Goal: Submit feedback/report problem: Submit feedback/report problem

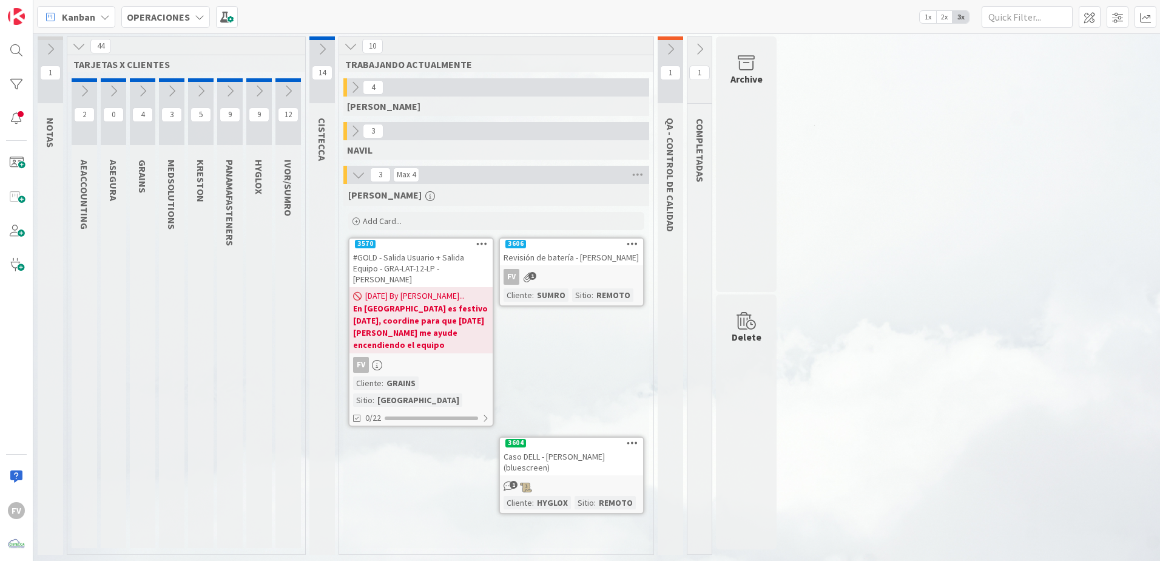
click at [386, 443] on div "[PERSON_NAME] Add Card... 3606 Revisión de batería - [PERSON_NAME] FV 1 Cliente…" at bounding box center [496, 366] width 306 height 364
click at [444, 218] on div "Add Card..." at bounding box center [496, 221] width 296 height 18
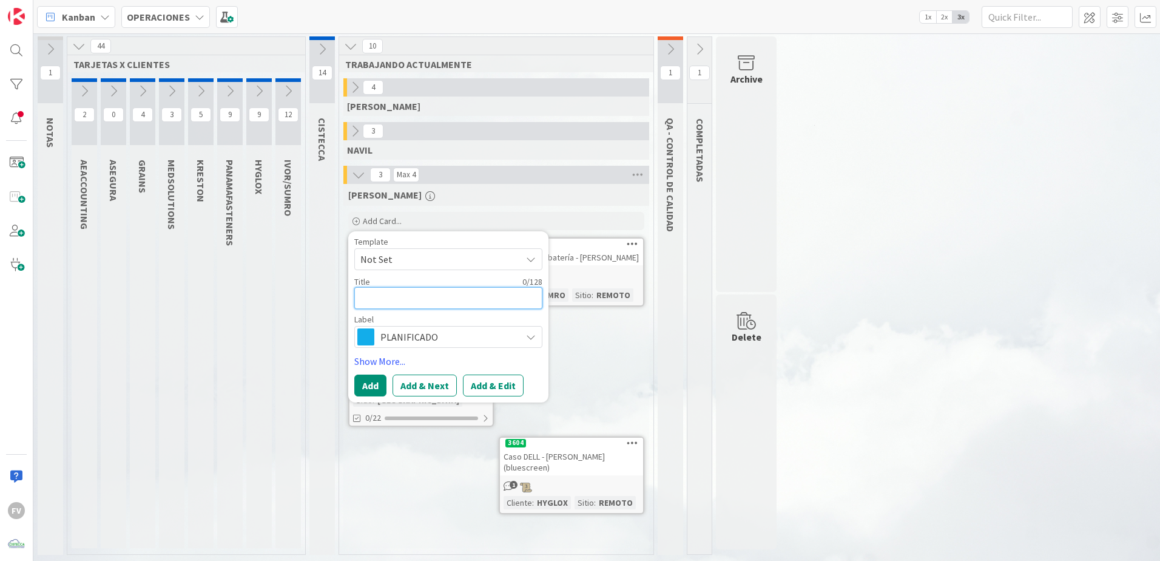
click at [458, 297] on textarea at bounding box center [448, 298] width 188 height 22
type textarea "x"
type textarea "R"
type textarea "x"
type textarea "Re"
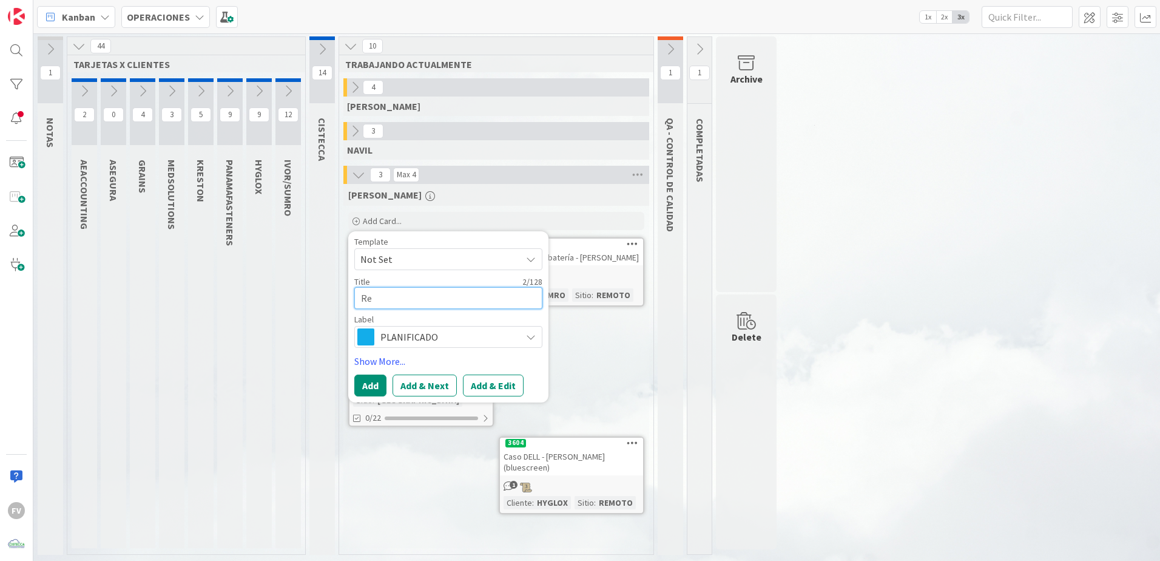
type textarea "x"
type textarea "Rev"
type textarea "x"
type textarea "Revi"
type textarea "x"
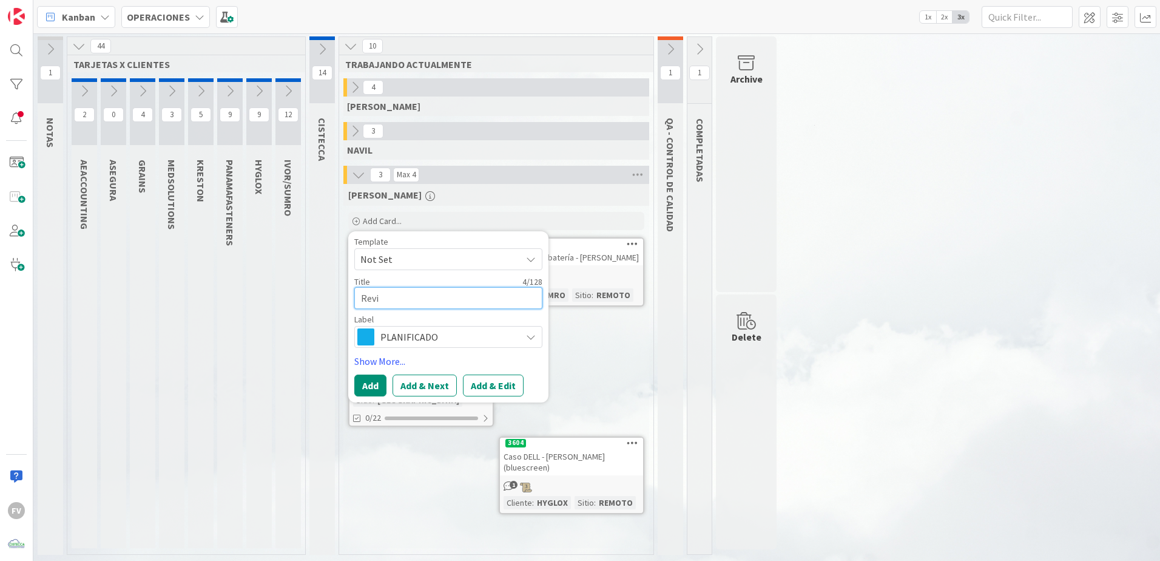
type textarea "Revis"
type textarea "x"
type textarea "Revisi"
type textarea "x"
type textarea "Revisió"
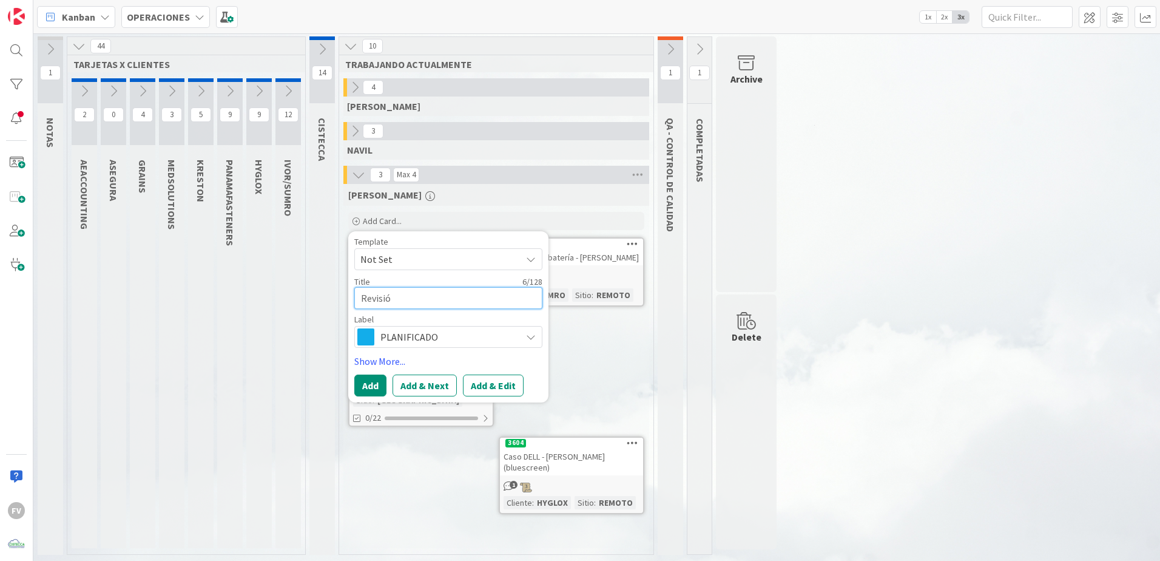
type textarea "x"
type textarea "Revisión"
type textarea "x"
type textarea "Revisión"
type textarea "x"
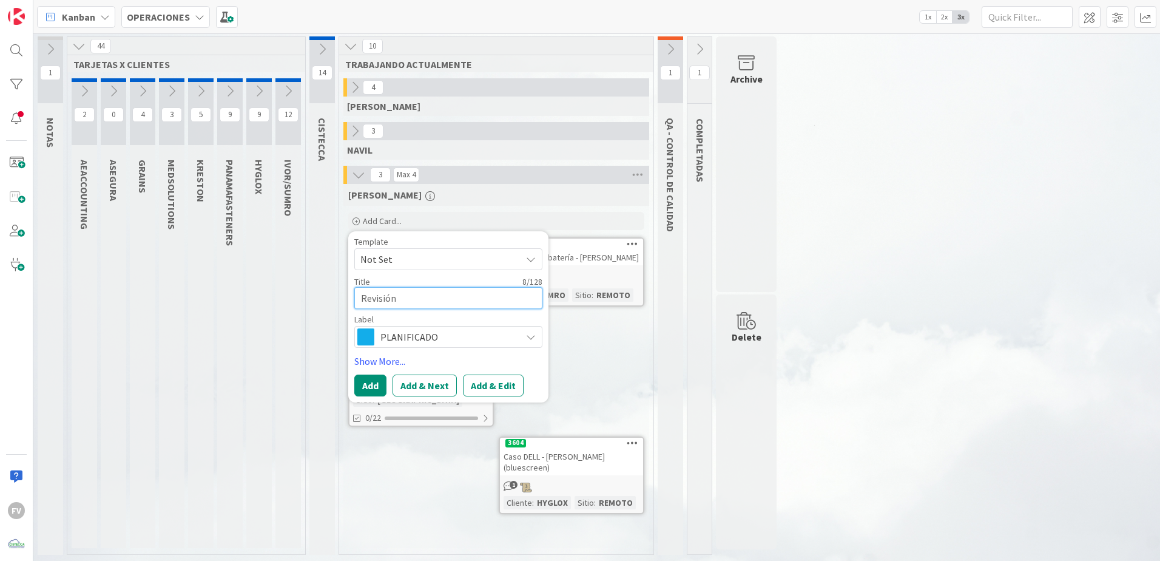
type textarea "Revisión d"
type textarea "x"
type textarea "Revisión de"
type textarea "x"
type textarea "Revisión de"
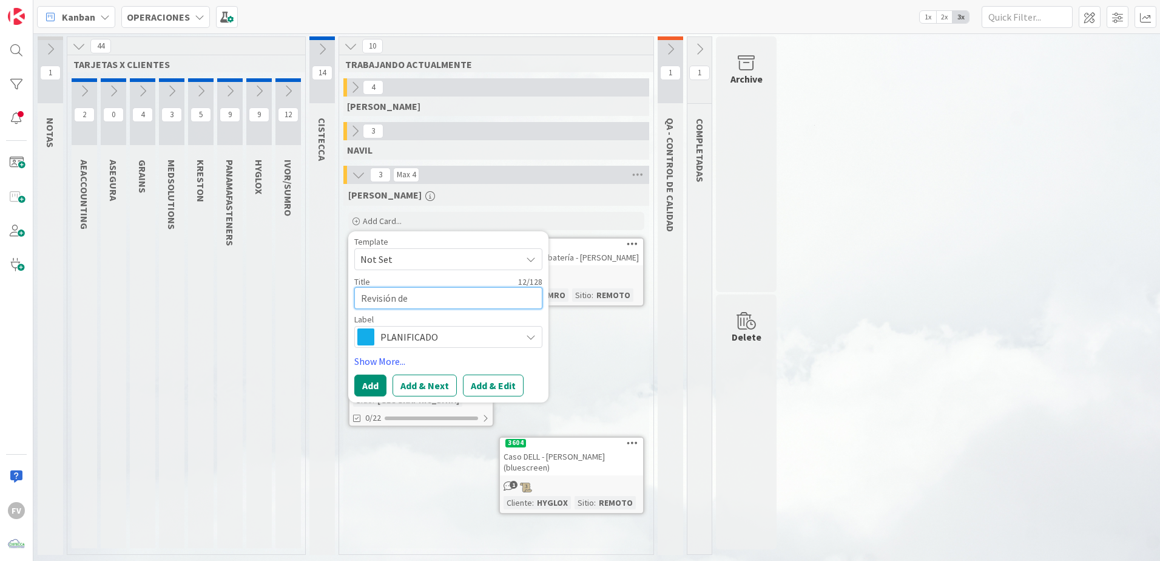
type textarea "x"
type textarea "Revisión de pituido"
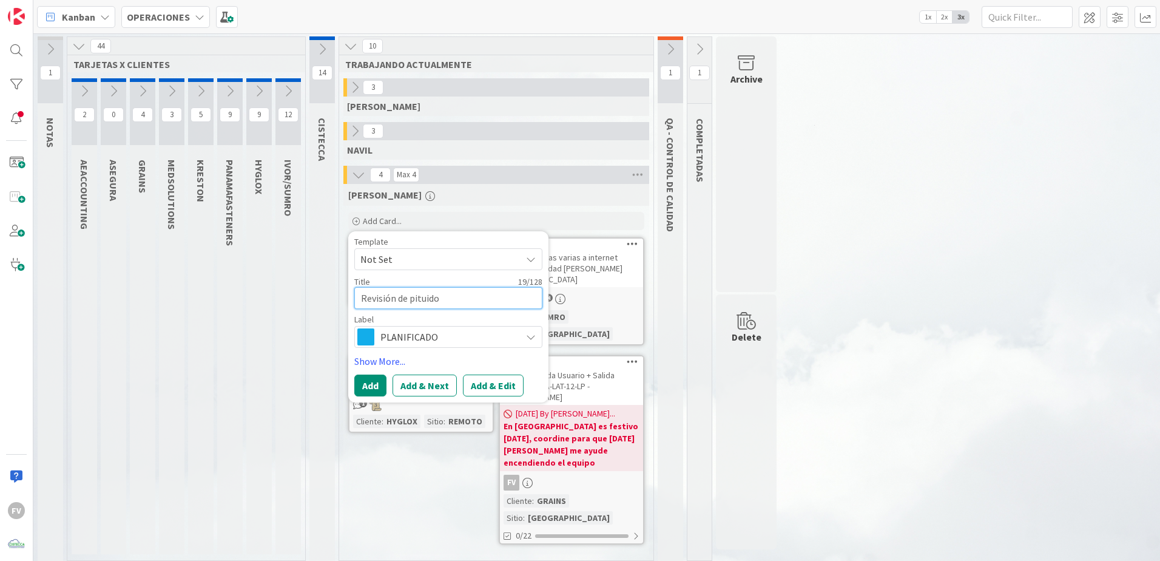
type textarea "x"
type textarea "Revisión de pituido"
type textarea "x"
type textarea "Revisión de pituido"
type textarea "x"
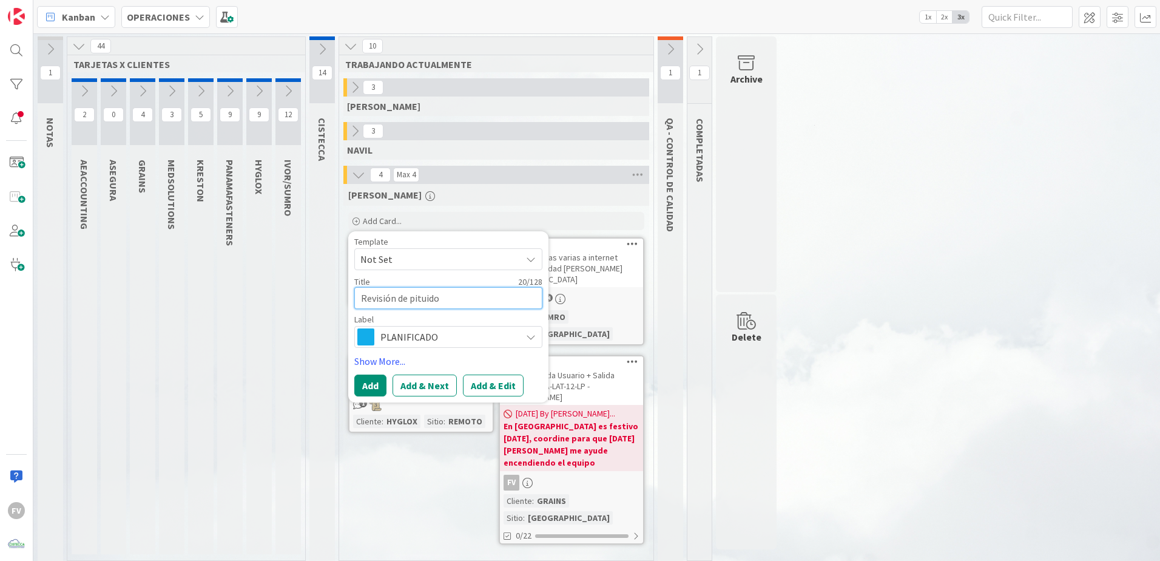
type textarea "Revisión de pituid"
type textarea "x"
type textarea "Revisión de [PERSON_NAME]"
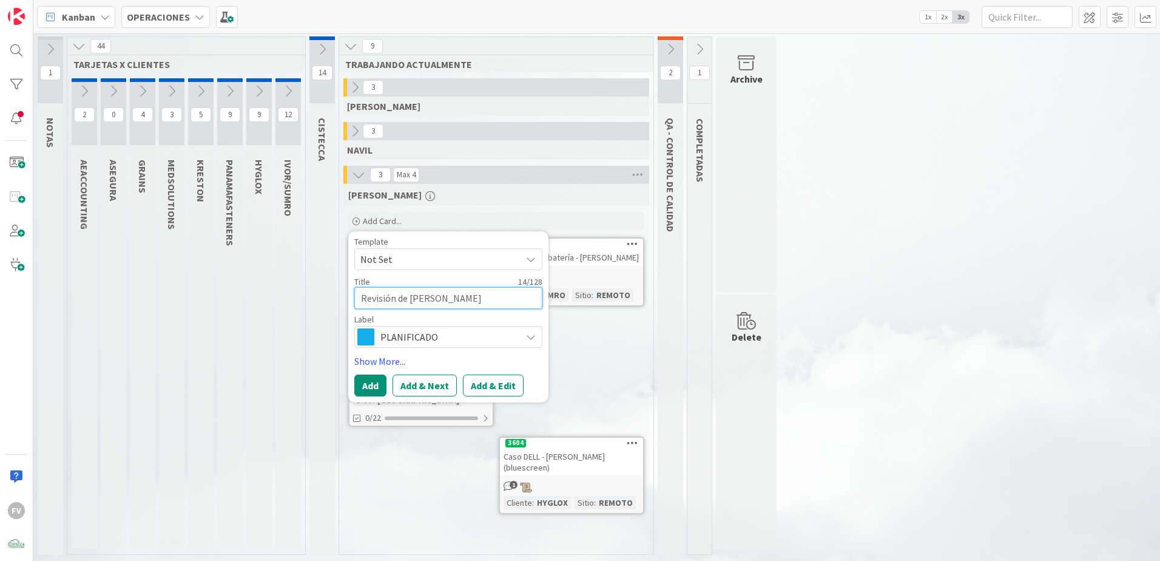
type textarea "x"
type textarea "Revisión de pit"
type textarea "x"
type textarea "Revisión de piti"
type textarea "x"
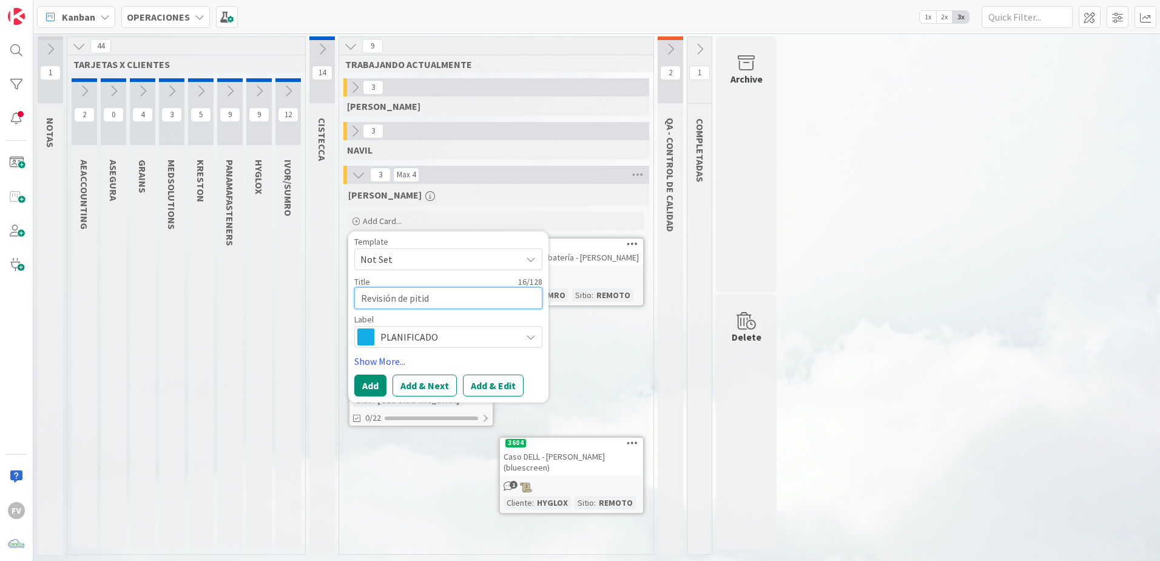
type textarea "Revisión de [PERSON_NAME]"
type textarea "x"
type textarea "Revisión de pitidio"
type textarea "x"
type textarea "Revisión de [PERSON_NAME]"
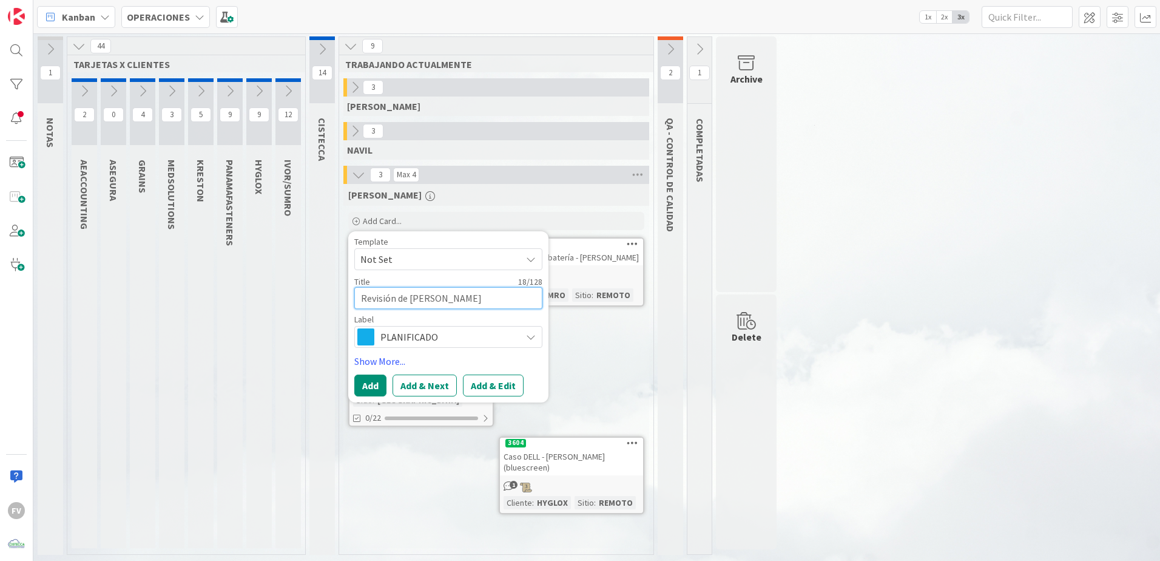
type textarea "x"
type textarea "Revisión de pitid"
type textarea "x"
type textarea "Revisión de pitido"
type textarea "x"
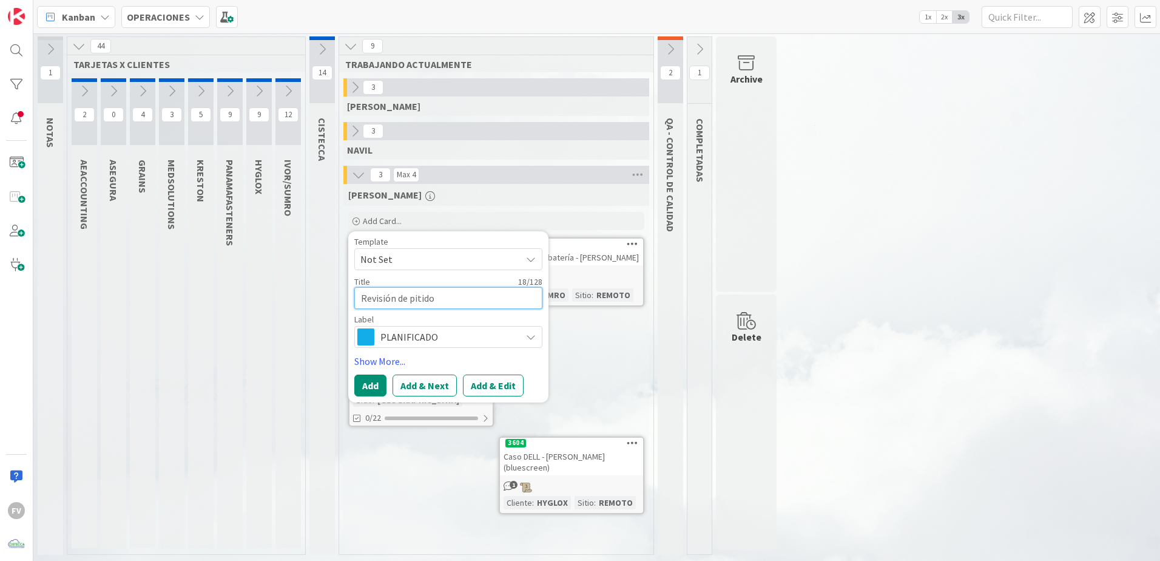
type textarea "Revisión de pitido"
type textarea "x"
type textarea "Revisión de pitido ("
type textarea "x"
type textarea "Revisión de pitido (s"
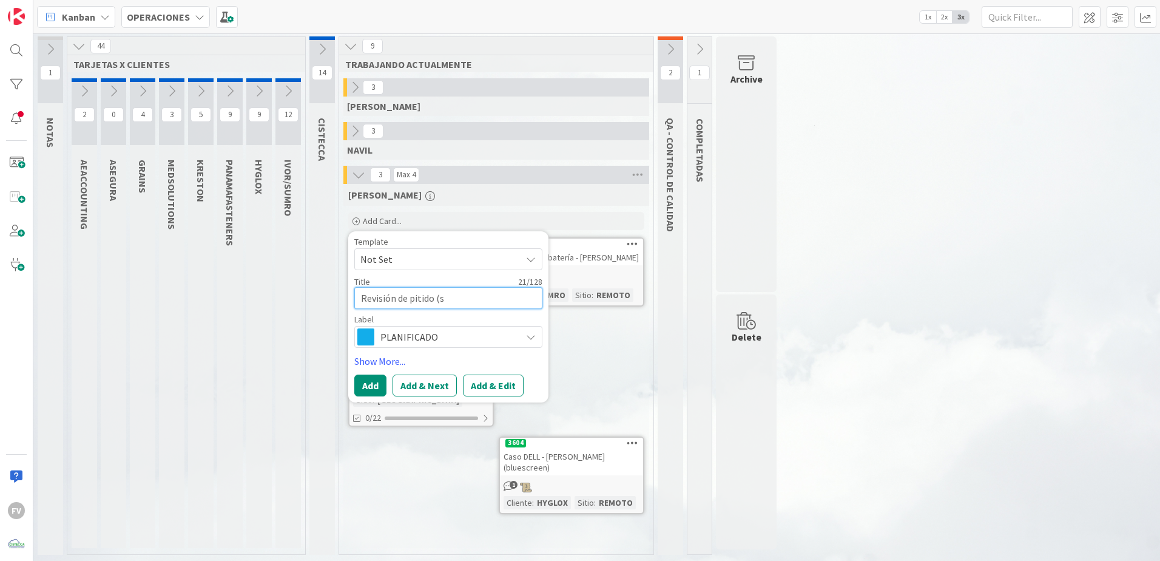
type textarea "x"
type textarea "Revisión de pitido (so"
type textarea "x"
type textarea "Revisión de pitido (son"
type textarea "x"
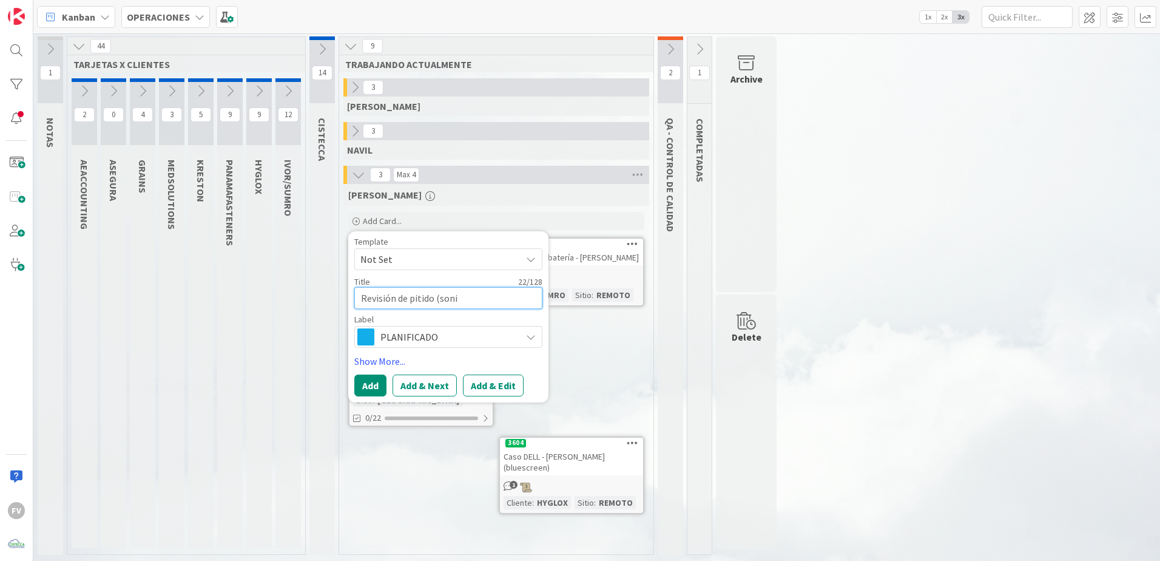
type textarea "Revisión de pitido (sonid"
type textarea "x"
type textarea "Revisión de pitido (sonido"
type textarea "x"
type textarea "Revisión de pitido (sonido"
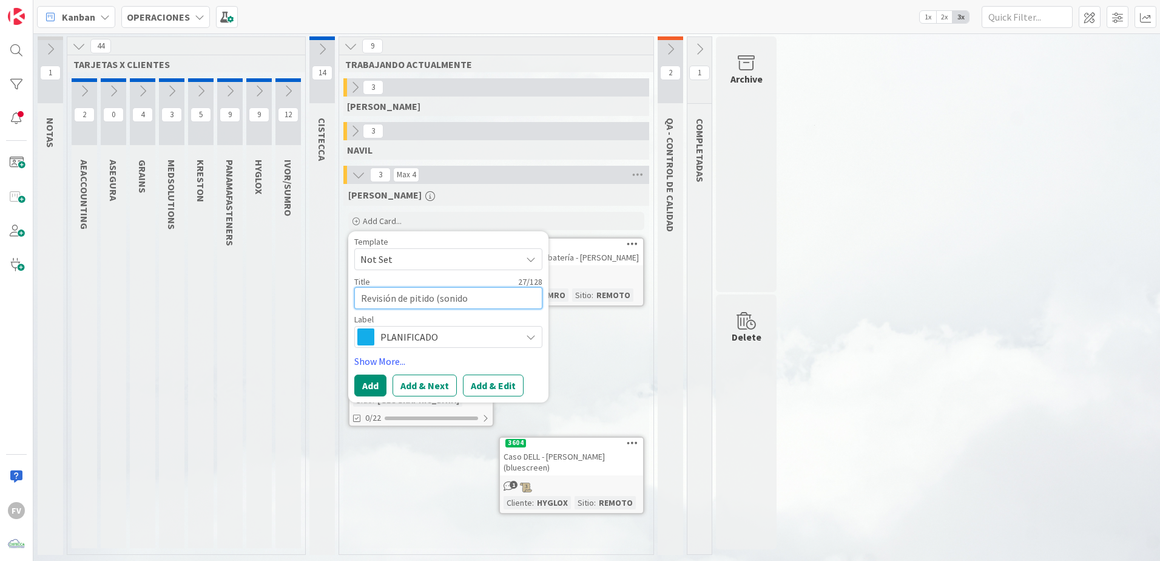
type textarea "x"
type textarea "Revisión de pitido (sonido p"
type textarea "x"
type textarea "Revisión de pitido (sonido pa"
type textarea "x"
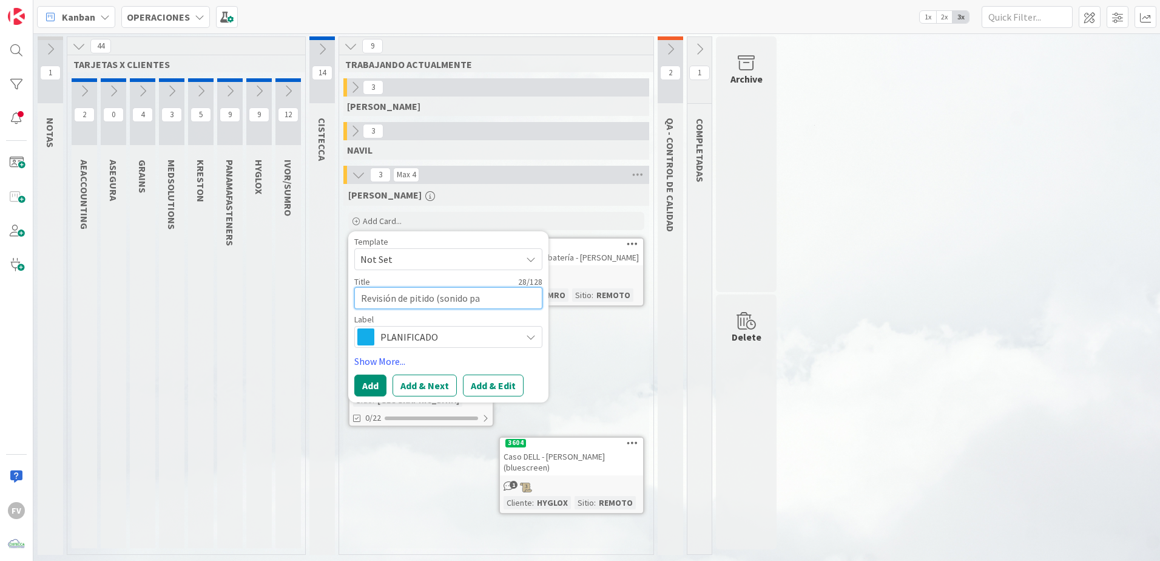
type textarea "Revisión de pitido (sonido par"
type textarea "x"
type textarea "Revisión de pitido (sonido pare"
type textarea "x"
type textarea "Revisión de pitido (sonido parec"
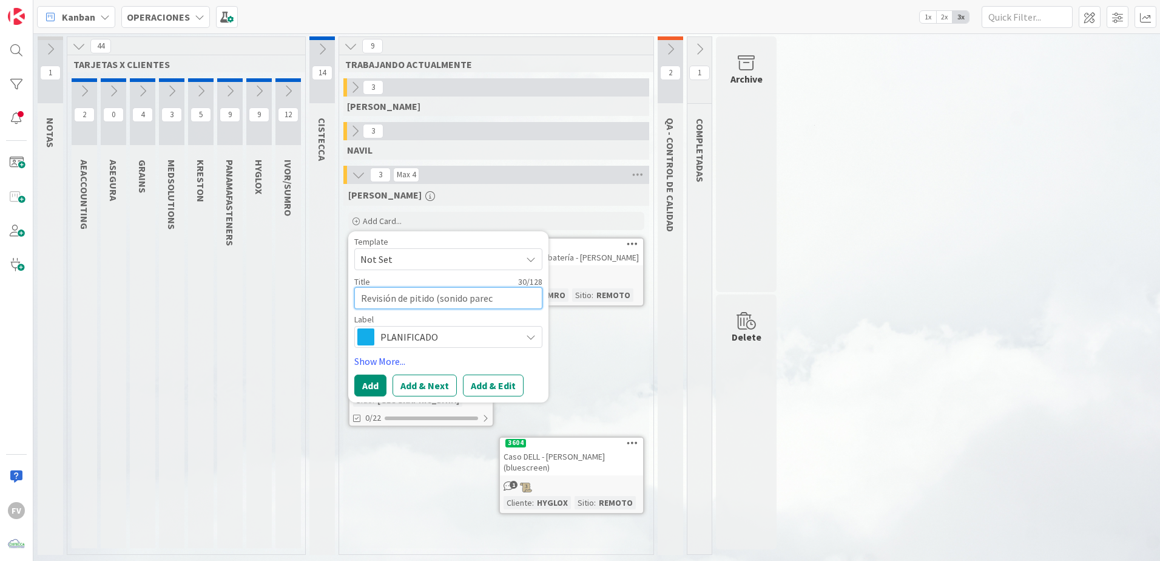
type textarea "x"
type textarea "Revisión de pitido (sonido pareci"
type textarea "x"
type textarea "Revisión de pitido (sonido parecido"
type textarea "x"
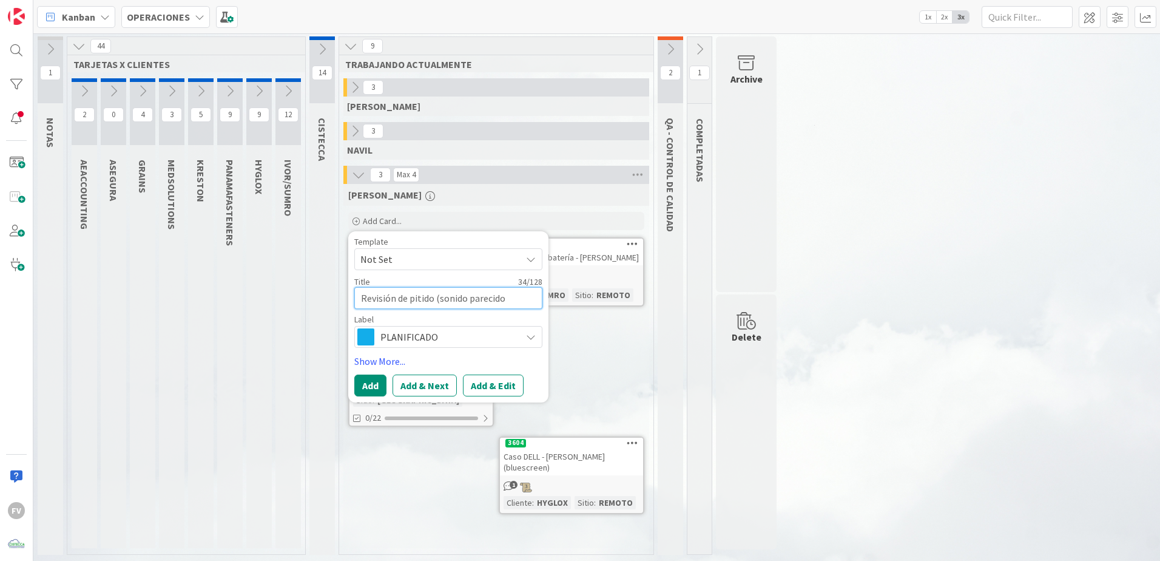
type textarea "Revisión de pitido (sonido parecido"
type textarea "x"
type textarea "Revisión de pitido (sonido parecido a"
type textarea "x"
type textarea "Revisión de pitido (sonido parecido a"
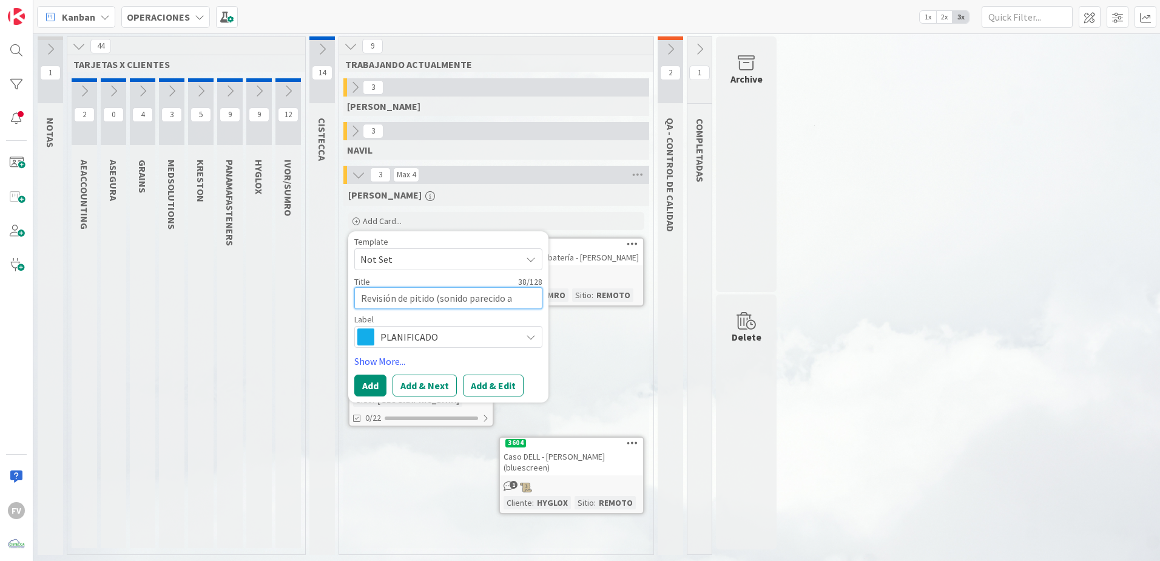
type textarea "x"
type textarea "Revisión de pitido (sonido parecido a a"
type textarea "x"
type textarea "Revisión de pitido (sonido parecido a al"
type textarea "x"
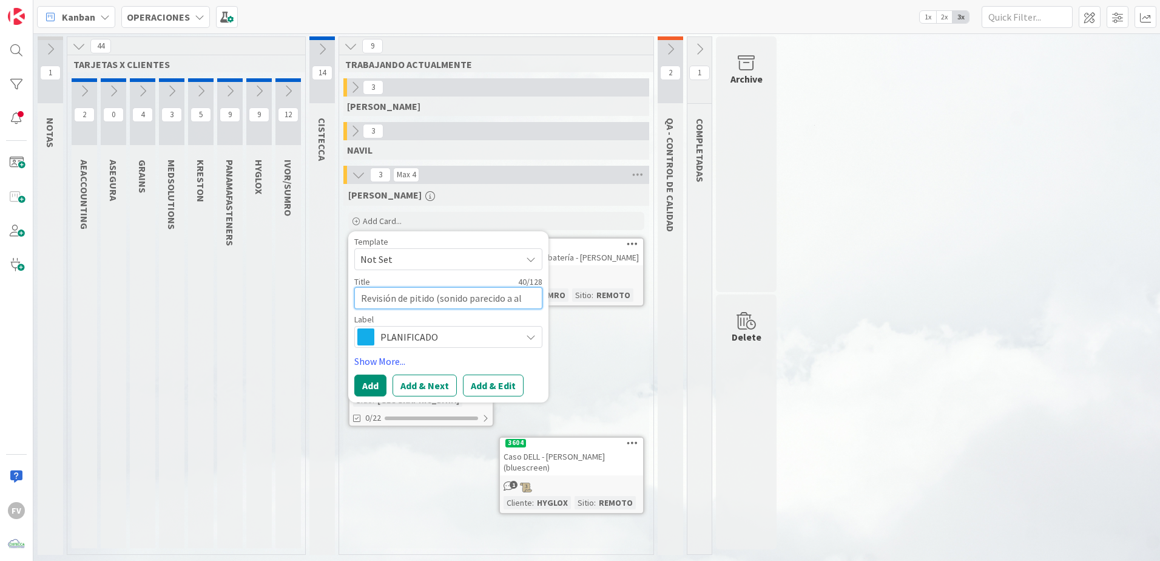
type textarea "Revisión de pitido (sonido parecido a ala"
type textarea "x"
type textarea "Revisión de pitido (sonido parecido a alarm"
type textarea "x"
type textarea "Revisión de pitido (sonido parecido a alarma"
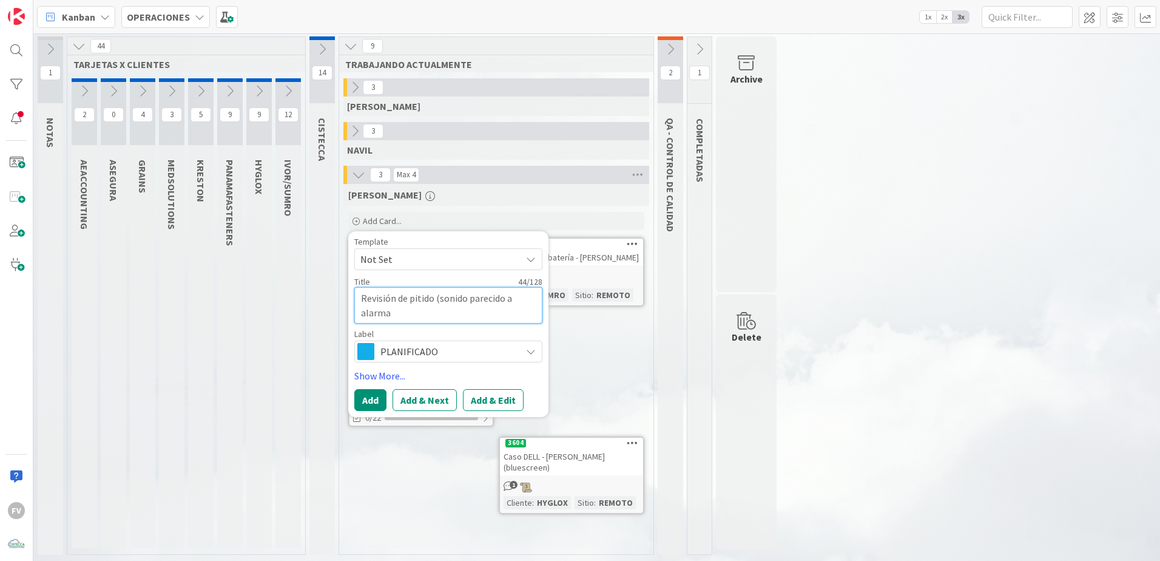
type textarea "x"
type textarea "Revisión de pitido (sonido parecido a alarma)"
type textarea "x"
type textarea "Revisión de pitido (sonido parecido a alarma)"
type textarea "x"
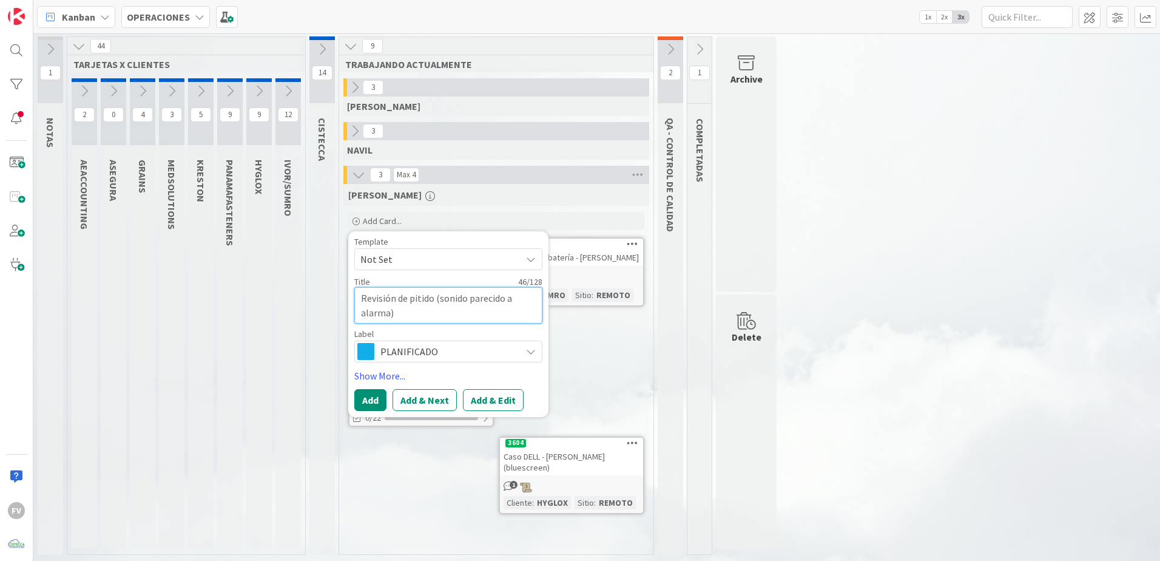
type textarea "Revisión de pitido (sonido parecido a alarma) e"
type textarea "x"
type textarea "Revisión de pitido (sonido parecido a alarma) en"
type textarea "x"
type textarea "Revisión de pitido (sonido parecido a alarma) en"
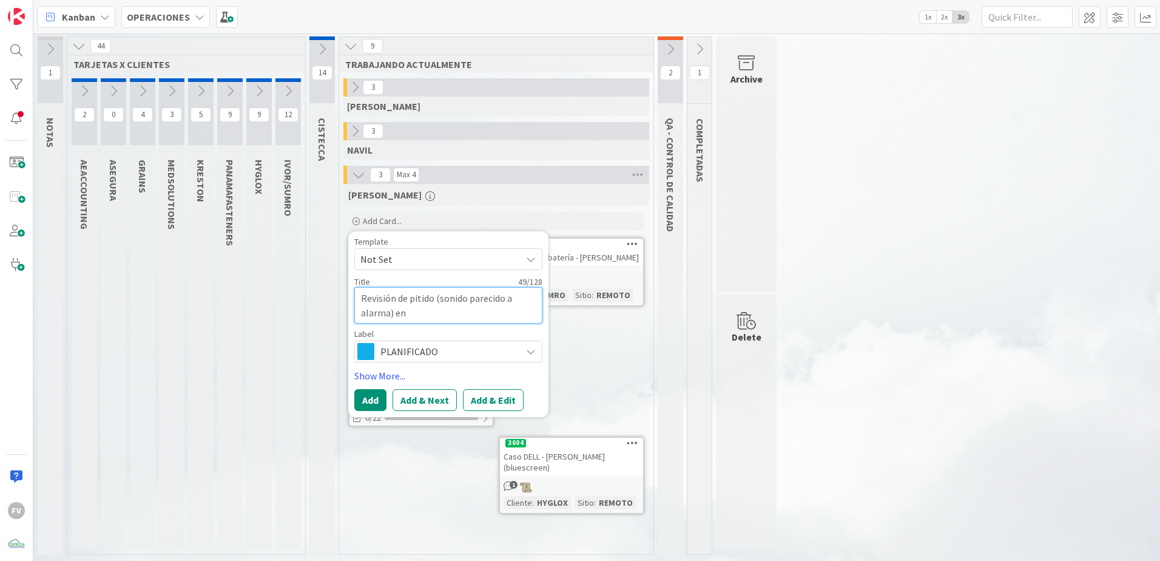
type textarea "x"
type textarea "Revisión de pitido (sonido parecido a alarma) en D"
type textarea "x"
type textarea "Revisión de pitido (sonido parecido a alarma) en DV"
type textarea "x"
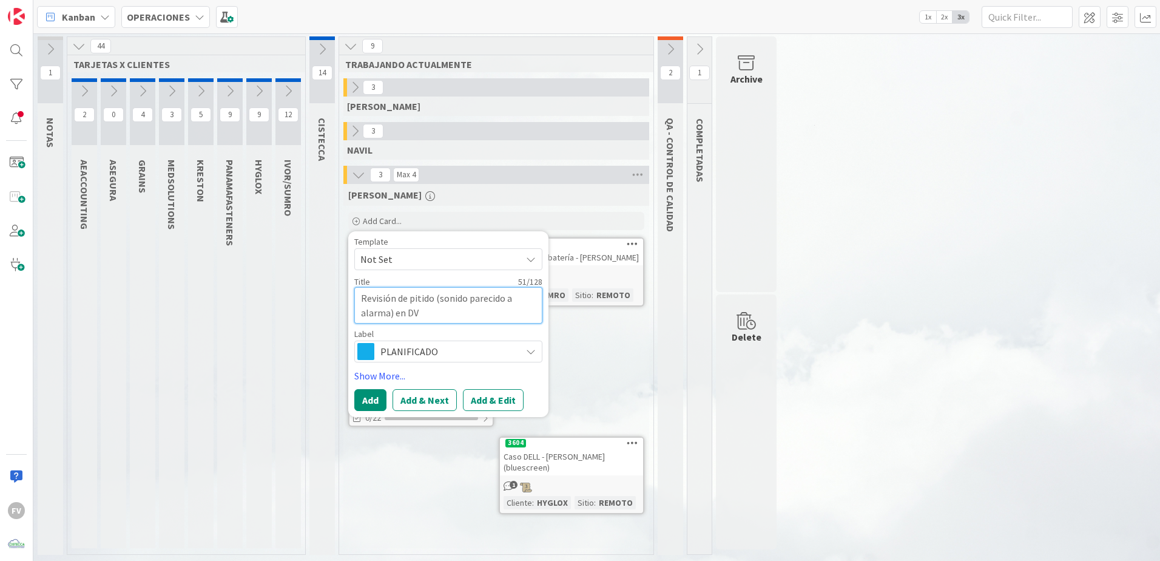
type textarea "Revisión de pitido (sonido parecido a alarma) en DVR"
type textarea "x"
type textarea "Revisión de pitido (sonido parecido a alarma) en DVR"
type textarea "x"
type textarea "Revisión de pitido (sonido parecido a alarma) en DVR d"
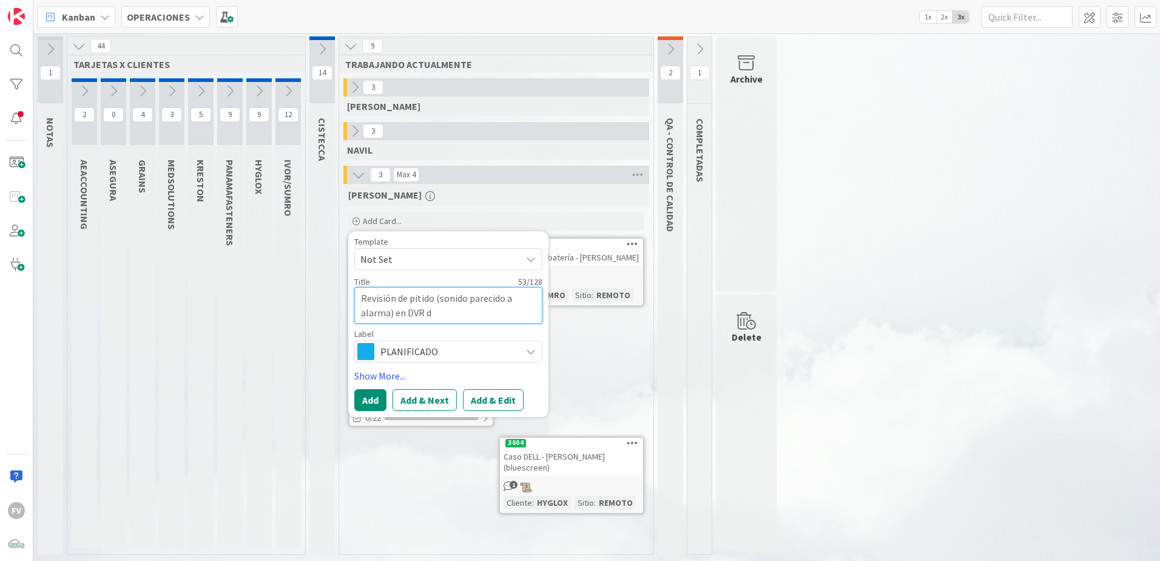
type textarea "x"
type textarea "Revisión de pitido (sonido parecido a alarma) en DVR de"
type textarea "x"
type textarea "Revisión de pitido (sonido parecido a alarma) en DVR de"
type textarea "x"
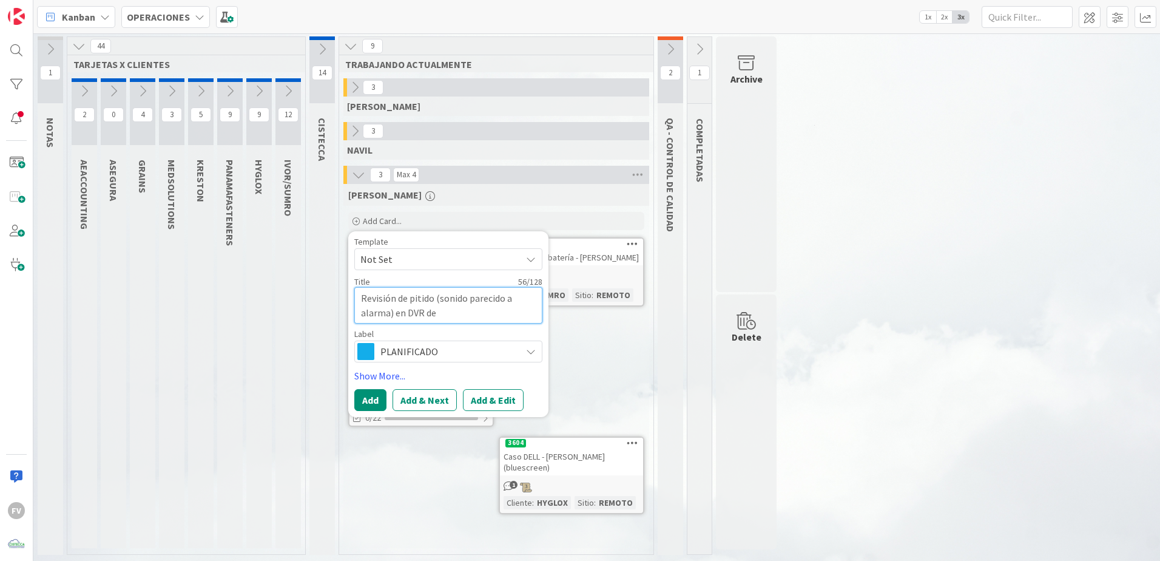
type textarea "Revisión de pitido (sonido parecido a alarma) en DVR de V"
type textarea "x"
type textarea "Revisión de pitido (sonido parecido a alarma) en DVR de"
type textarea "x"
type textarea "Revisión de pitido (sonido parecido a alarma) en DVR de VH"
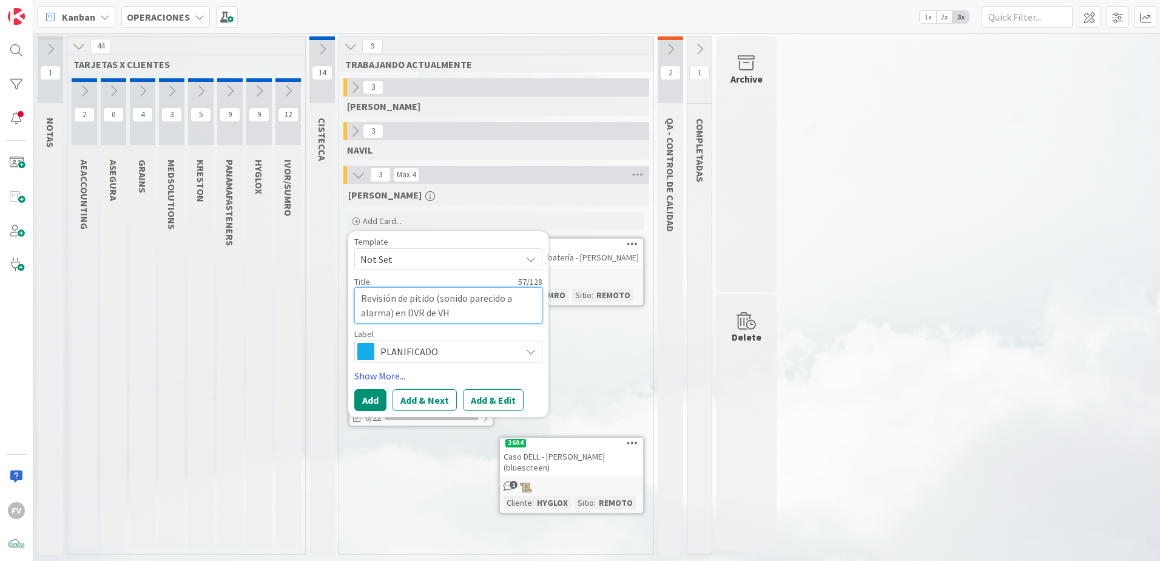
type textarea "x"
type textarea "Revisión de pitido (sonido parecido a alarma) en DVR de VH"
click at [378, 400] on button "Add" at bounding box center [370, 400] width 32 height 22
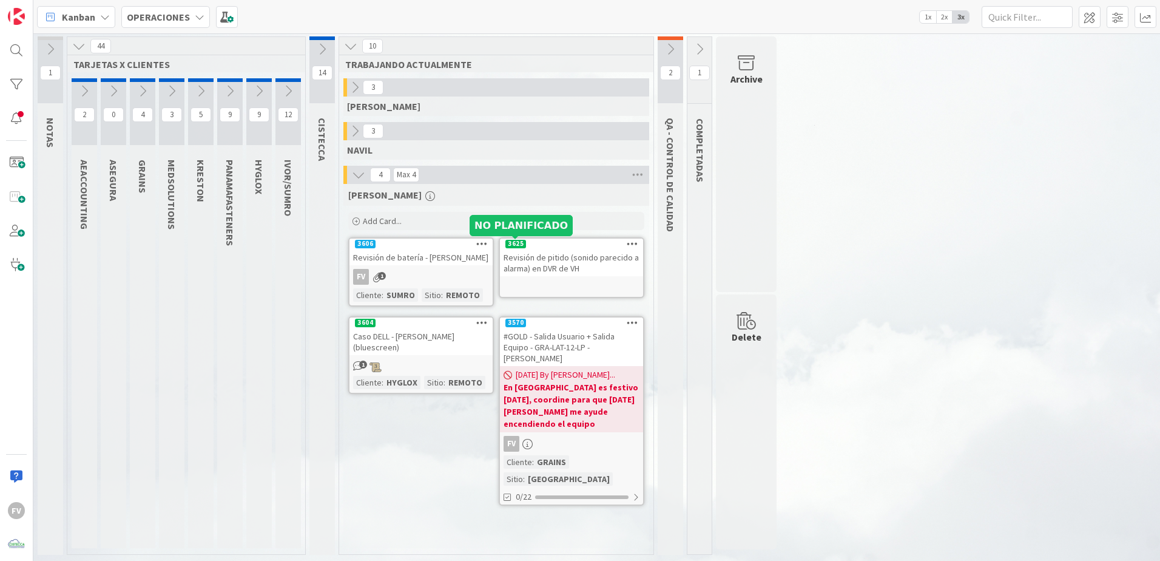
click at [528, 268] on div "Revisión de pitido (sonido parecido a alarma) en DVR de VH" at bounding box center [571, 262] width 143 height 27
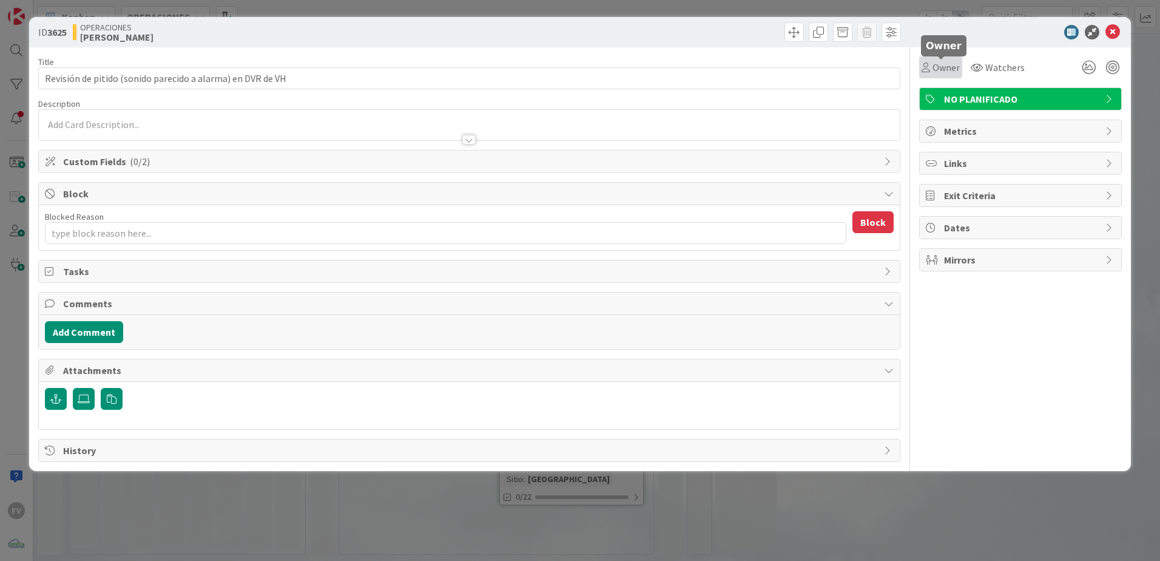
click at [946, 66] on span "Owner" at bounding box center [946, 67] width 27 height 15
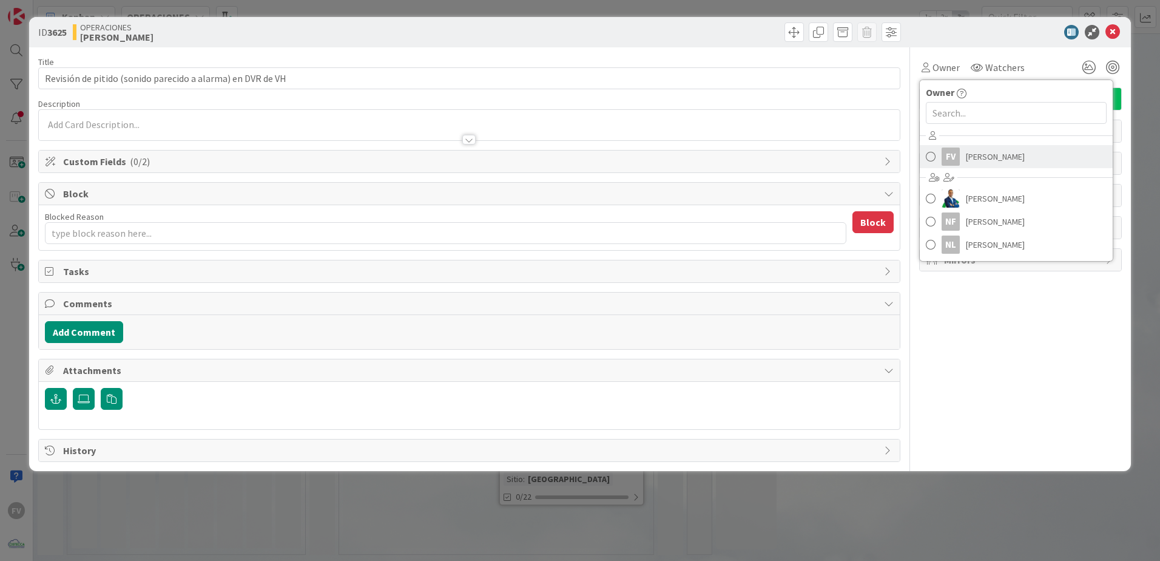
click at [975, 150] on span "[PERSON_NAME]" at bounding box center [995, 156] width 59 height 18
type textarea "x"
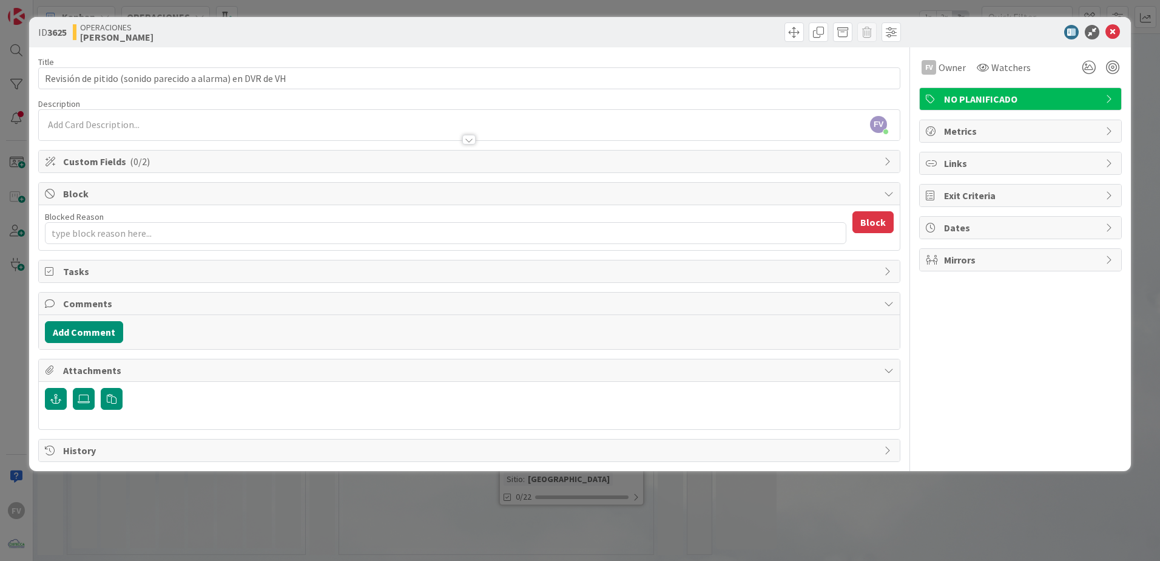
click at [223, 195] on span "Block" at bounding box center [470, 193] width 815 height 15
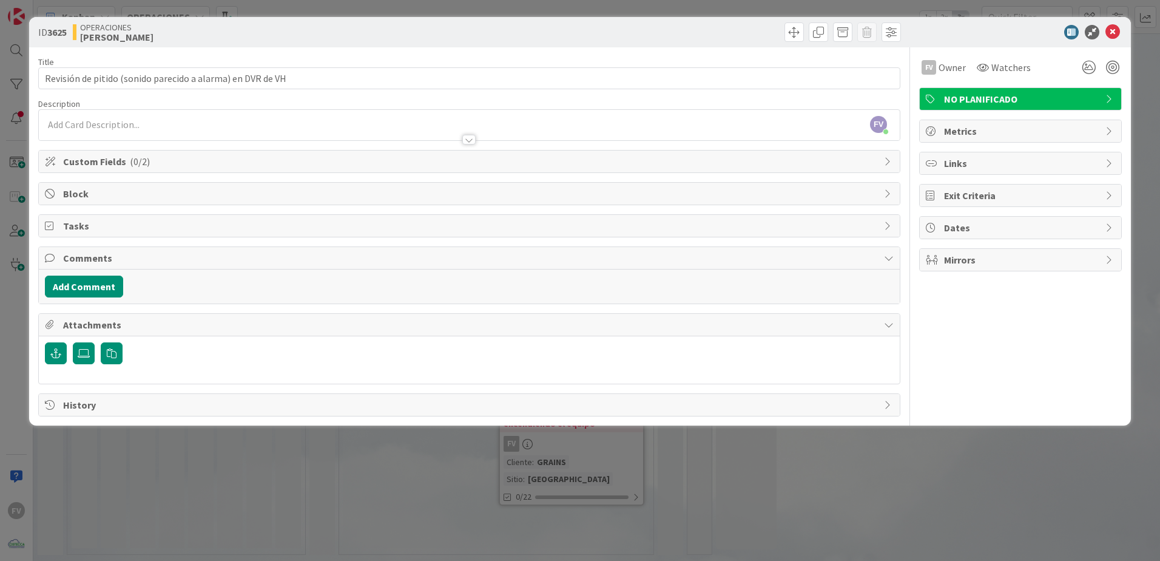
click at [194, 163] on span "Custom Fields ( 0/2 )" at bounding box center [470, 161] width 815 height 15
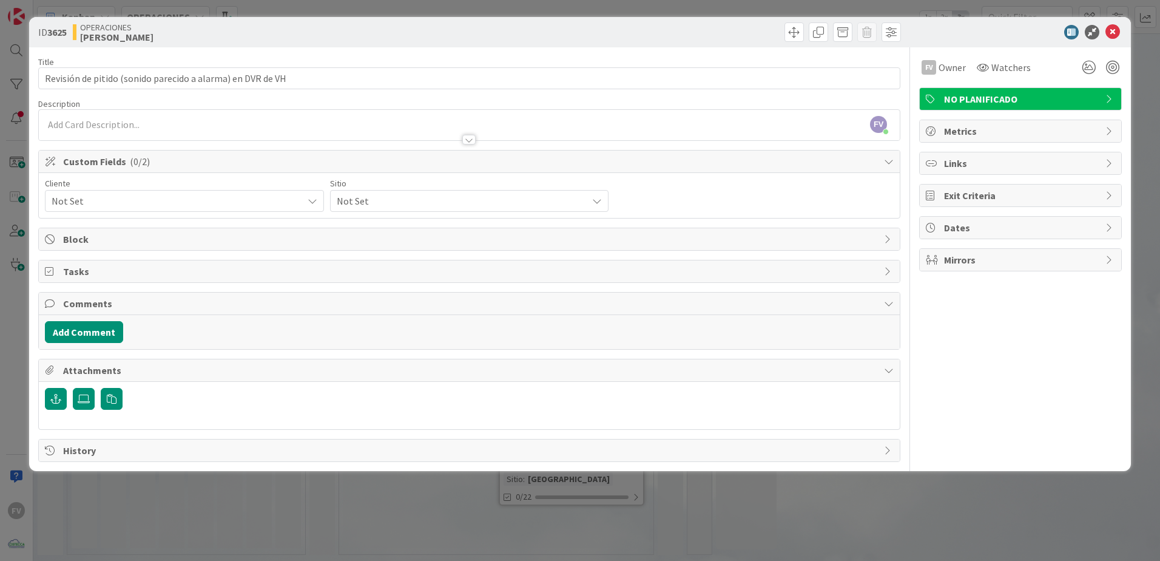
click at [92, 212] on div "Cliente Not Set Sitio Not Set" at bounding box center [469, 195] width 861 height 45
click at [149, 200] on span "Not Set" at bounding box center [174, 200] width 245 height 17
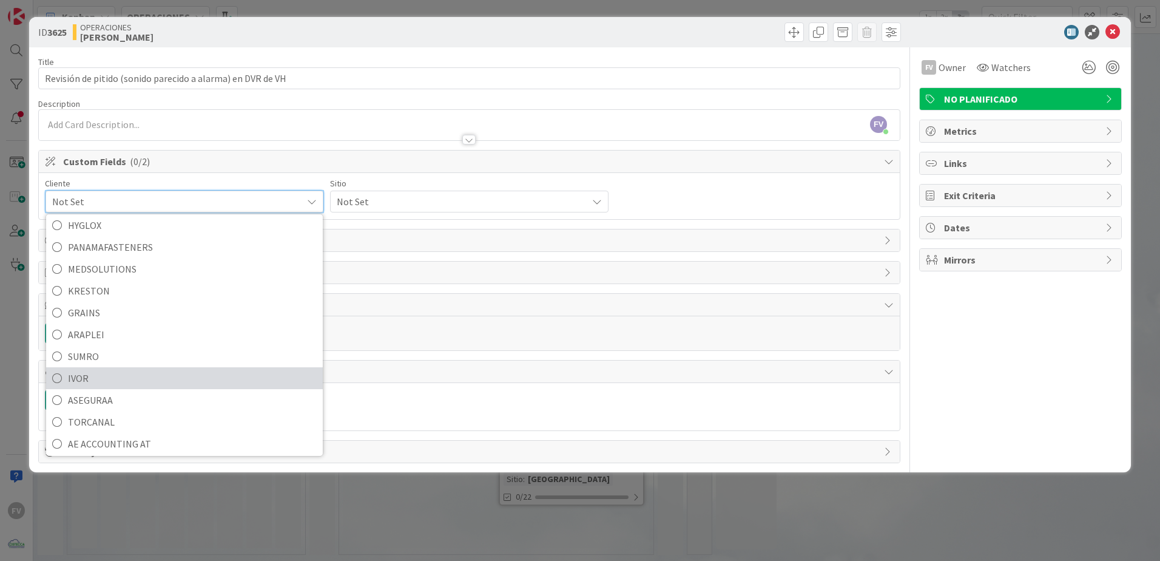
scroll to position [52, 0]
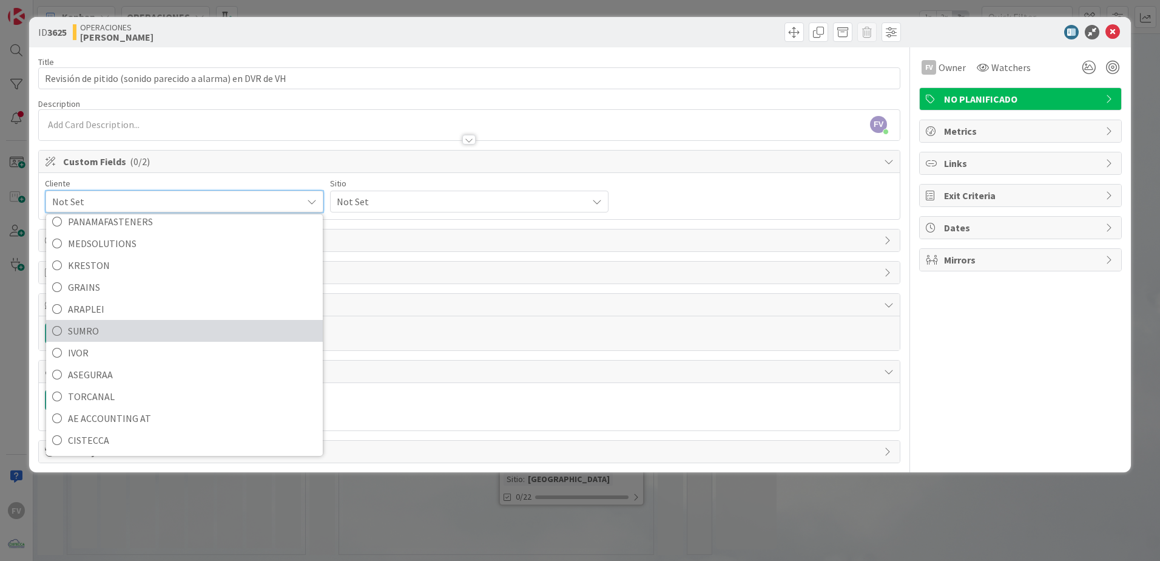
click at [115, 334] on span "SUMRO" at bounding box center [192, 331] width 249 height 18
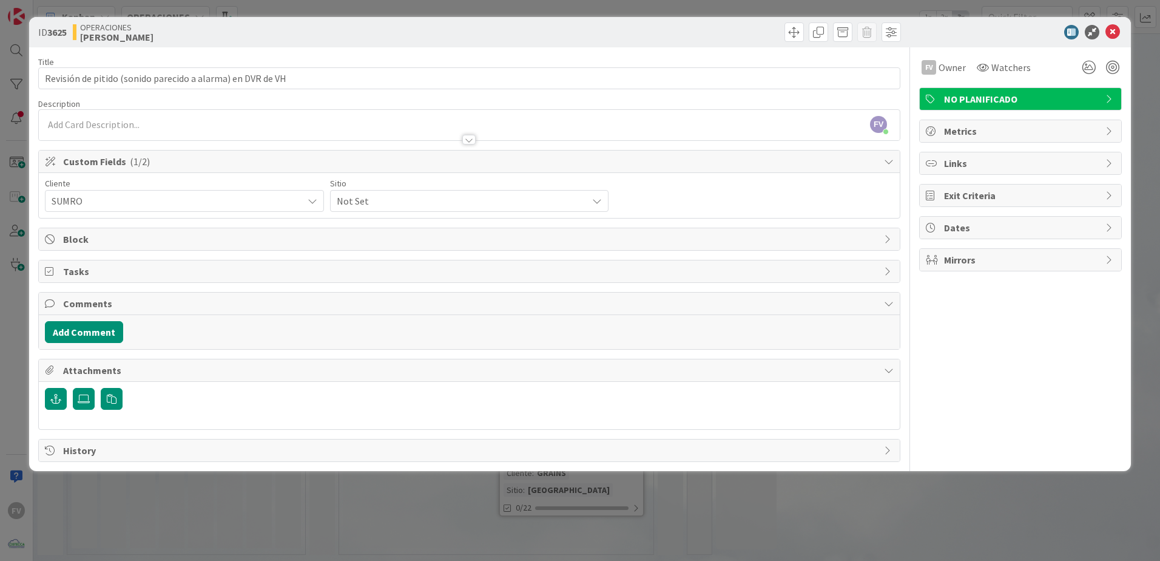
click at [297, 204] on span "Not Set" at bounding box center [174, 200] width 245 height 17
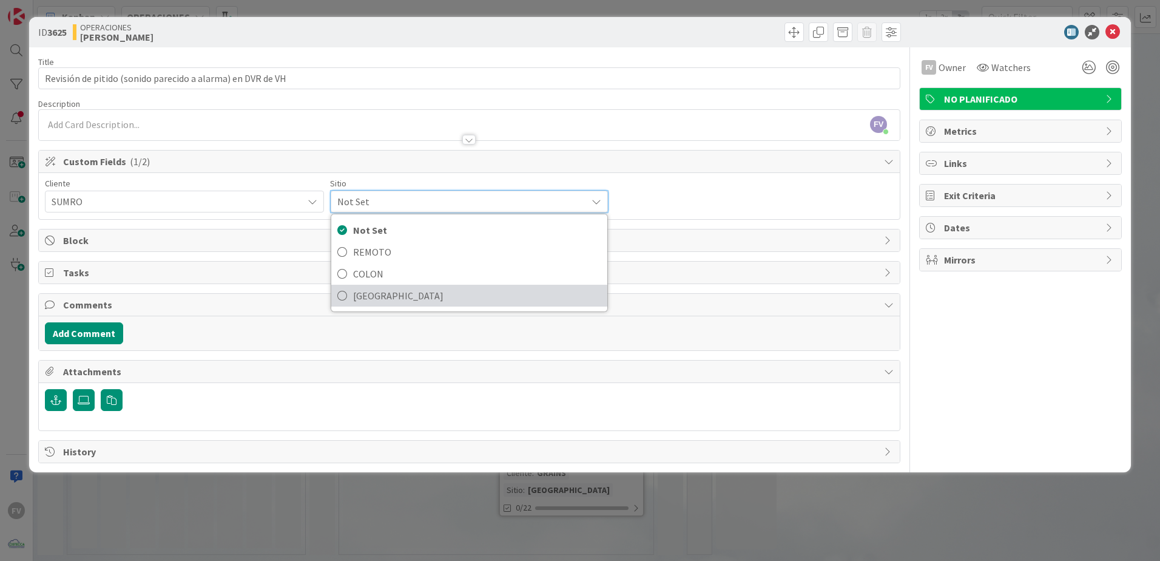
click at [403, 303] on span "[GEOGRAPHIC_DATA]" at bounding box center [477, 295] width 249 height 18
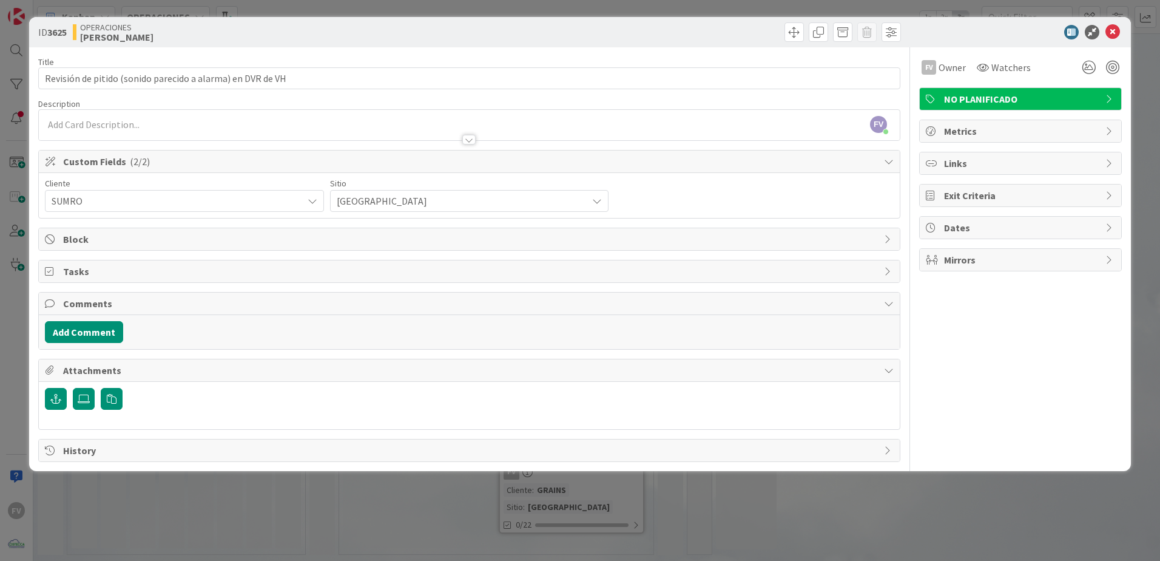
click at [89, 303] on span "Comments" at bounding box center [470, 303] width 815 height 15
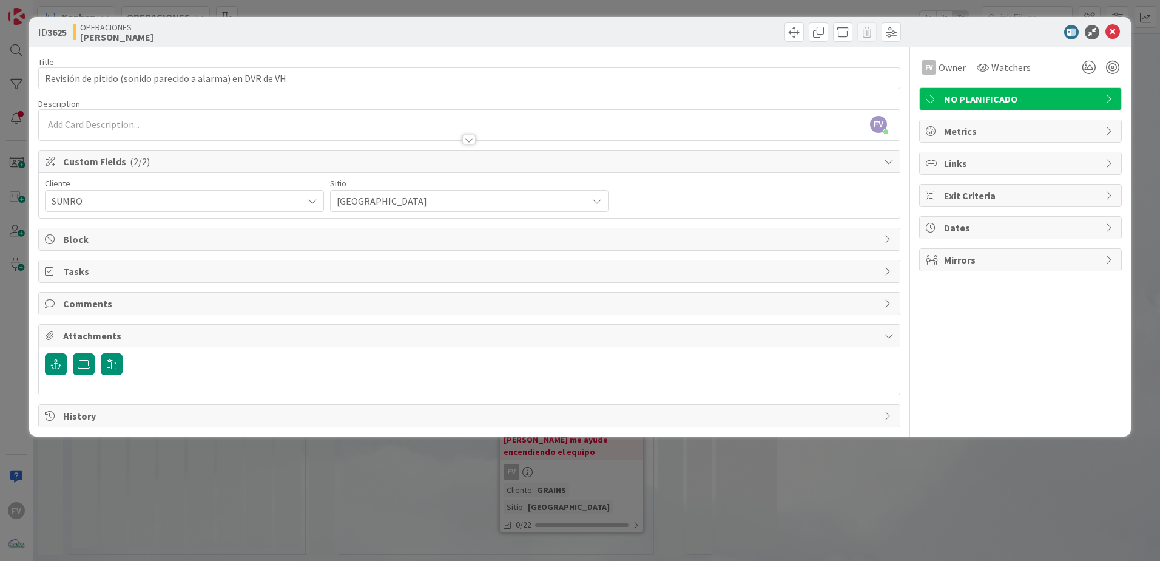
click at [118, 338] on span "Attachments" at bounding box center [470, 335] width 815 height 15
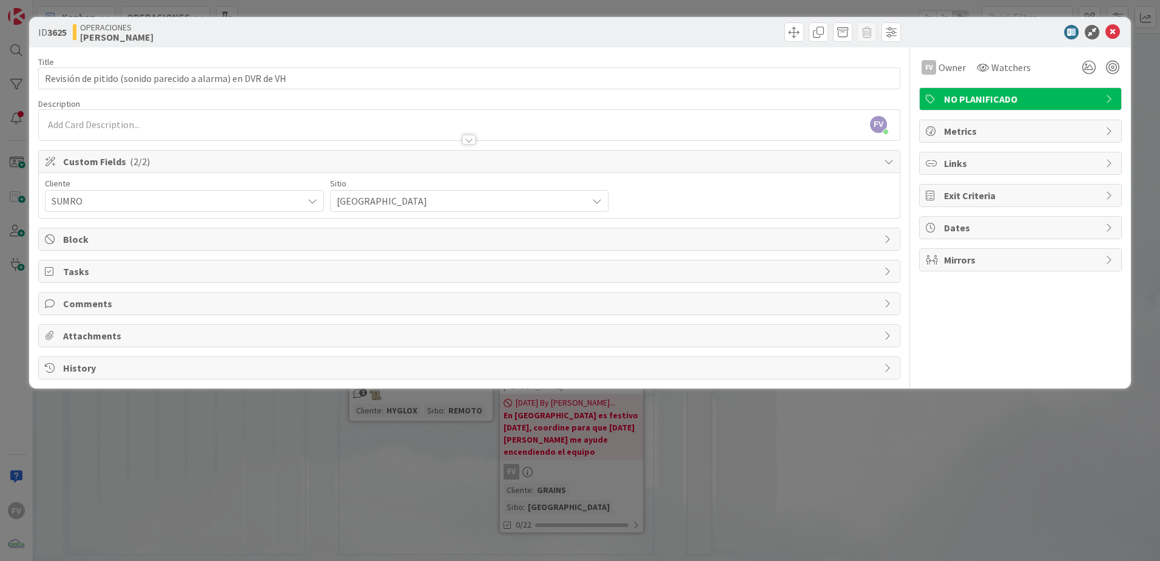
click at [427, 494] on div "ID 3625 OPERACIONES [PERSON_NAME] Title 58 / 128 Revisión de pitido (sonido par…" at bounding box center [580, 280] width 1160 height 561
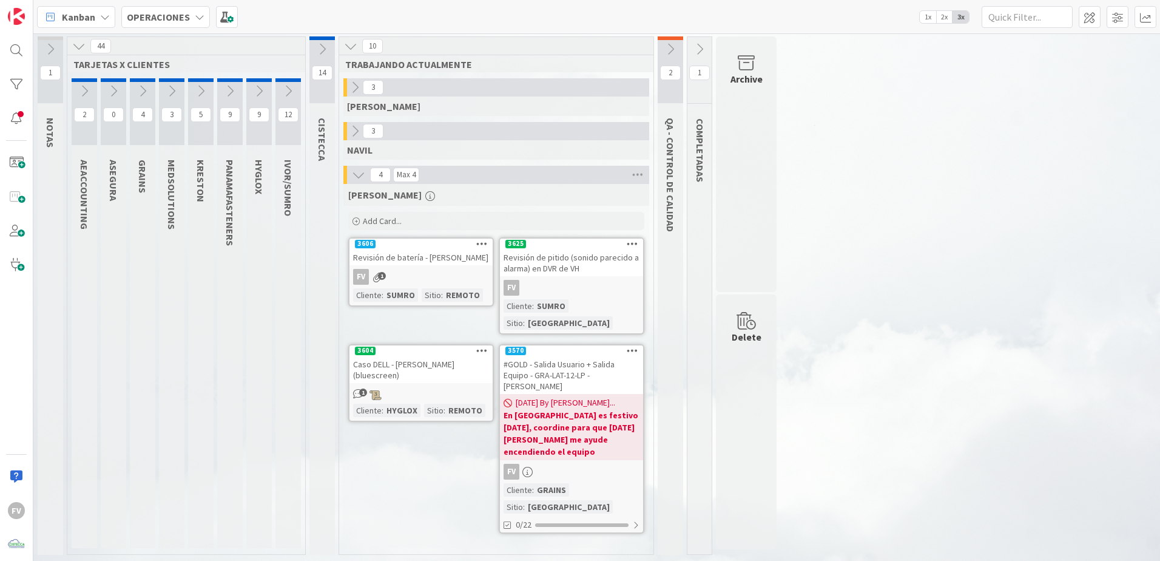
click at [413, 264] on div "Revisión de batería - [PERSON_NAME]" at bounding box center [420, 257] width 143 height 16
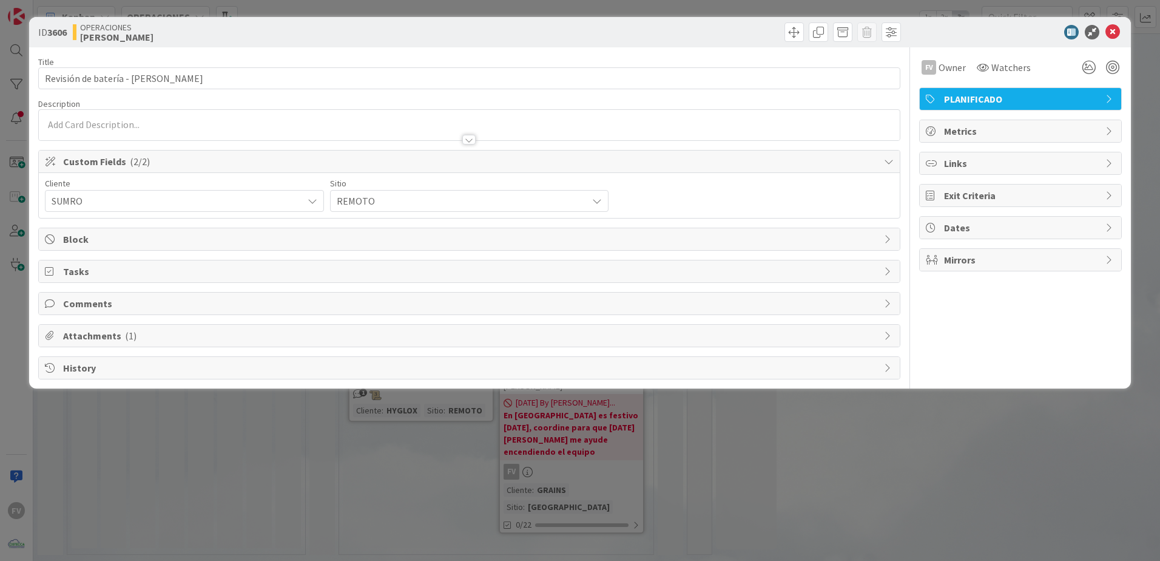
click at [414, 339] on span "Attachments ( 1 )" at bounding box center [470, 335] width 815 height 15
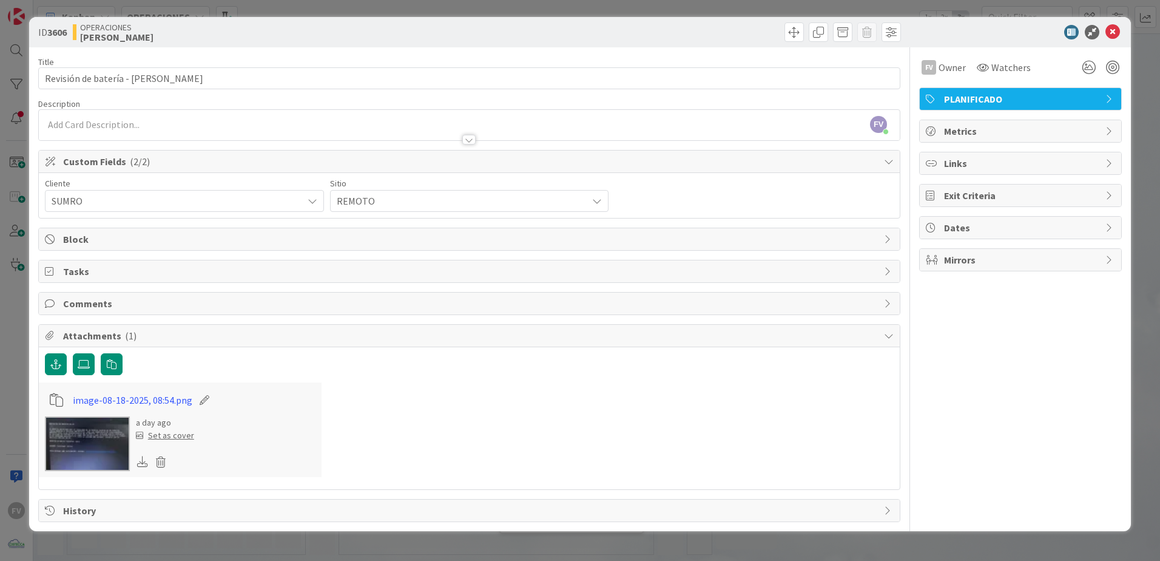
click at [156, 340] on span "Attachments ( 1 )" at bounding box center [470, 335] width 815 height 15
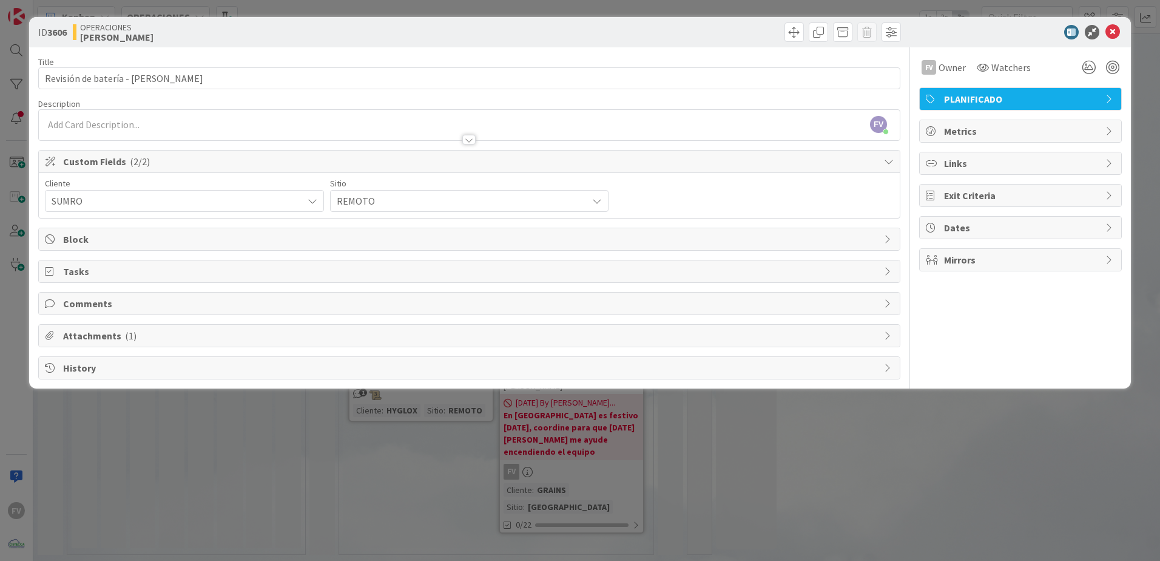
click at [189, 422] on div "ID 3606 OPERACIONES [PERSON_NAME] Title 33 / 128 Revisión de batería - [PERSON_…" at bounding box center [580, 280] width 1160 height 561
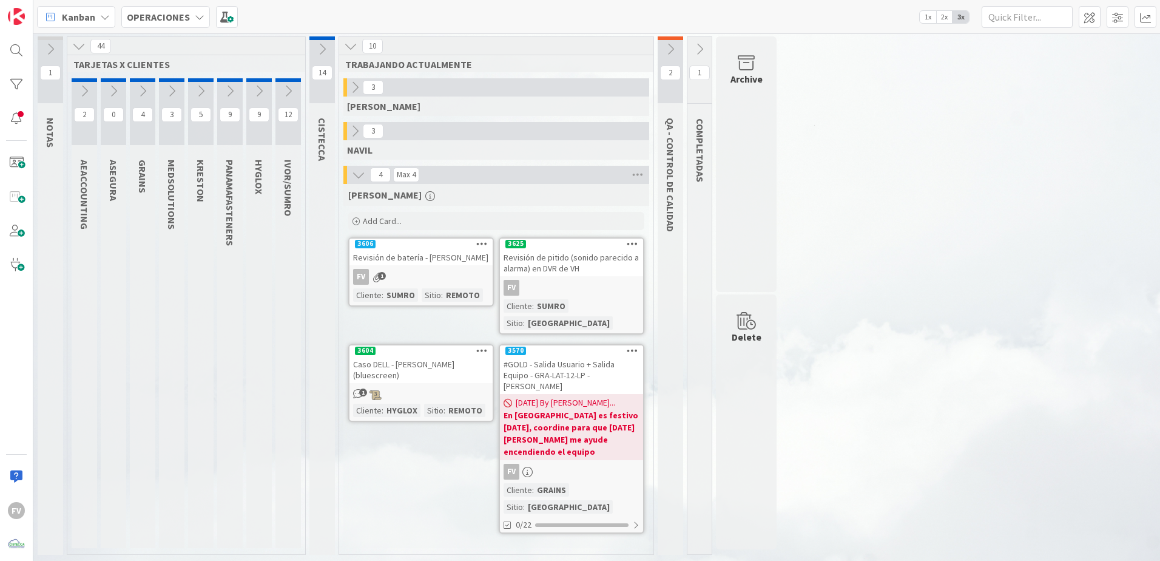
click at [348, 95] on div "3" at bounding box center [496, 87] width 306 height 18
click at [352, 87] on icon at bounding box center [354, 87] width 13 height 13
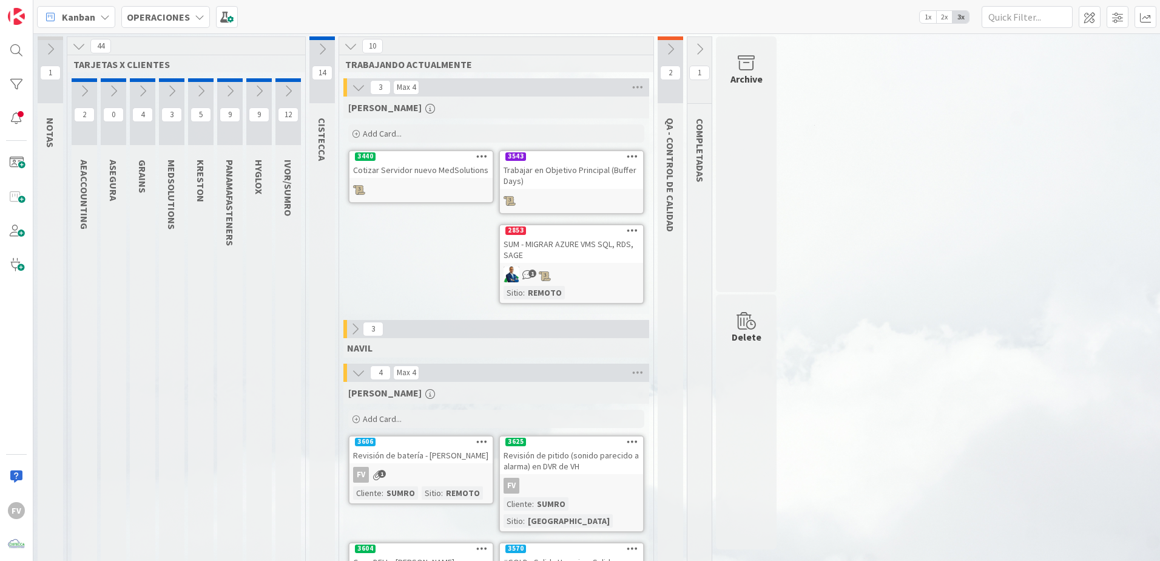
click at [354, 87] on icon at bounding box center [358, 87] width 13 height 13
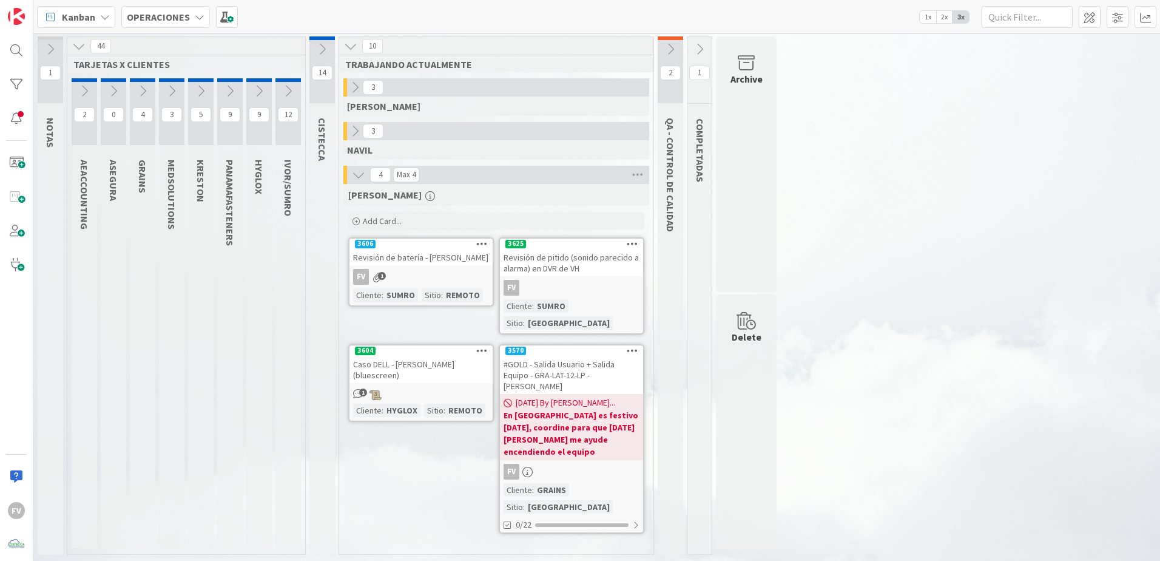
click at [681, 40] on div "2" at bounding box center [670, 69] width 25 height 67
click at [671, 42] on icon at bounding box center [670, 48] width 13 height 13
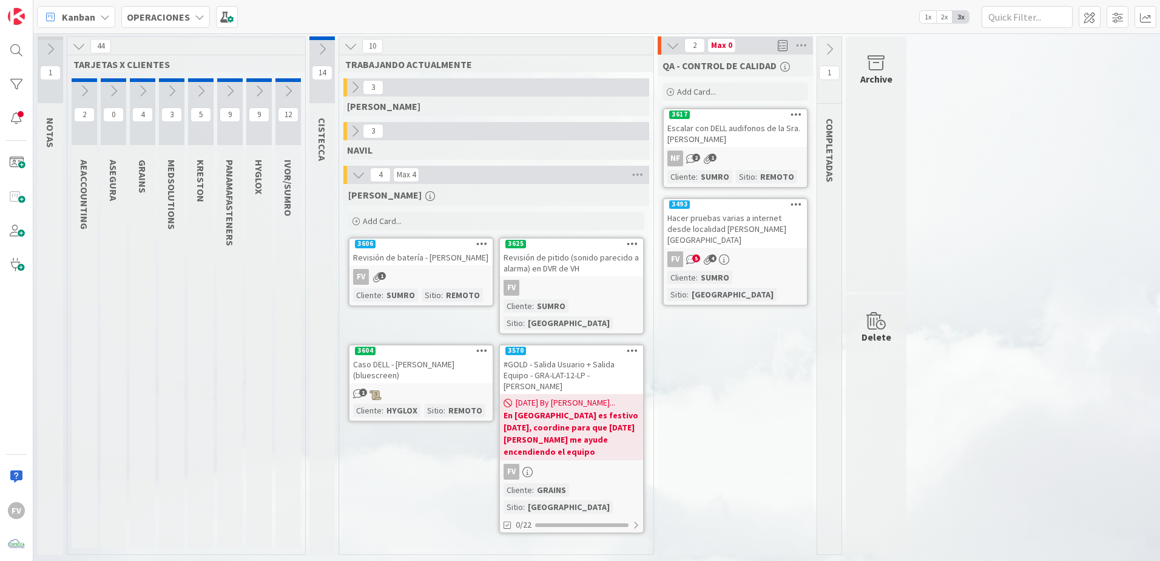
click at [675, 47] on icon at bounding box center [672, 45] width 13 height 13
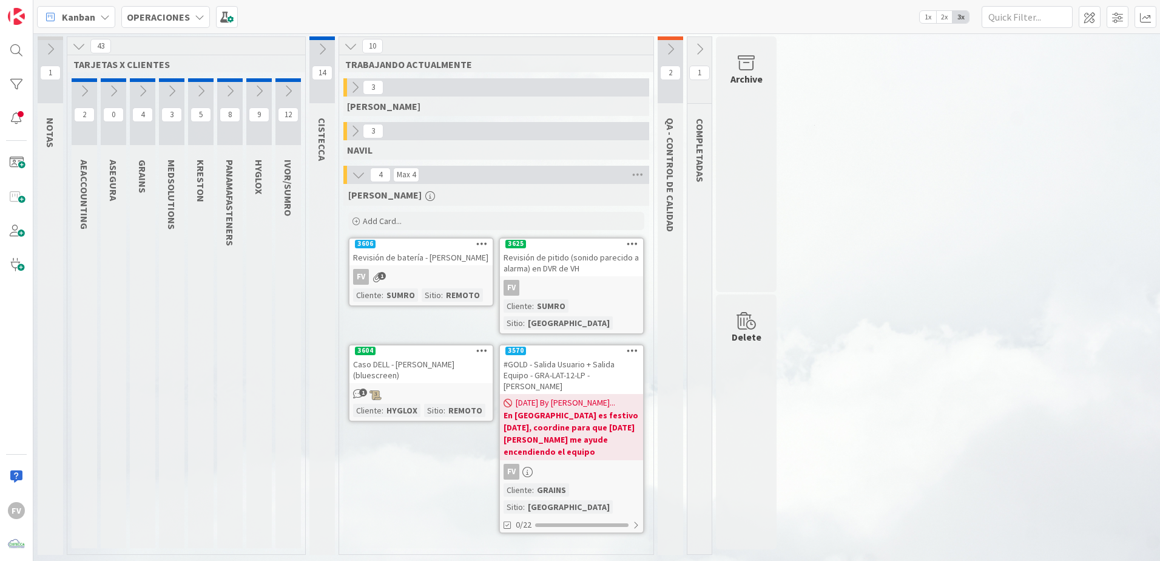
click at [78, 46] on icon at bounding box center [78, 45] width 13 height 13
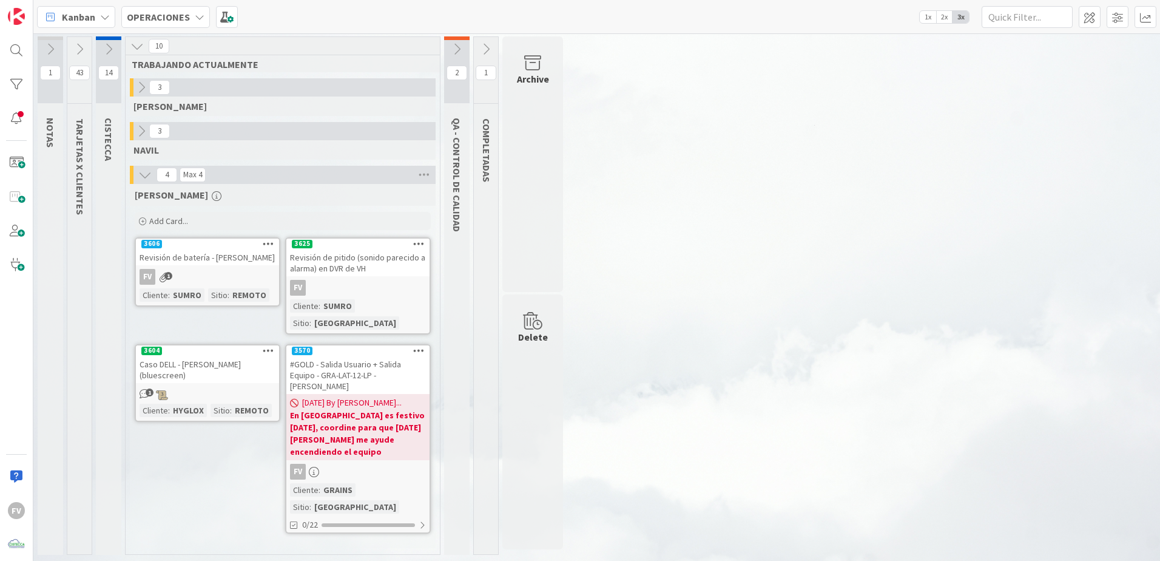
click at [451, 52] on icon at bounding box center [456, 48] width 13 height 13
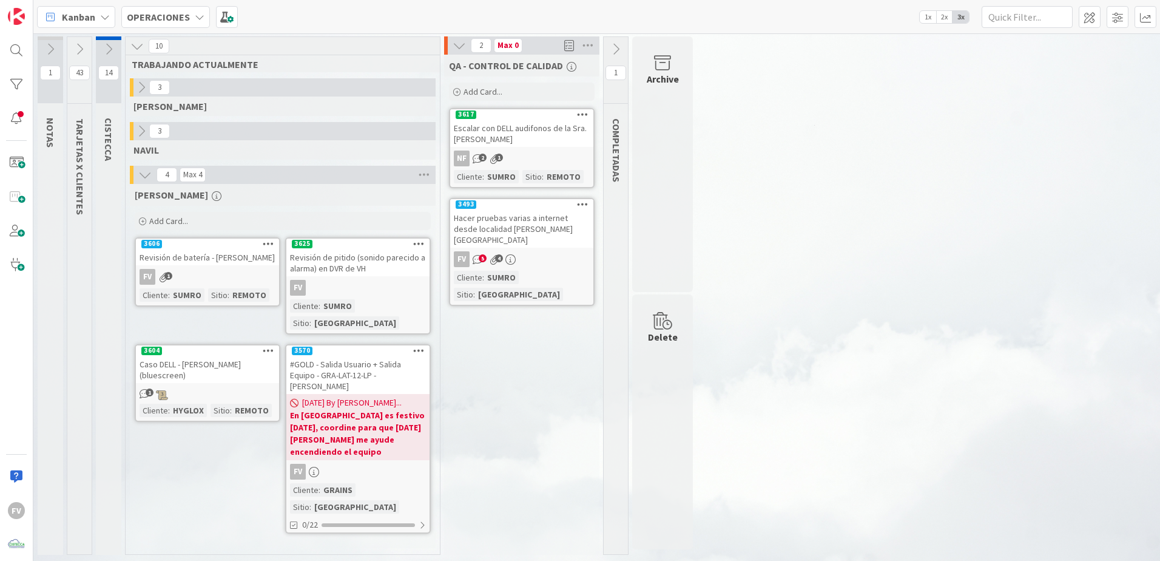
click at [457, 47] on icon at bounding box center [459, 45] width 13 height 13
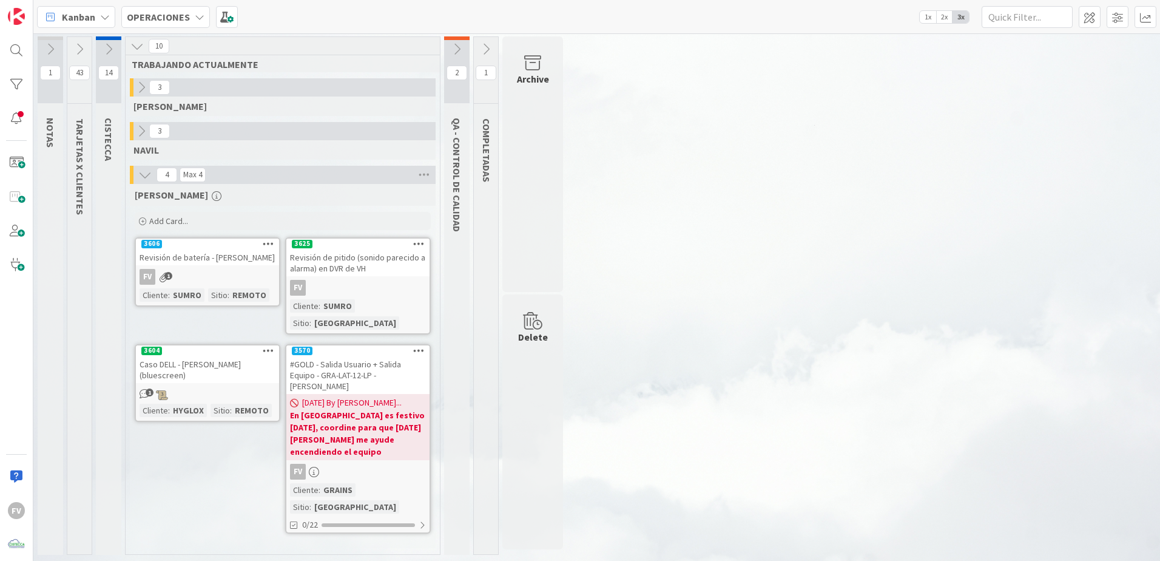
click at [141, 137] on icon at bounding box center [141, 130] width 13 height 13
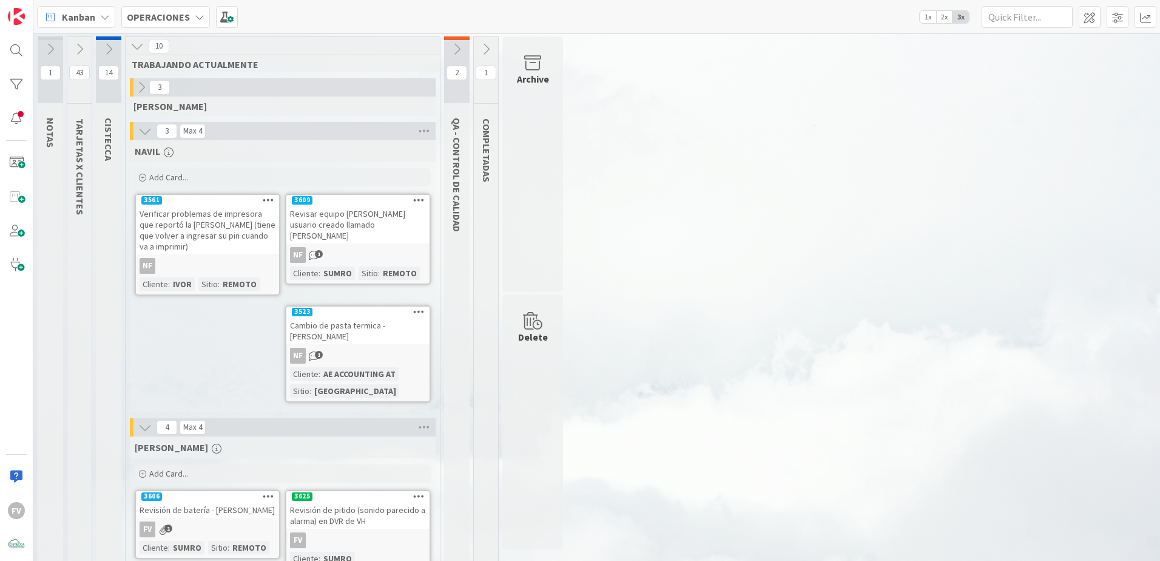
click at [144, 132] on icon at bounding box center [144, 130] width 13 height 13
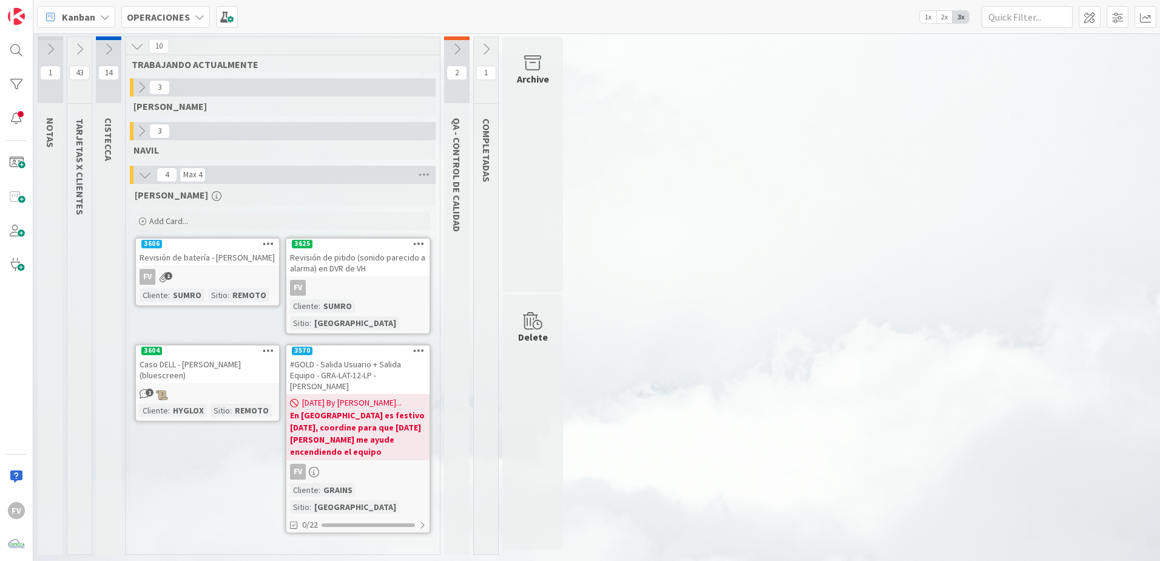
click at [74, 46] on icon at bounding box center [79, 48] width 13 height 13
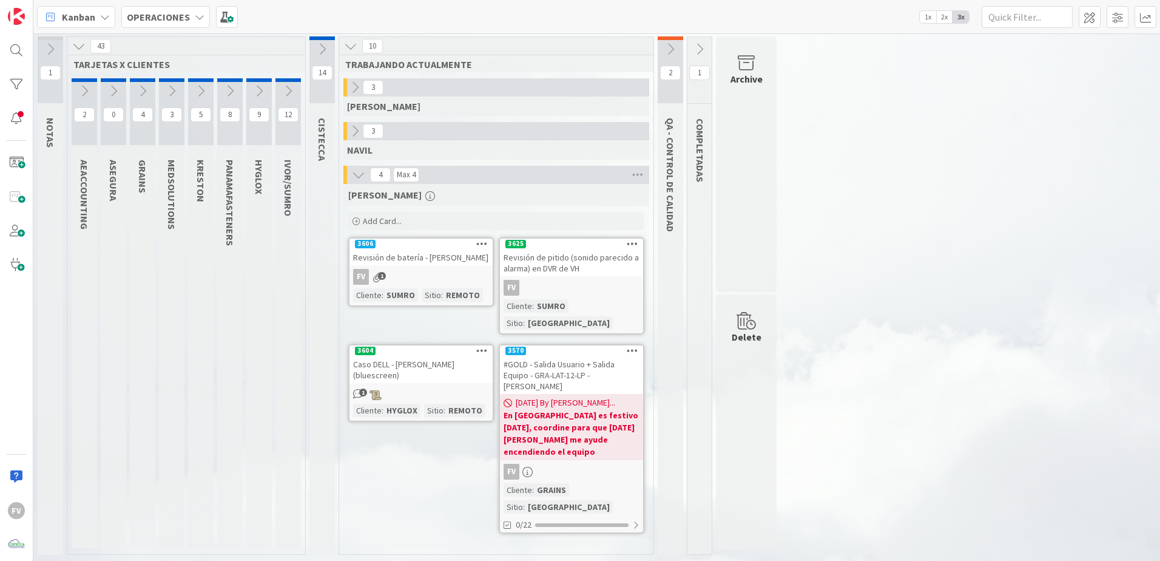
click at [579, 274] on div "Revisión de pitido (sonido parecido a alarma) en DVR de VH" at bounding box center [571, 262] width 143 height 27
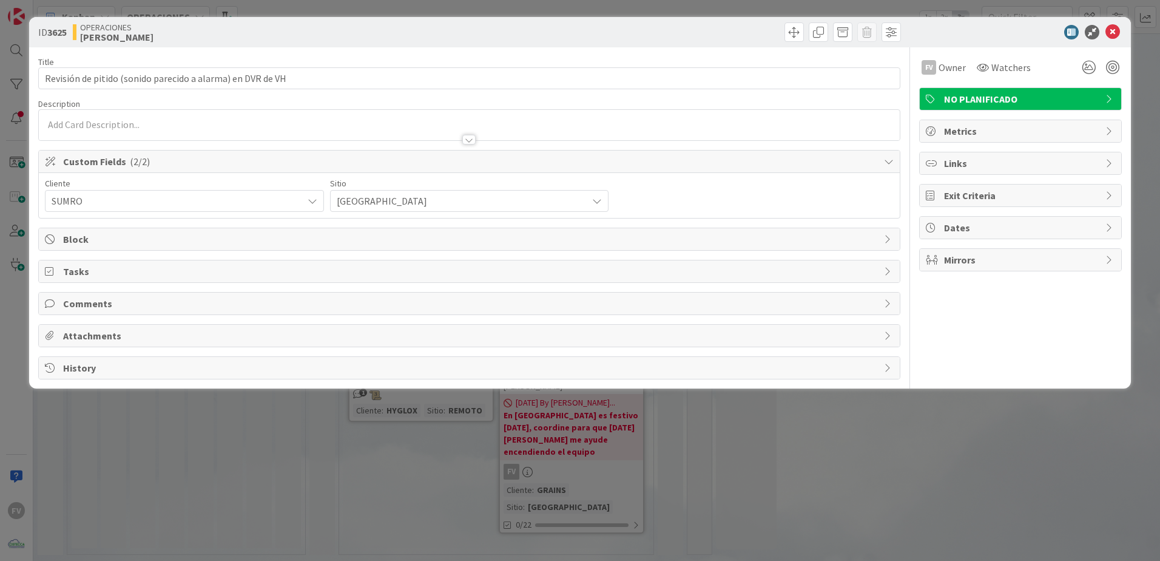
click at [133, 161] on span "( 2/2 )" at bounding box center [140, 161] width 20 height 12
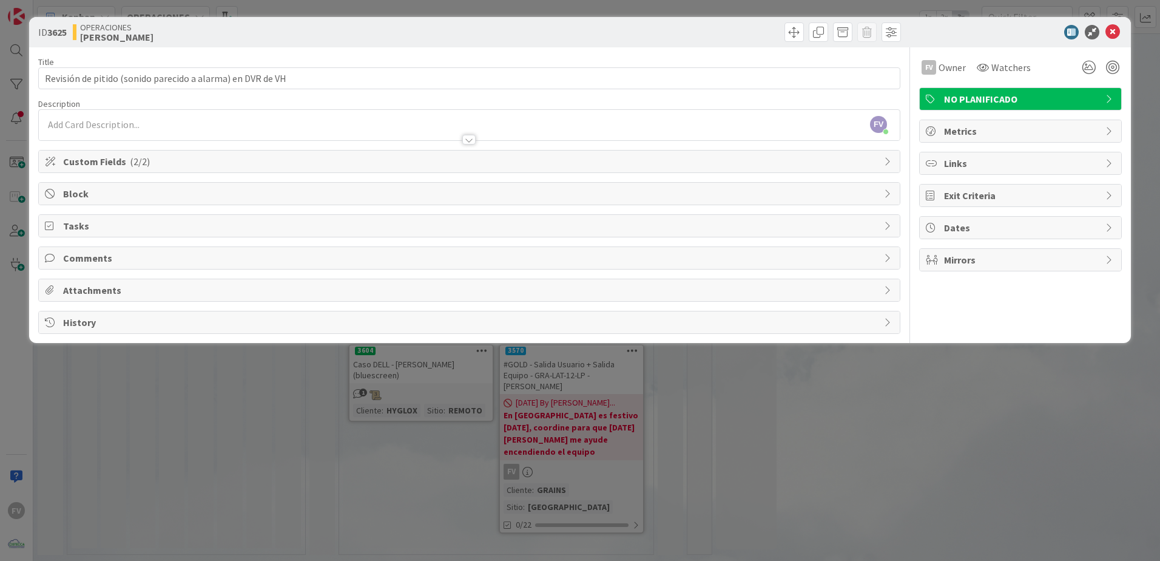
drag, startPoint x: 142, startPoint y: 259, endPoint x: 146, endPoint y: 267, distance: 9.0
click at [142, 259] on span "Comments" at bounding box center [470, 258] width 815 height 15
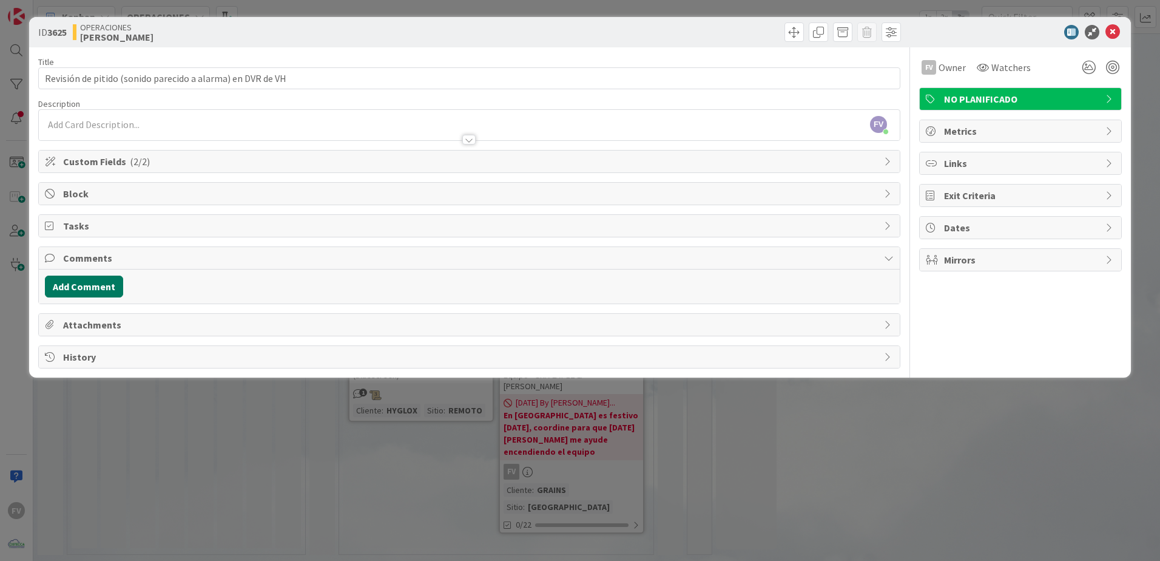
click at [113, 292] on button "Add Comment" at bounding box center [84, 286] width 78 height 22
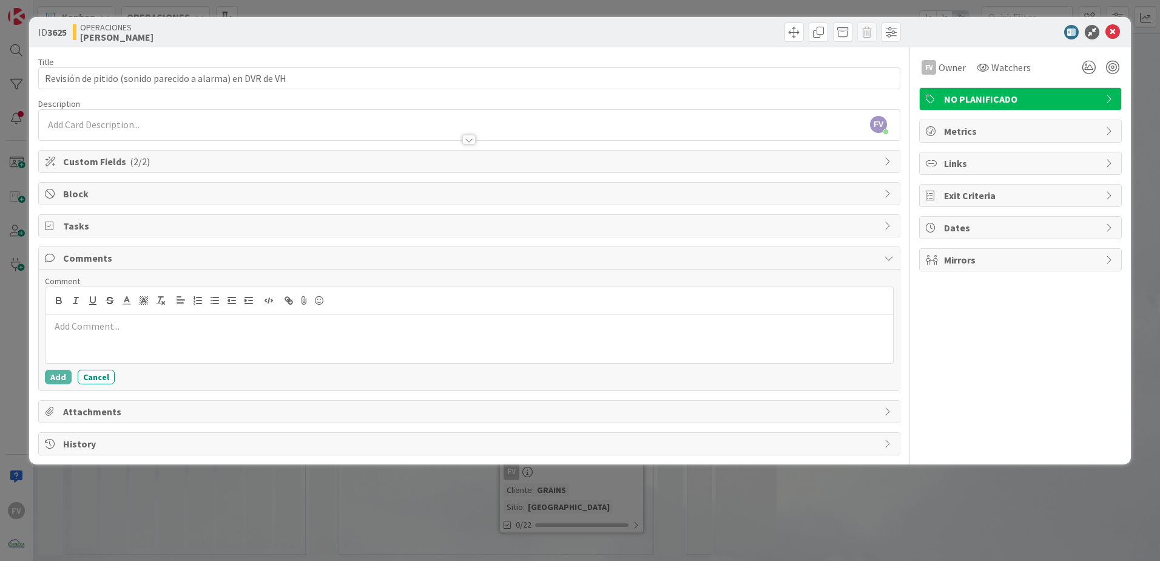
click at [152, 336] on div at bounding box center [470, 338] width 848 height 49
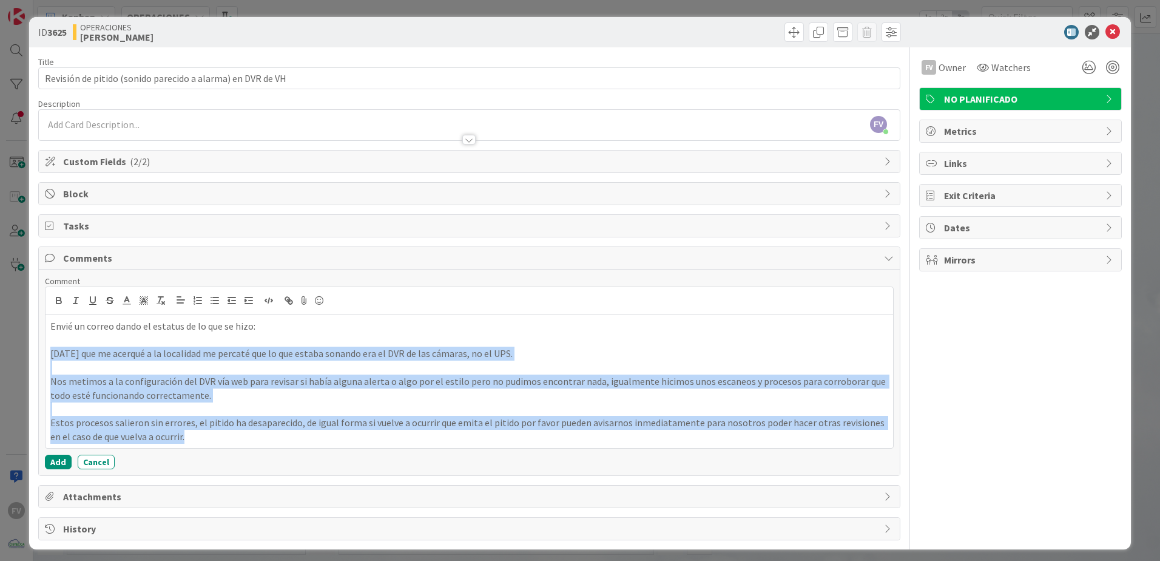
drag, startPoint x: 161, startPoint y: 428, endPoint x: 44, endPoint y: 349, distance: 141.2
click at [44, 349] on div "Comment Envié un correo dando el estatus de lo que se hizo: [DATE] que me acerq…" at bounding box center [469, 372] width 861 height 206
click at [61, 298] on icon "button" at bounding box center [58, 300] width 11 height 11
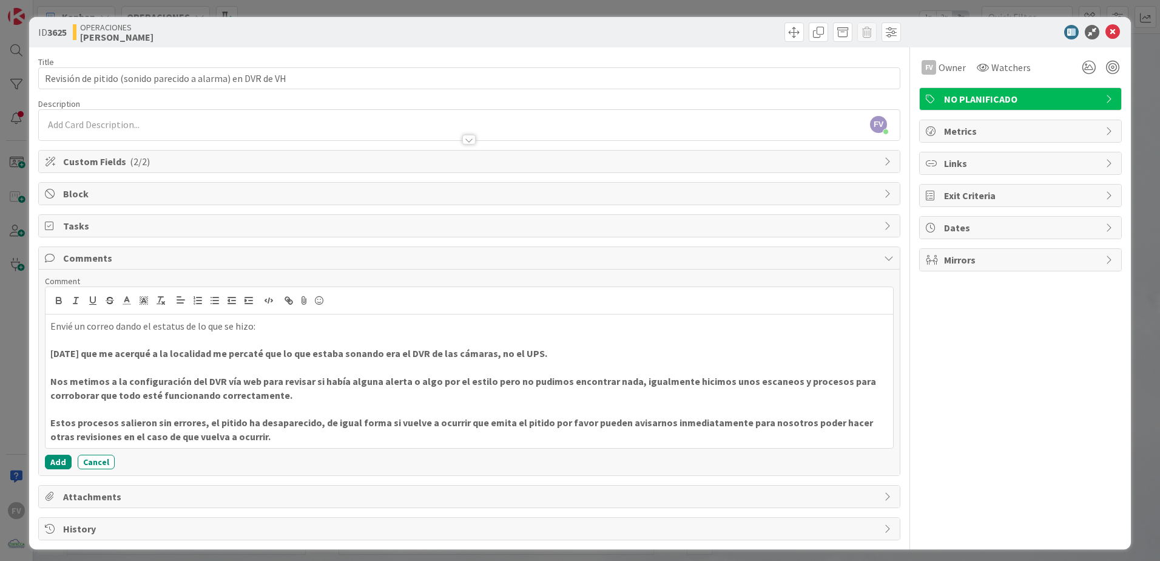
click at [280, 448] on div "Envié un correo dando el estatus de lo que se hizo: [DATE] que me acerqué a la …" at bounding box center [469, 367] width 849 height 162
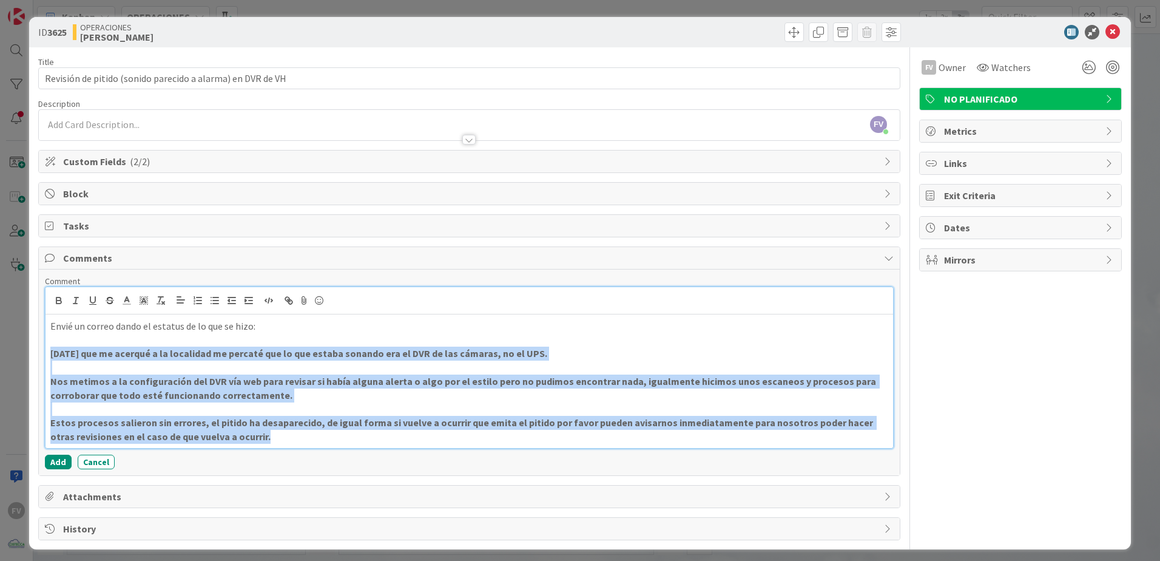
click at [278, 436] on p "Estos procesos salieron sin errores, el pitido ha desaparecido, de igual forma …" at bounding box center [469, 429] width 838 height 27
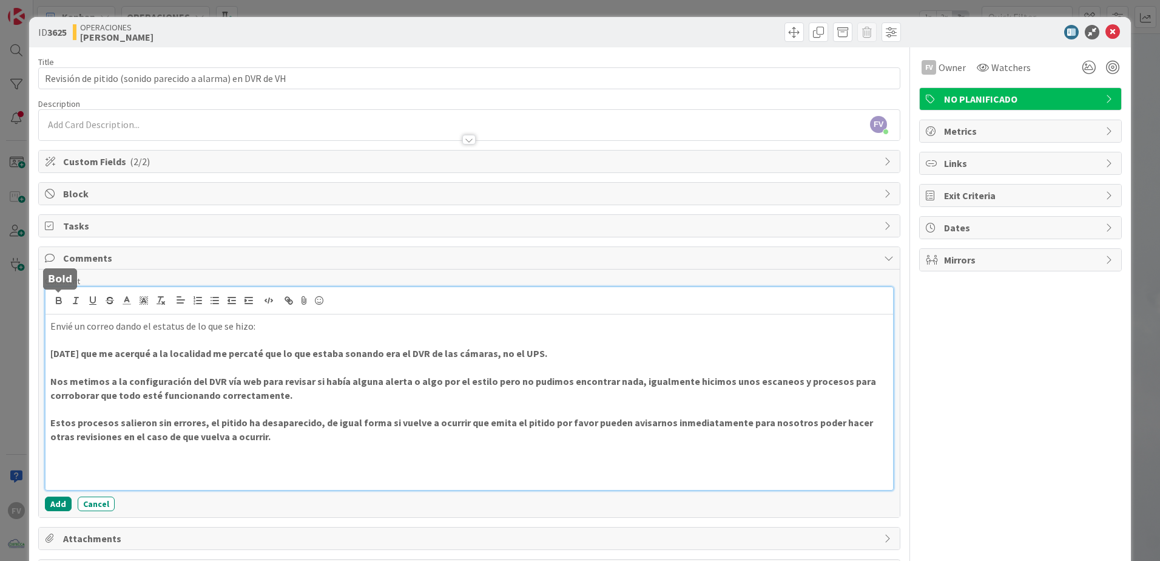
click at [61, 301] on icon "button" at bounding box center [58, 301] width 5 height 3
click at [57, 302] on icon "button" at bounding box center [58, 300] width 11 height 11
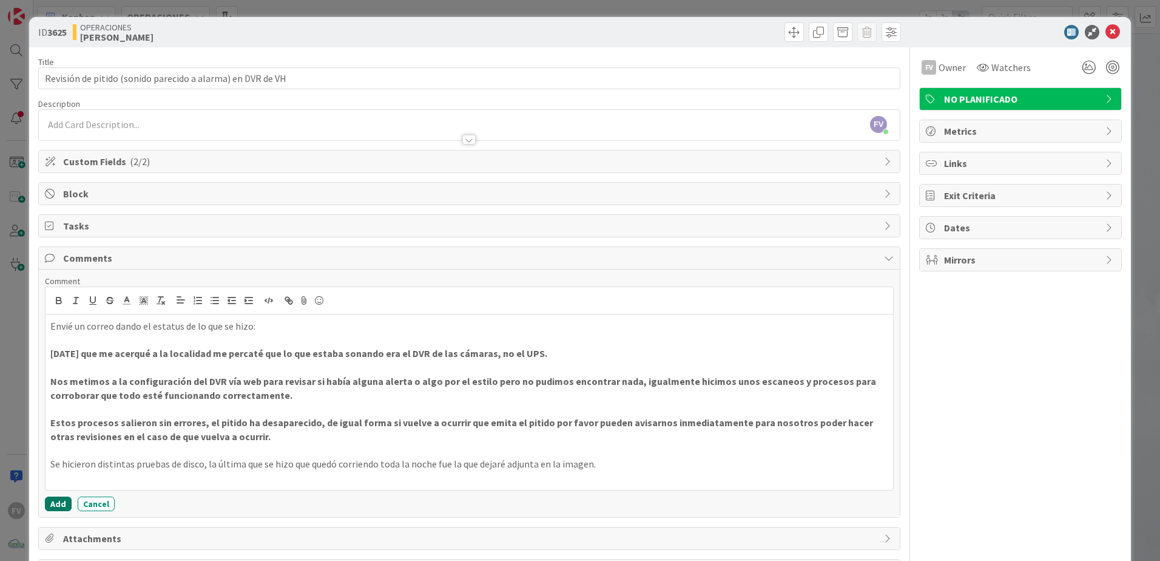
click at [53, 502] on button "Add" at bounding box center [58, 503] width 27 height 15
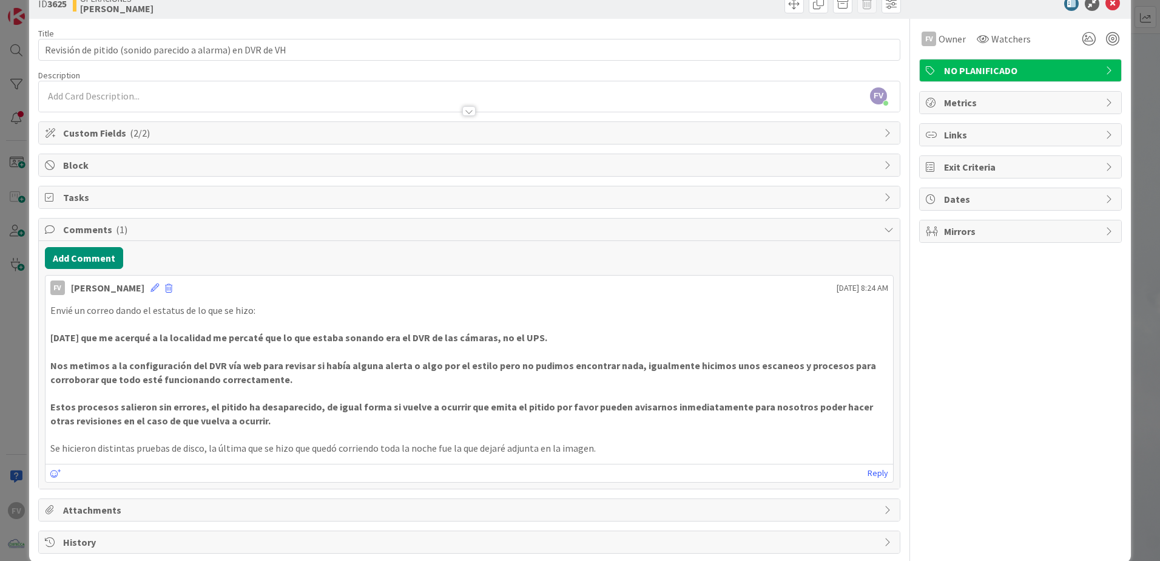
scroll to position [47, 0]
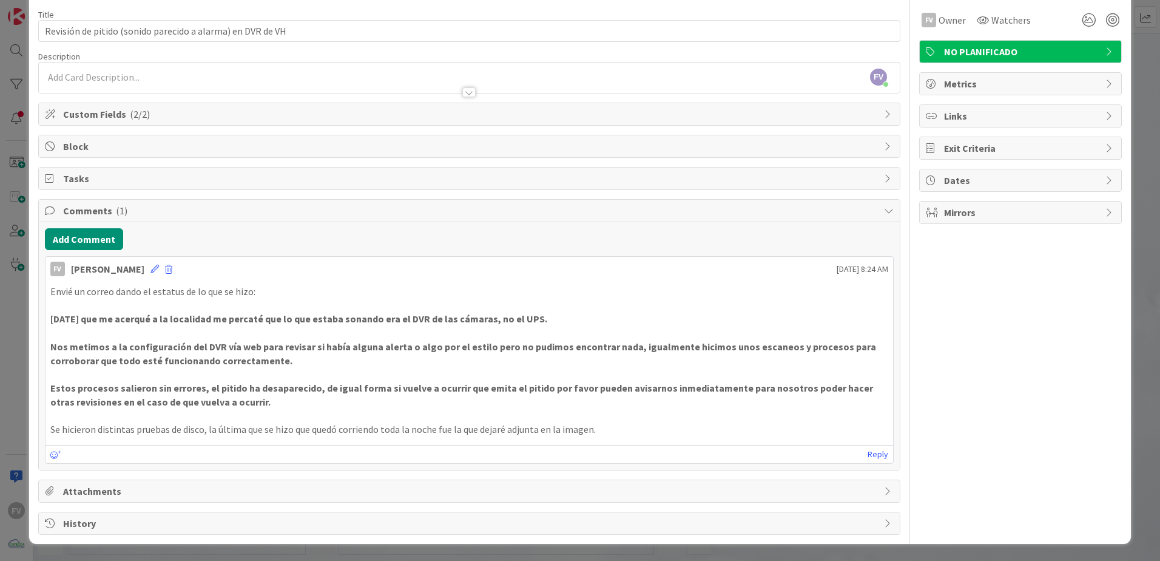
click at [142, 485] on span "Attachments" at bounding box center [470, 491] width 815 height 15
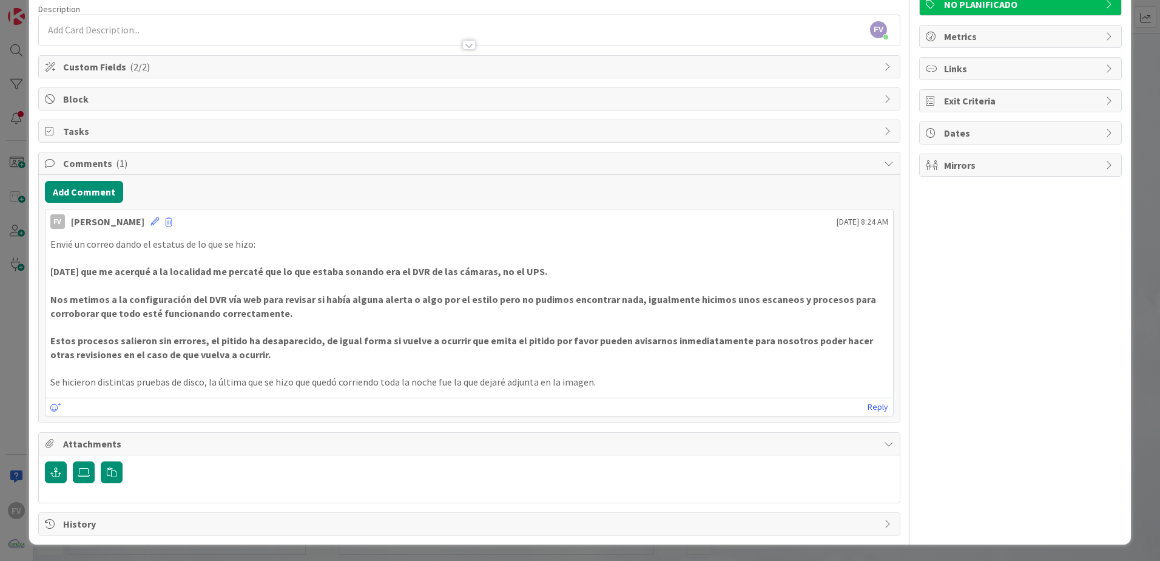
scroll to position [95, 0]
click at [113, 476] on button "button" at bounding box center [112, 472] width 22 height 22
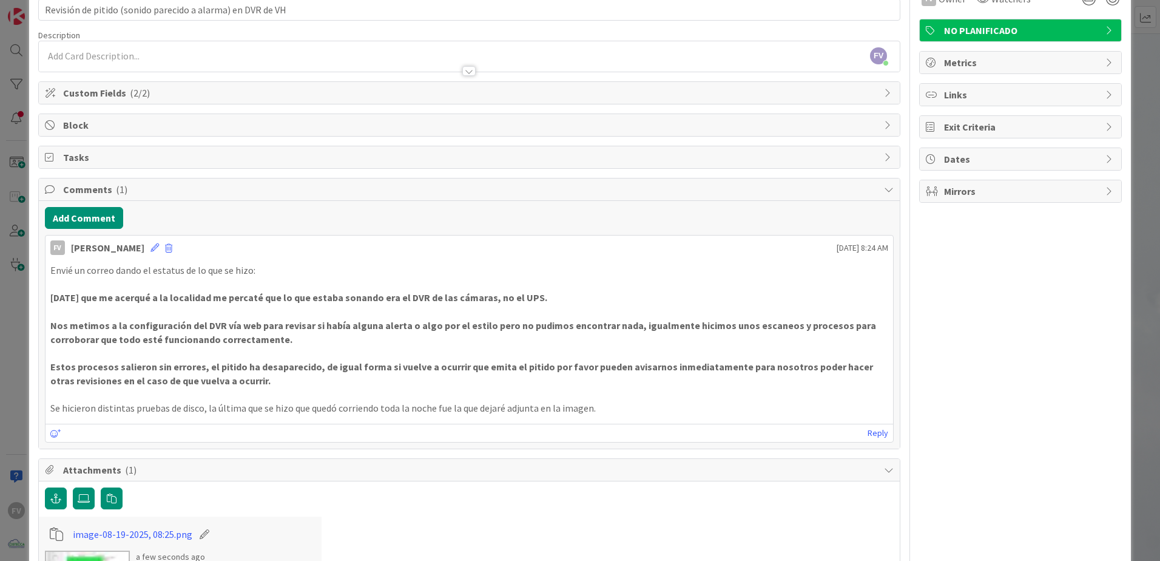
scroll to position [129, 0]
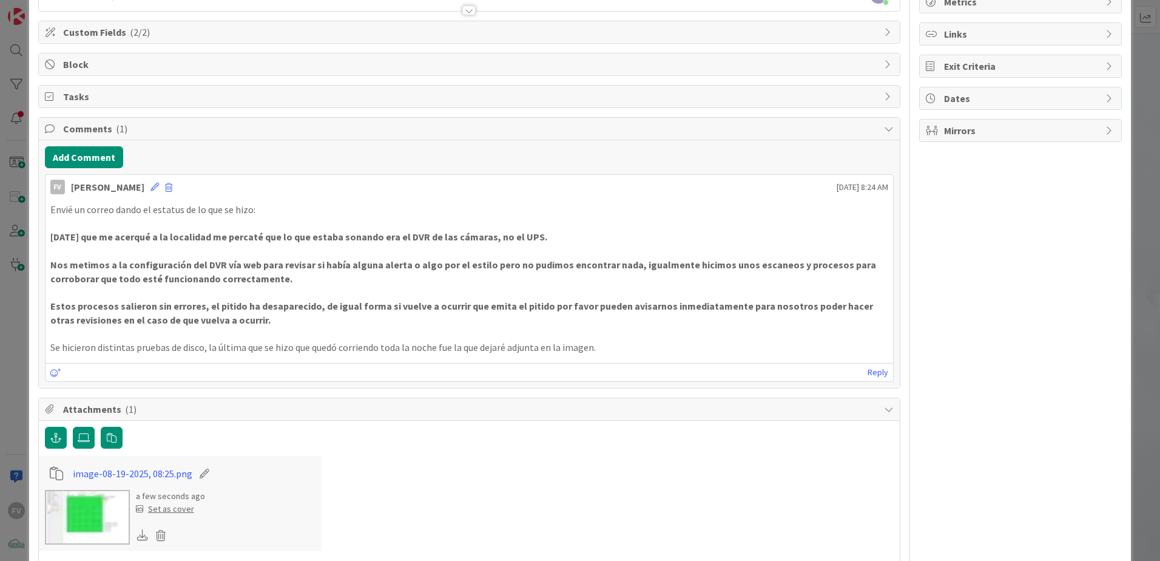
click at [101, 510] on img at bounding box center [87, 517] width 85 height 55
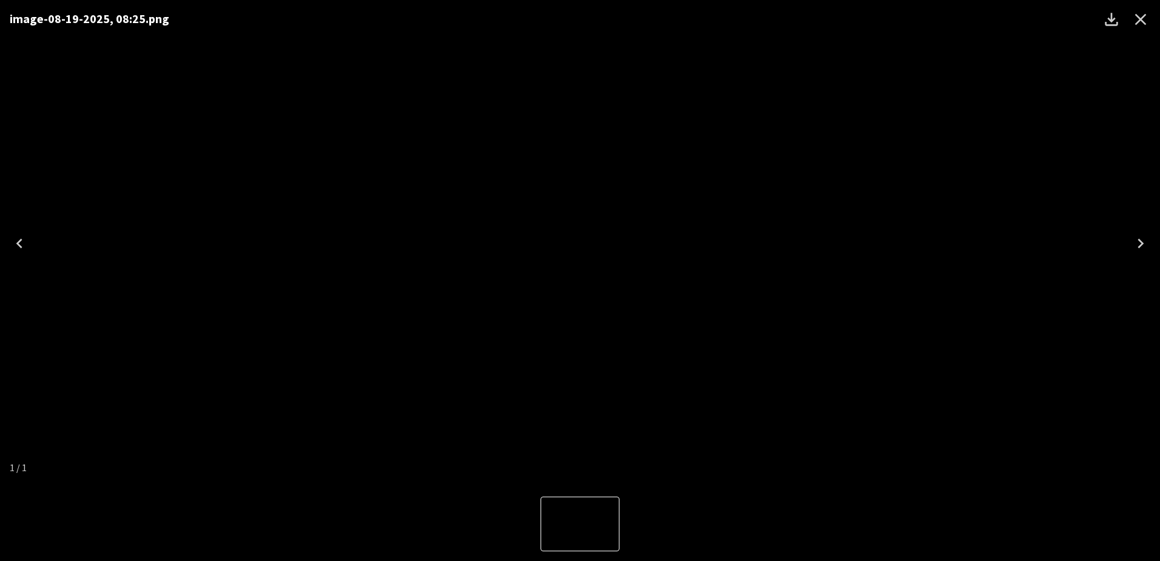
click at [910, 158] on div "image-08-19-2025, 08:25.png" at bounding box center [580, 243] width 1160 height 487
click at [1146, 22] on icon "Close" at bounding box center [1140, 19] width 19 height 19
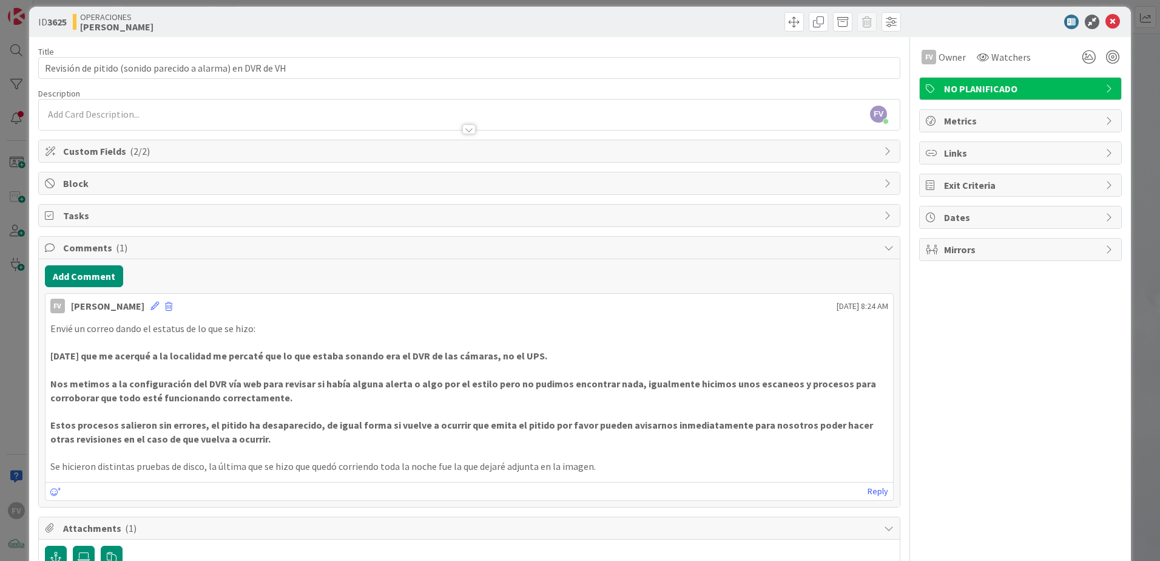
scroll to position [8, 0]
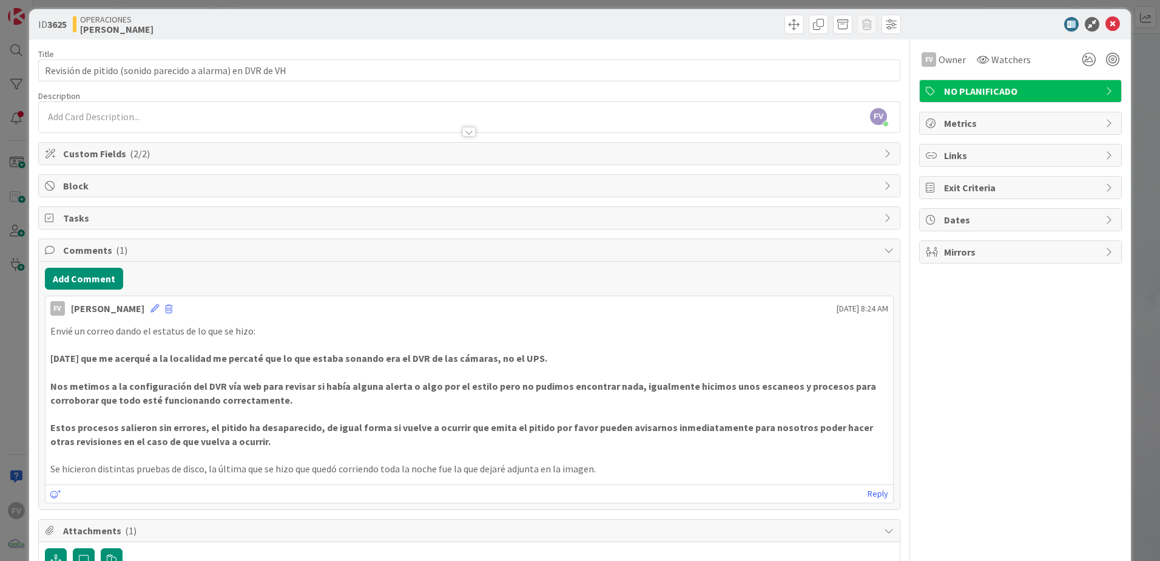
click at [118, 257] on span "Comments ( 1 )" at bounding box center [470, 250] width 815 height 15
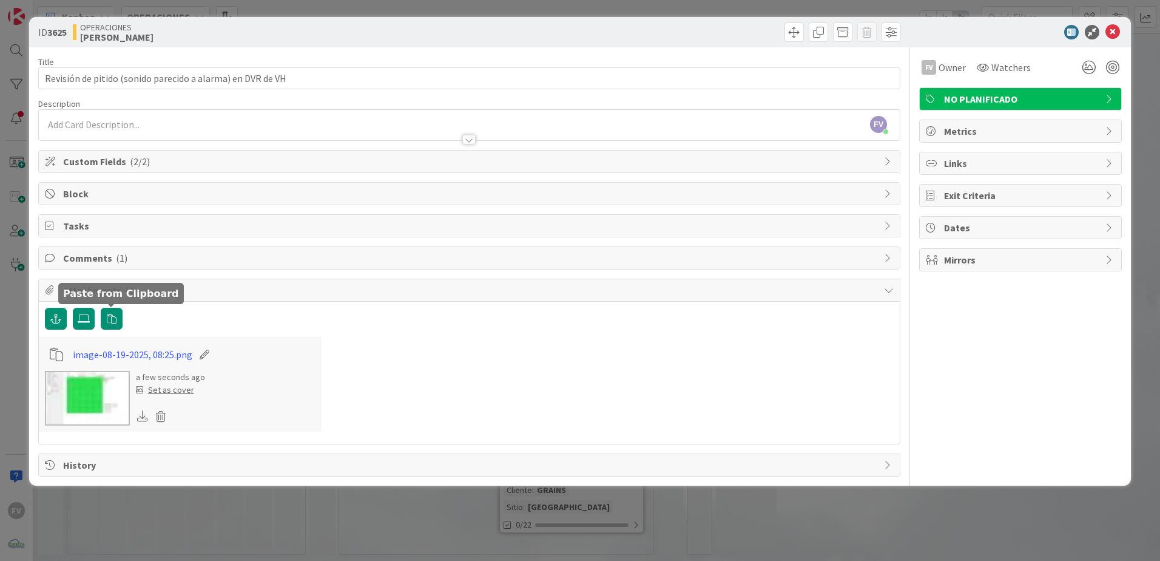
click at [164, 286] on span "Attachments ( 1 )" at bounding box center [470, 290] width 815 height 15
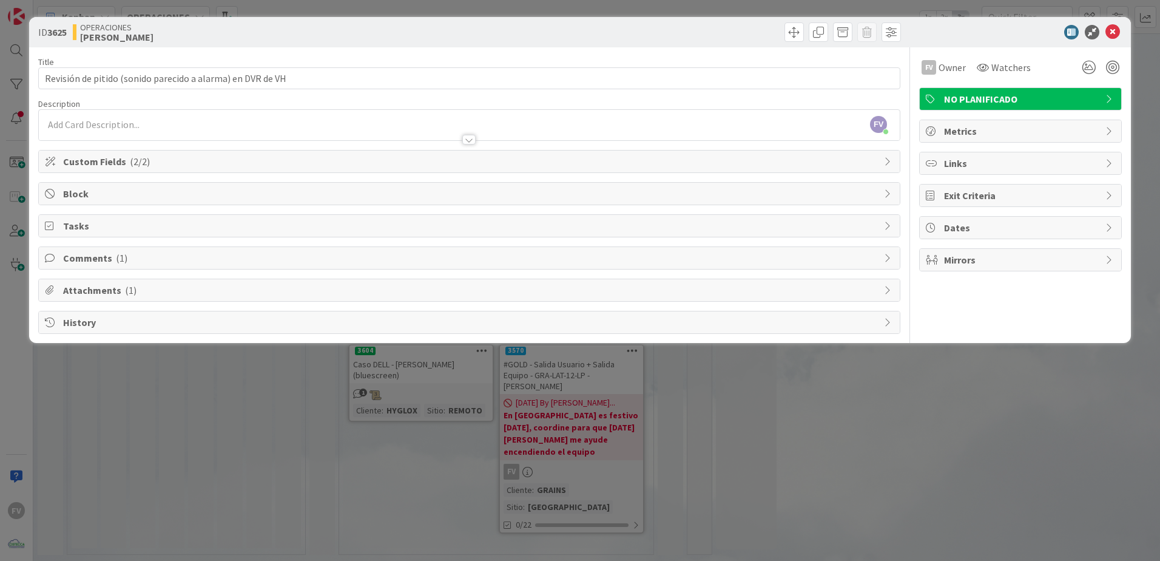
click at [324, 405] on div "ID 3625 OPERACIONES [PERSON_NAME] Title 58 / 128 Revisión de pitido (sonido par…" at bounding box center [580, 280] width 1160 height 561
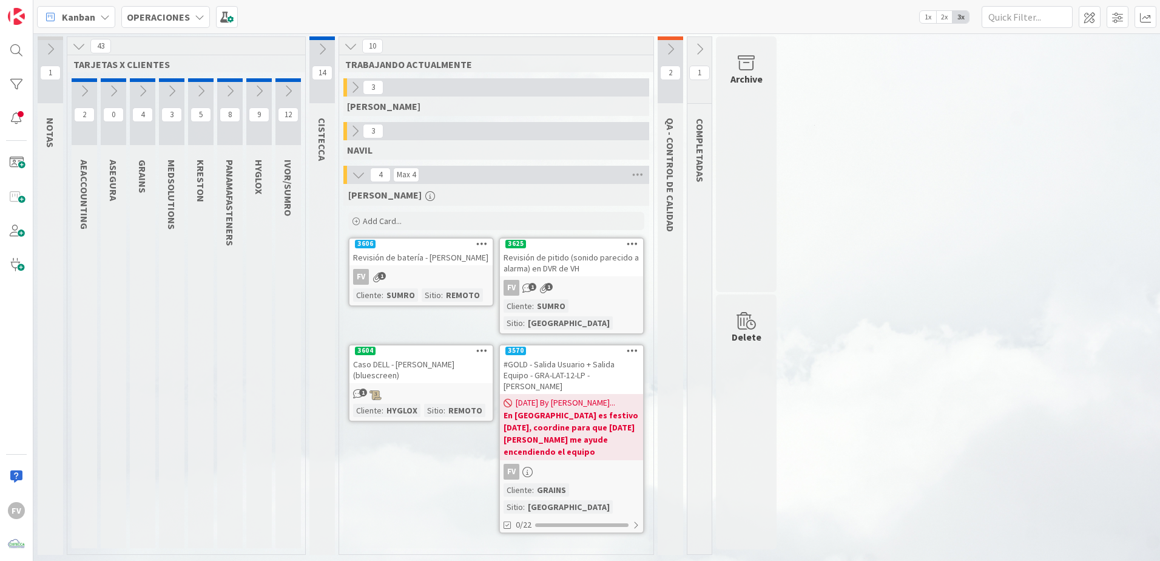
click at [671, 43] on icon at bounding box center [670, 48] width 13 height 13
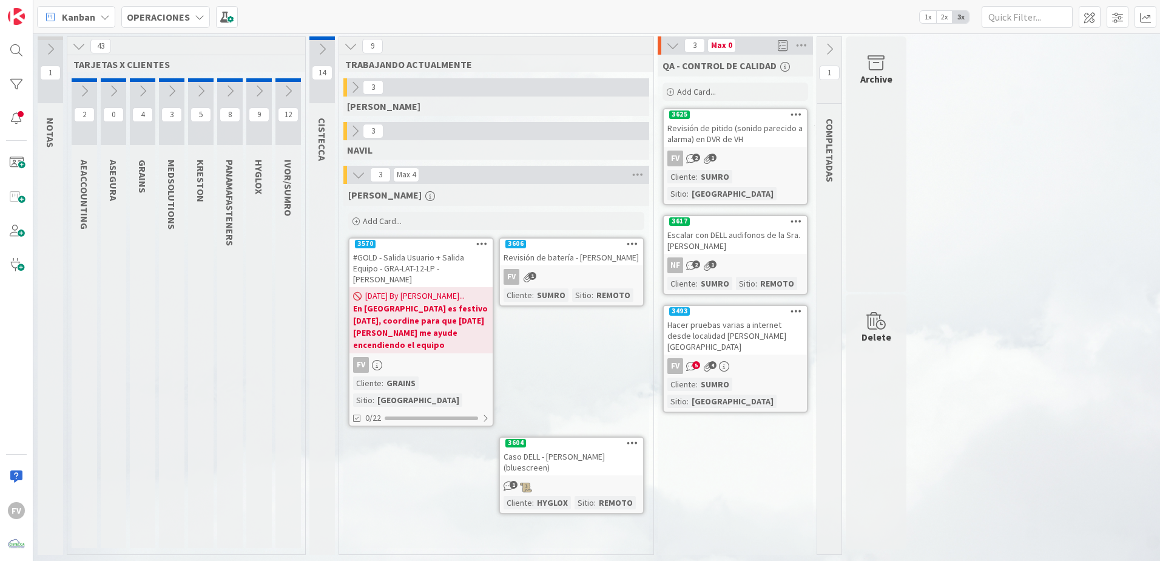
click at [1113, 274] on div "1 NOTAS 43 TARJETAS X CLIENTES 2 AEACCOUNTING 0 ASEGURA 4 GRAINS 3 MEDSOLUTIONS…" at bounding box center [597, 298] width 1122 height 524
click at [5, 508] on div "FV" at bounding box center [16, 510] width 24 height 24
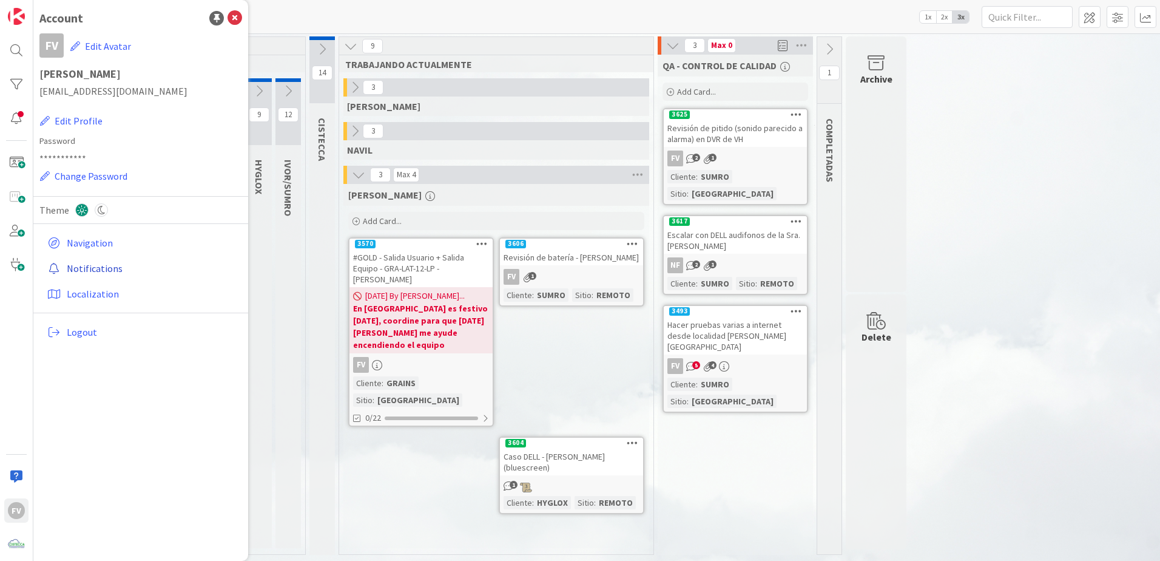
click at [81, 268] on link "Notifications" at bounding box center [142, 268] width 200 height 22
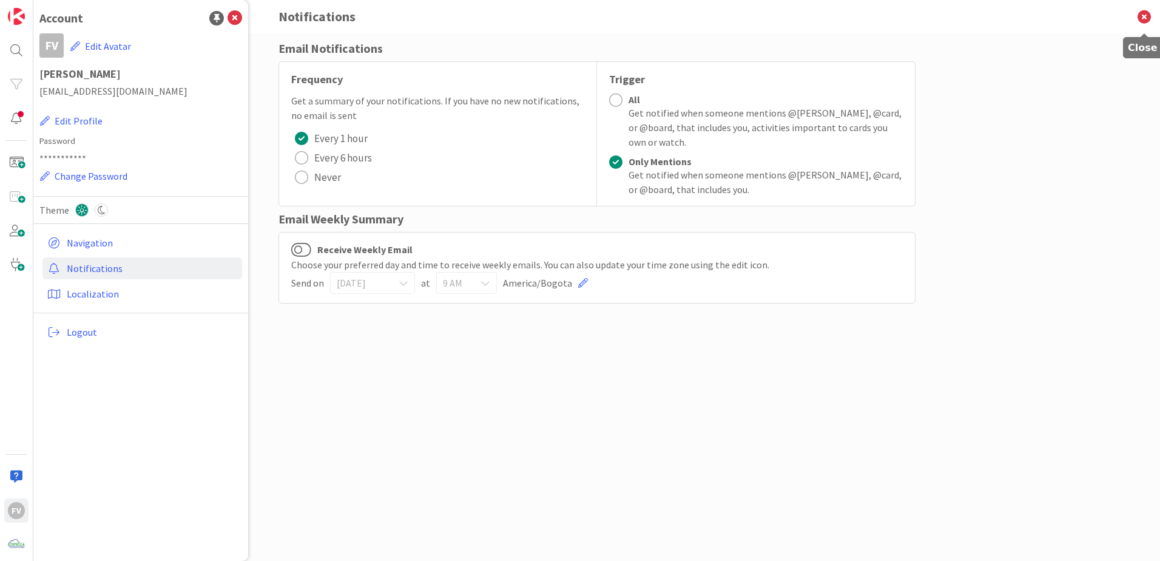
click at [1147, 14] on icon at bounding box center [1145, 16] width 32 height 33
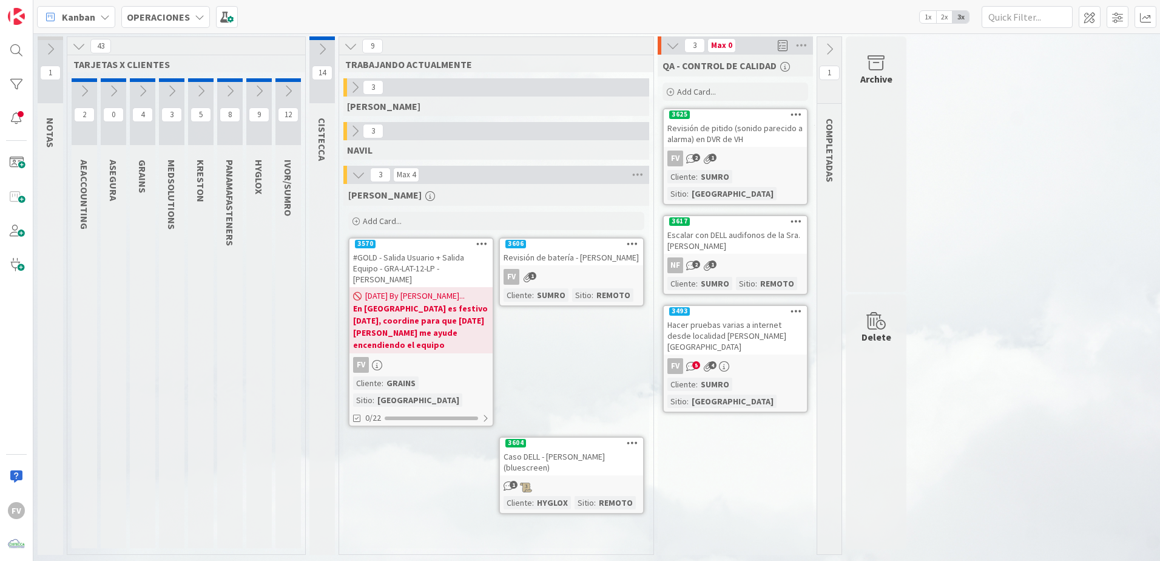
click at [84, 94] on icon at bounding box center [84, 90] width 13 height 13
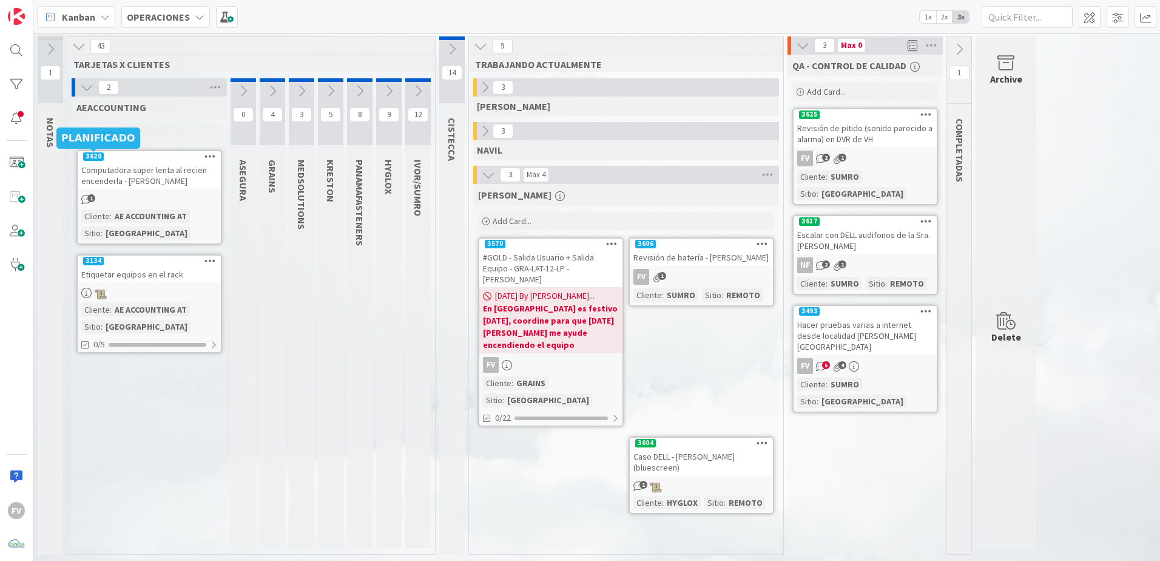
click at [108, 185] on div "Computadora super lenta al recien encenderla - [PERSON_NAME]" at bounding box center [149, 175] width 143 height 27
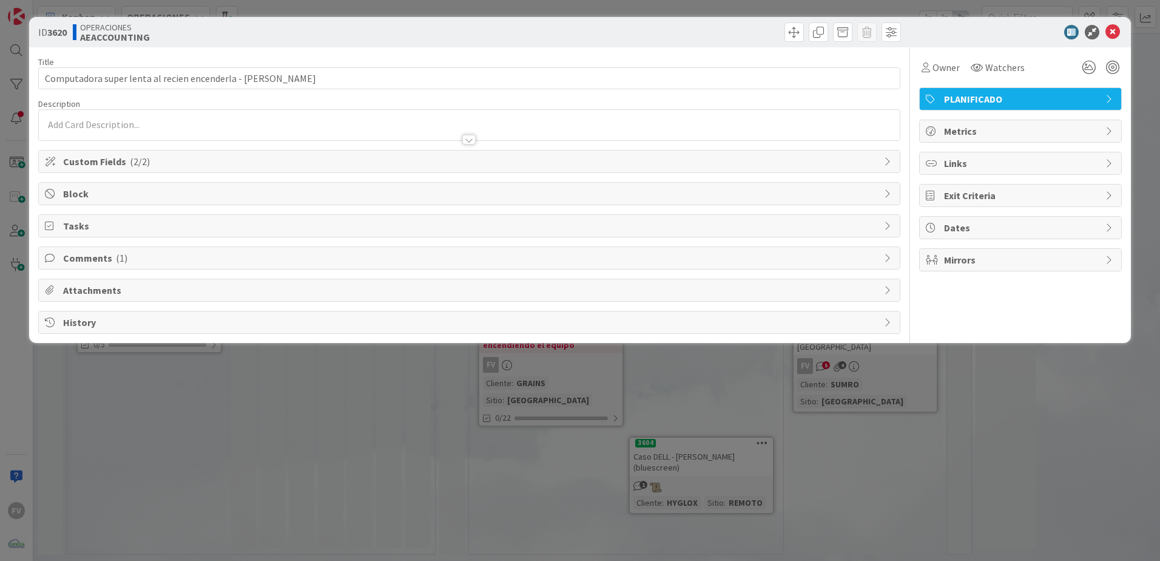
click at [117, 265] on span "Comments ( 1 )" at bounding box center [470, 258] width 815 height 15
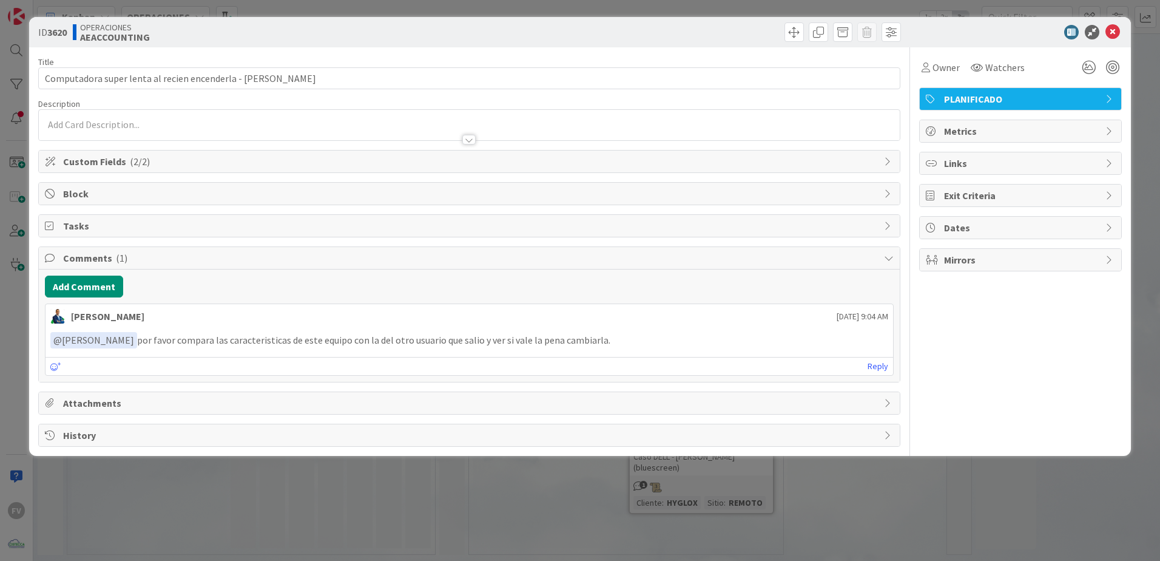
click at [255, 531] on div "ID 3620 OPERACIONES AEACCOUNTING Title 63 / 128 Computadora super lenta al reci…" at bounding box center [580, 280] width 1160 height 561
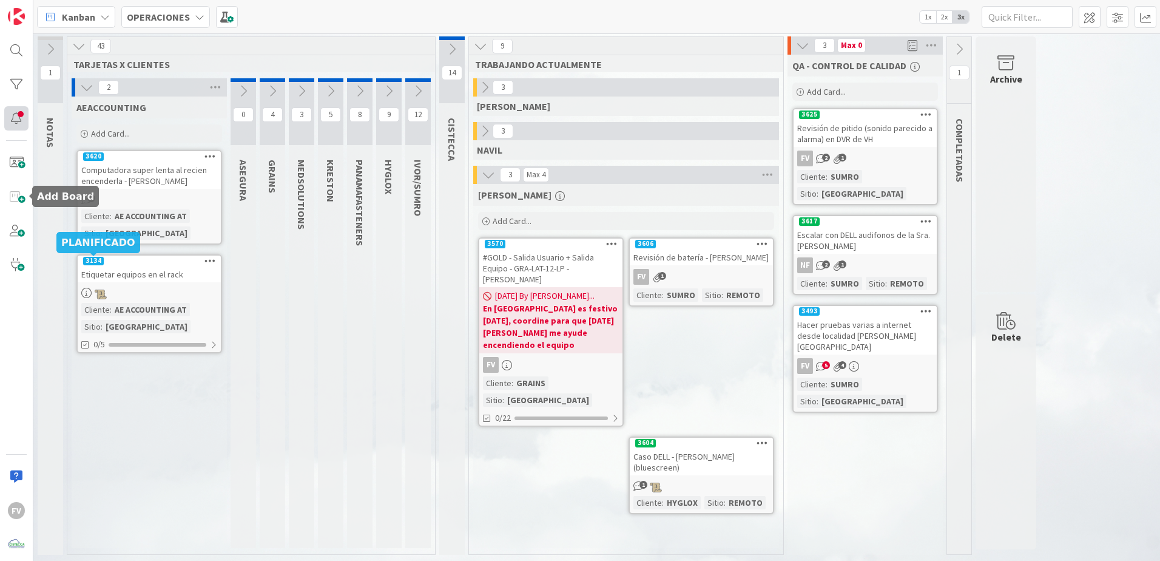
click at [22, 113] on div at bounding box center [16, 118] width 24 height 24
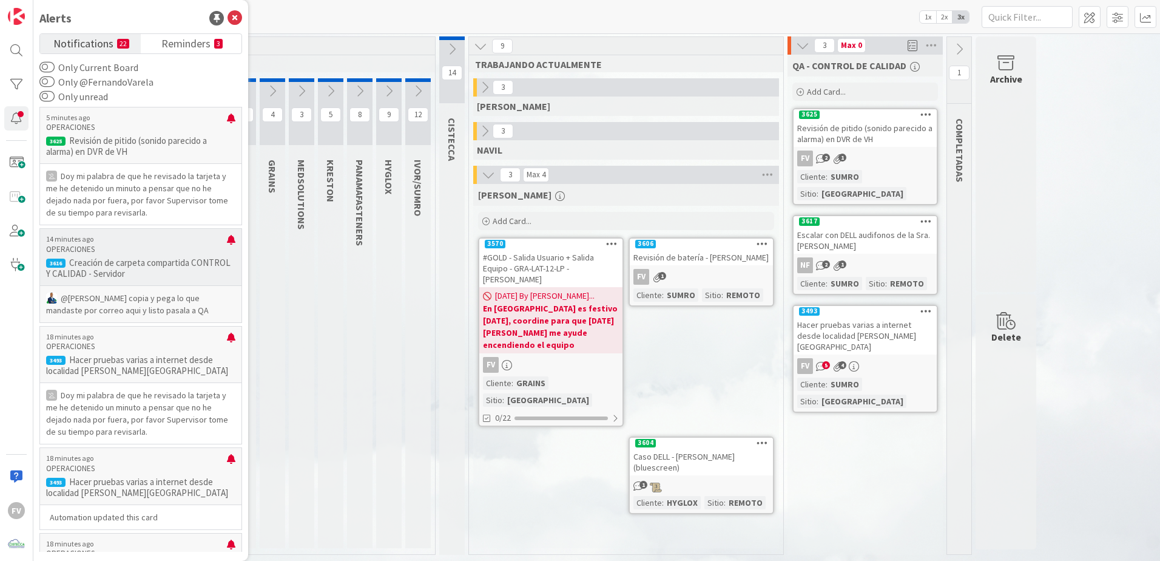
click at [185, 288] on div "@[PERSON_NAME]﻿ copia y pega lo que mandaste por correo aqui y listo pasala a QA" at bounding box center [140, 304] width 201 height 36
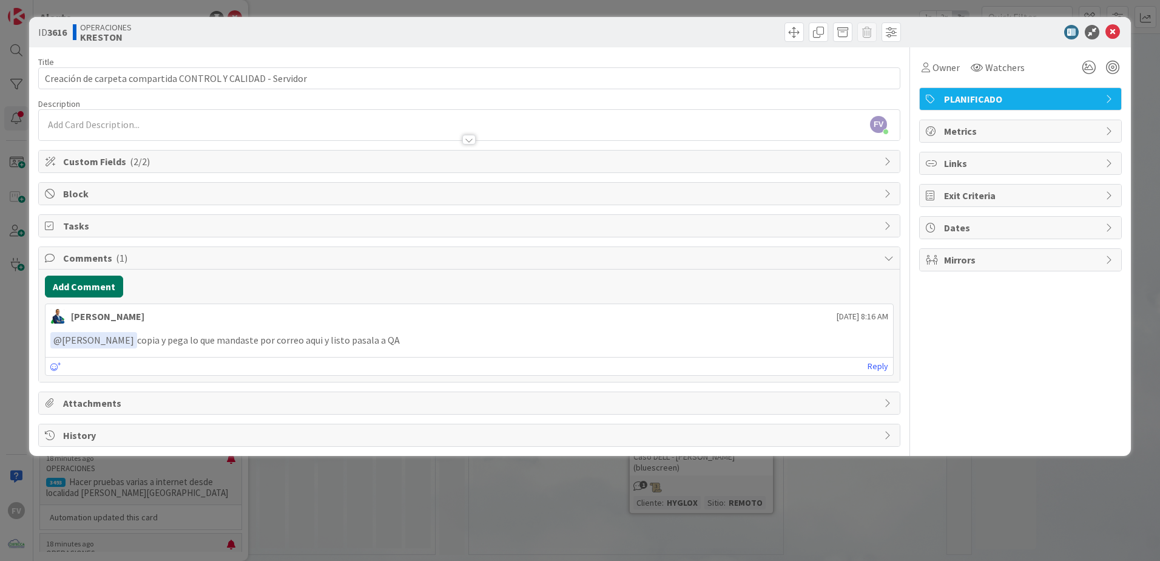
click at [78, 283] on button "Add Comment" at bounding box center [84, 286] width 78 height 22
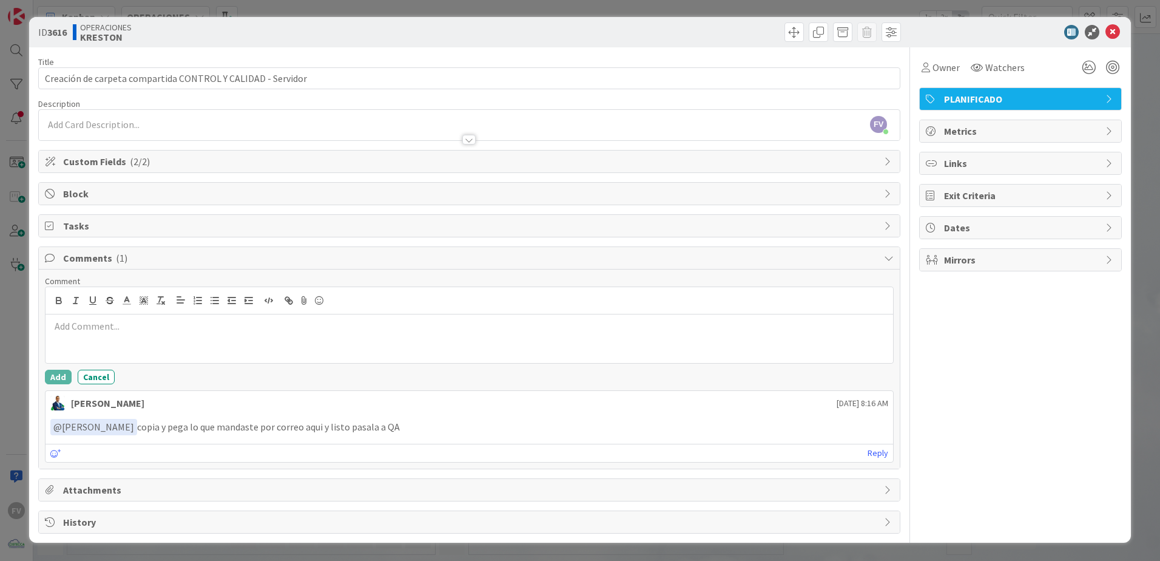
click at [132, 343] on div at bounding box center [470, 338] width 848 height 49
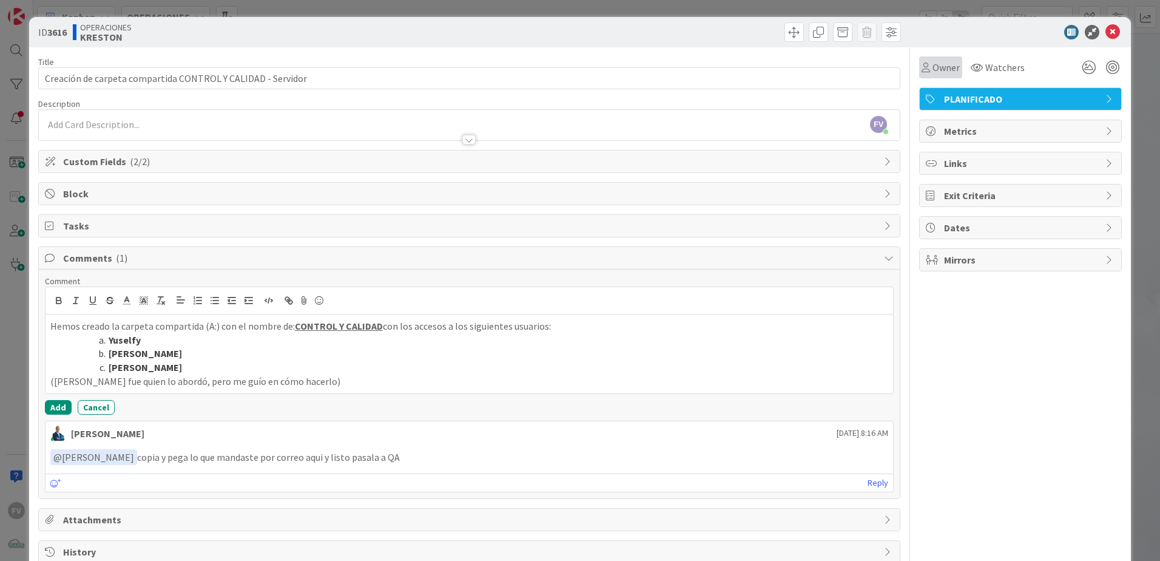
click at [943, 66] on span "Owner" at bounding box center [946, 67] width 27 height 15
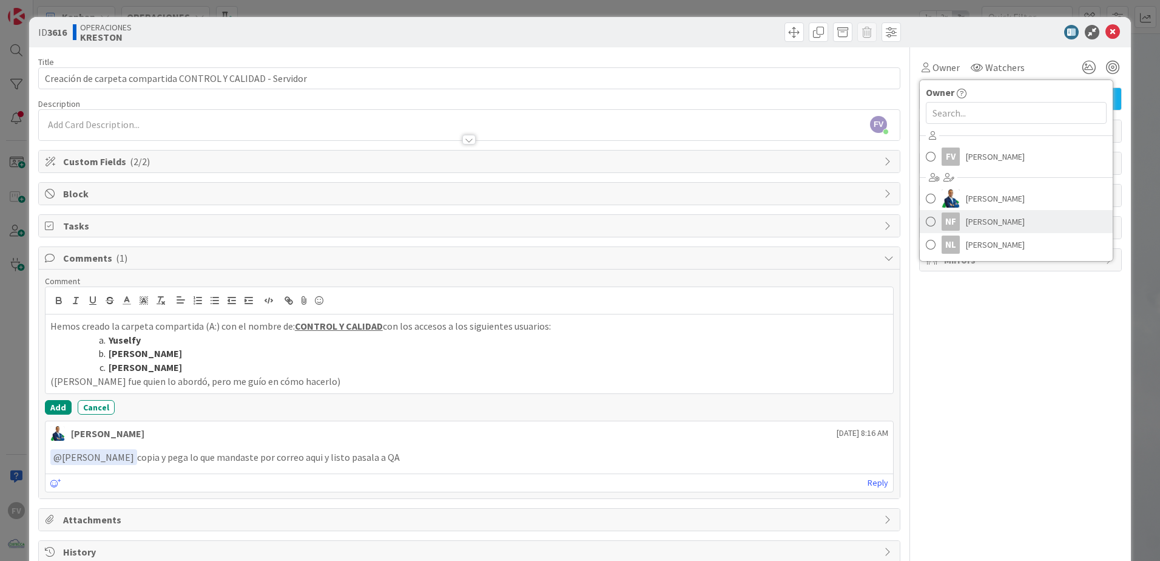
click at [966, 224] on span "[PERSON_NAME]" at bounding box center [995, 221] width 59 height 18
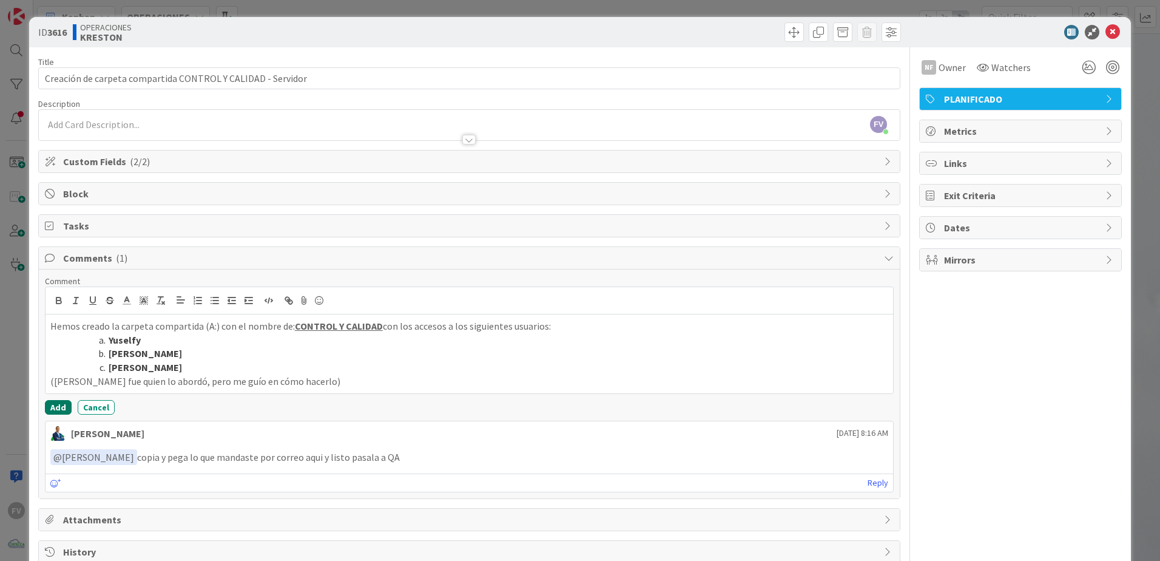
click at [58, 408] on button "Add" at bounding box center [58, 407] width 27 height 15
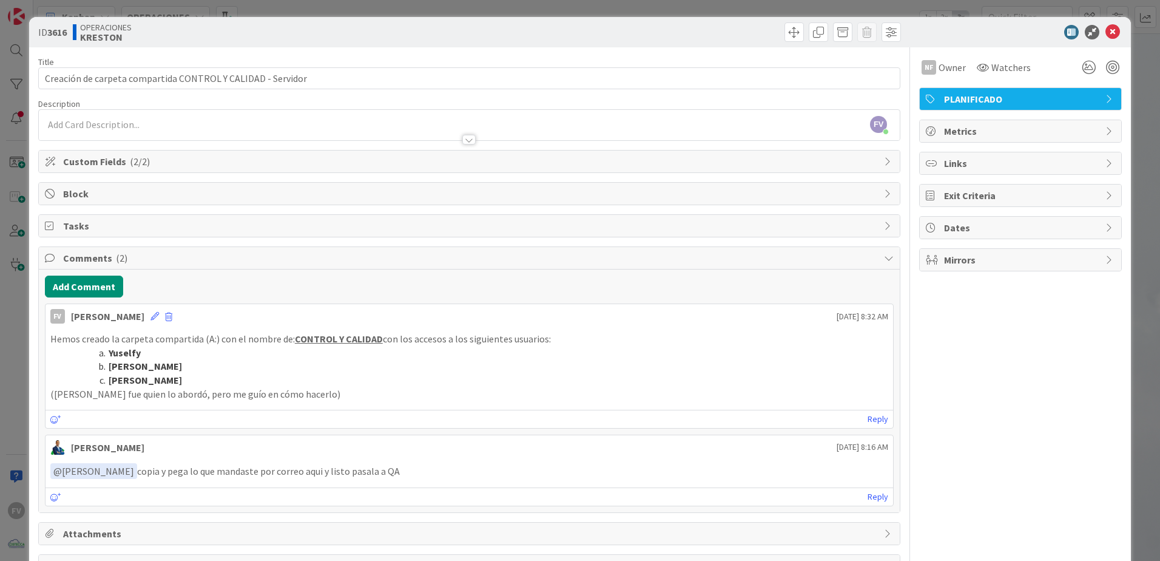
click at [18, 288] on div "ID 3616 OPERACIONES [PERSON_NAME] Title 59 / 128 Creación de carpeta compartida…" at bounding box center [580, 280] width 1160 height 561
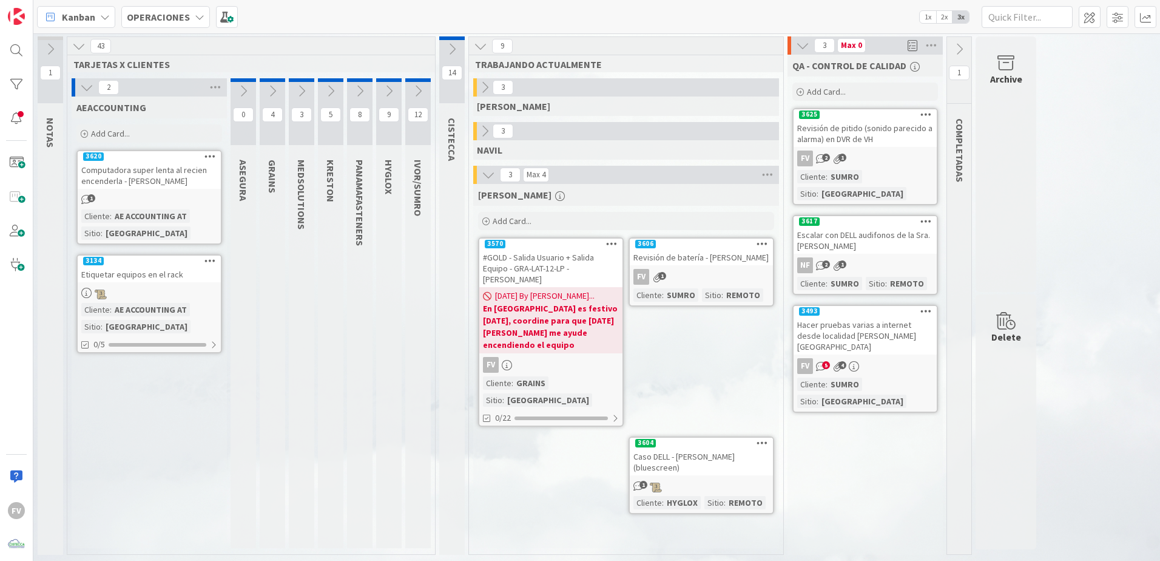
click at [84, 89] on icon at bounding box center [86, 87] width 13 height 13
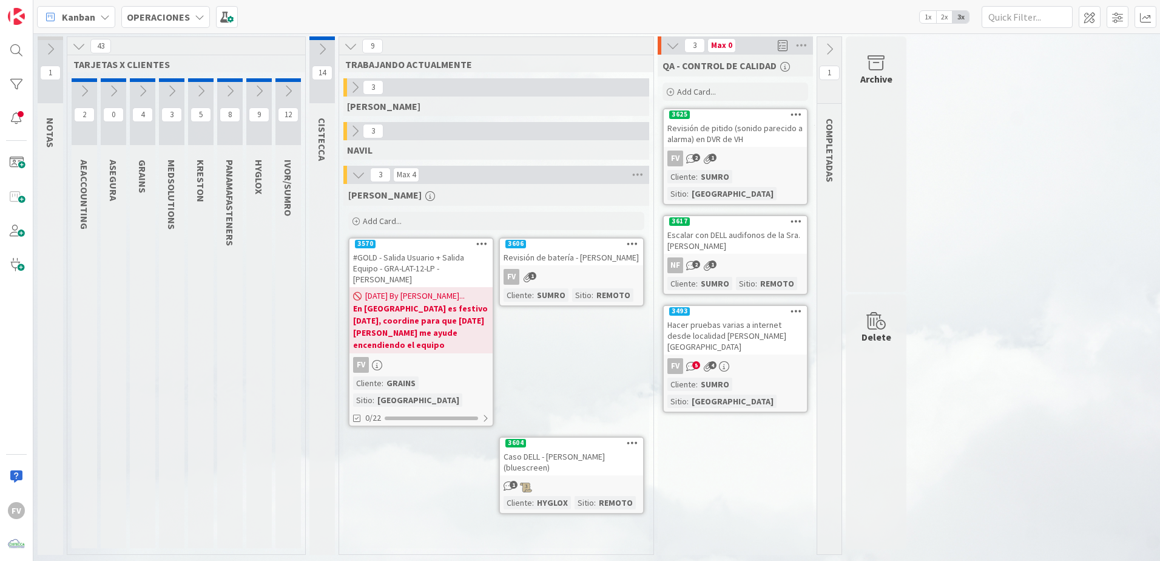
click at [194, 90] on button at bounding box center [200, 91] width 25 height 18
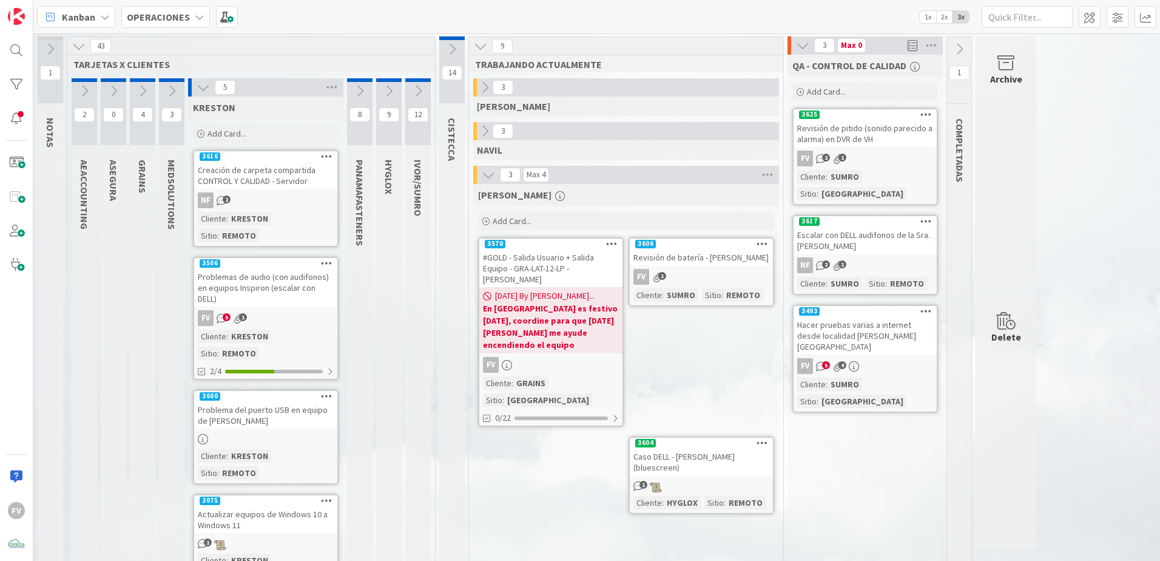
click at [478, 137] on icon at bounding box center [484, 130] width 13 height 13
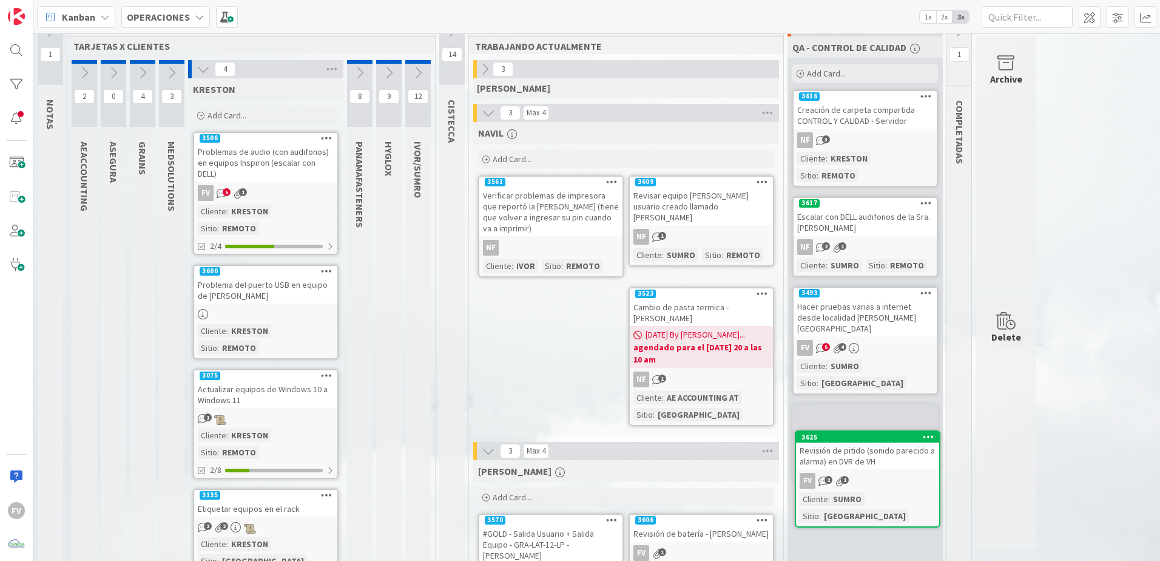
scroll to position [33, 0]
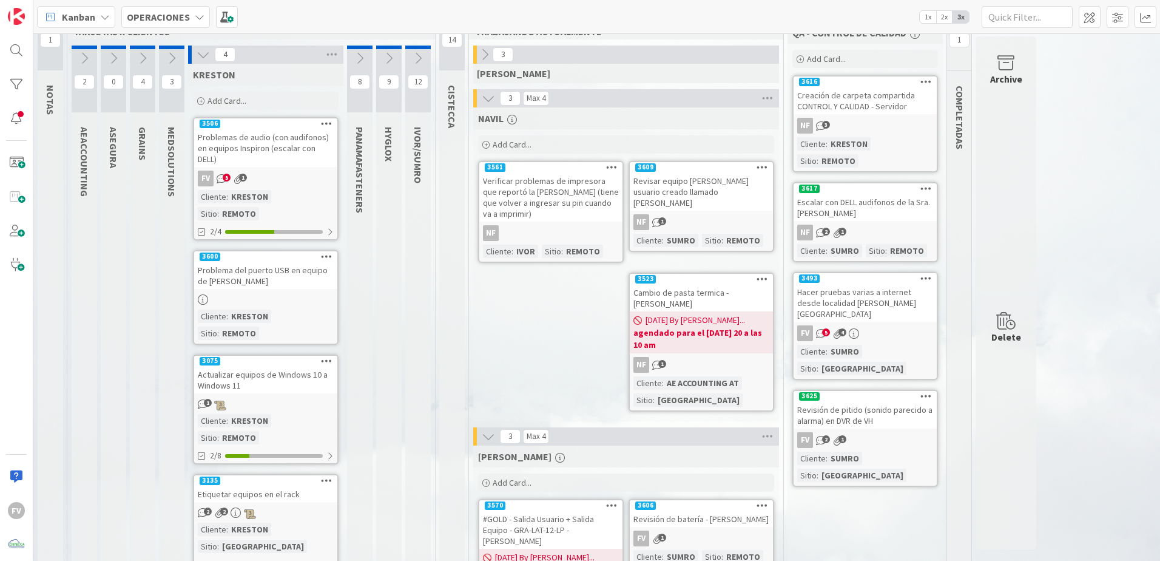
click at [873, 284] on div "Hacer pruebas varias a internet desde localidad [PERSON_NAME][GEOGRAPHIC_DATA]" at bounding box center [865, 303] width 143 height 38
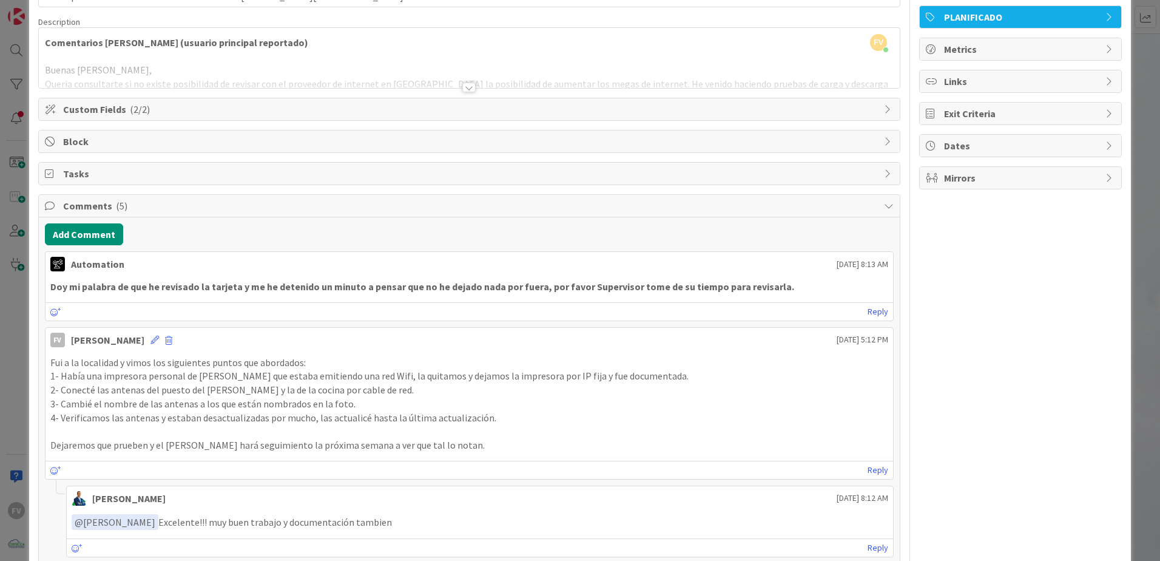
scroll to position [329, 0]
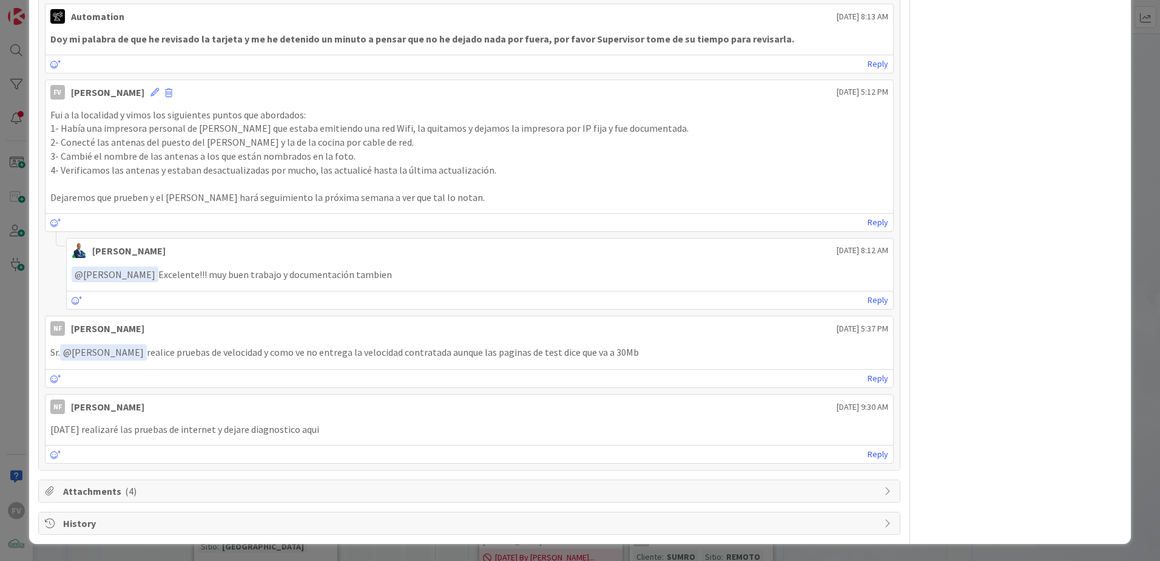
click at [183, 527] on span "History" at bounding box center [470, 523] width 815 height 15
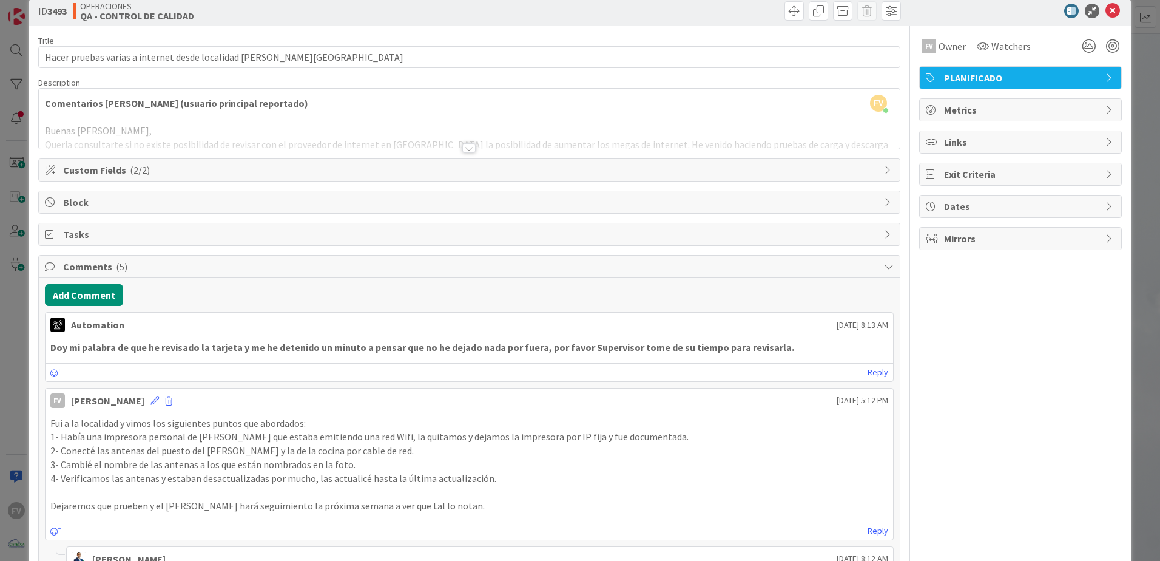
scroll to position [15, 0]
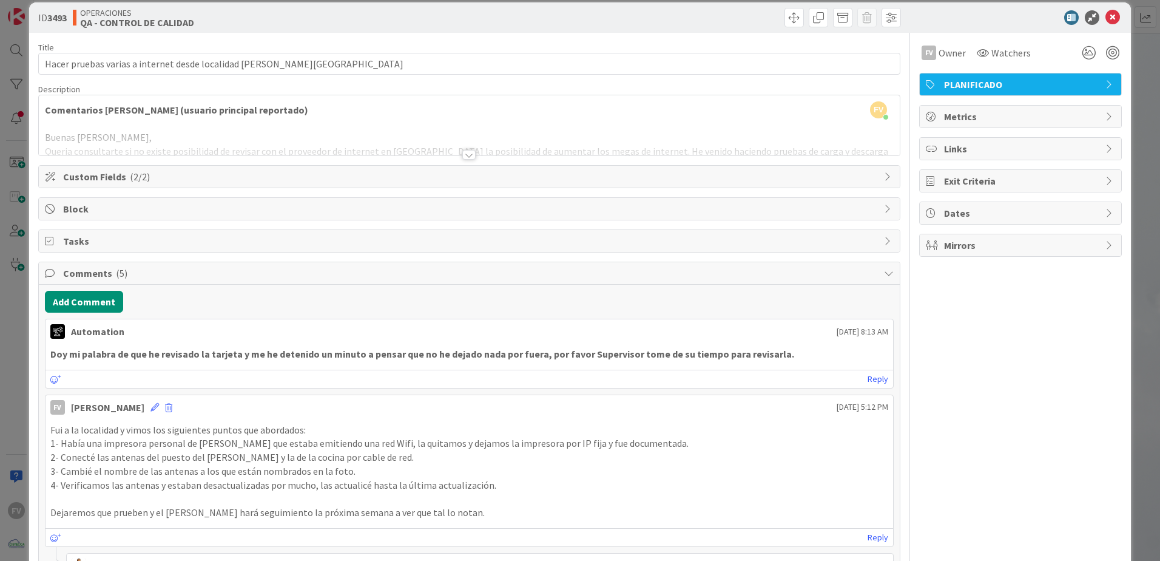
click at [224, 266] on span "Comments ( 5 )" at bounding box center [470, 273] width 815 height 15
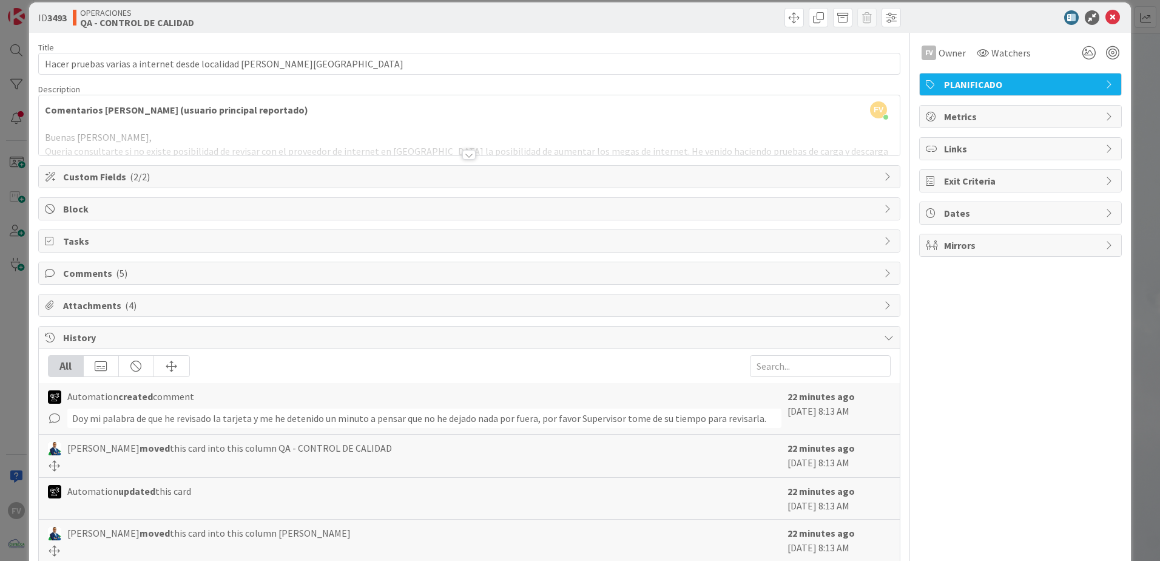
click at [90, 337] on span "History" at bounding box center [470, 337] width 815 height 15
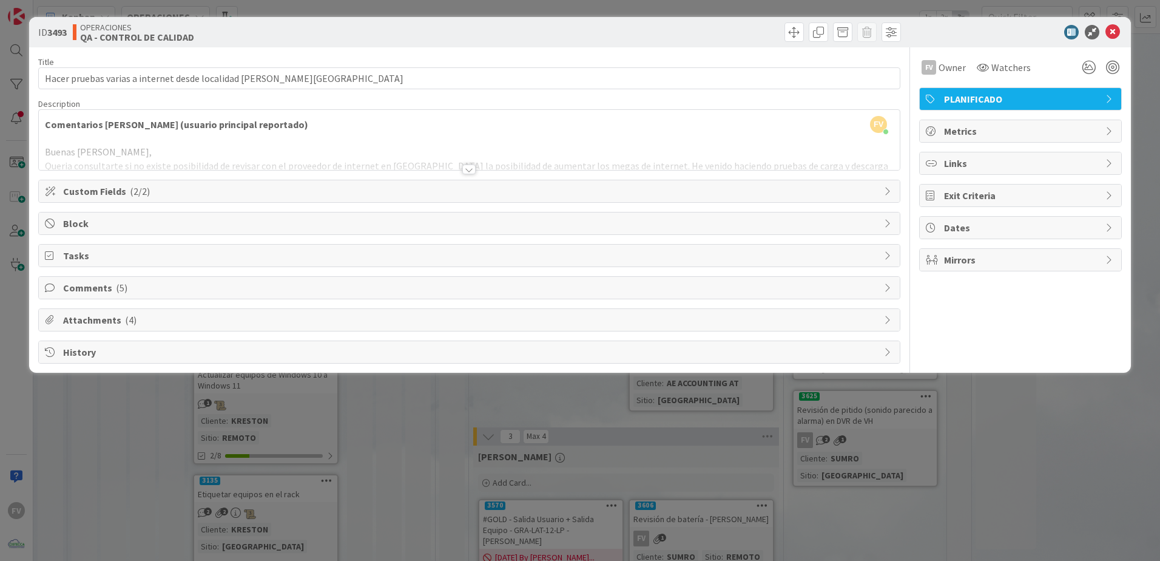
click at [84, 316] on span "Attachments ( 4 )" at bounding box center [470, 319] width 815 height 15
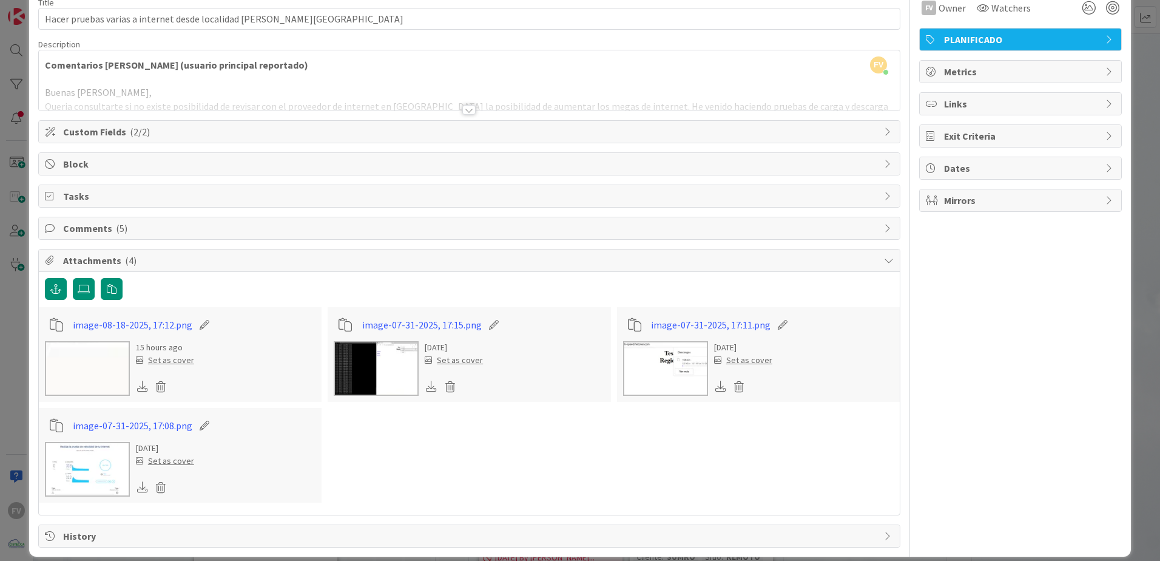
scroll to position [61, 0]
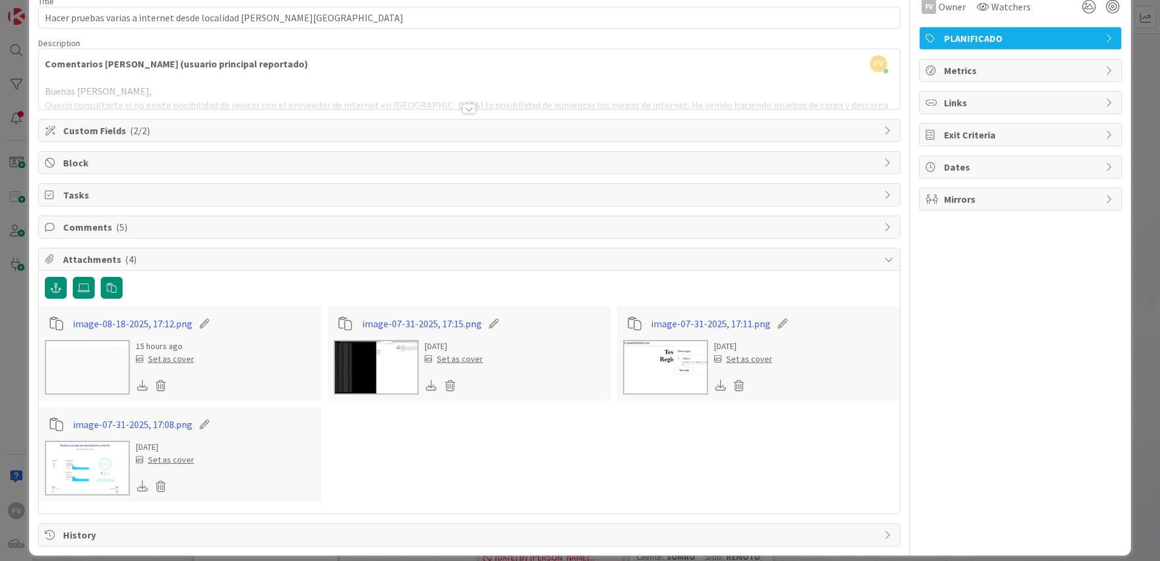
click at [72, 366] on img at bounding box center [87, 367] width 85 height 55
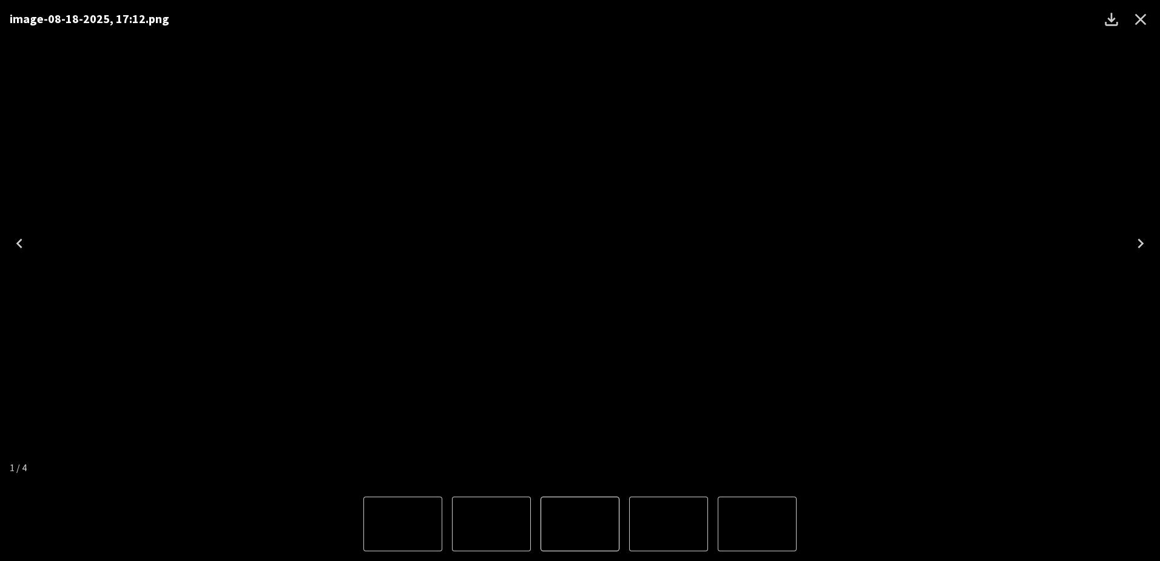
click at [1141, 18] on icon "Close" at bounding box center [1140, 19] width 19 height 19
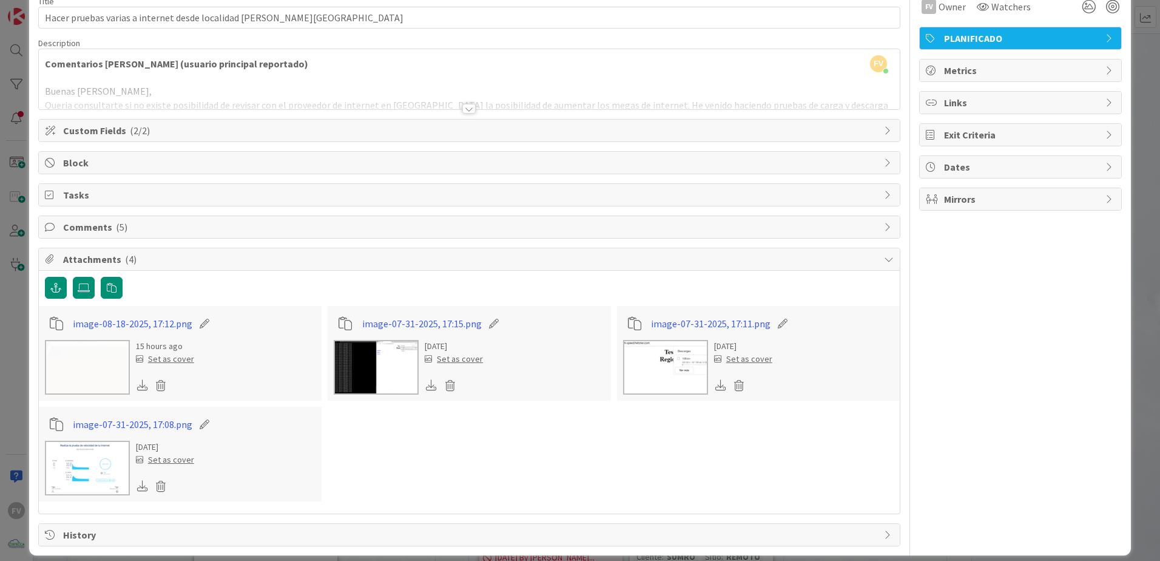
click at [147, 255] on span "Attachments ( 4 )" at bounding box center [470, 259] width 815 height 15
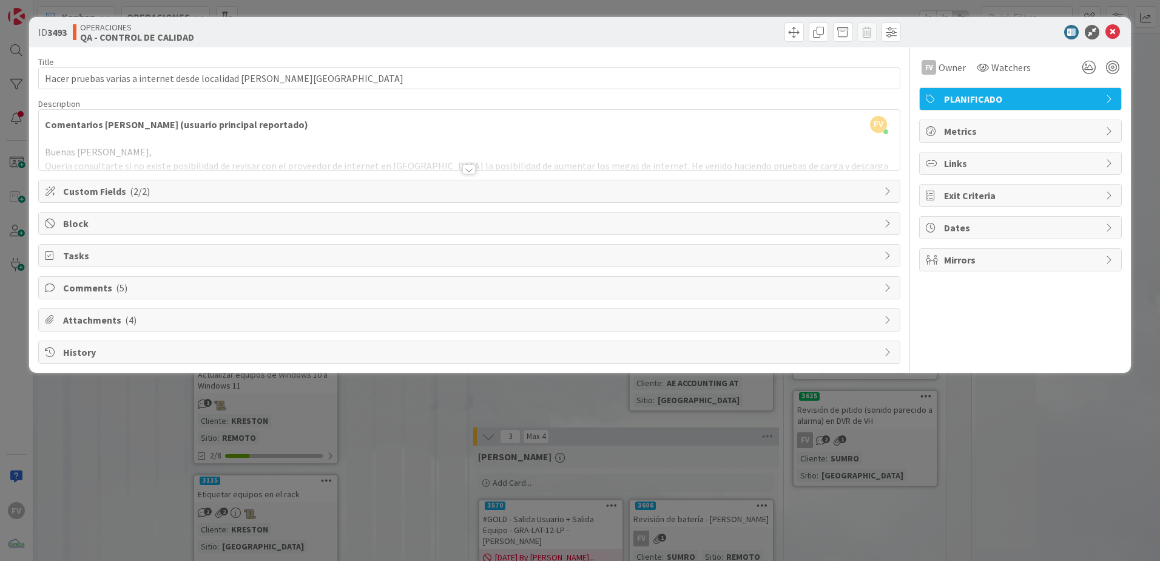
click at [740, 481] on div "ID 3493 OPERACIONES QA - CONTROL DE CALIDAD Title 68 / 128 Hacer pruebas varias…" at bounding box center [580, 280] width 1160 height 561
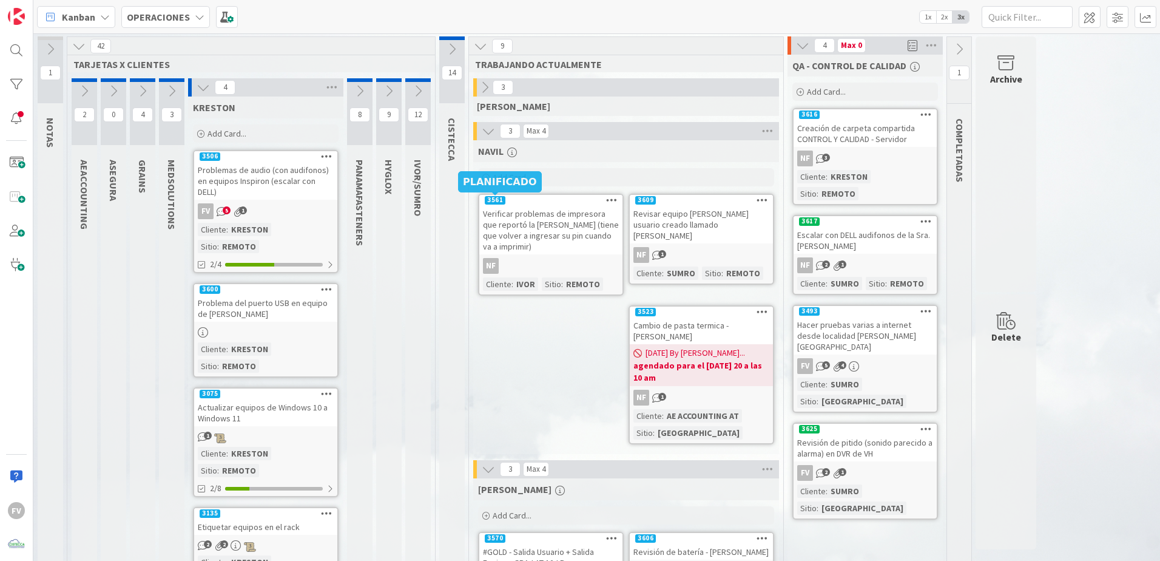
click at [482, 98] on div "[PERSON_NAME]" at bounding box center [626, 105] width 306 height 19
click at [243, 181] on div "Problemas de audio (con audifonos) en equipos Inspiron (escalar con DELL)" at bounding box center [265, 181] width 143 height 38
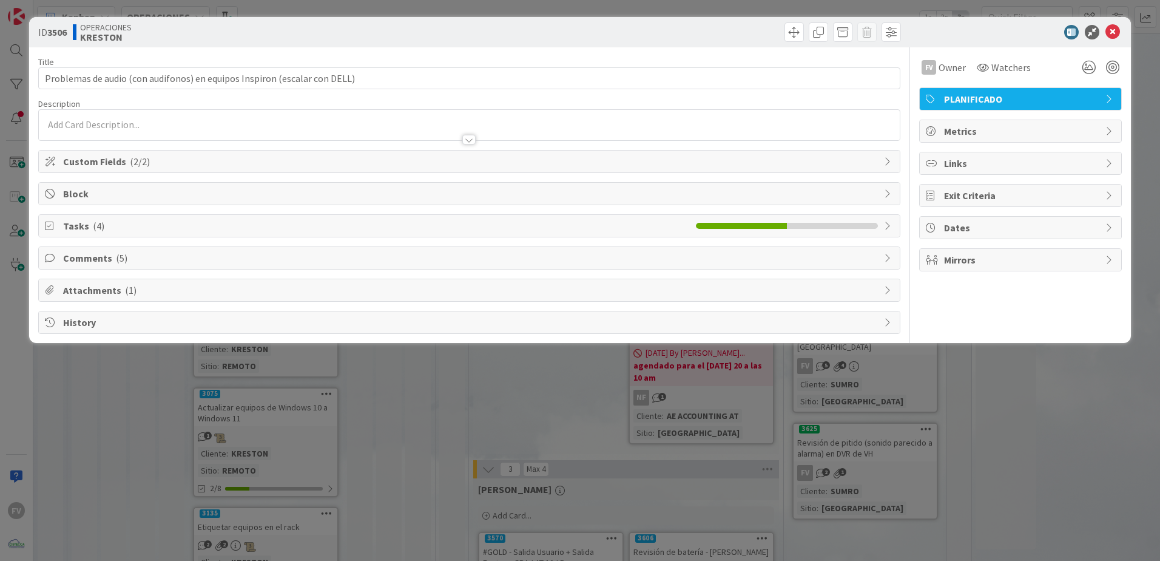
click at [110, 263] on span "Comments ( 5 )" at bounding box center [470, 258] width 815 height 15
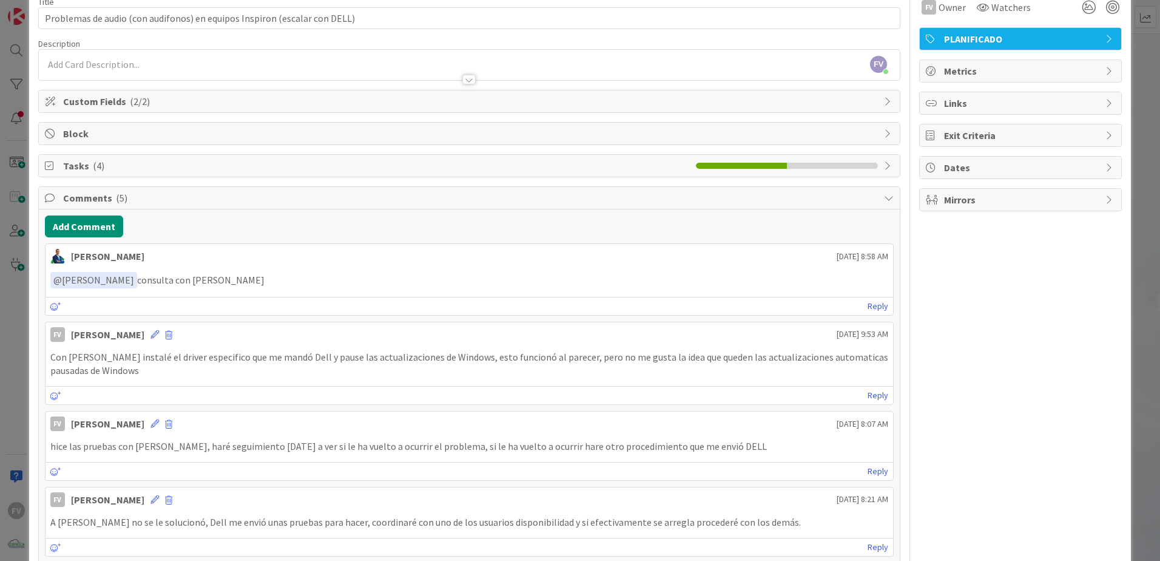
scroll to position [61, 0]
click at [23, 132] on div "ID 3506 OPERACIONES [PERSON_NAME] Title 73 / 128 Problemas de audio (con audifo…" at bounding box center [580, 280] width 1160 height 561
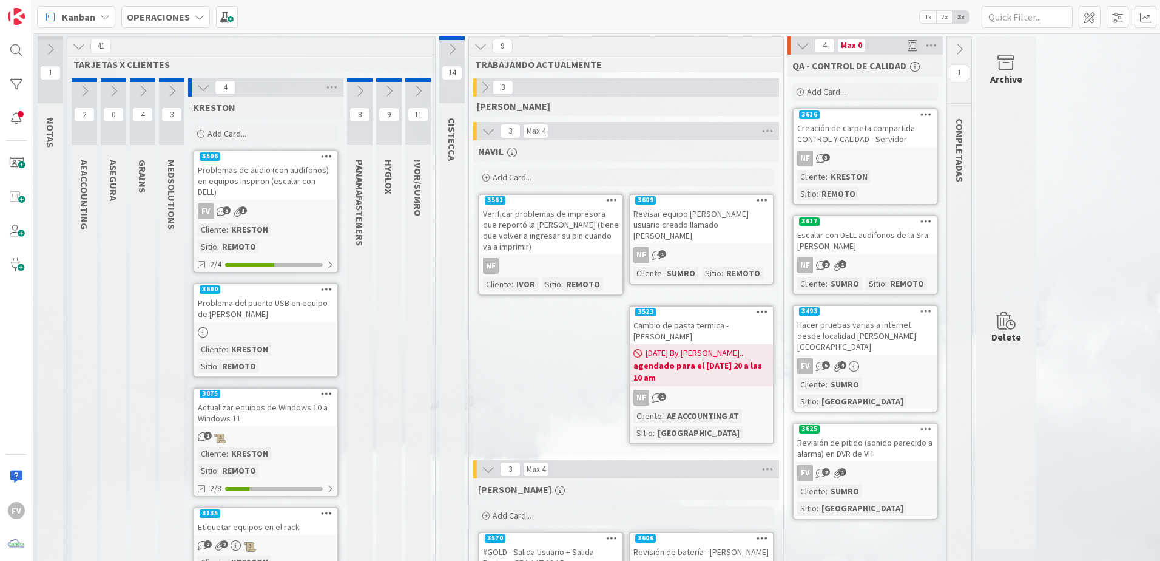
click at [8, 177] on div "FV" at bounding box center [16, 280] width 33 height 561
click at [200, 92] on icon at bounding box center [203, 87] width 13 height 13
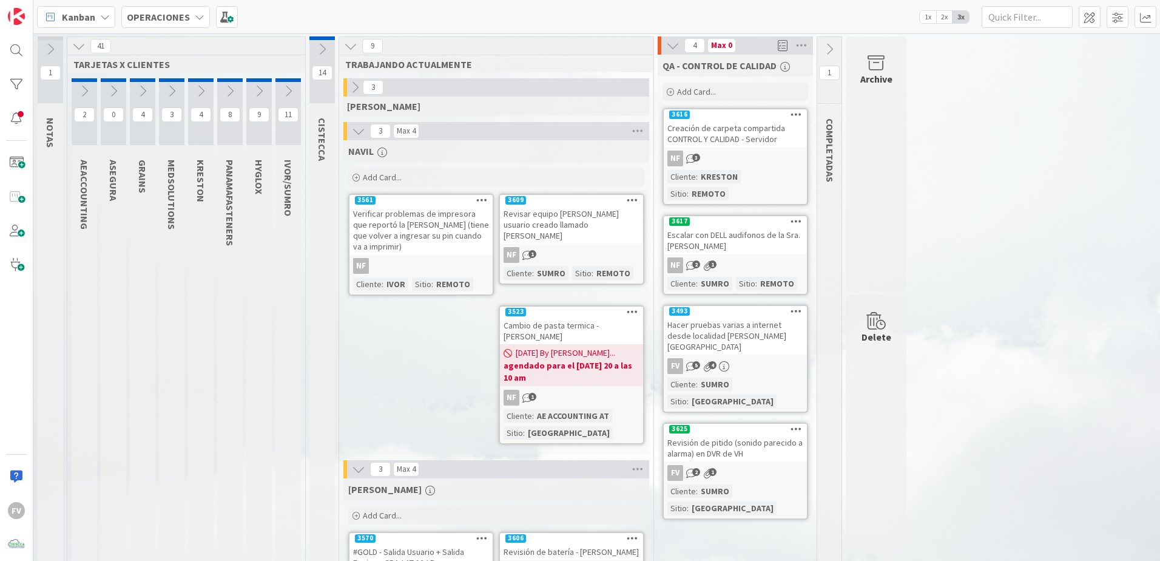
click at [262, 96] on icon at bounding box center [258, 90] width 13 height 13
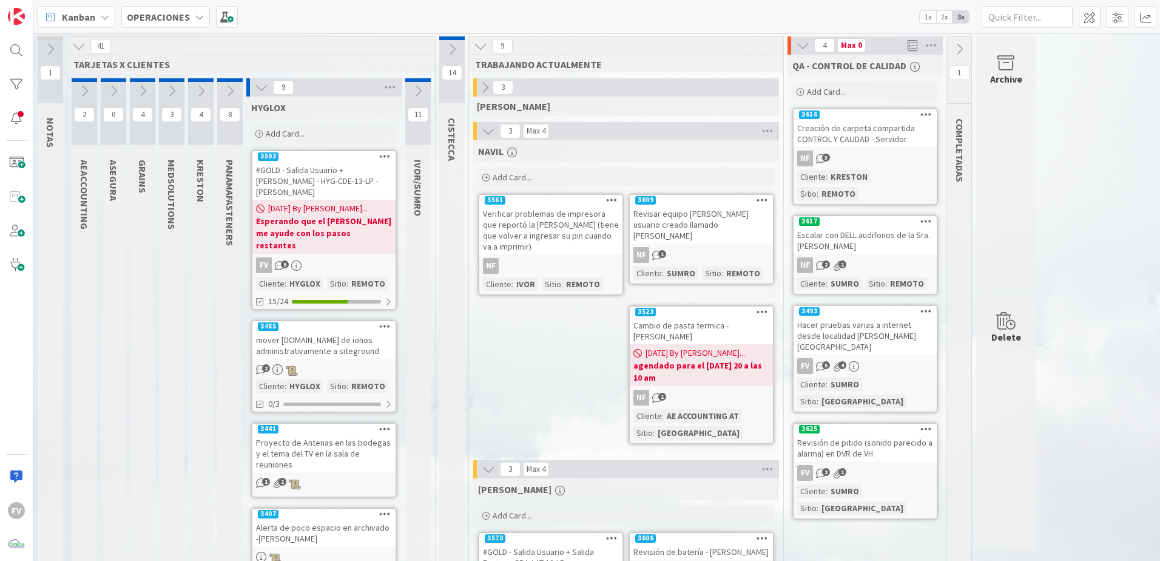
click at [297, 201] on div "[DATE] By [PERSON_NAME]... Esperando que el [PERSON_NAME] me ayude con los paso…" at bounding box center [323, 227] width 143 height 54
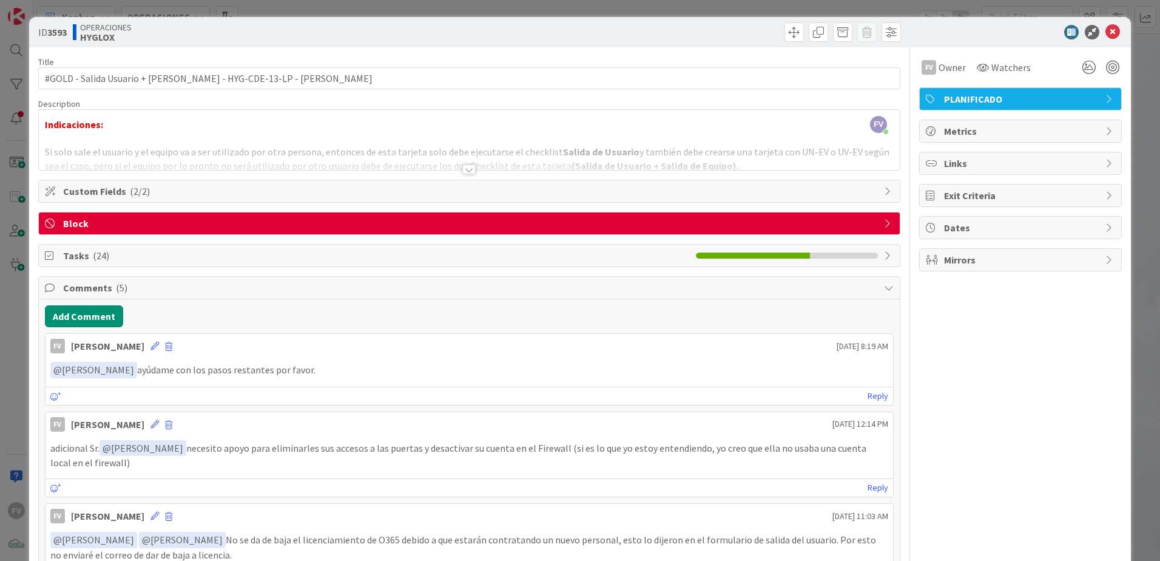
click at [5, 131] on div "ID 3593 OPERACIONES HYGLOX Title 75 / 128 #GOLD - Salida Usuario + Salida Equip…" at bounding box center [580, 280] width 1160 height 561
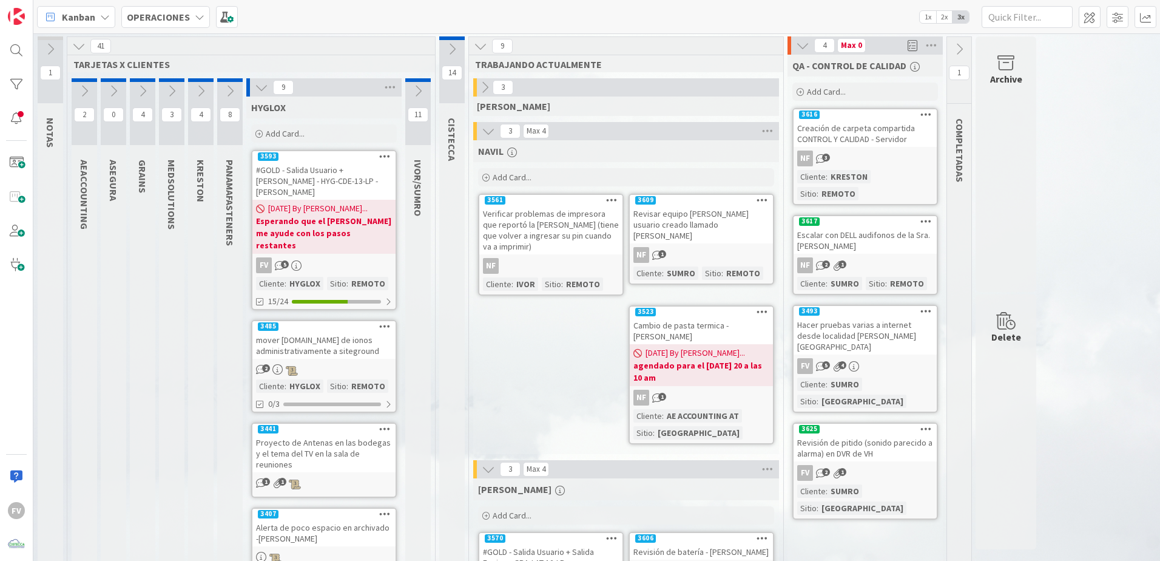
click at [18, 112] on div at bounding box center [16, 118] width 24 height 24
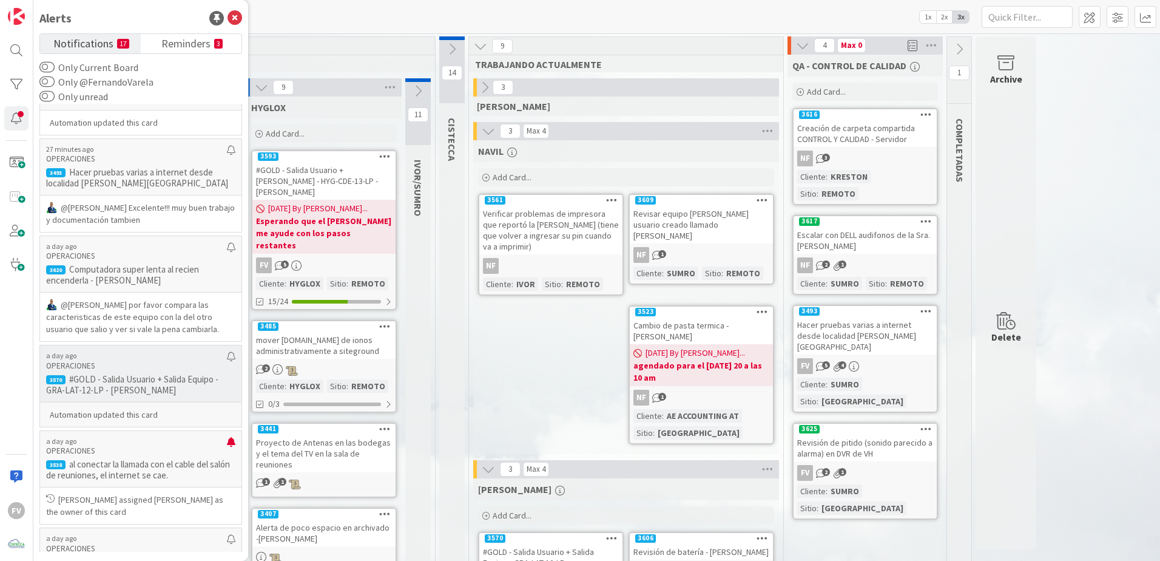
scroll to position [425, 0]
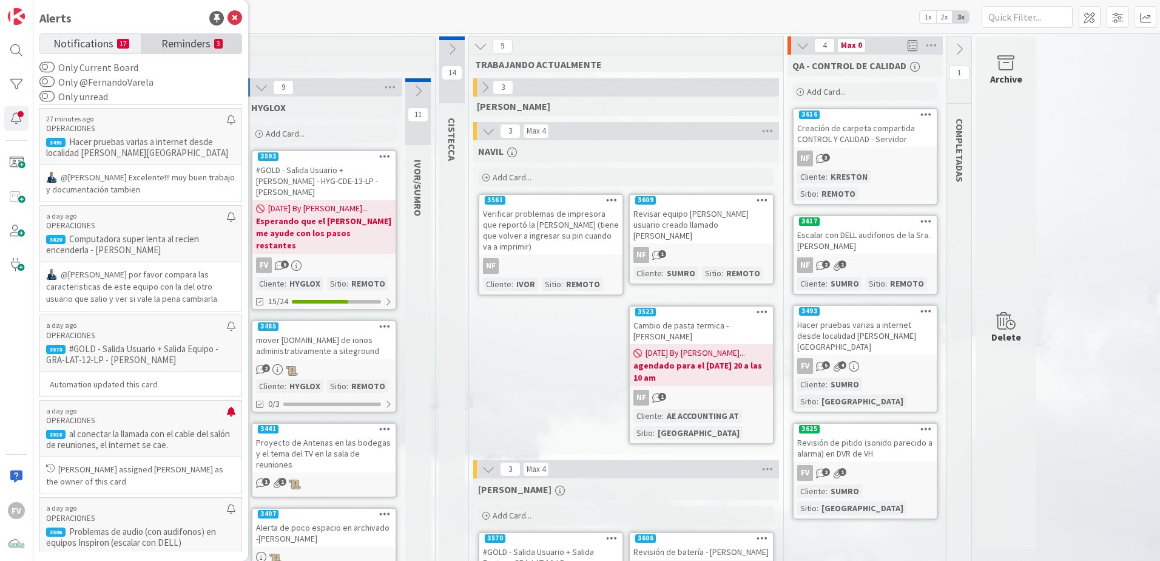
click at [189, 45] on span "Reminders" at bounding box center [185, 42] width 49 height 17
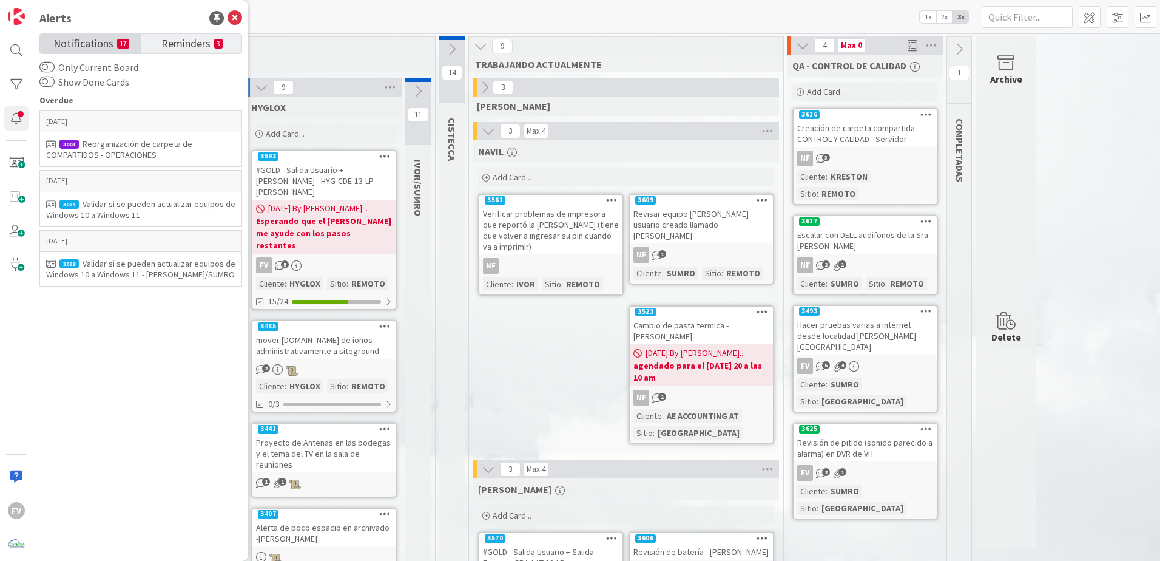
click at [98, 38] on span "Notifications" at bounding box center [83, 42] width 60 height 17
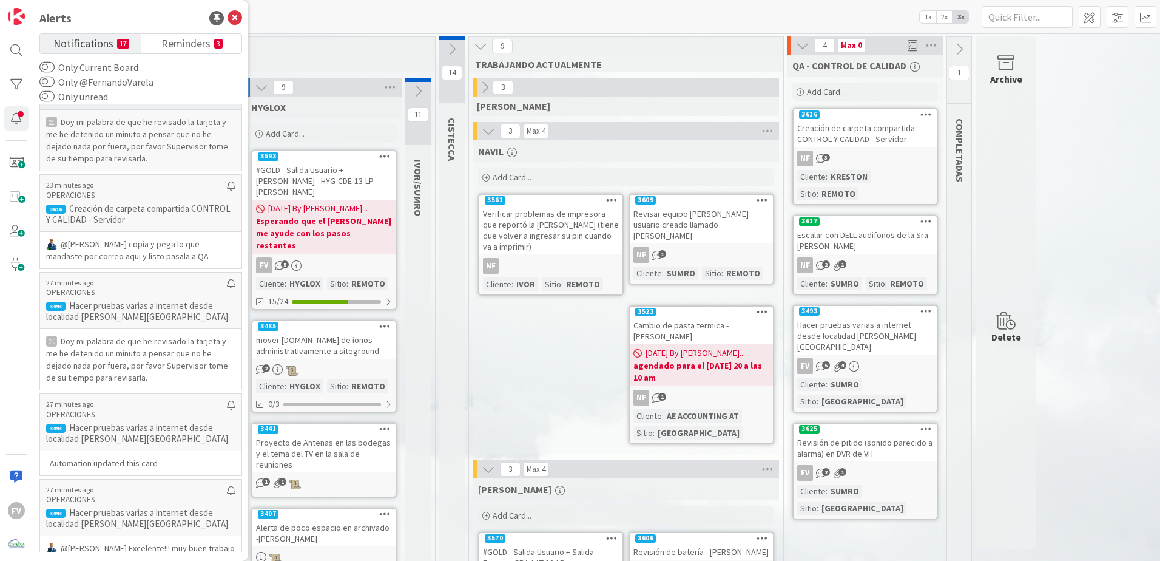
scroll to position [61, 0]
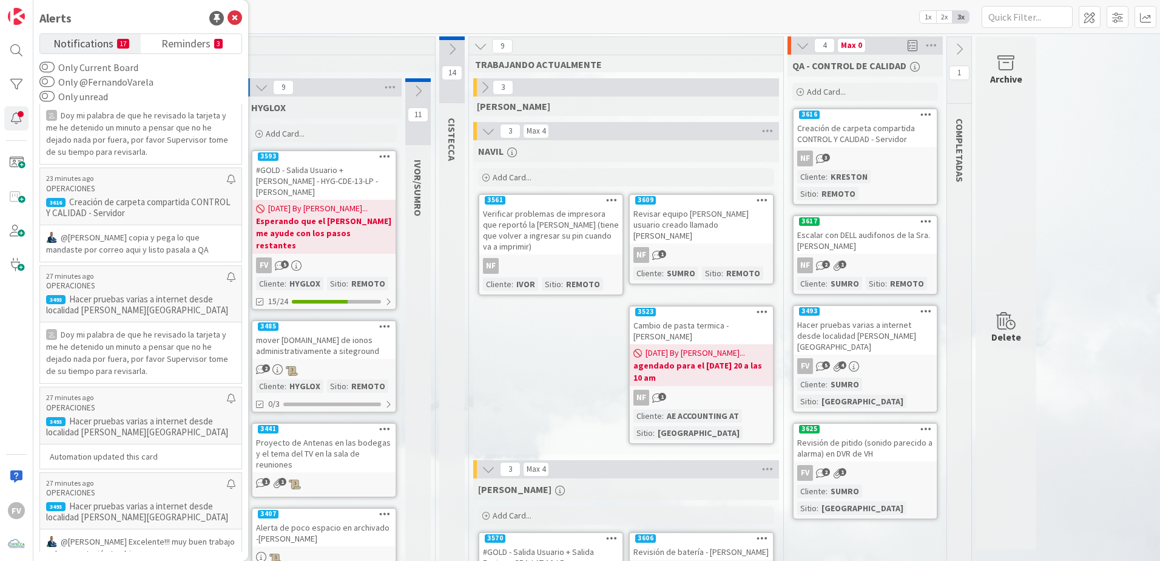
click at [1091, 118] on div "1 NOTAS 41 TARJETAS X CLIENTES 2 AEACCOUNTING 0 ASEGURA 4 GRAINS 3 MEDSOLUTIONS…" at bounding box center [597, 557] width 1122 height 1042
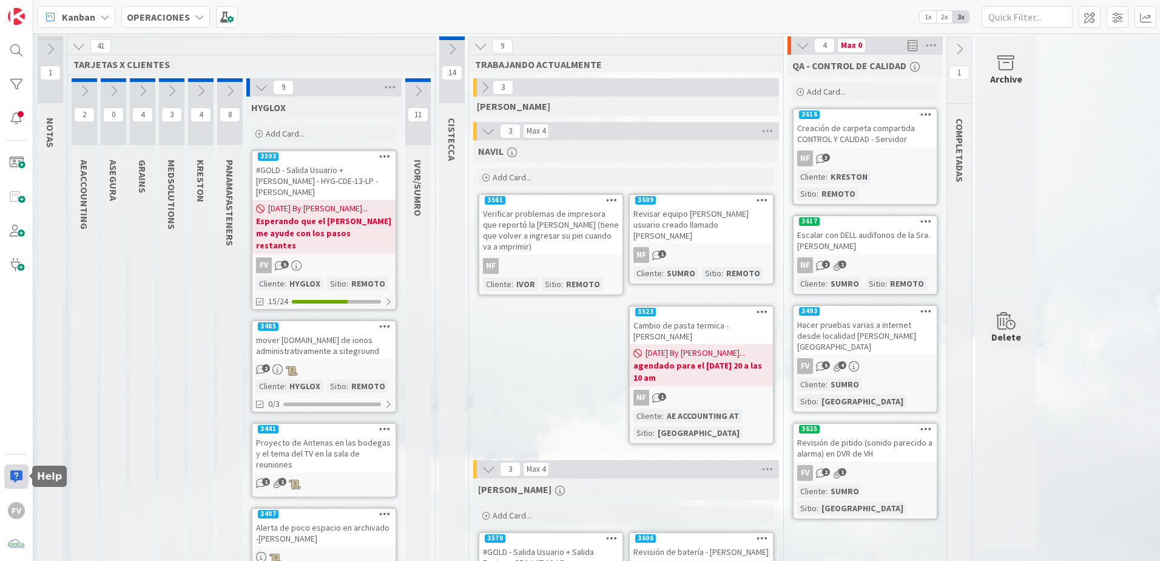
click at [16, 470] on div at bounding box center [16, 476] width 24 height 24
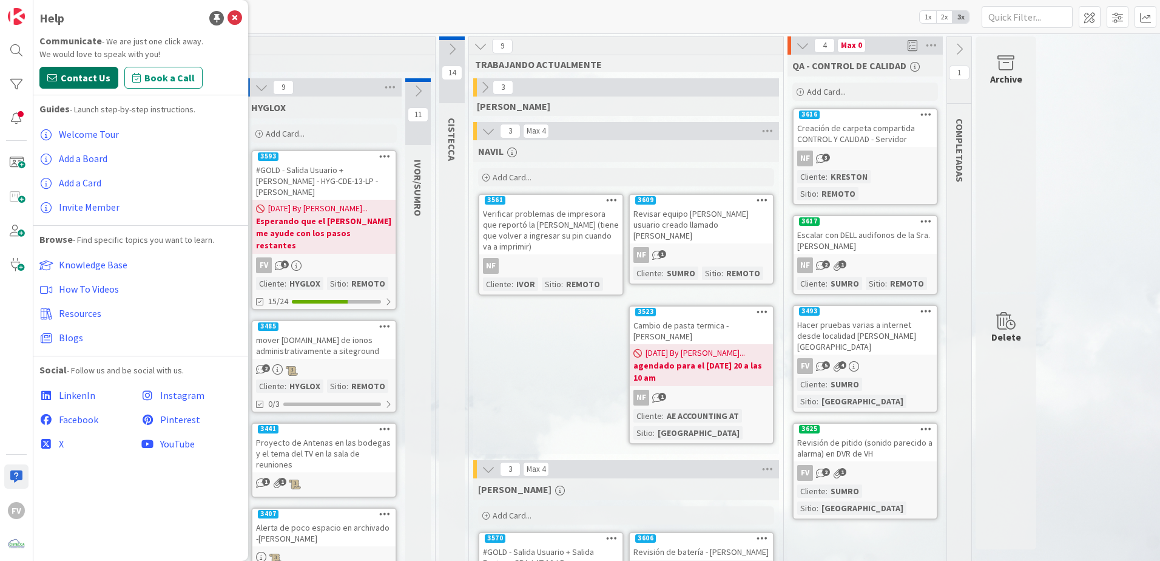
click at [92, 79] on span "Contact Us" at bounding box center [86, 77] width 50 height 15
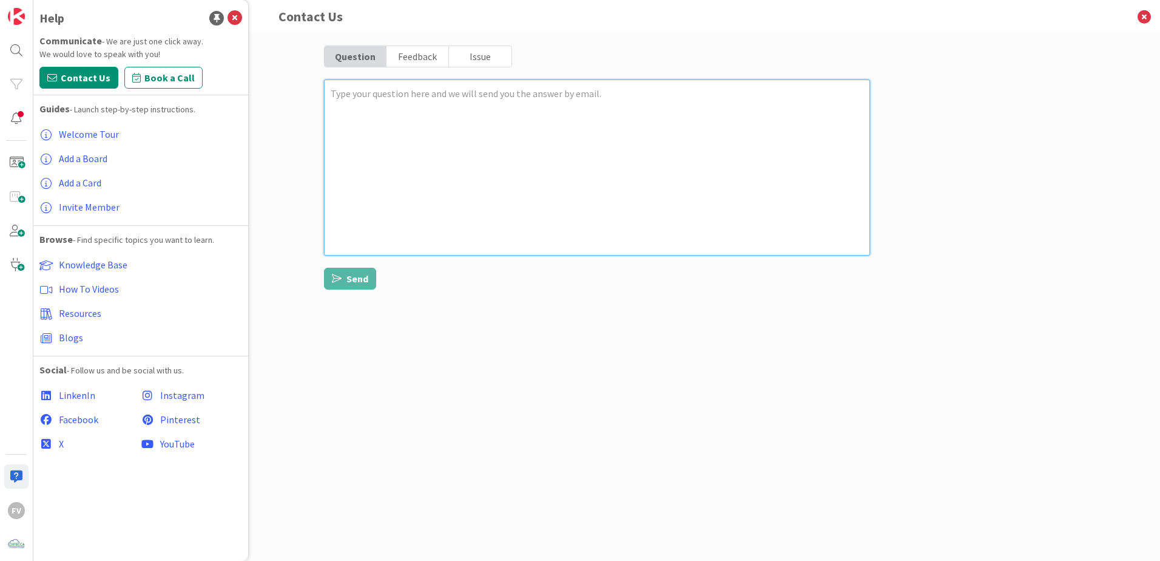
click at [480, 107] on textarea at bounding box center [597, 167] width 546 height 176
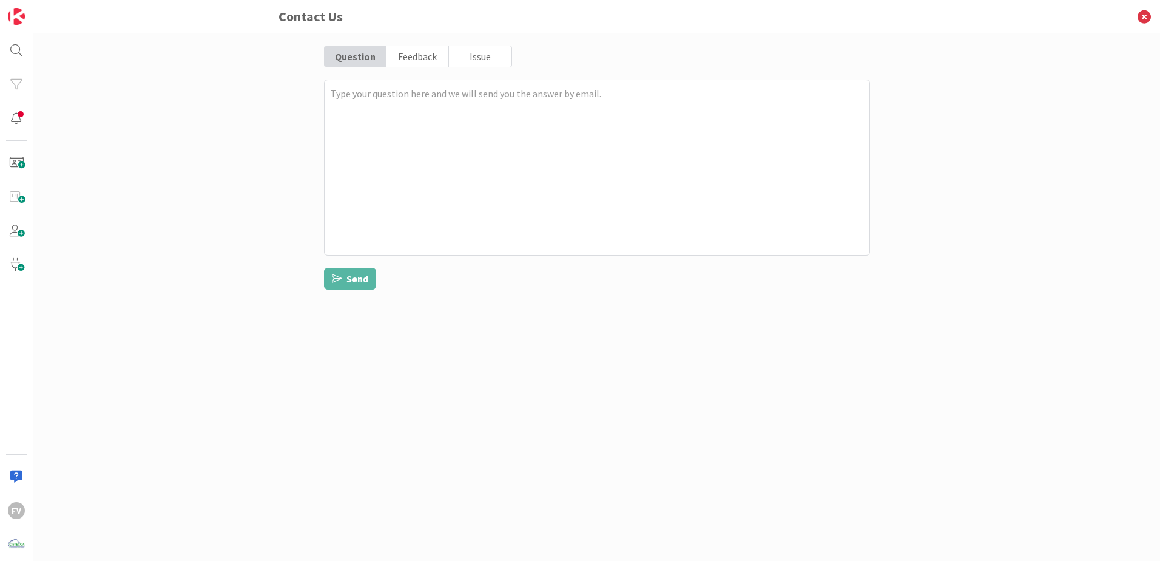
click at [436, 58] on div "Feedback" at bounding box center [417, 56] width 62 height 21
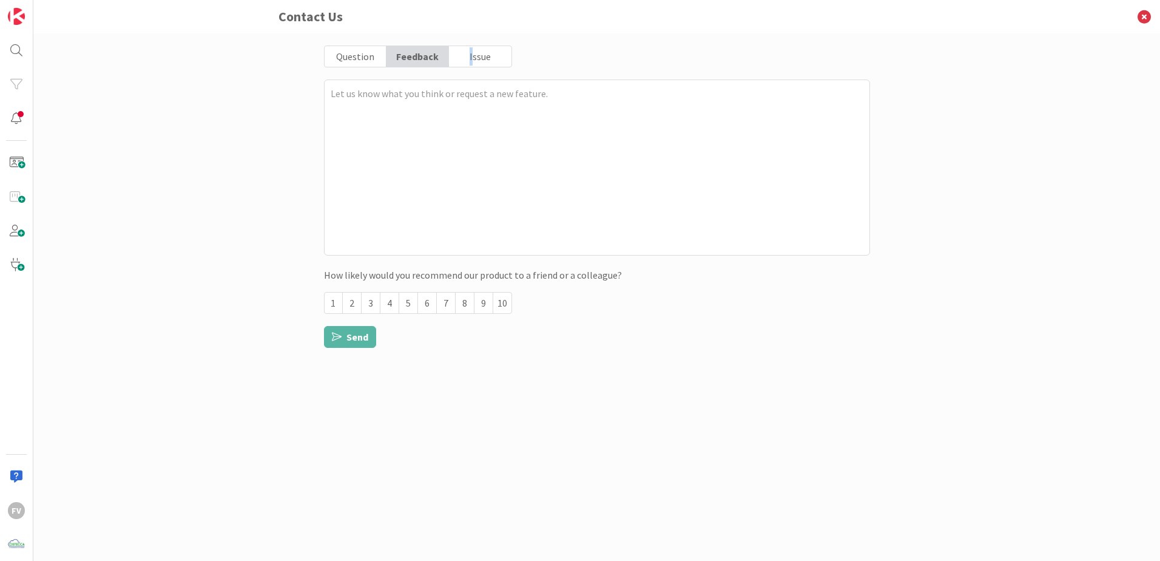
click at [472, 56] on div "Issue" at bounding box center [480, 56] width 62 height 21
type textarea "x"
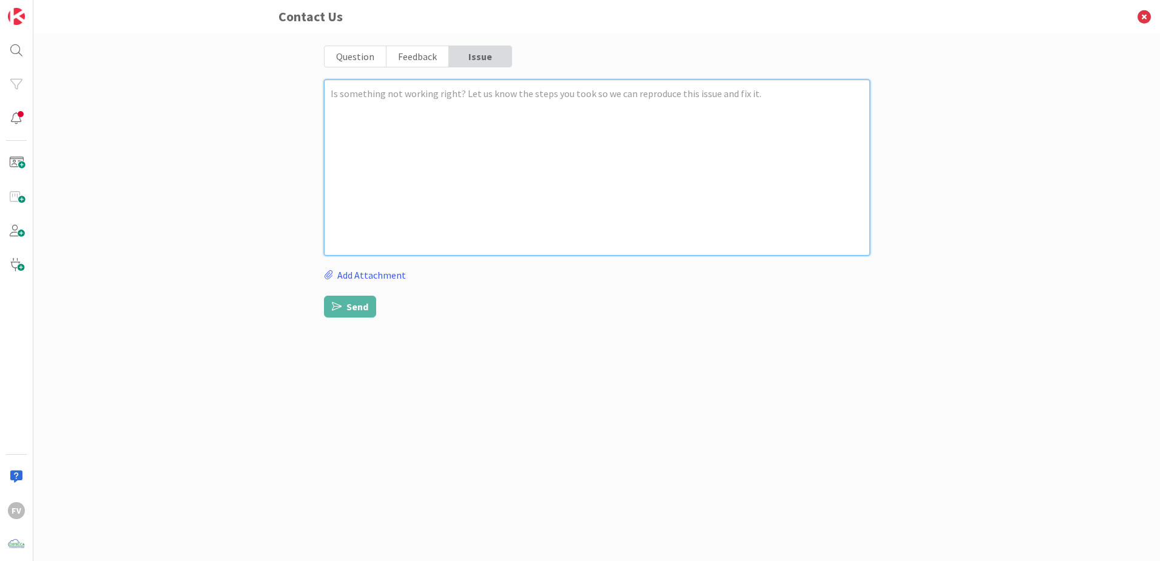
drag, startPoint x: 472, startPoint y: 56, endPoint x: 464, endPoint y: 95, distance: 39.2
click at [464, 95] on textarea at bounding box center [597, 167] width 546 height 176
click at [522, 124] on textarea at bounding box center [597, 167] width 546 height 176
paste textarea "I'm not receiving email notifications when I'm tagged in a card."
type textarea "I'm not receiving email notifications when I'm tagged in a card."
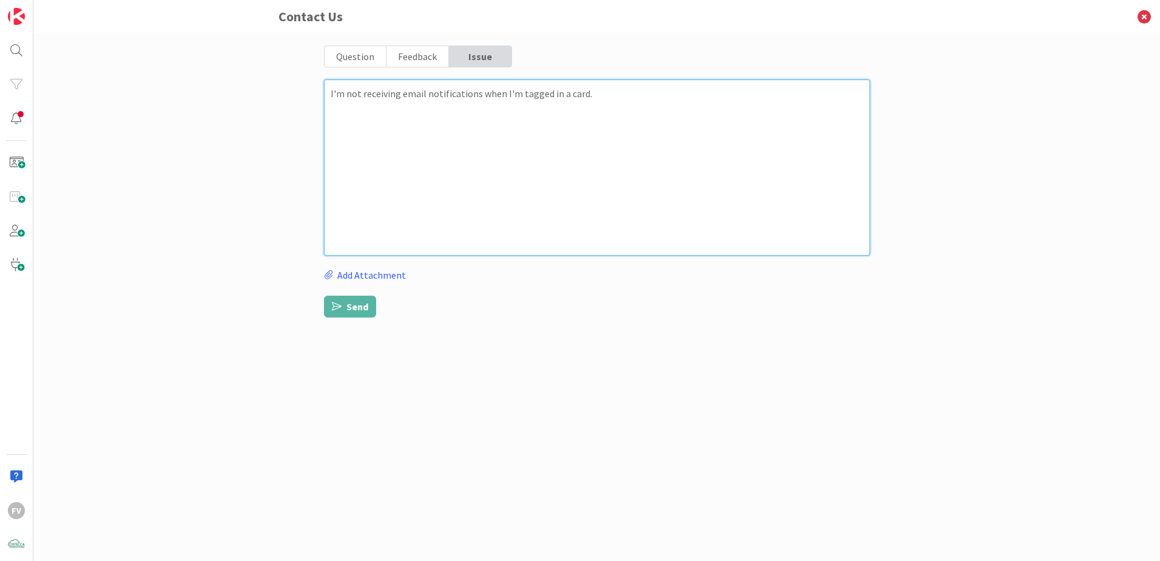
type textarea "x"
type textarea "I'm not receiving email notifications when I'm tagged in a card."
click at [360, 303] on button "Send" at bounding box center [350, 306] width 52 height 22
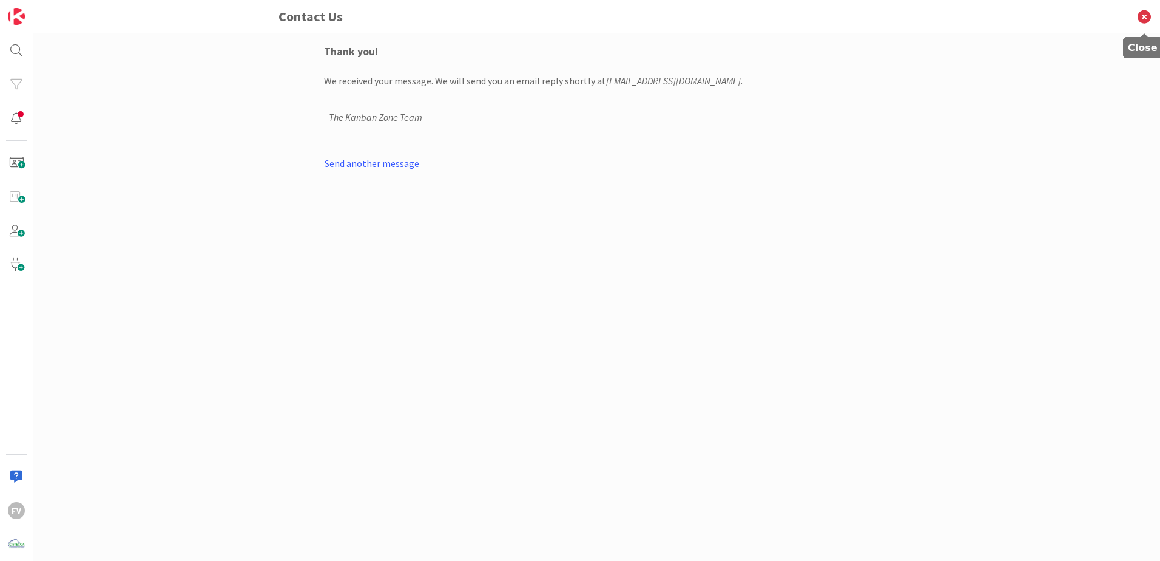
click at [1146, 16] on icon at bounding box center [1145, 16] width 32 height 33
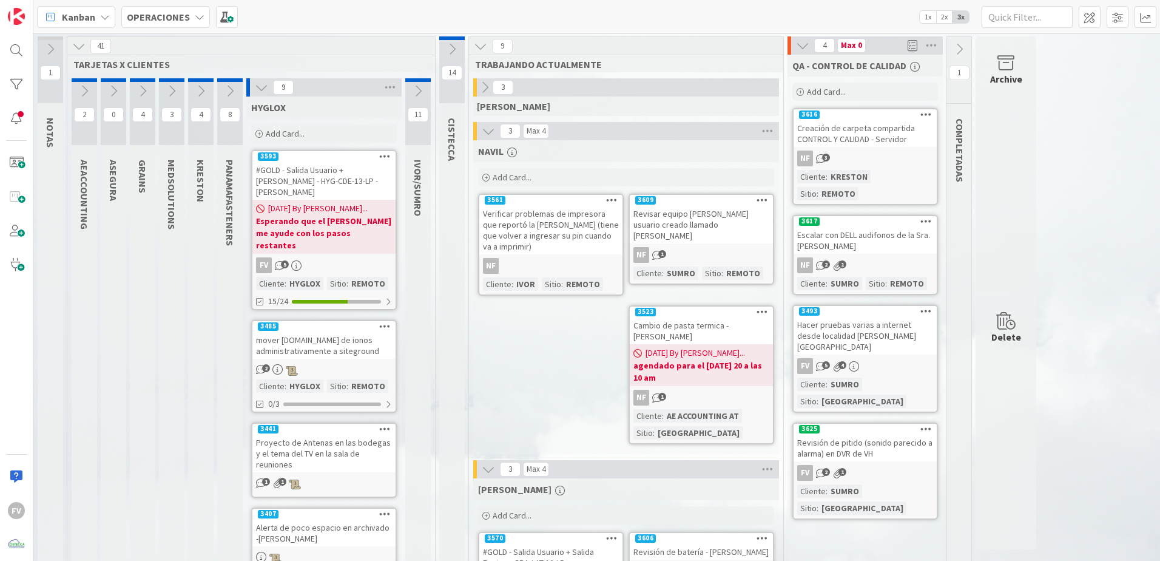
click at [259, 86] on icon at bounding box center [261, 87] width 13 height 13
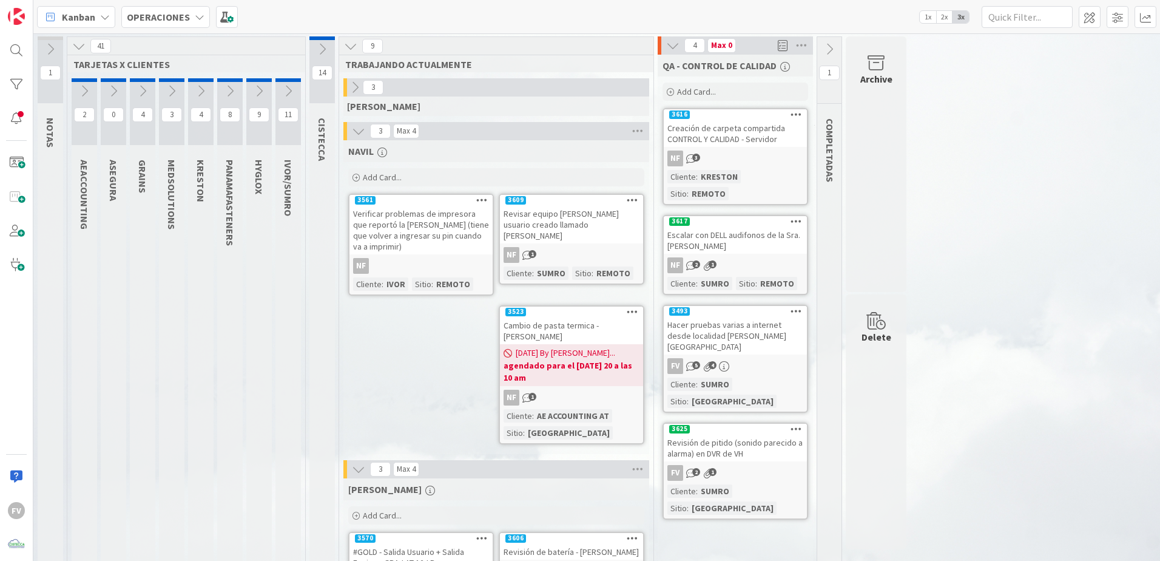
click at [352, 132] on button at bounding box center [359, 131] width 16 height 16
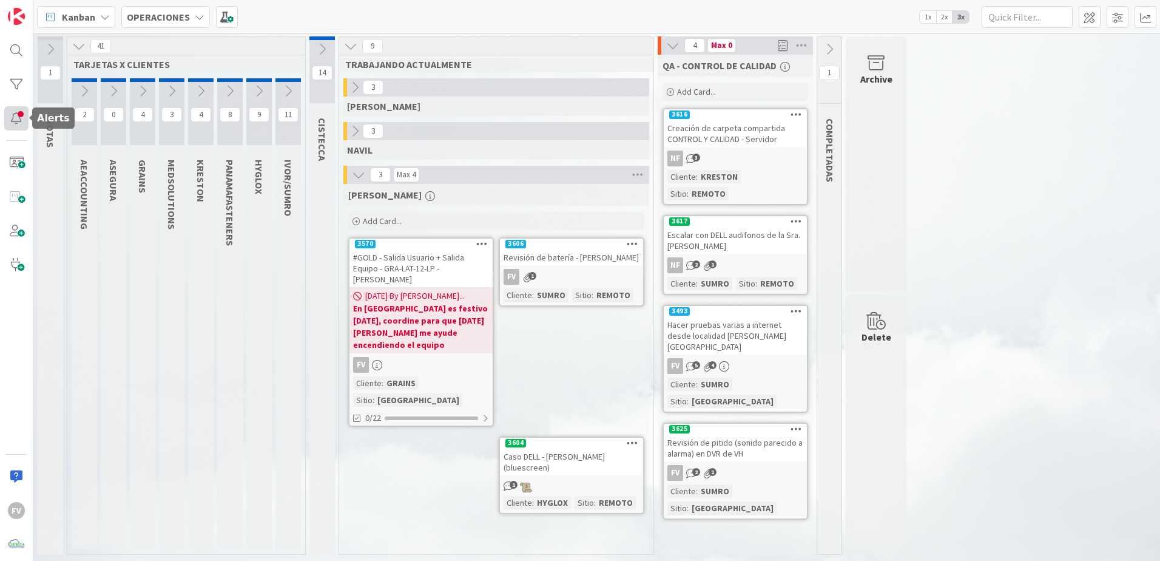
click at [15, 120] on div at bounding box center [16, 118] width 24 height 24
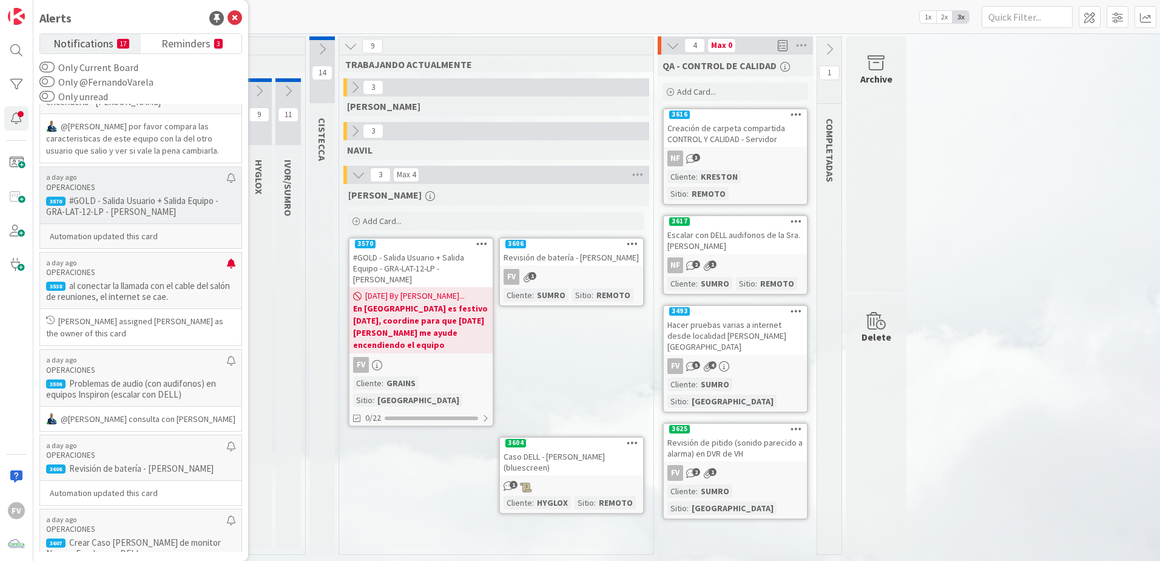
scroll to position [607, 0]
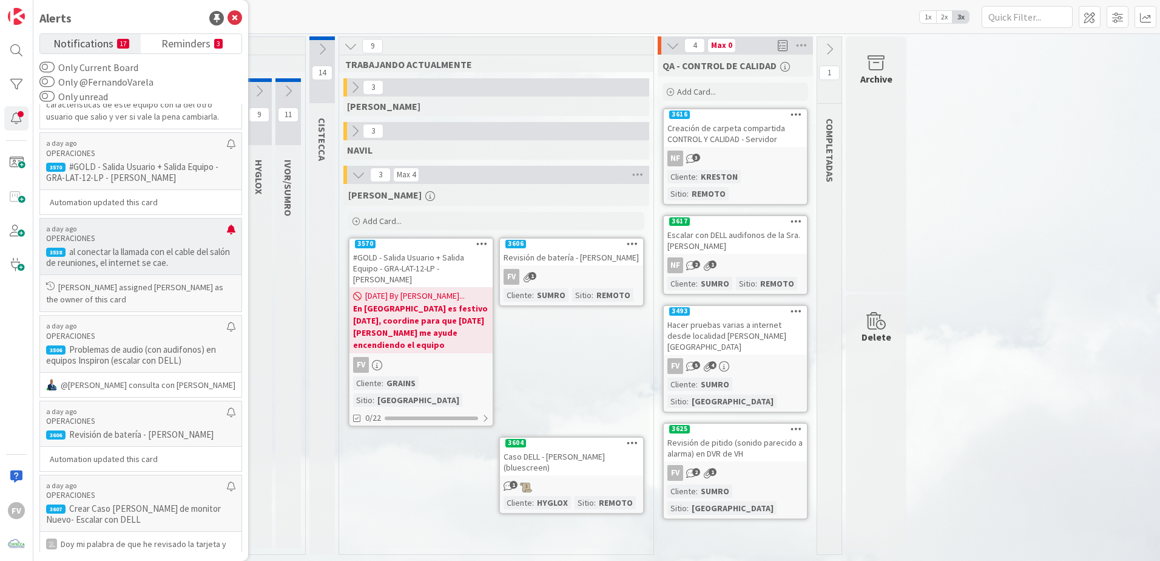
click at [175, 262] on p "al conectar la llamada con el cable del salón de reuniones, el internet se cae." at bounding box center [140, 257] width 189 height 22
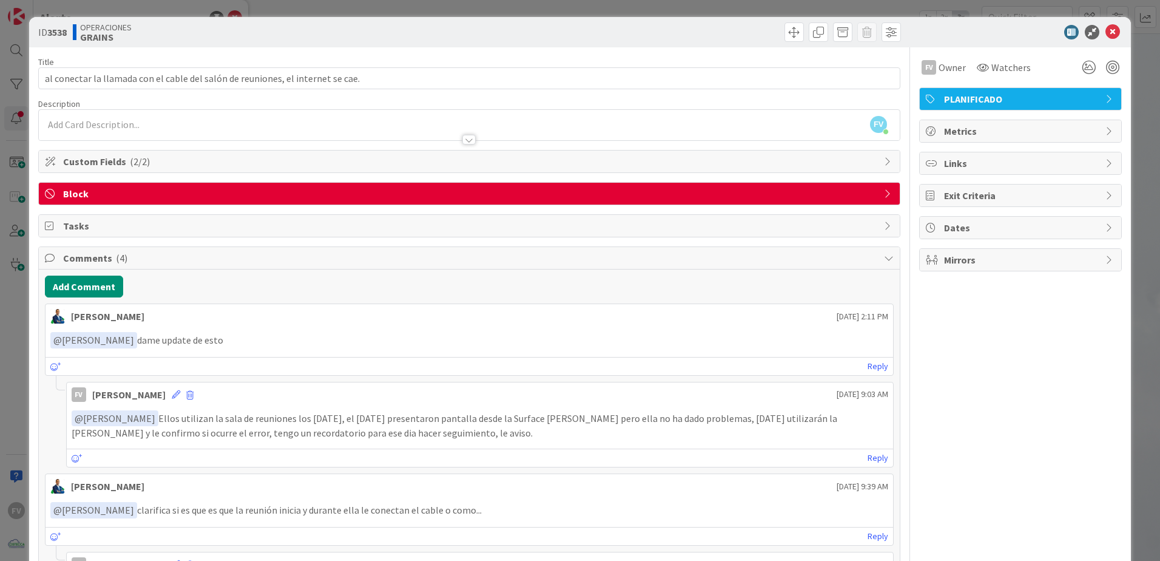
click at [131, 194] on span "Block" at bounding box center [470, 193] width 815 height 15
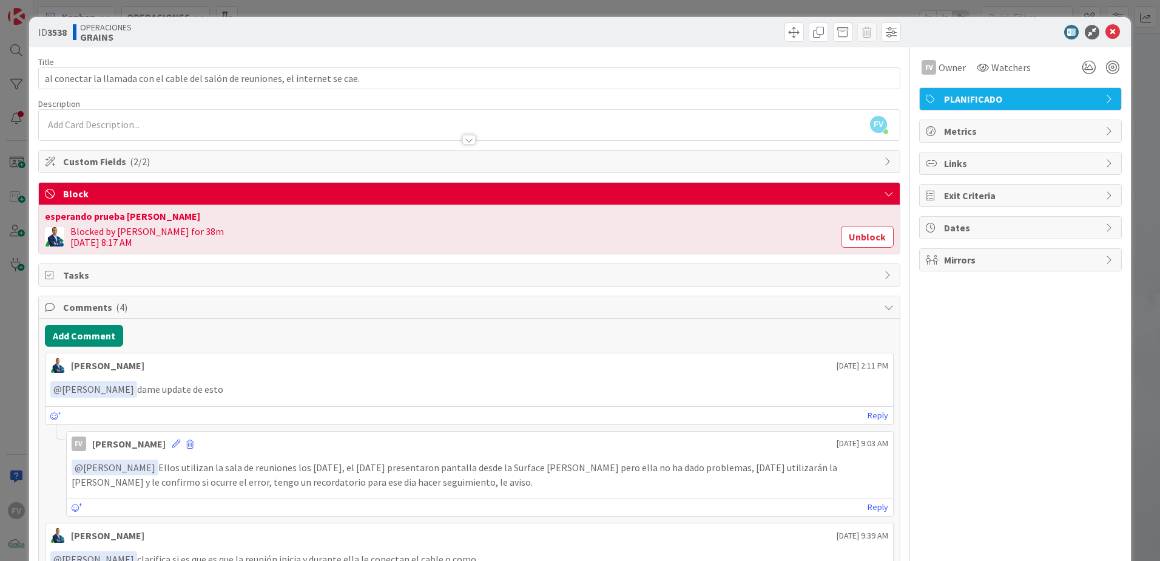
click at [476, 302] on span "Comments ( 4 )" at bounding box center [470, 307] width 815 height 15
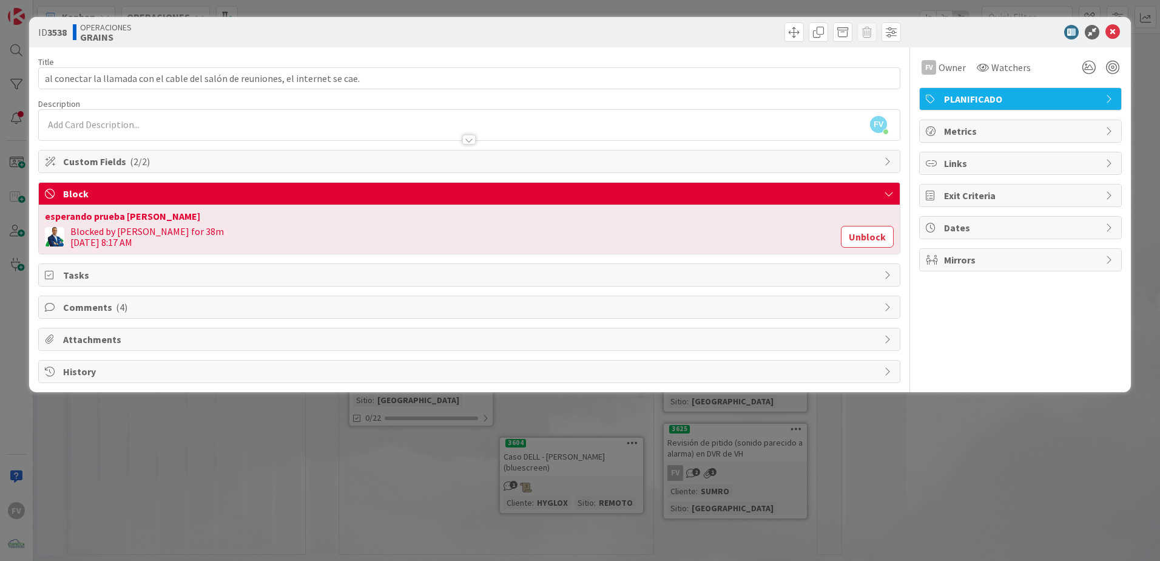
click at [700, 188] on span "Block" at bounding box center [470, 193] width 815 height 15
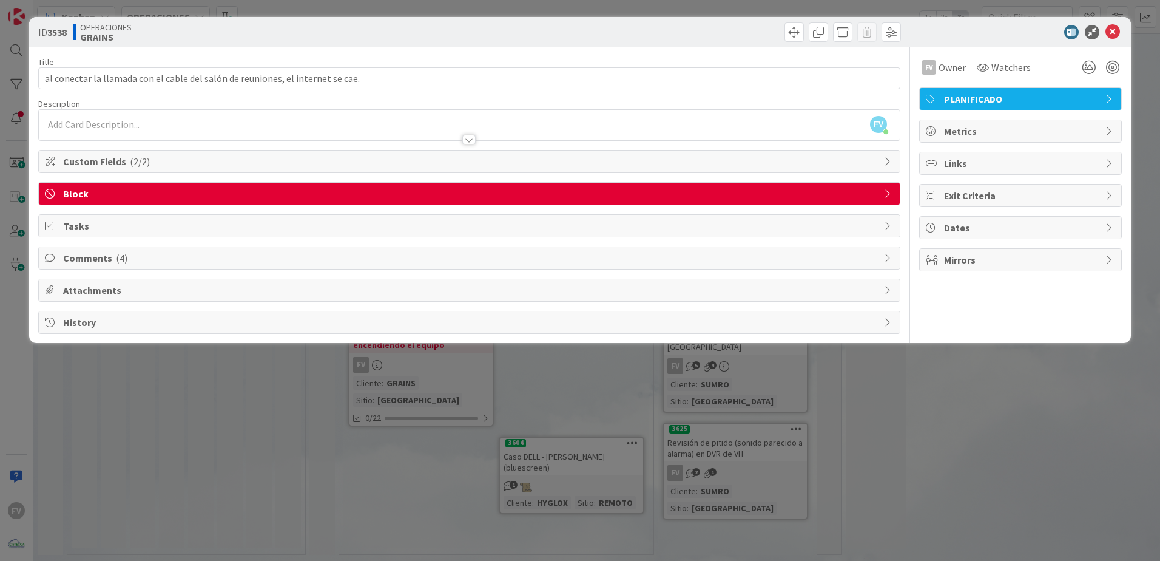
click at [604, 352] on div "ID 3538 OPERACIONES GRAINS Title 80 / 128 al conectar la llamada con el cable d…" at bounding box center [580, 280] width 1160 height 561
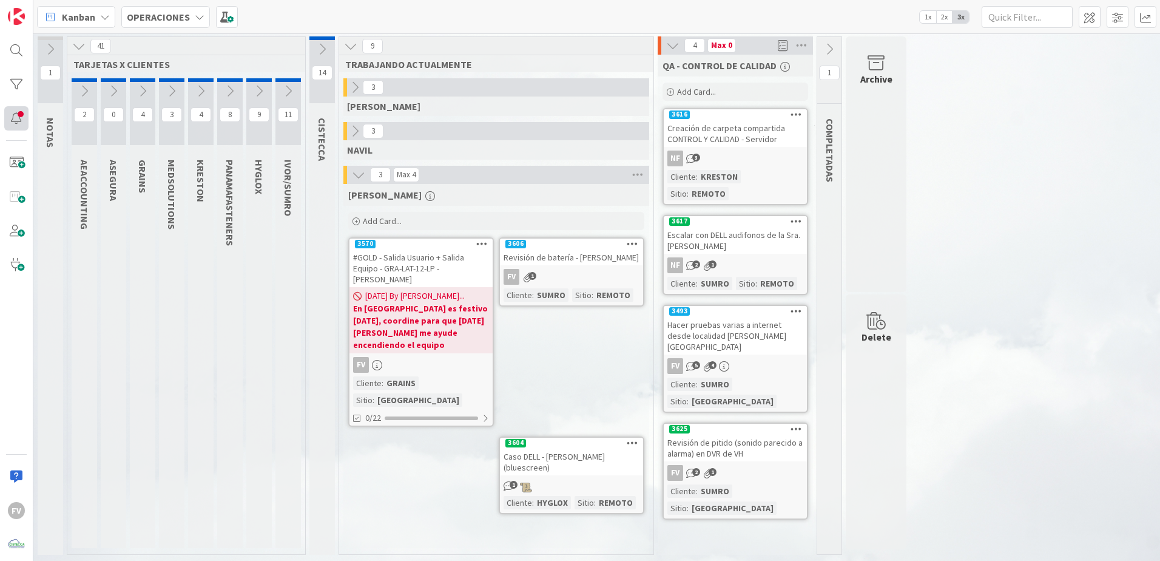
click at [21, 113] on div at bounding box center [16, 118] width 24 height 24
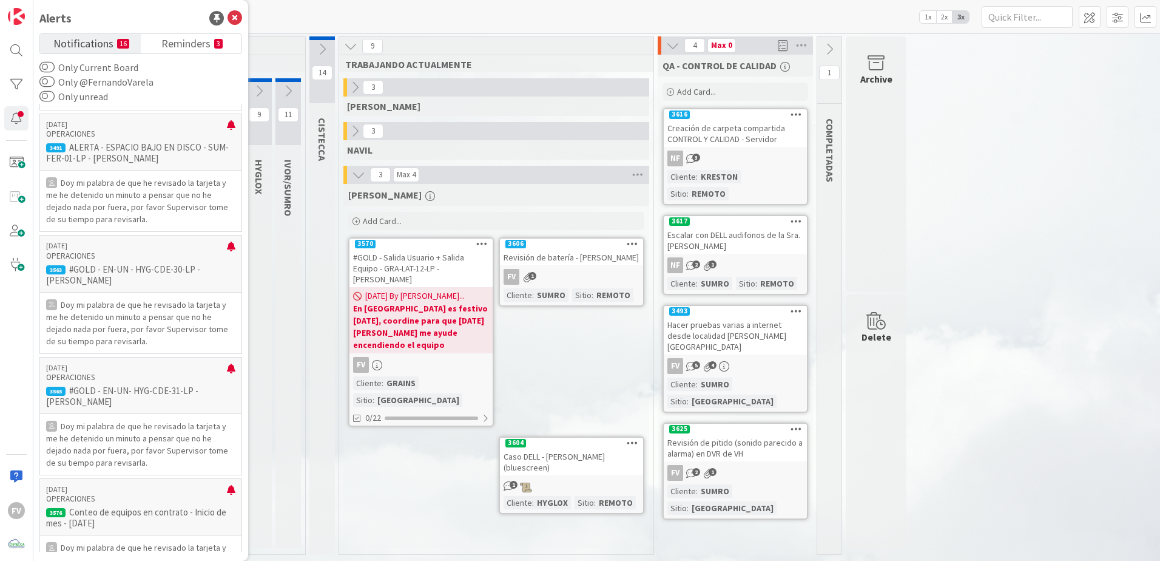
scroll to position [1415, 0]
click at [46, 93] on button "Only unread" at bounding box center [46, 96] width 15 height 12
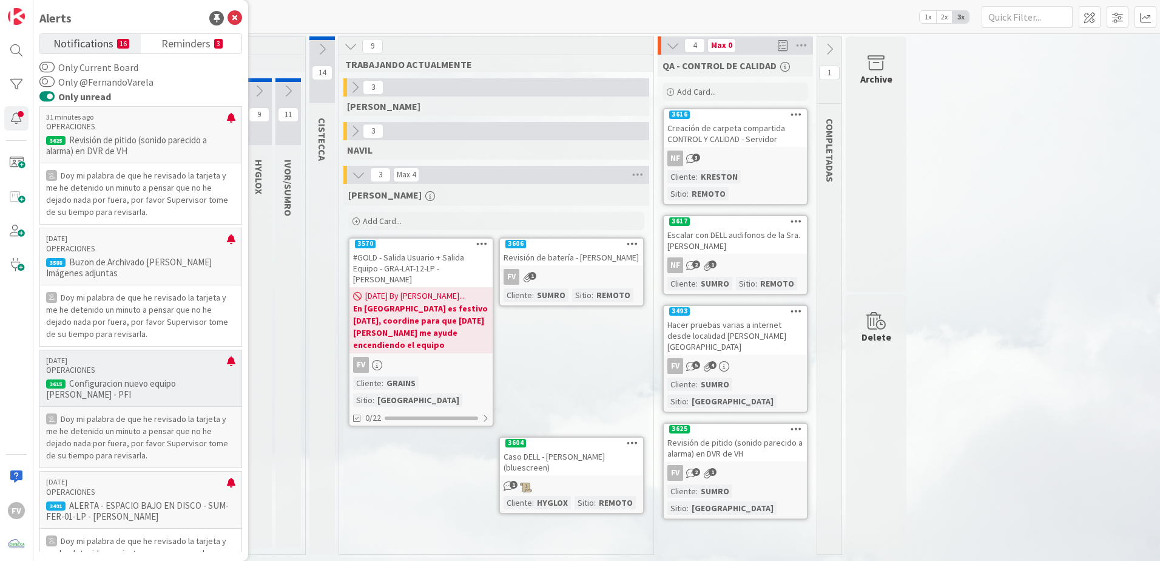
scroll to position [0, 0]
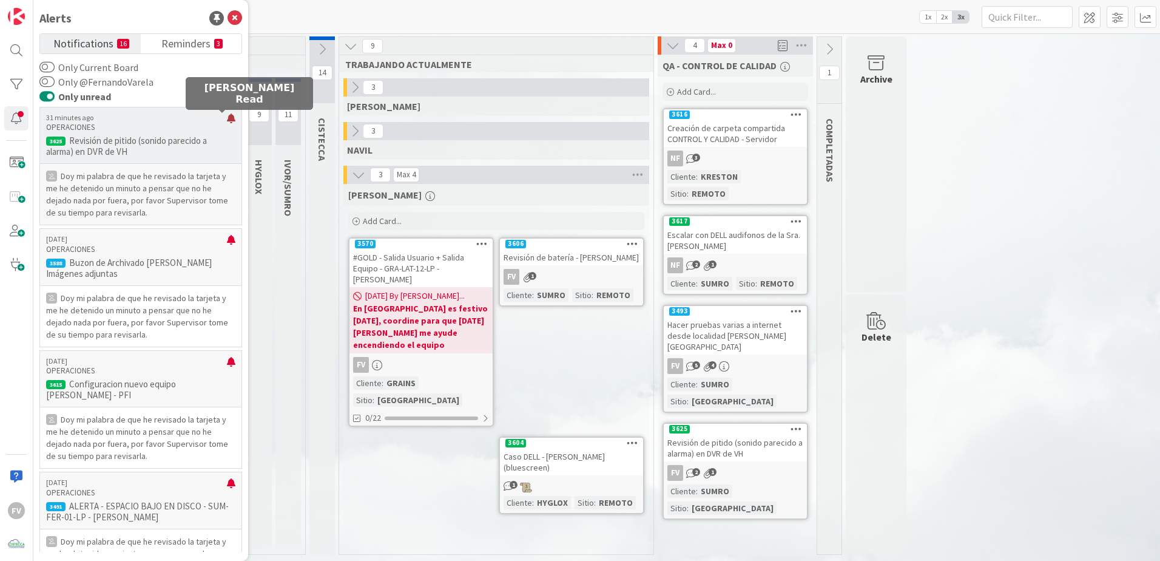
click at [227, 121] on div at bounding box center [231, 122] width 8 height 19
click at [227, 120] on div at bounding box center [231, 122] width 8 height 19
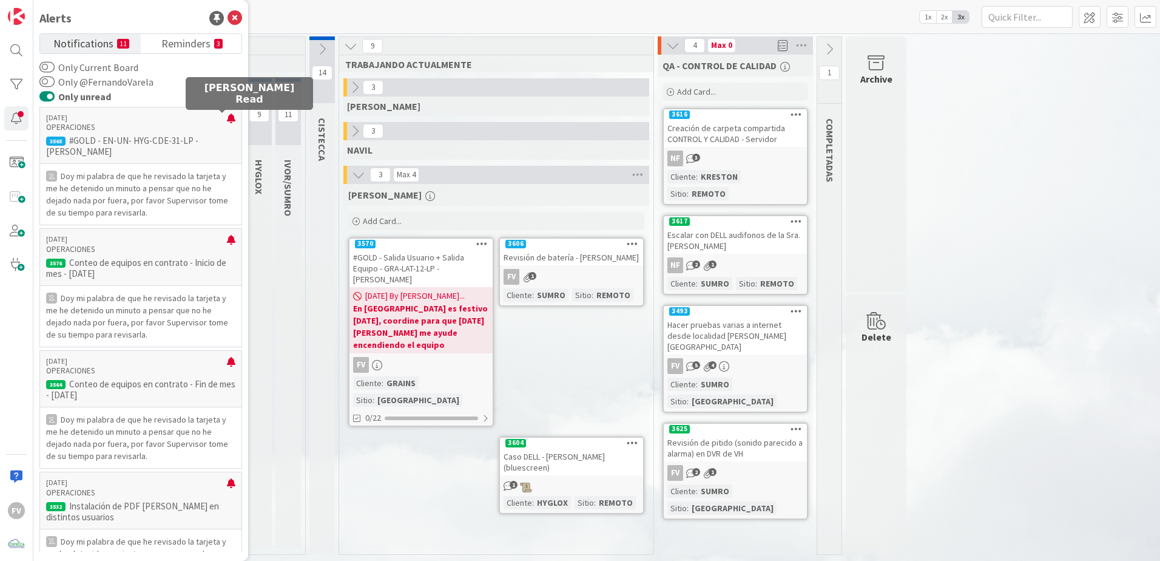
click at [227, 120] on div at bounding box center [231, 122] width 8 height 19
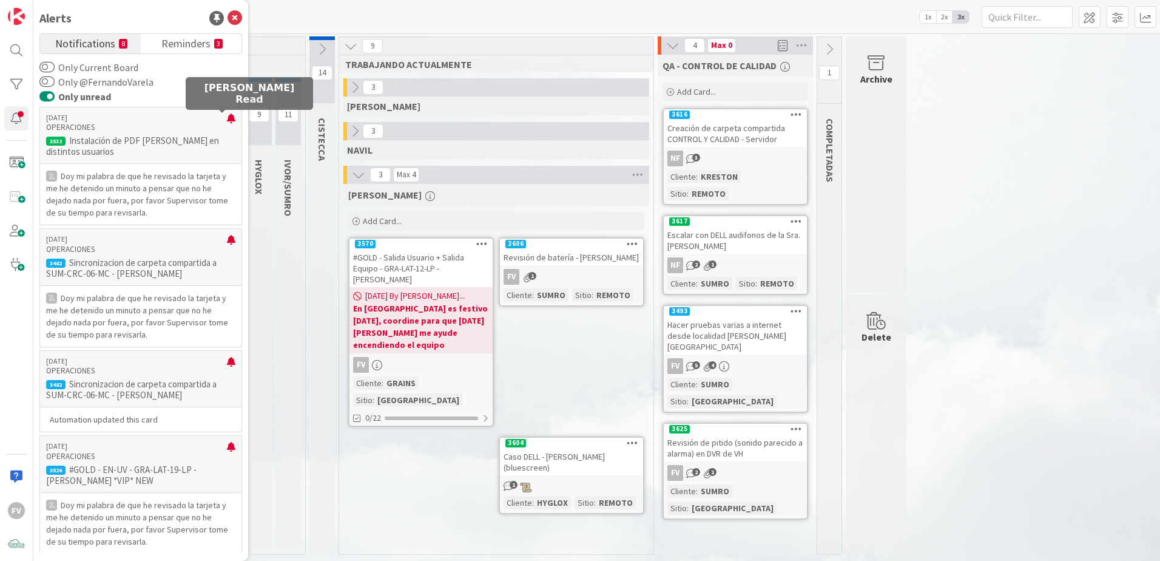
click at [227, 120] on div at bounding box center [231, 122] width 8 height 19
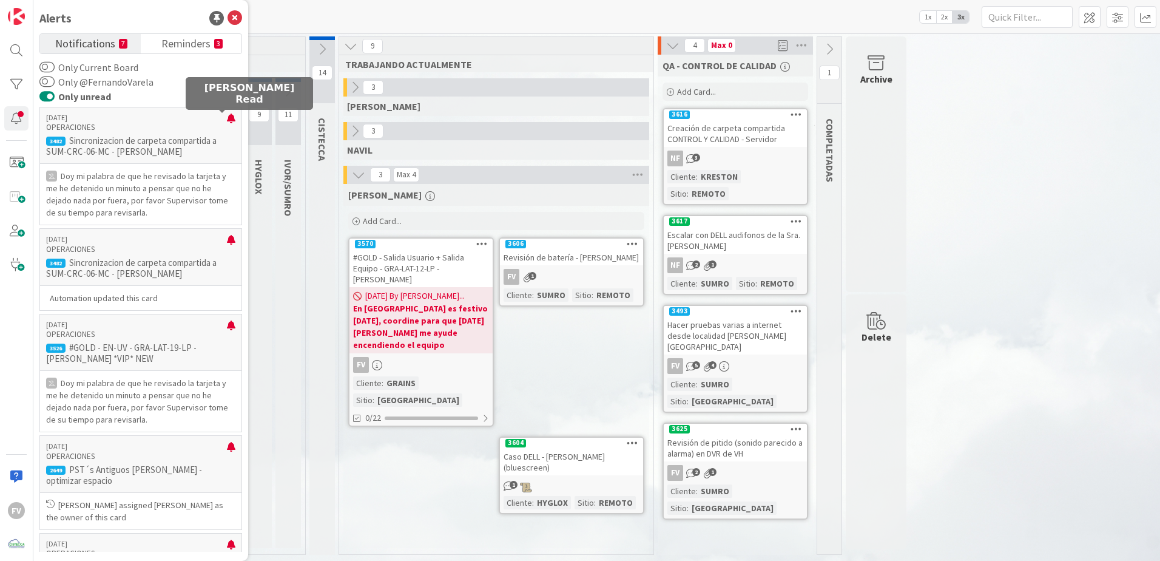
click at [227, 120] on div at bounding box center [231, 122] width 8 height 19
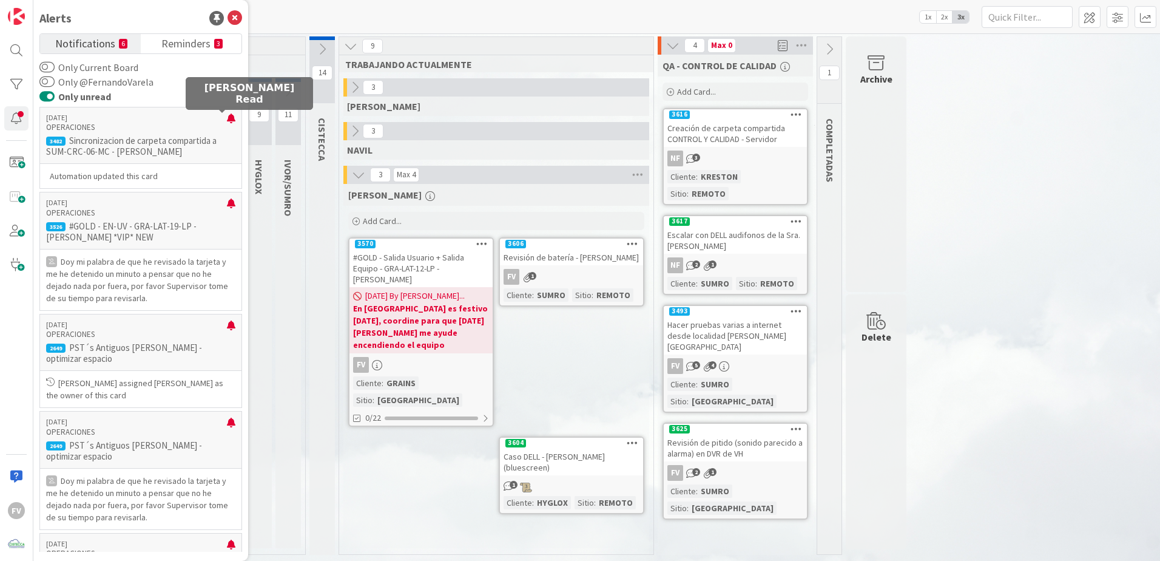
click at [227, 120] on div at bounding box center [231, 122] width 8 height 19
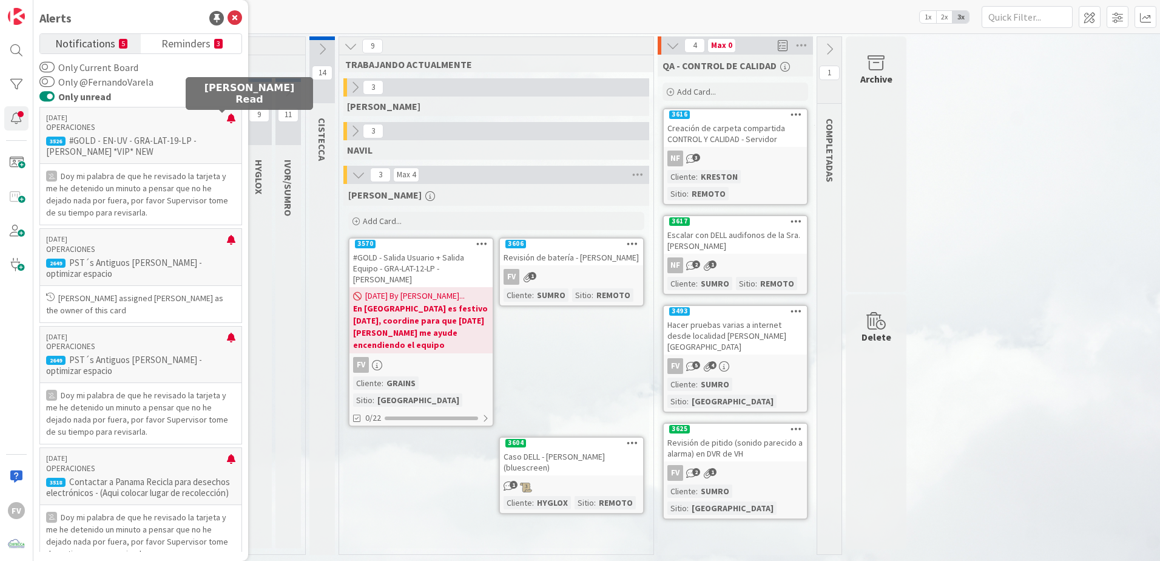
click at [227, 120] on div at bounding box center [231, 122] width 8 height 19
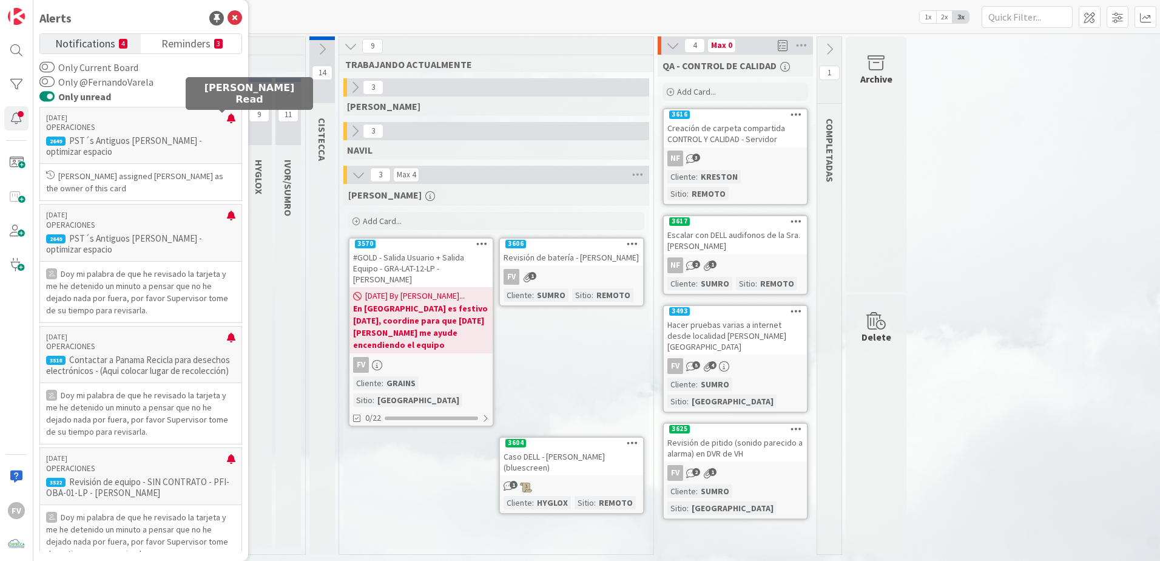
click at [227, 120] on div at bounding box center [231, 122] width 8 height 19
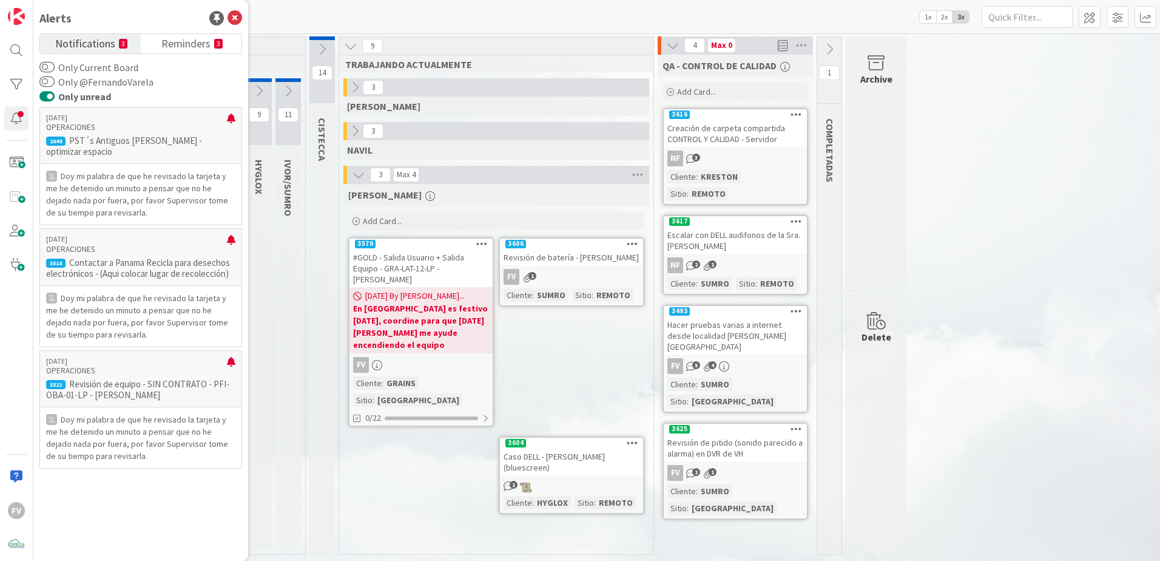
click at [221, 120] on p "[DATE]" at bounding box center [136, 117] width 181 height 8
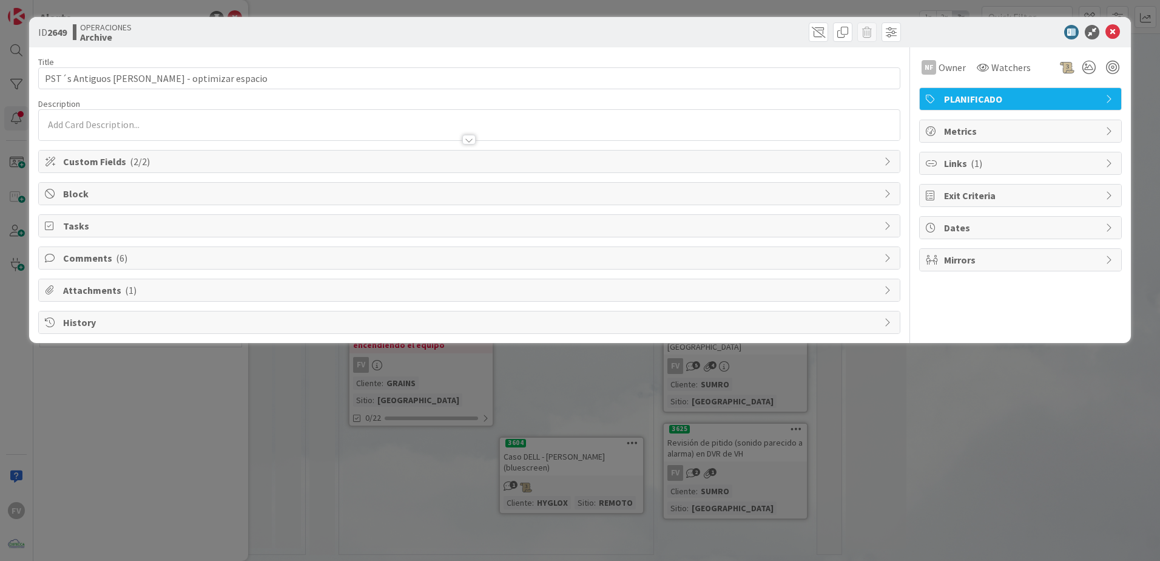
click at [215, 493] on div "ID 2649 OPERACIONES Archive Title 51 / 128 PST´s Antiguos [PERSON_NAME]​ - opti…" at bounding box center [580, 280] width 1160 height 561
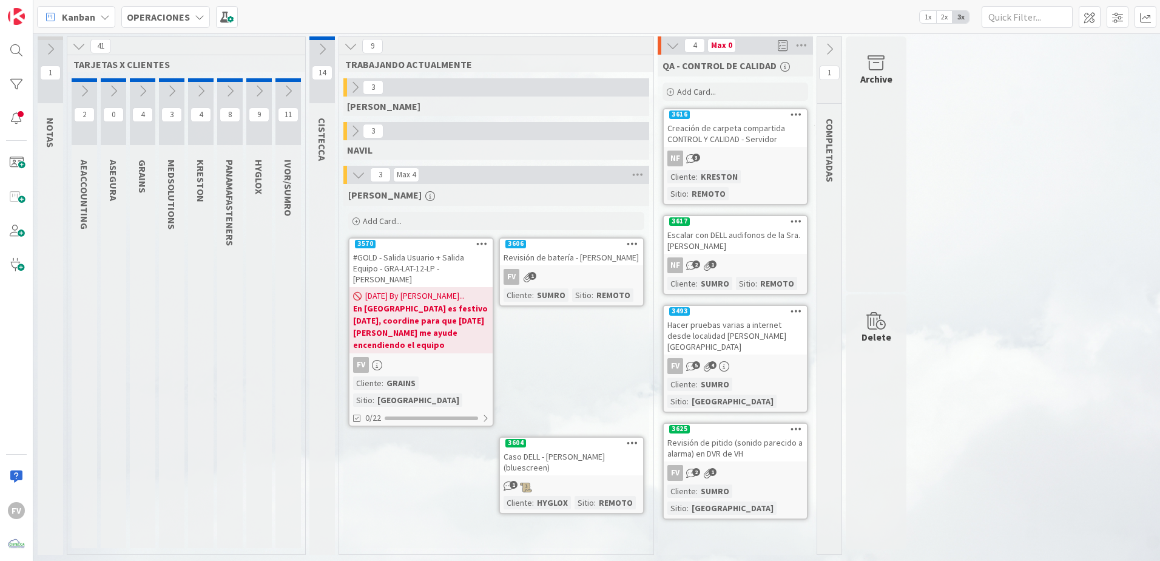
click at [20, 133] on div "FV" at bounding box center [16, 280] width 33 height 561
click at [15, 128] on div at bounding box center [16, 118] width 24 height 24
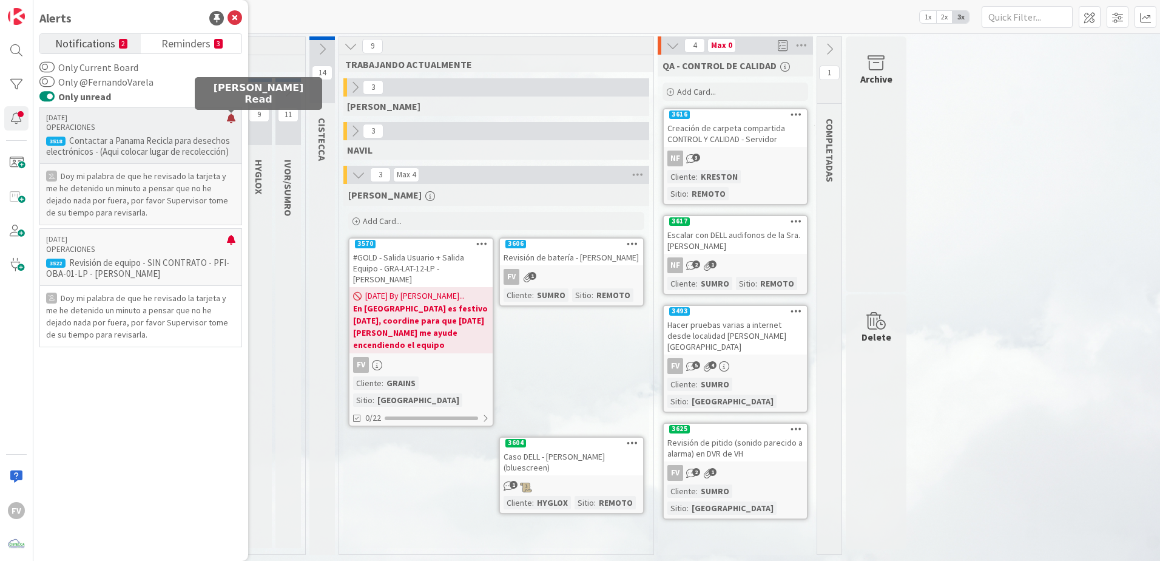
click at [230, 120] on div at bounding box center [231, 122] width 8 height 19
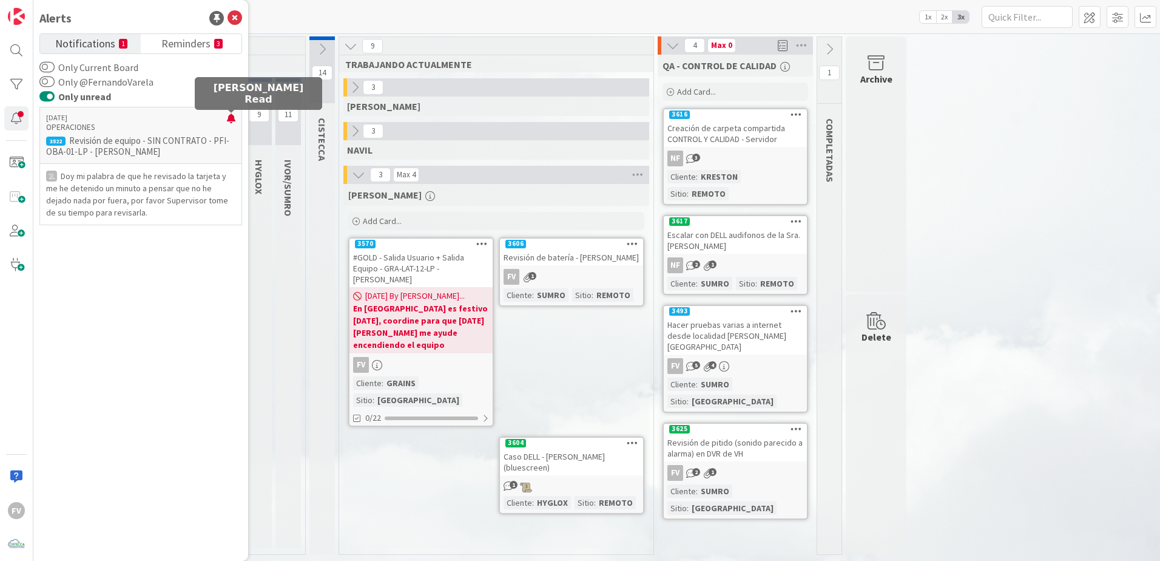
click at [230, 120] on div at bounding box center [231, 122] width 8 height 19
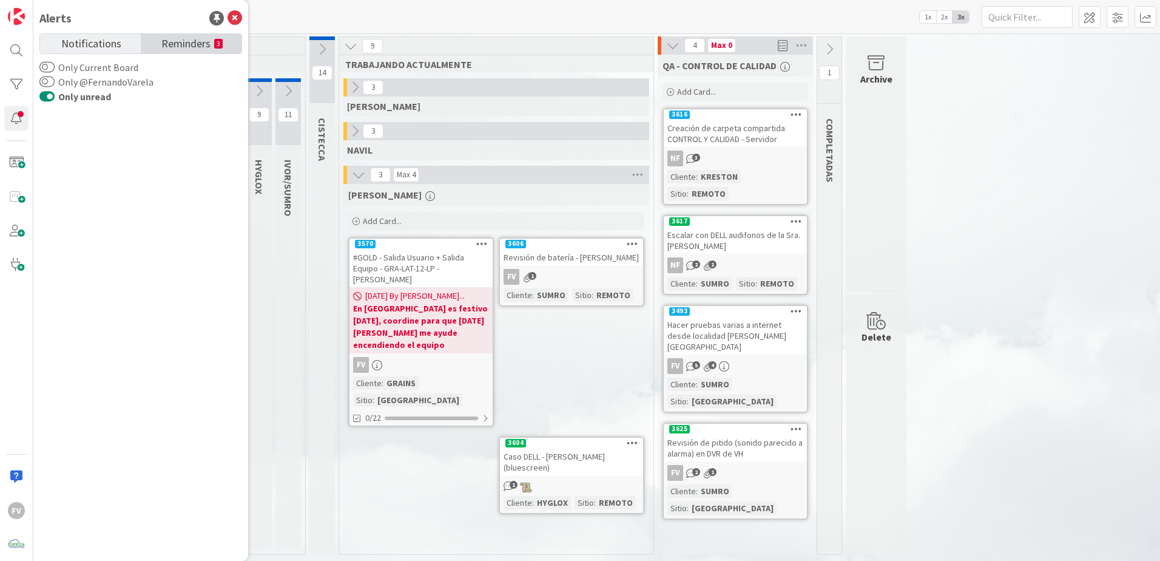
click at [197, 46] on span "Reminders" at bounding box center [185, 42] width 49 height 17
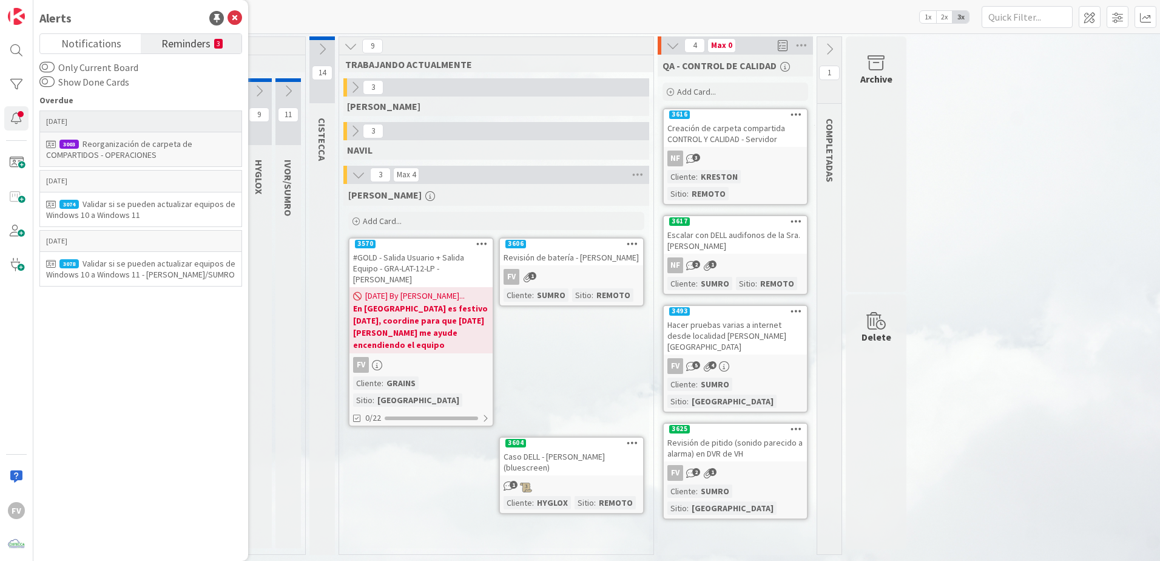
click at [141, 138] on div "Reorganización de carpeta de COMPARTIDOS - OPERACIONES" at bounding box center [140, 149] width 189 height 22
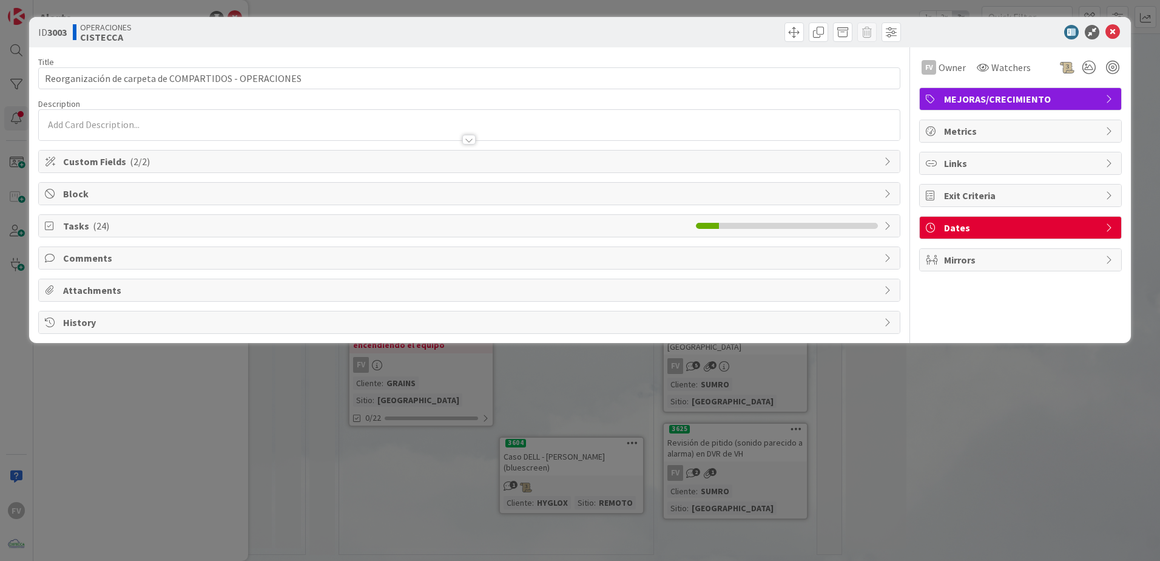
click at [362, 443] on div "ID 3003 OPERACIONES CISTECCA Title 54 / 128 Reorganización de carpeta de COMPAR…" at bounding box center [580, 280] width 1160 height 561
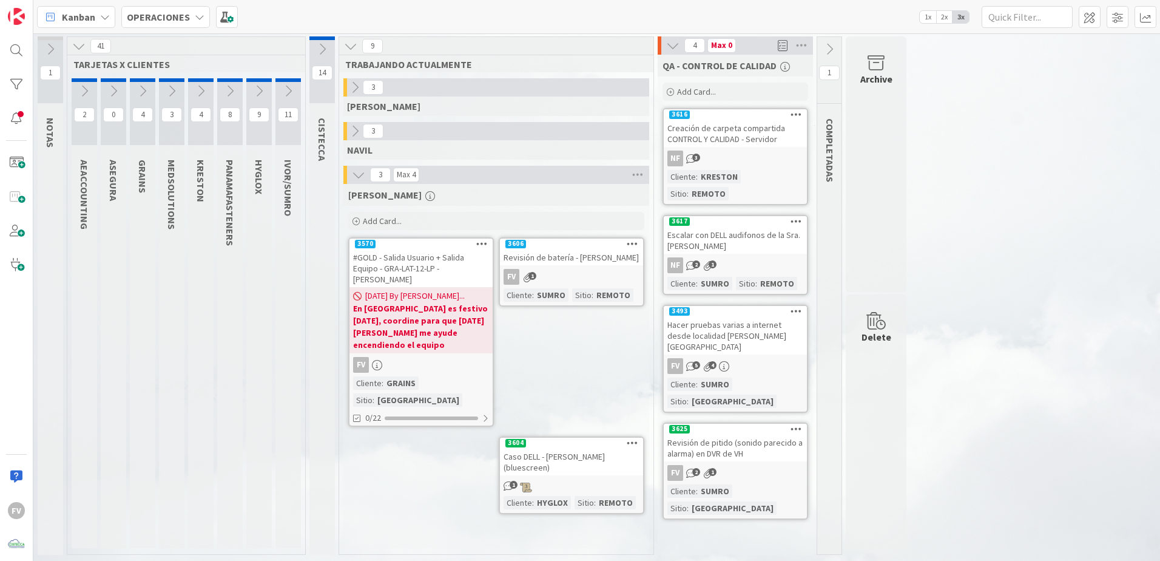
click at [476, 243] on icon at bounding box center [482, 243] width 12 height 8
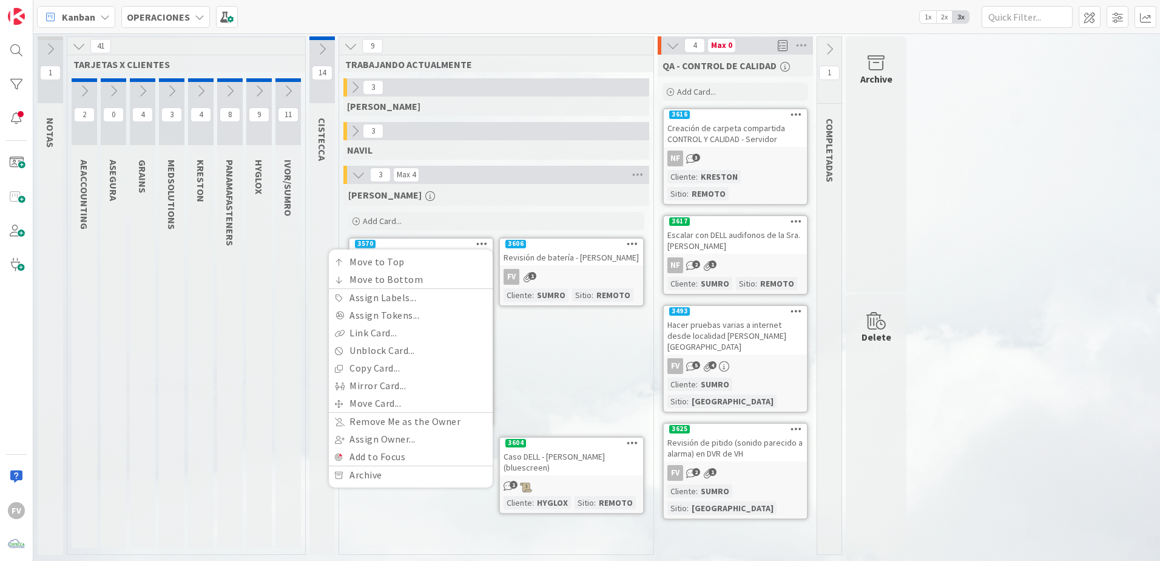
click at [564, 178] on div "3 Max 4" at bounding box center [496, 175] width 306 height 18
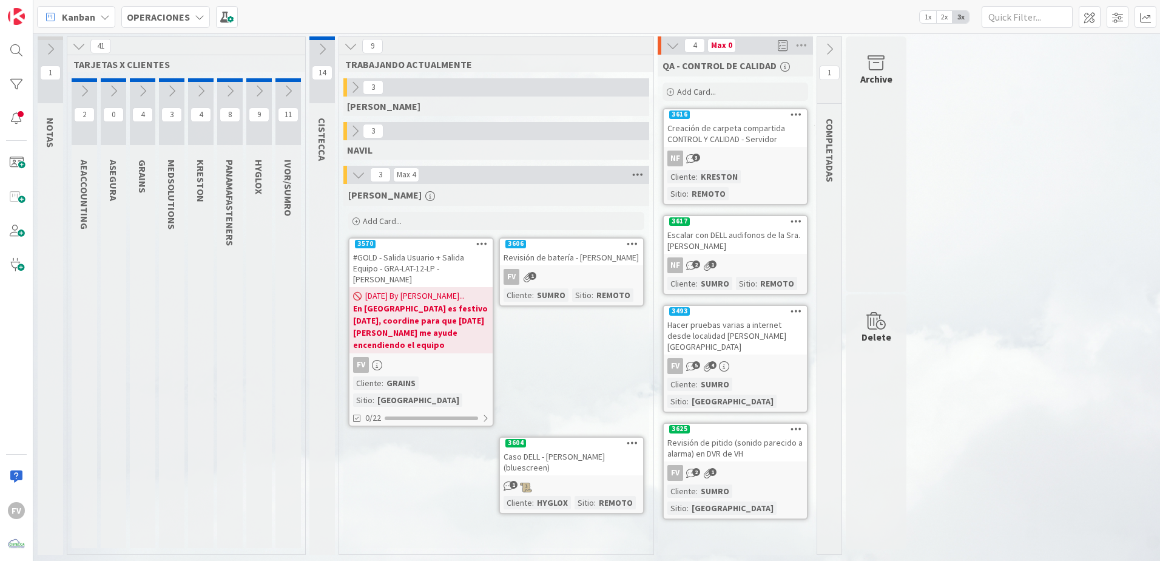
click at [640, 170] on icon at bounding box center [638, 175] width 16 height 18
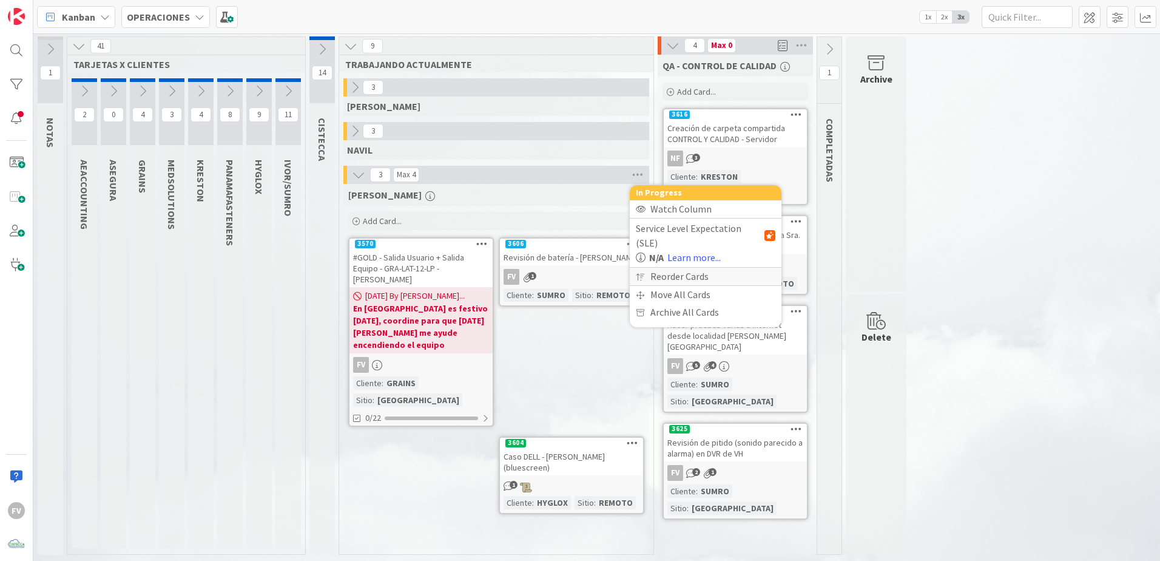
click at [664, 268] on div "Reorder Cards" at bounding box center [706, 277] width 152 height 18
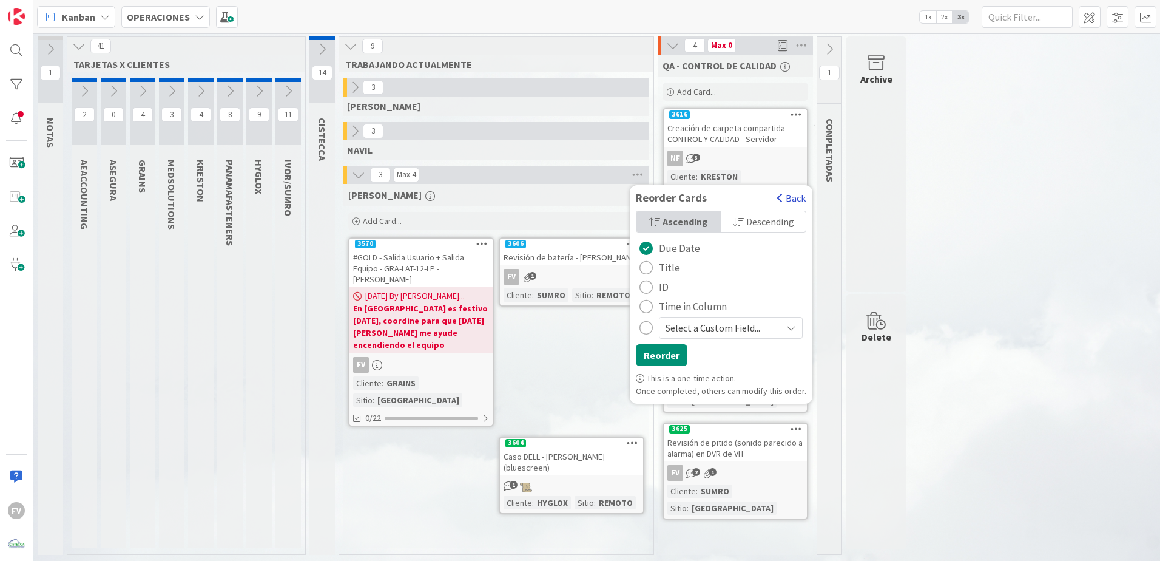
click at [781, 203] on button "Back" at bounding box center [792, 197] width 30 height 13
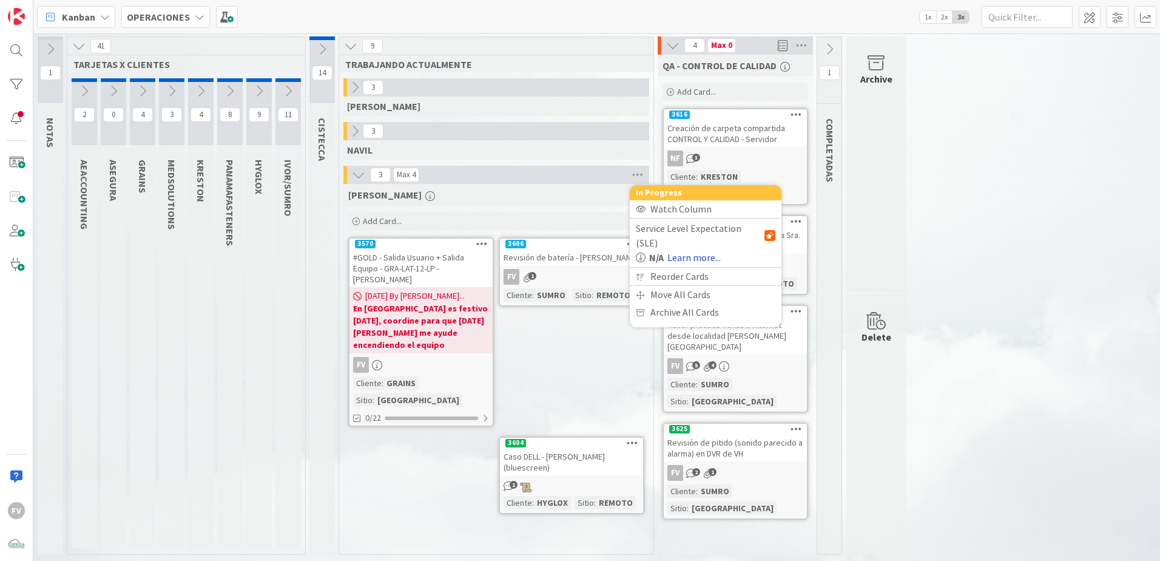
click at [693, 250] on link "Learn more..." at bounding box center [693, 257] width 53 height 15
click at [442, 511] on div "[PERSON_NAME] Add Card... 3606 Revisión de batería - [PERSON_NAME] FV 1 Cliente…" at bounding box center [496, 366] width 306 height 364
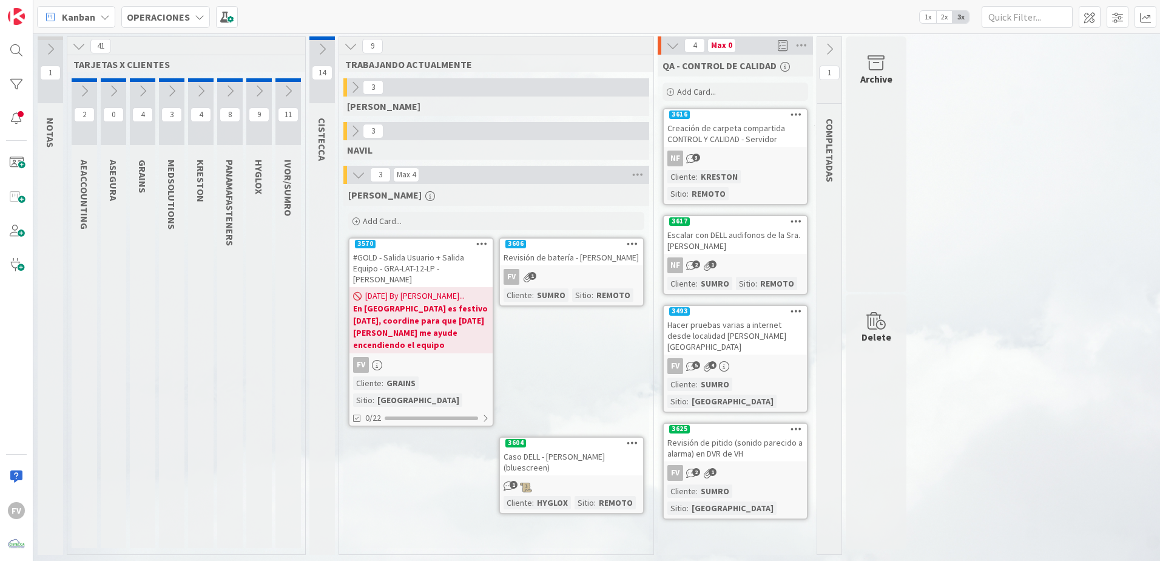
click at [285, 90] on icon at bounding box center [288, 90] width 13 height 13
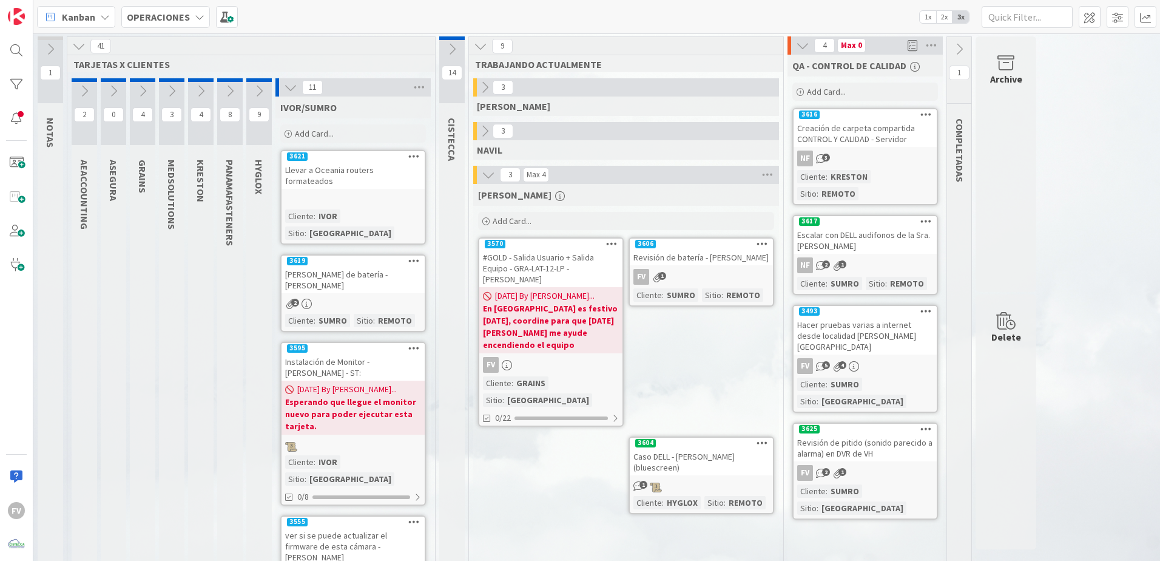
click at [291, 83] on icon at bounding box center [290, 87] width 13 height 13
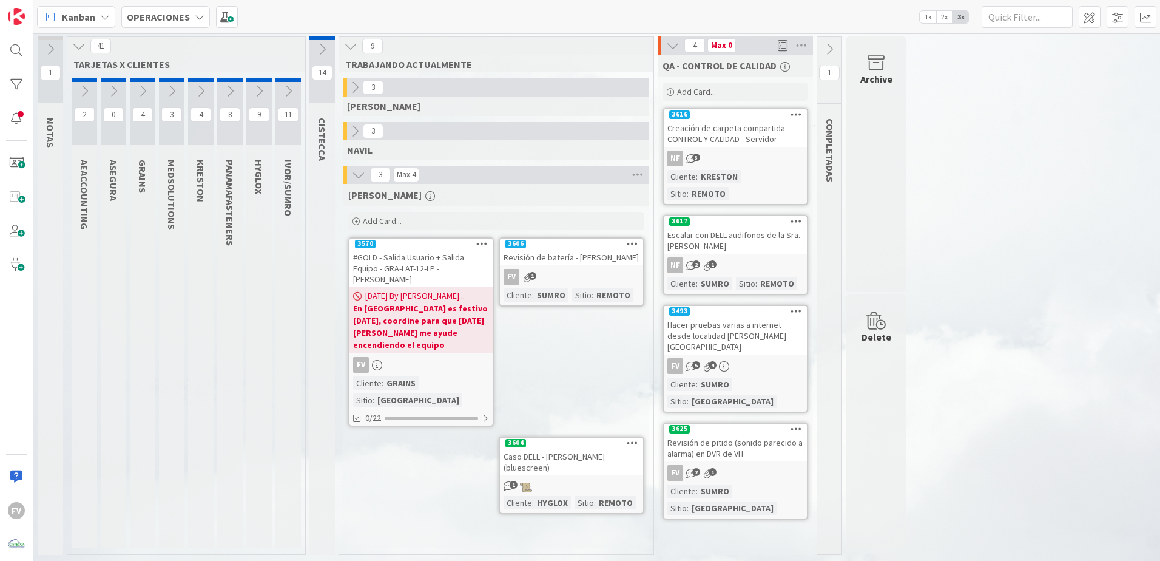
click at [405, 510] on div "[PERSON_NAME] Add Card... 3606 Revisión de batería - [PERSON_NAME] FV 1 Cliente…" at bounding box center [496, 366] width 306 height 364
click at [369, 262] on div "#GOLD - Salida Usuario + Salida Equipo - GRA-LAT-12-LP - [PERSON_NAME]" at bounding box center [420, 268] width 143 height 38
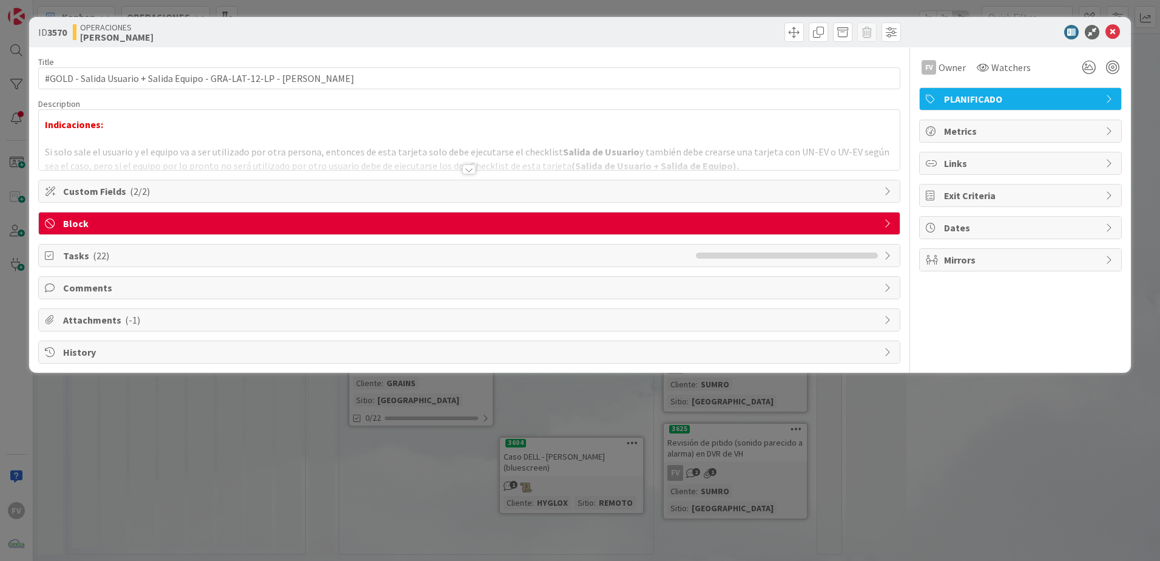
click at [129, 249] on span "Tasks ( 22 )" at bounding box center [376, 255] width 627 height 15
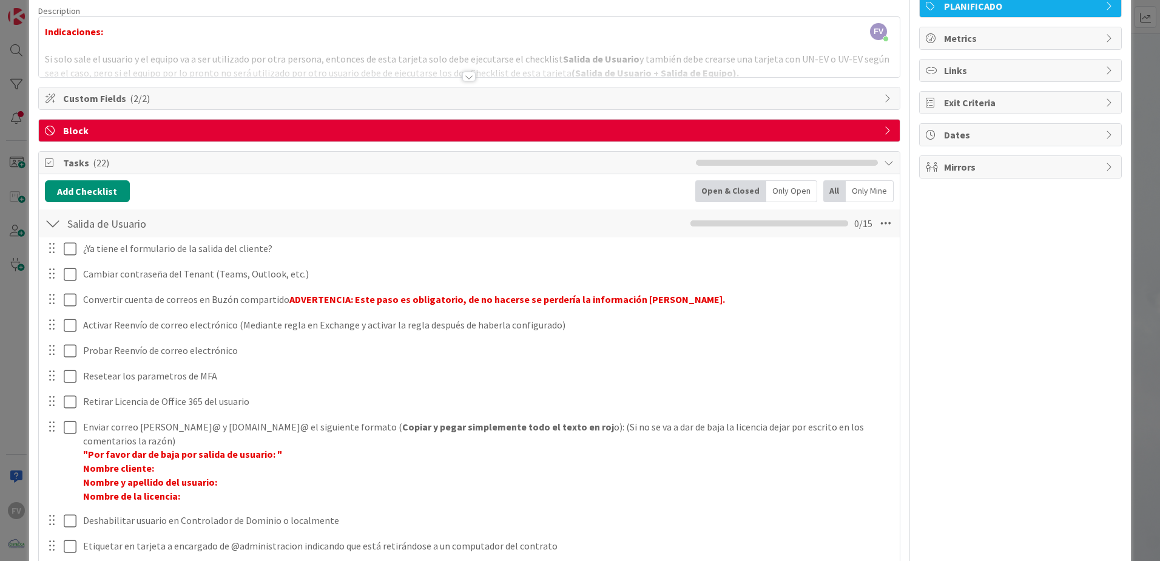
scroll to position [86, 0]
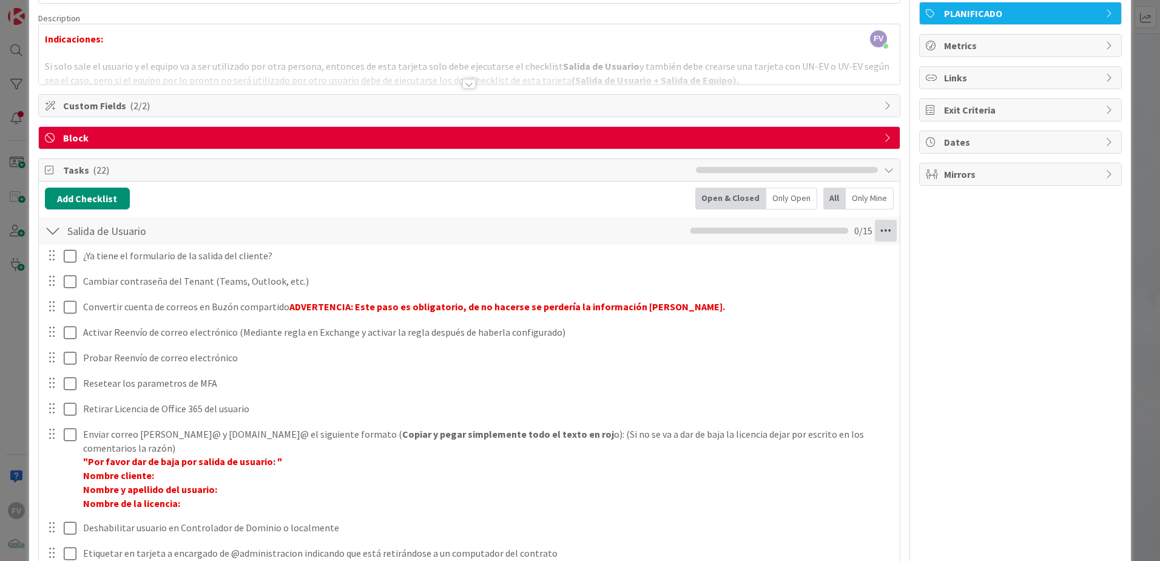
click at [875, 228] on icon at bounding box center [886, 231] width 22 height 22
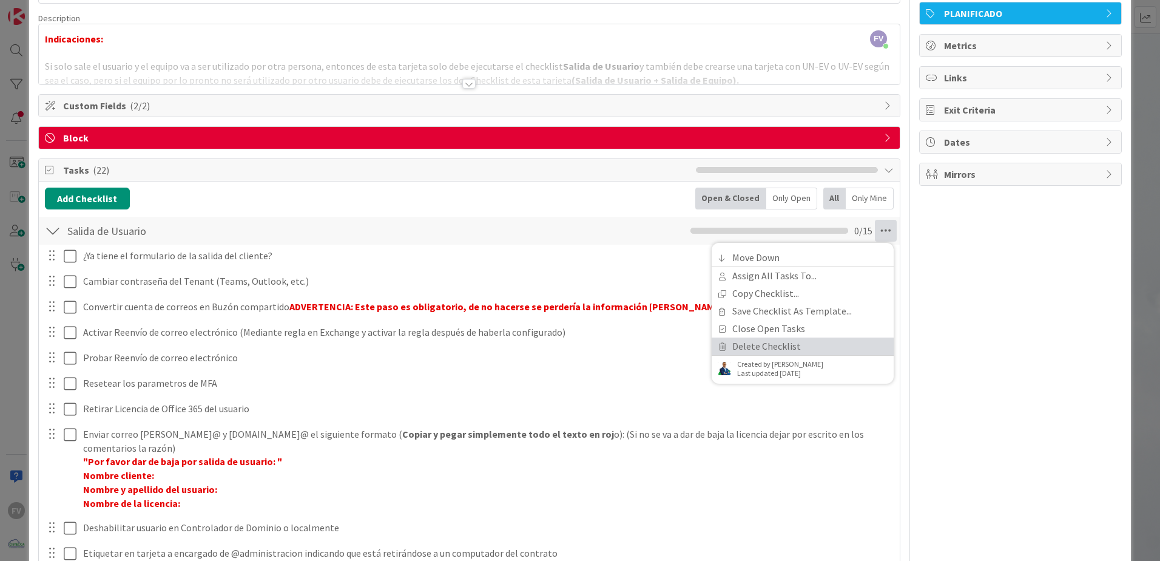
click at [781, 349] on link "Delete Checklist" at bounding box center [803, 346] width 182 height 18
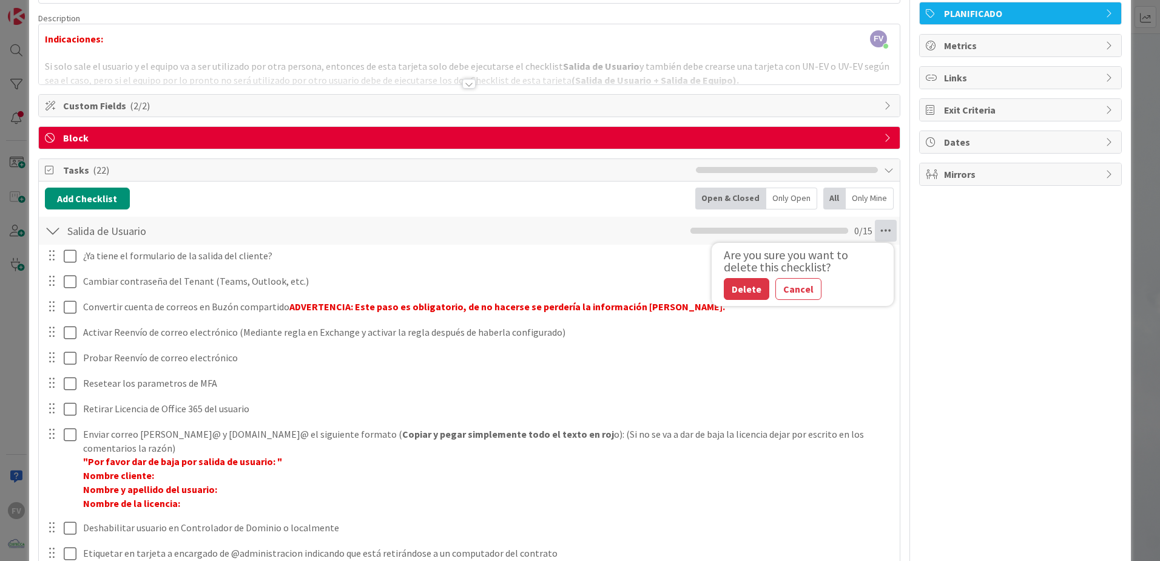
scroll to position [146, 0]
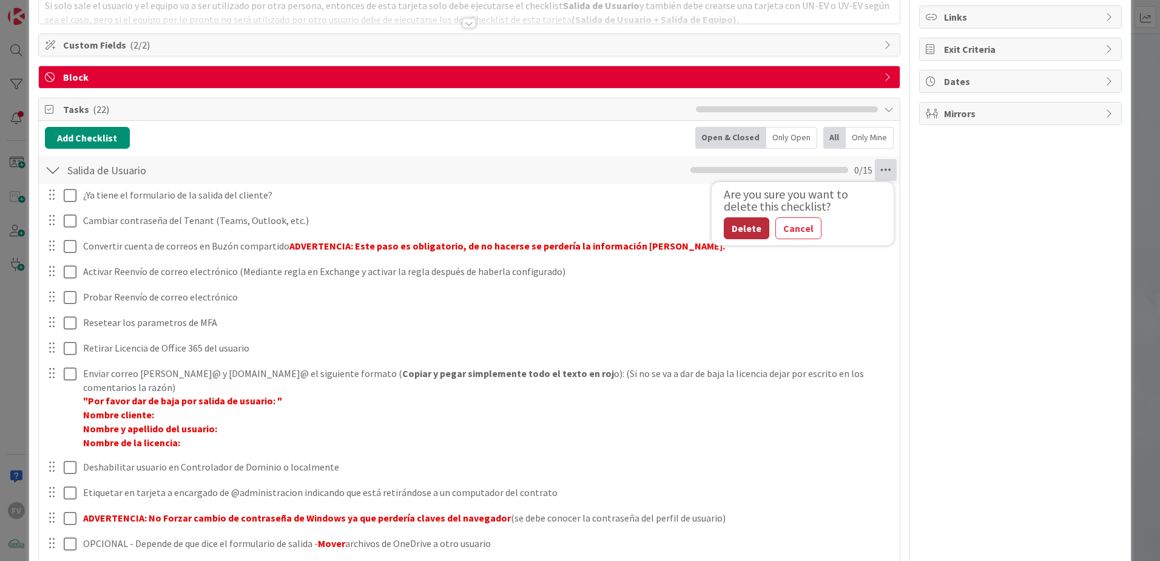
click at [752, 234] on button "Delete" at bounding box center [747, 228] width 46 height 22
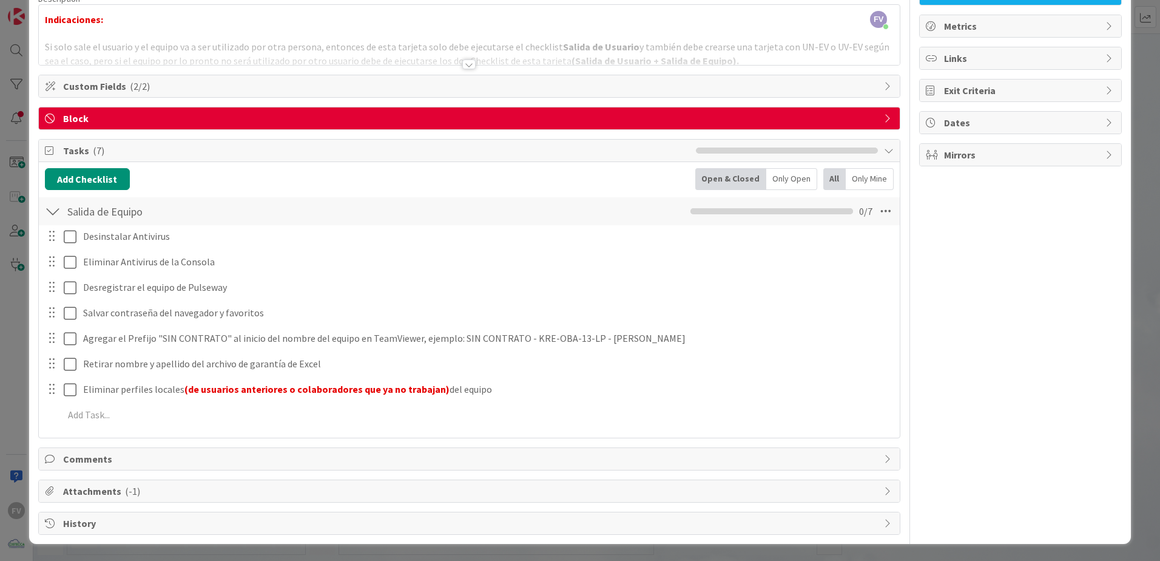
scroll to position [105, 0]
click at [226, 482] on div "Attachments ( -1 )" at bounding box center [469, 491] width 861 height 22
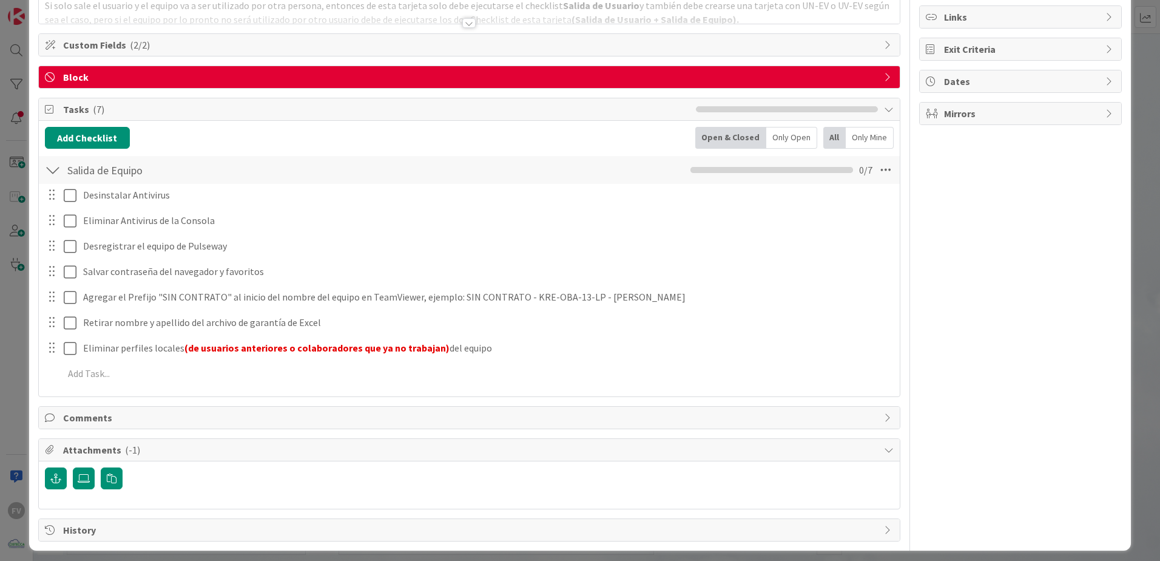
click at [211, 450] on span "Attachments ( -1 )" at bounding box center [470, 449] width 815 height 15
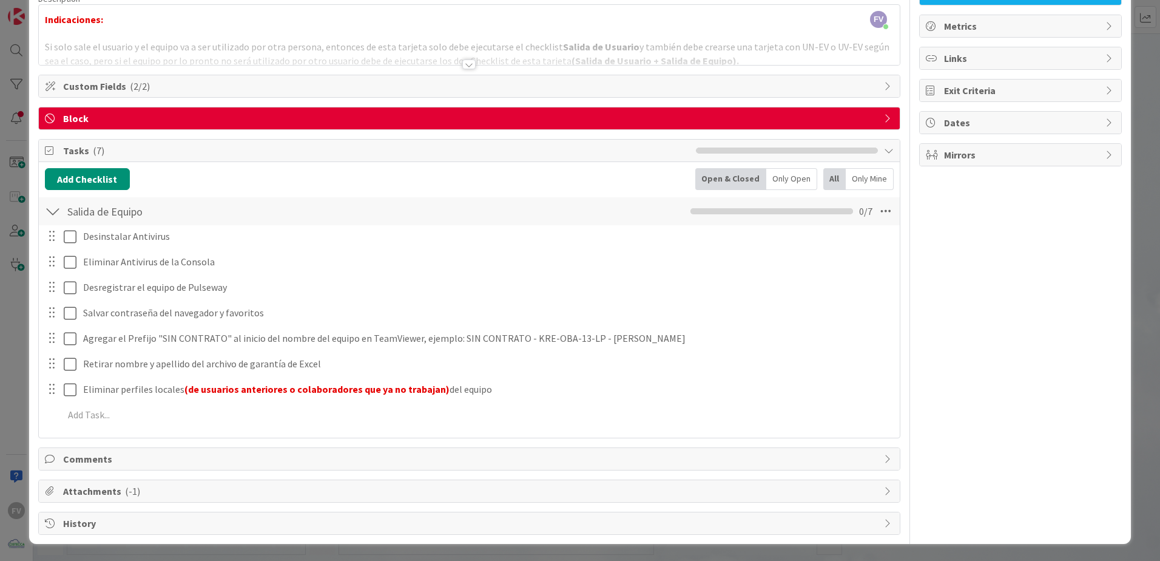
scroll to position [105, 0]
click at [58, 213] on div at bounding box center [53, 211] width 16 height 22
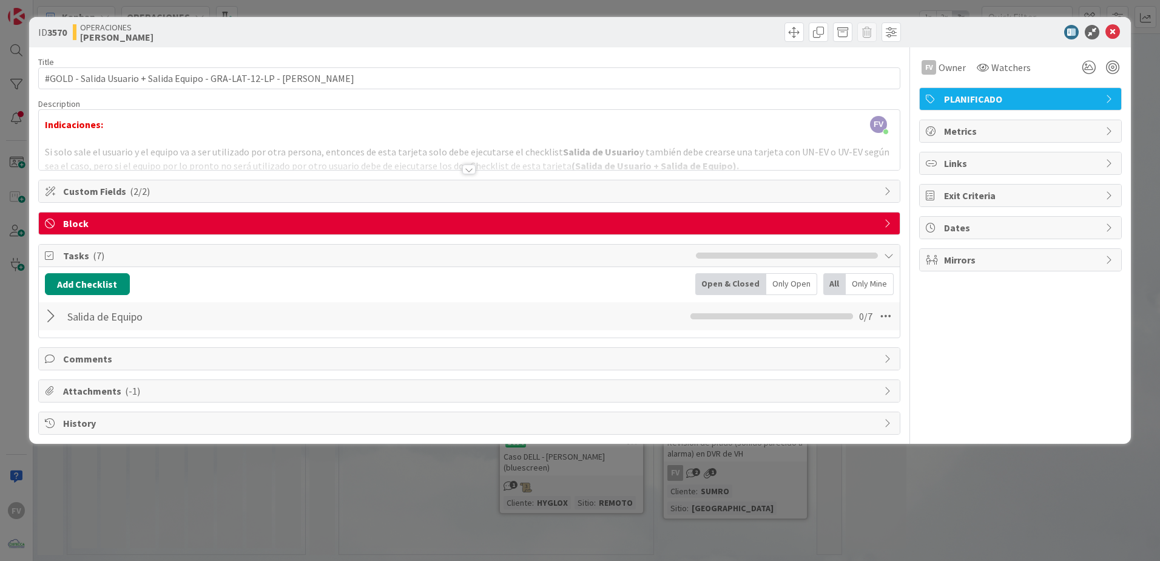
click at [93, 252] on span "( 7 )" at bounding box center [99, 255] width 12 height 12
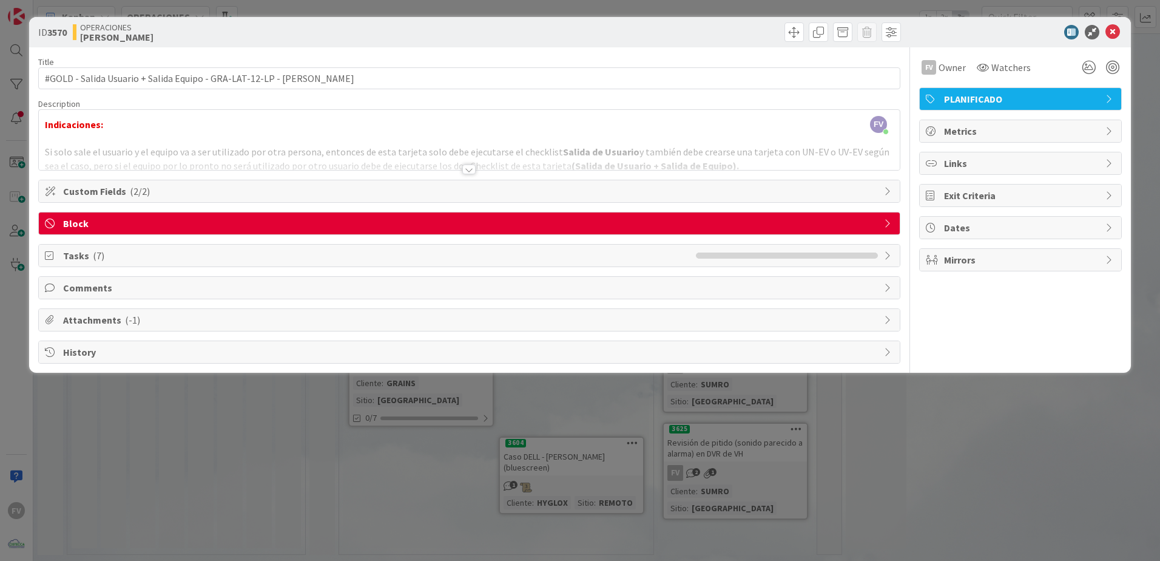
click at [112, 194] on span "Custom Fields ( 2/2 )" at bounding box center [470, 191] width 815 height 15
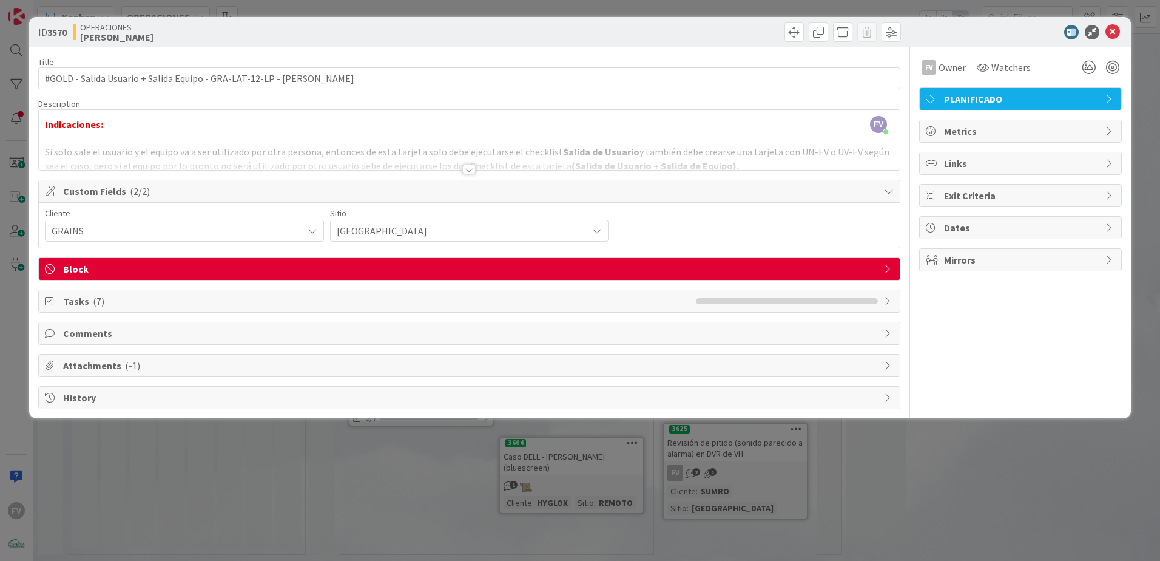
click at [115, 194] on span "Custom Fields ( 2/2 )" at bounding box center [470, 191] width 815 height 15
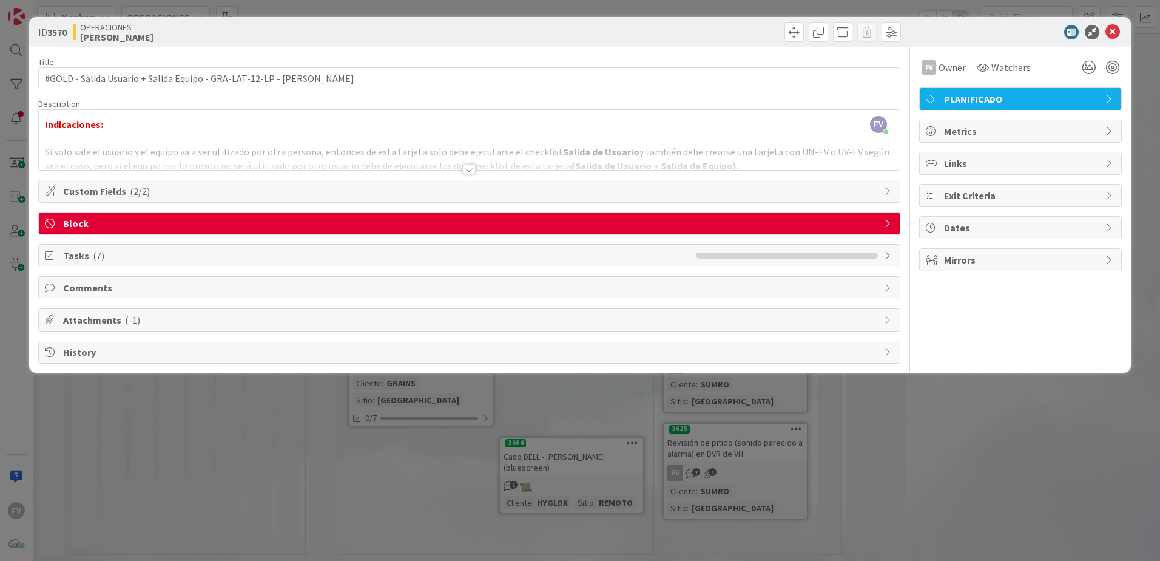
click at [462, 159] on div at bounding box center [469, 154] width 861 height 31
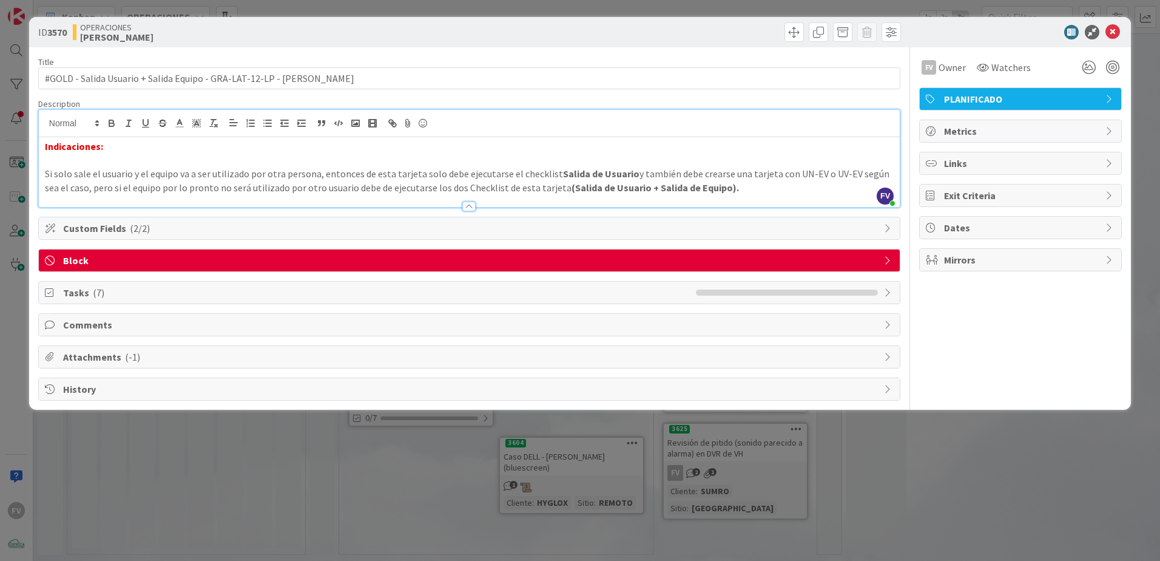
click at [472, 209] on div at bounding box center [468, 206] width 13 height 10
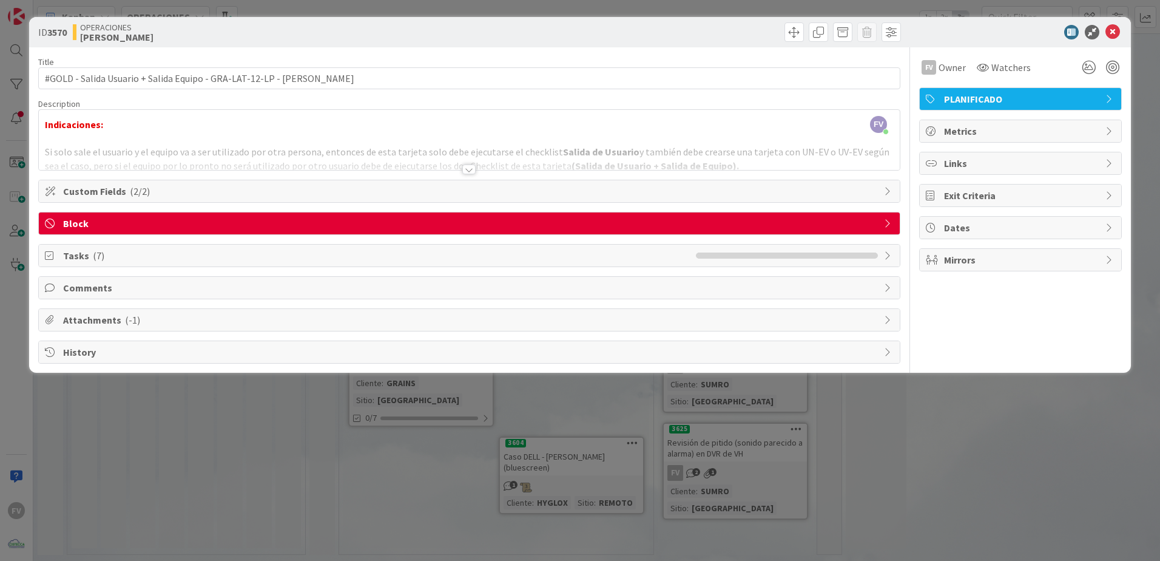
click at [380, 482] on div "ID 3570 OPERACIONES [PERSON_NAME] Title 66 / 128 #GOLD - Salida Usuario + Salid…" at bounding box center [580, 280] width 1160 height 561
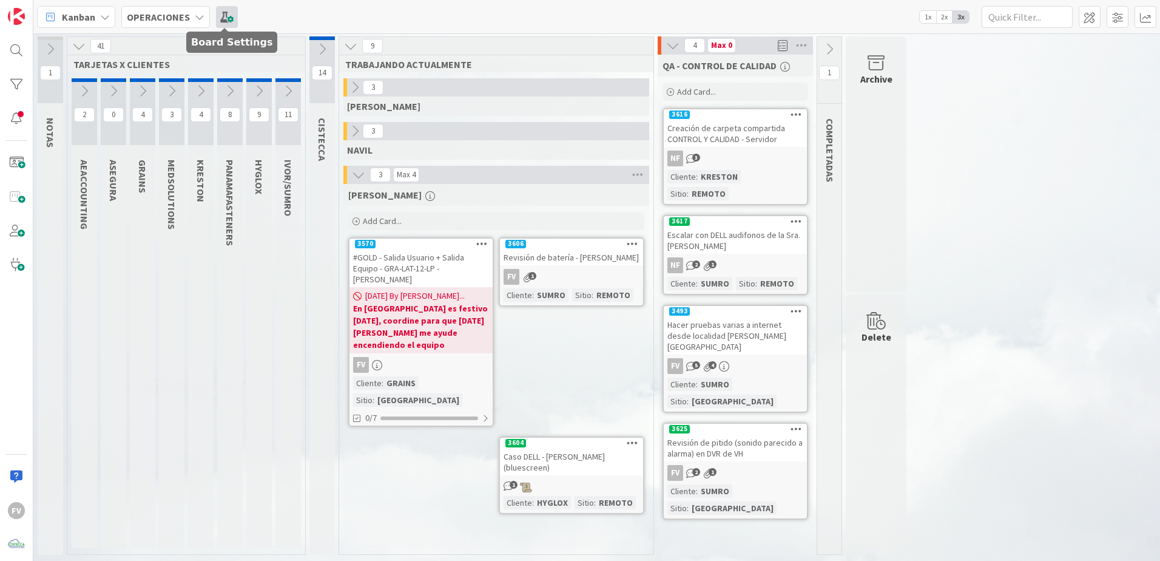
click at [227, 21] on span at bounding box center [227, 17] width 22 height 22
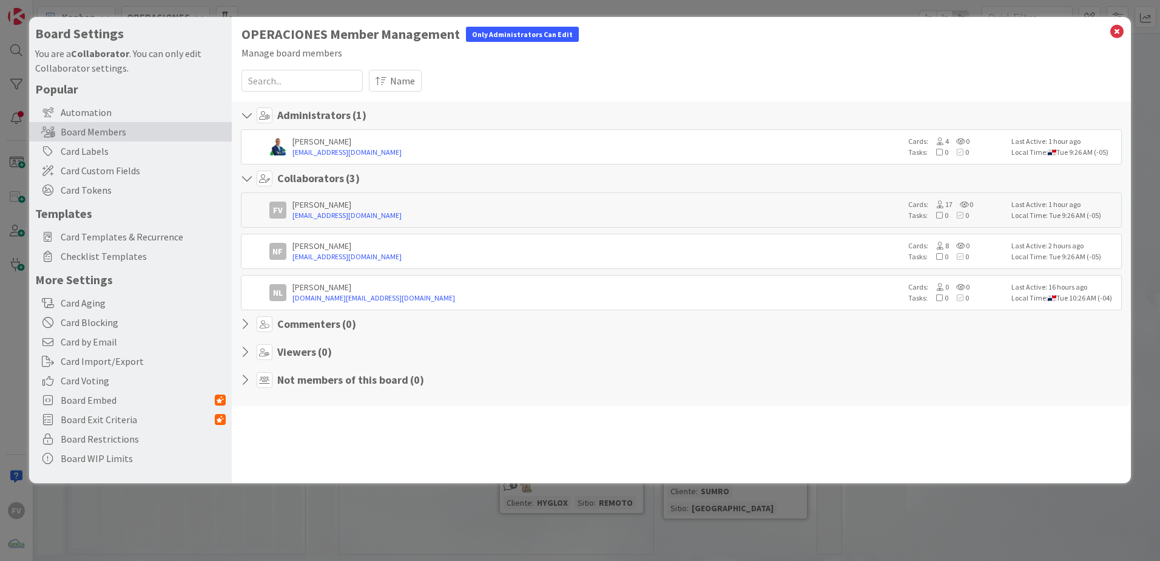
drag, startPoint x: 126, startPoint y: 249, endPoint x: 556, endPoint y: 379, distance: 449.3
click at [126, 249] on span "Checklist Templates" at bounding box center [143, 256] width 165 height 15
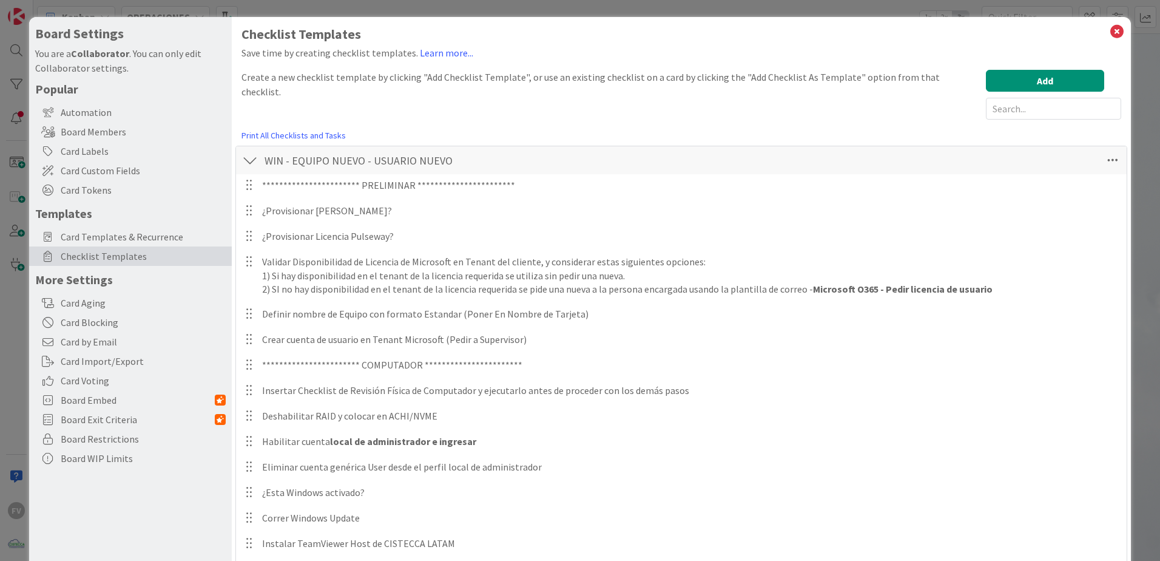
drag, startPoint x: 255, startPoint y: 160, endPoint x: 255, endPoint y: 167, distance: 7.9
click at [255, 160] on div at bounding box center [250, 160] width 16 height 22
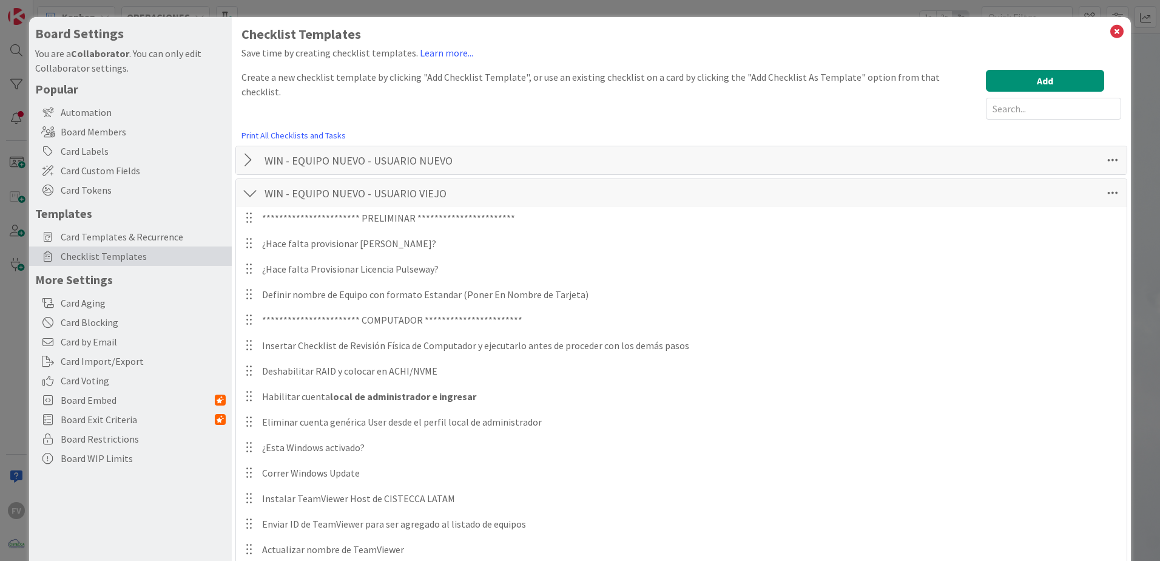
click at [251, 189] on div at bounding box center [250, 193] width 16 height 22
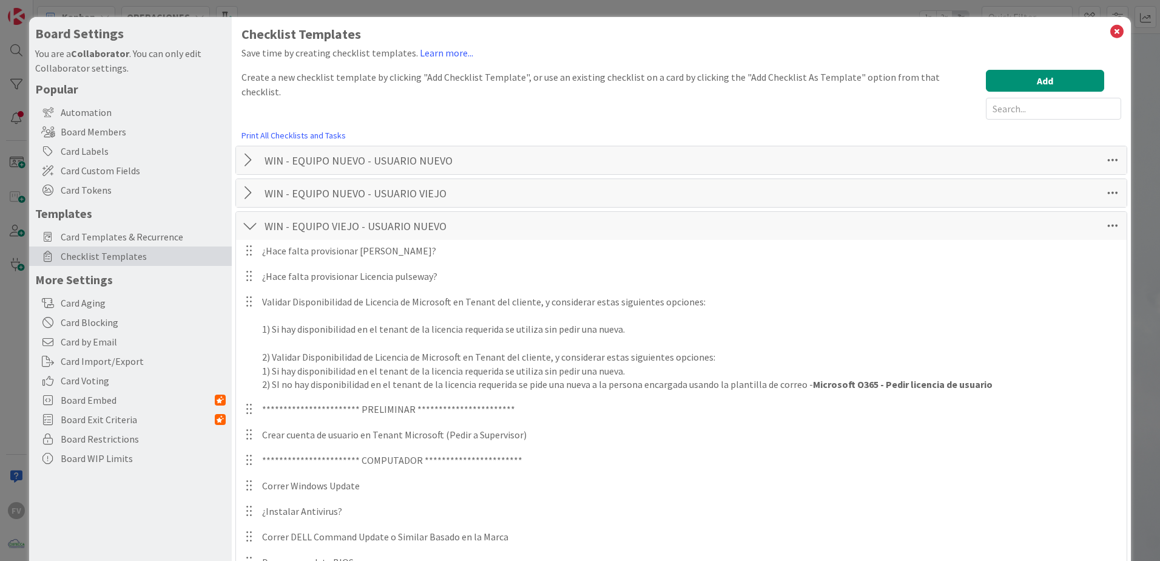
click at [253, 225] on div at bounding box center [250, 226] width 16 height 22
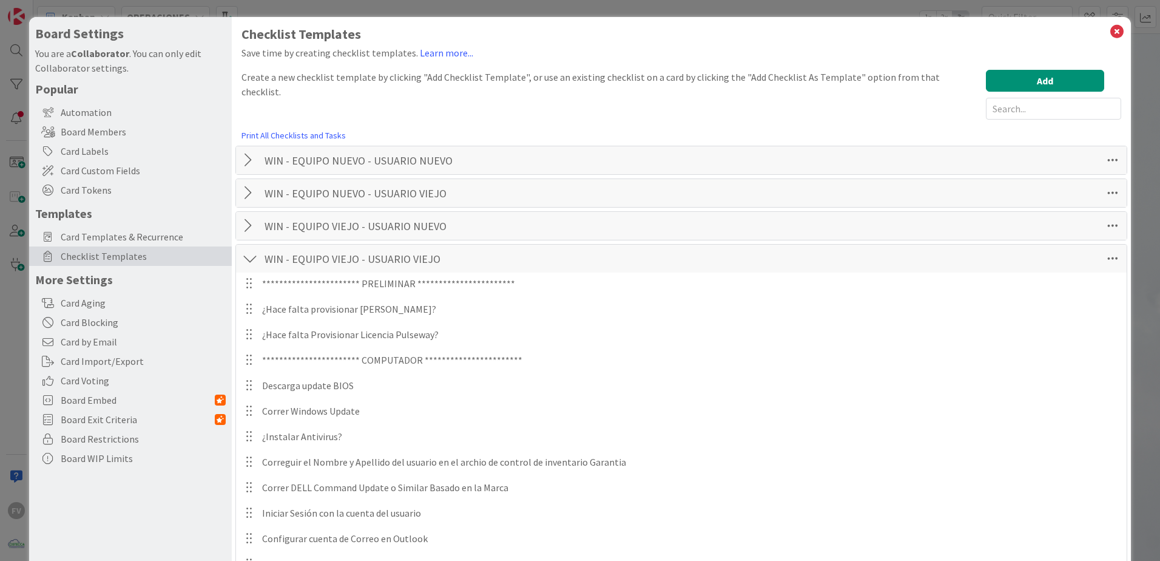
click at [251, 257] on div at bounding box center [250, 259] width 16 height 22
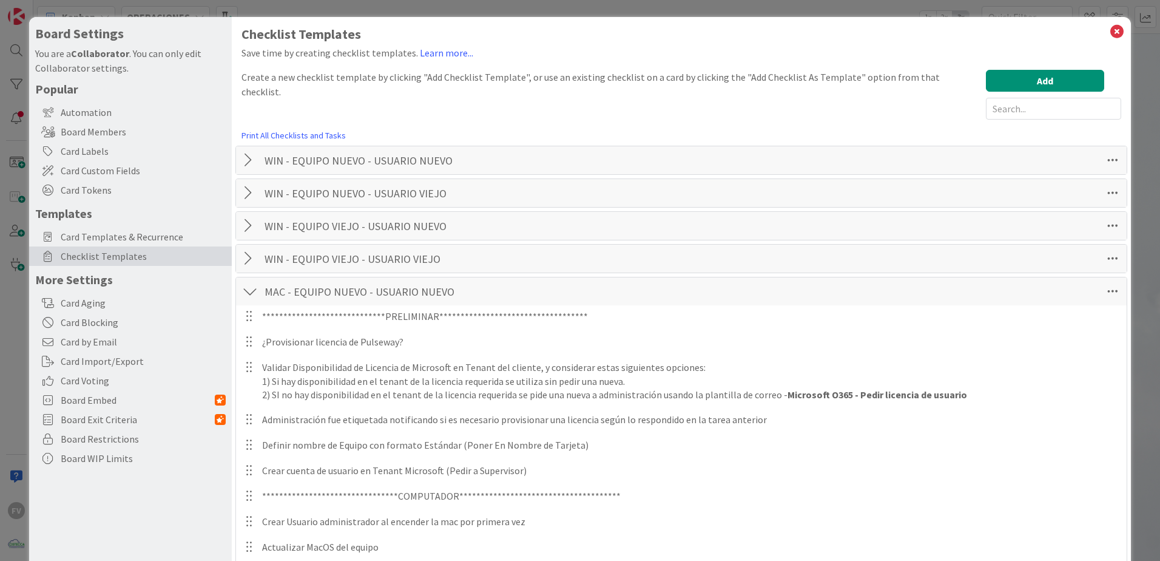
click at [250, 292] on div at bounding box center [250, 291] width 16 height 22
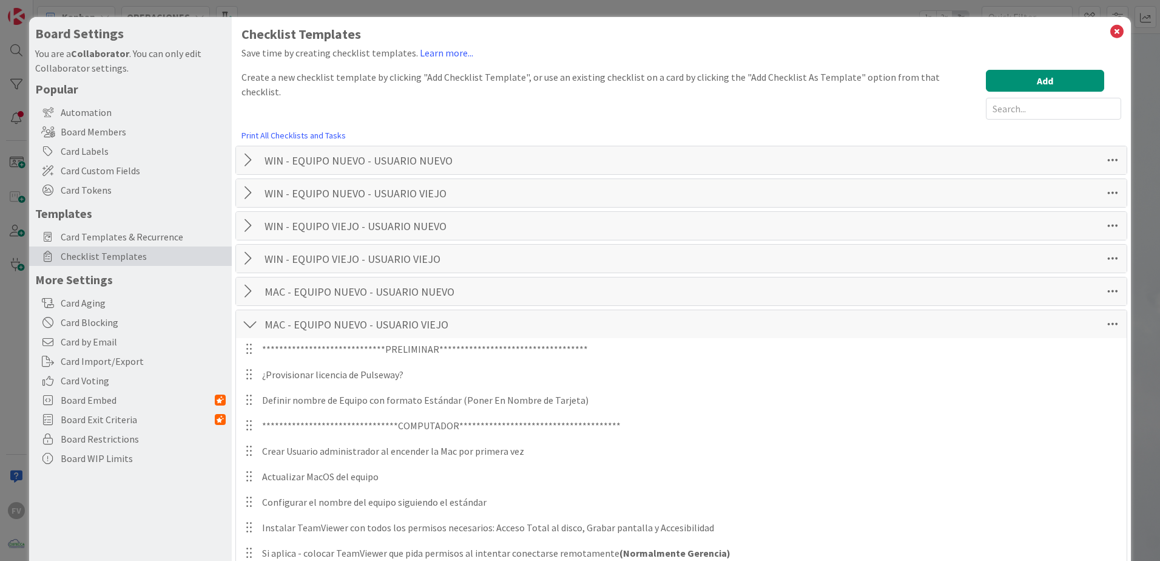
click at [250, 319] on div at bounding box center [250, 324] width 16 height 22
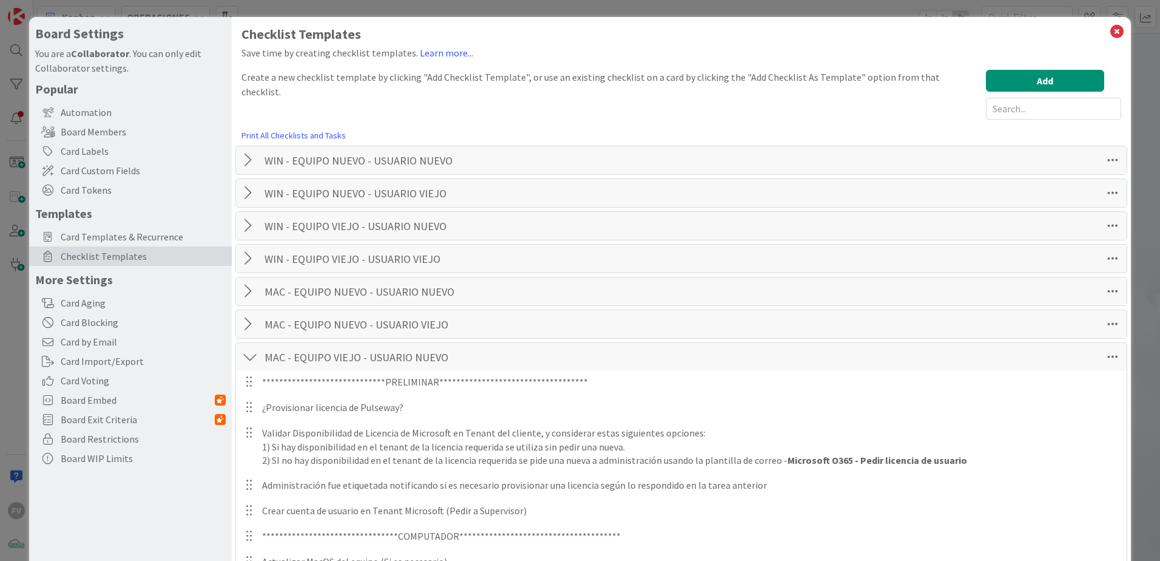
click at [252, 351] on div at bounding box center [250, 357] width 16 height 22
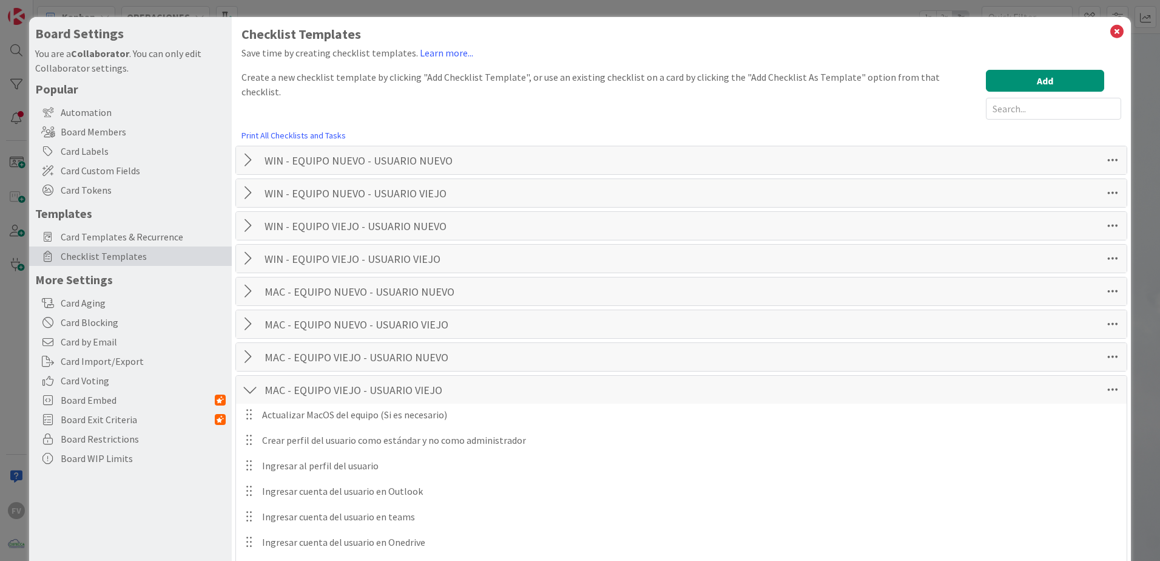
click at [254, 398] on div at bounding box center [250, 390] width 16 height 22
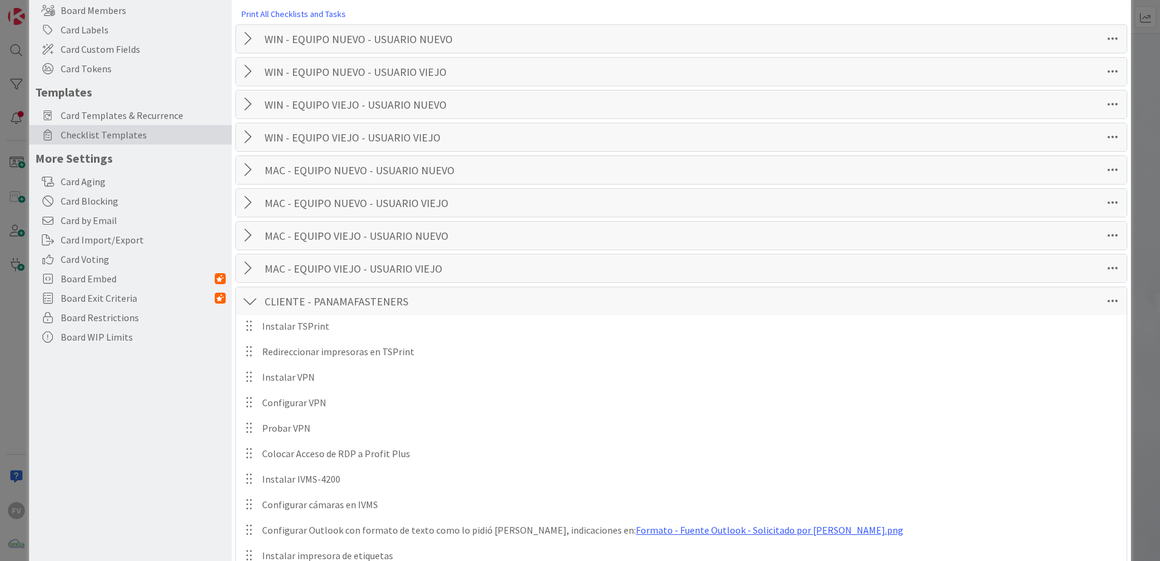
click at [256, 305] on div at bounding box center [250, 301] width 16 height 22
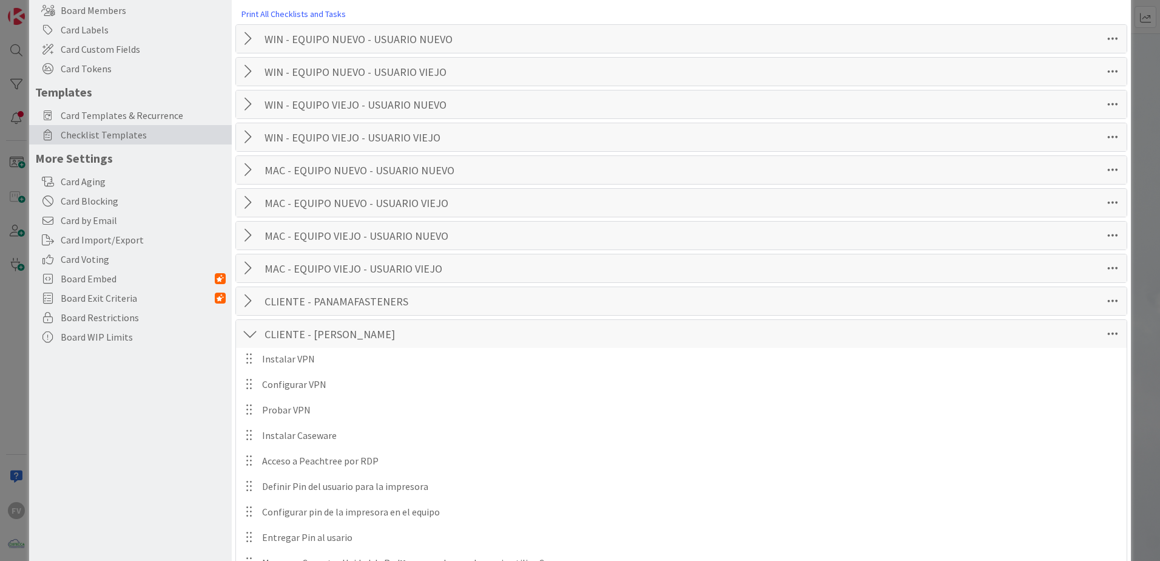
scroll to position [182, 0]
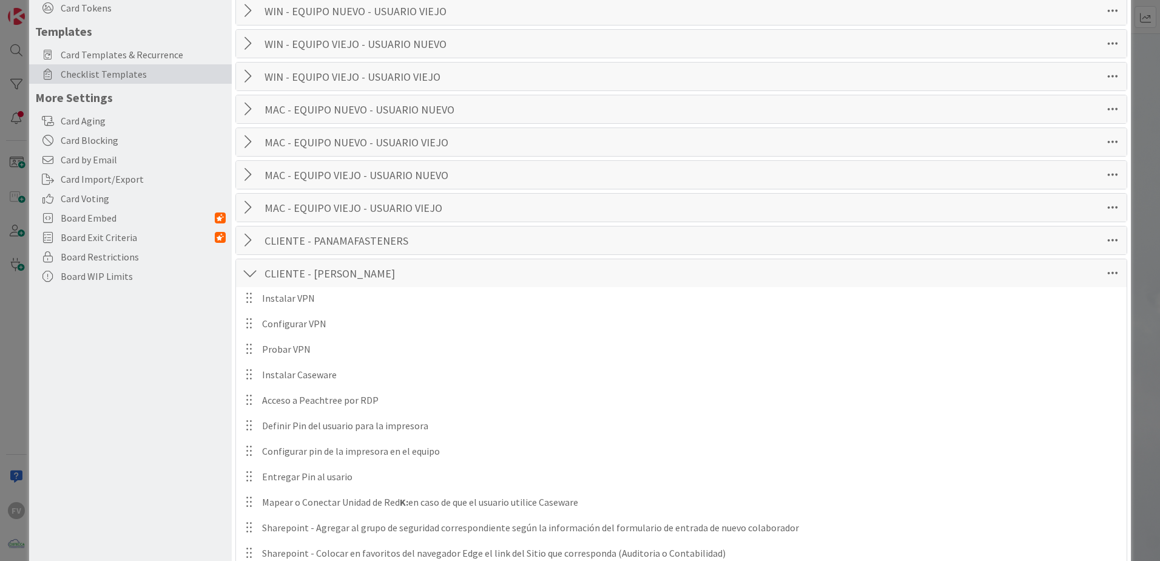
click at [253, 288] on div at bounding box center [249, 298] width 16 height 21
click at [253, 274] on div at bounding box center [250, 273] width 16 height 22
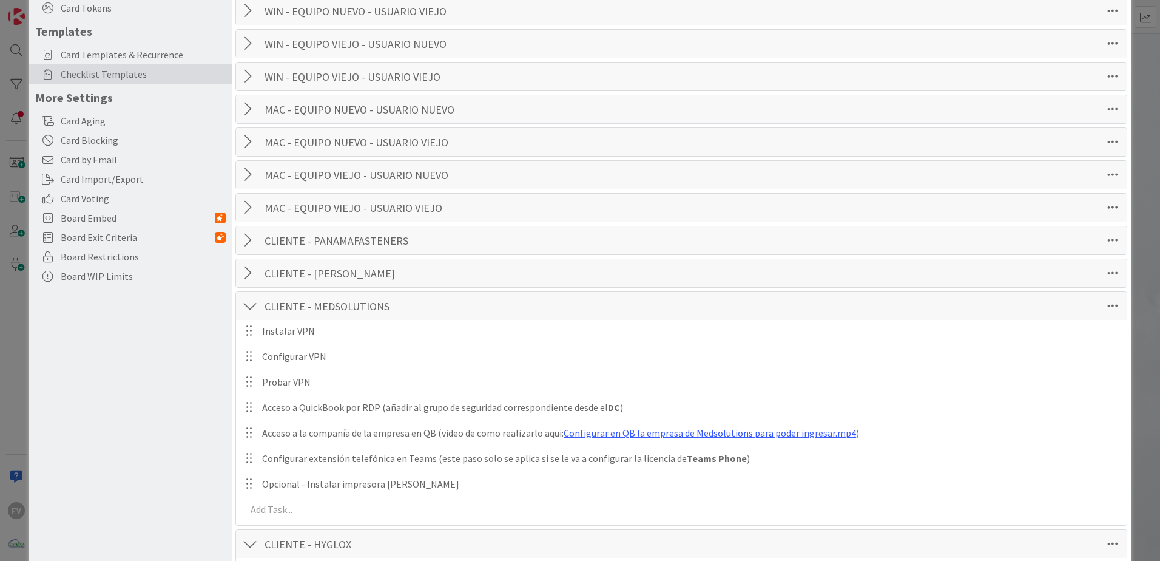
click at [252, 306] on div at bounding box center [250, 306] width 16 height 22
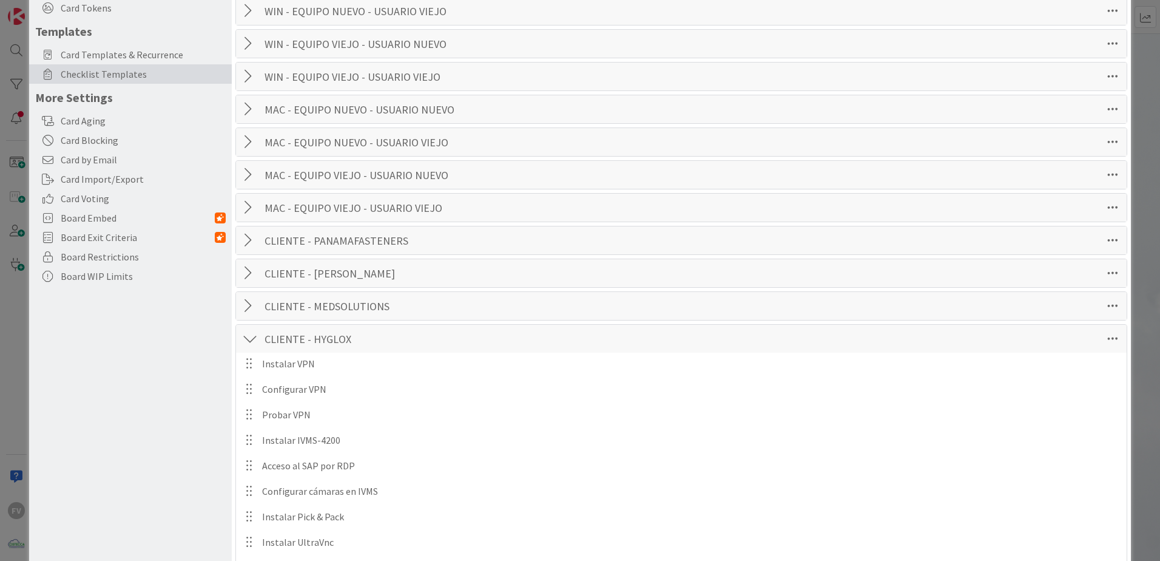
scroll to position [243, 0]
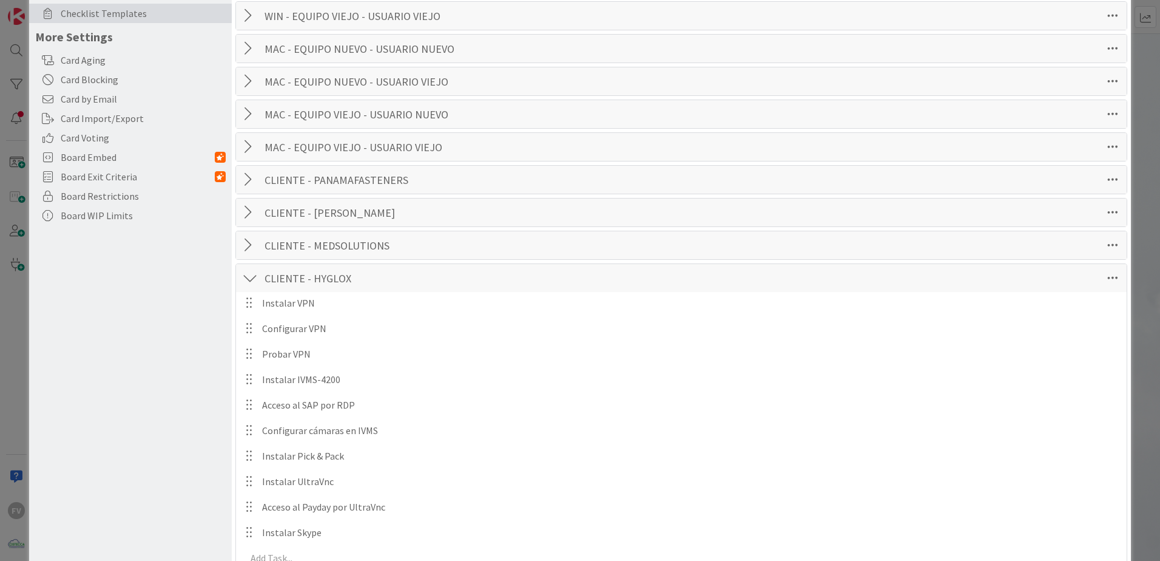
click at [249, 278] on div at bounding box center [250, 278] width 16 height 22
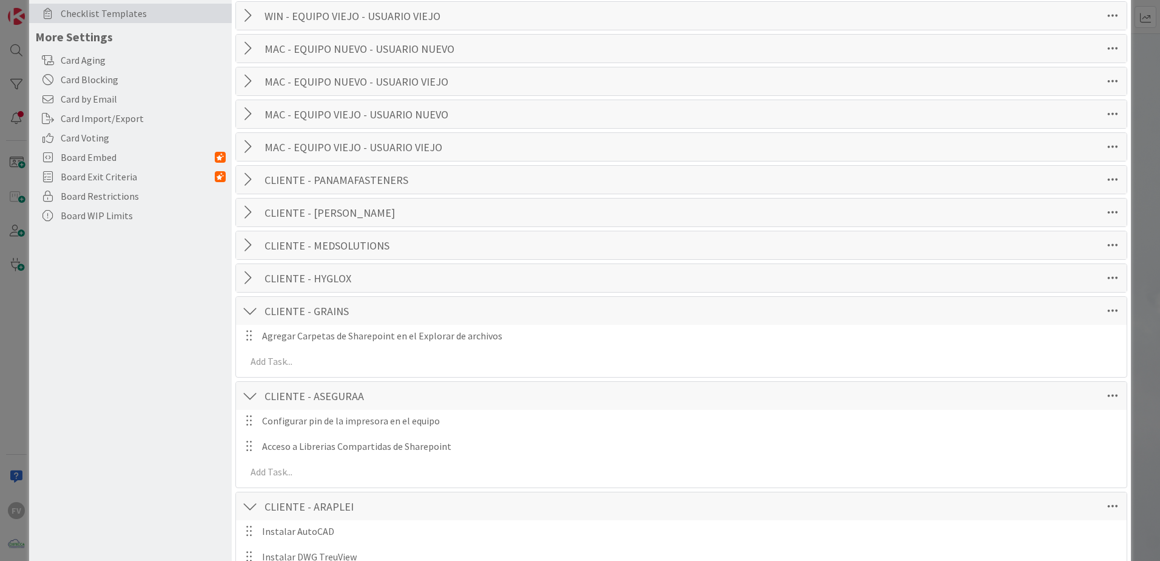
click at [244, 309] on div at bounding box center [250, 311] width 16 height 22
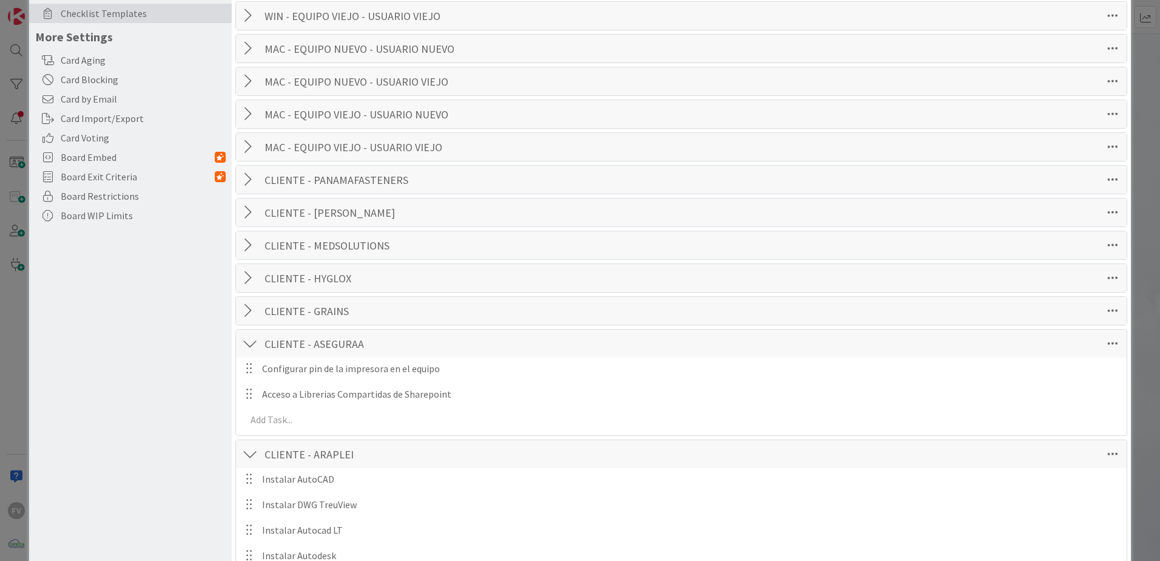
click at [245, 344] on div at bounding box center [250, 343] width 16 height 22
click at [255, 377] on div at bounding box center [250, 376] width 16 height 22
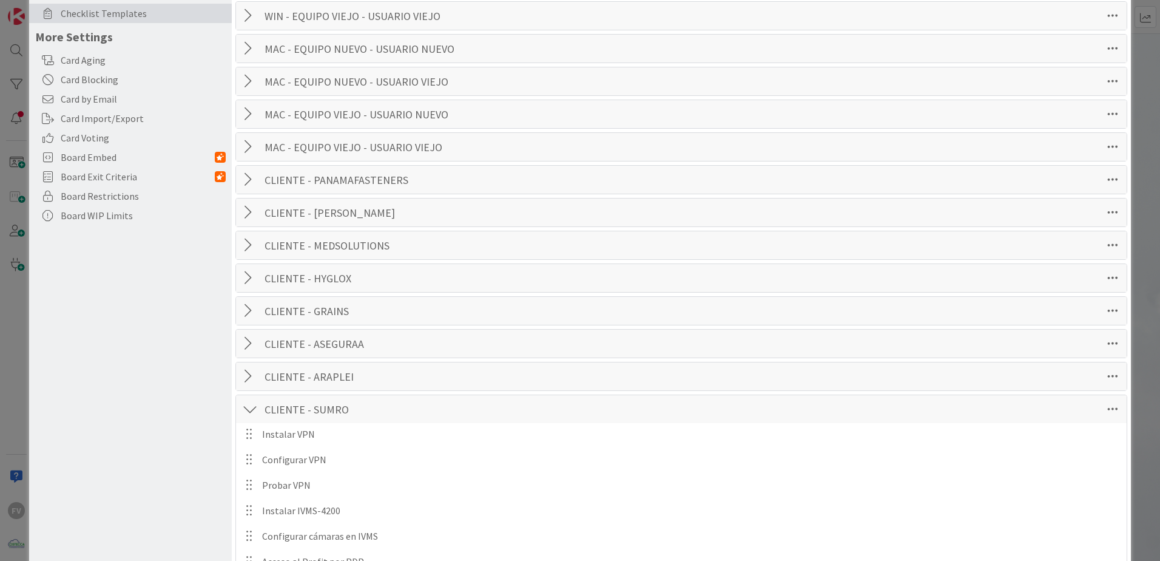
click at [242, 403] on div at bounding box center [250, 409] width 16 height 22
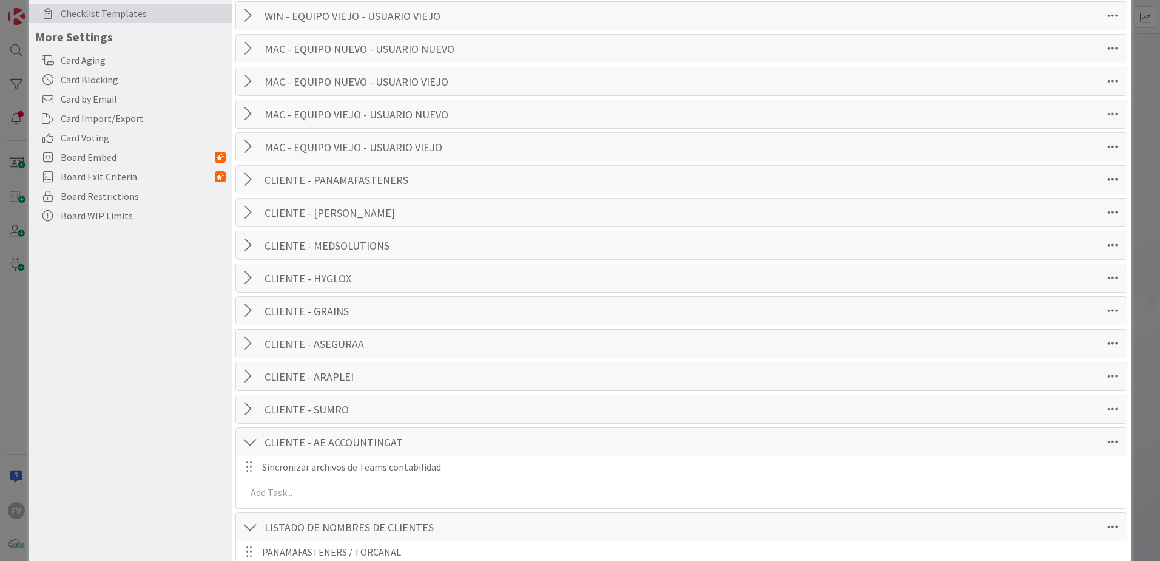
scroll to position [425, 0]
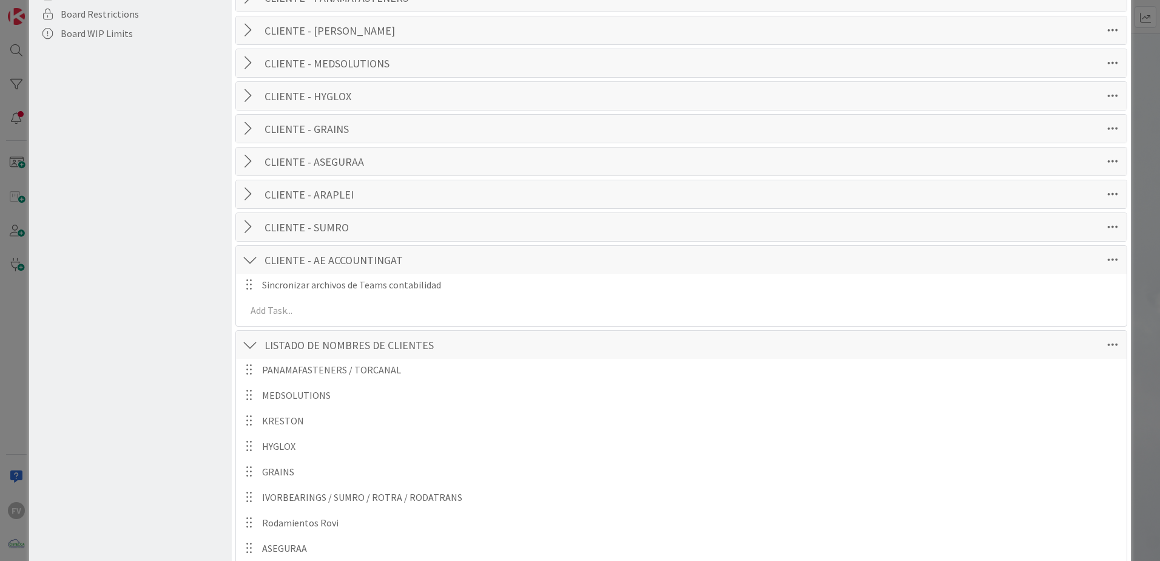
click at [250, 261] on div at bounding box center [250, 260] width 16 height 22
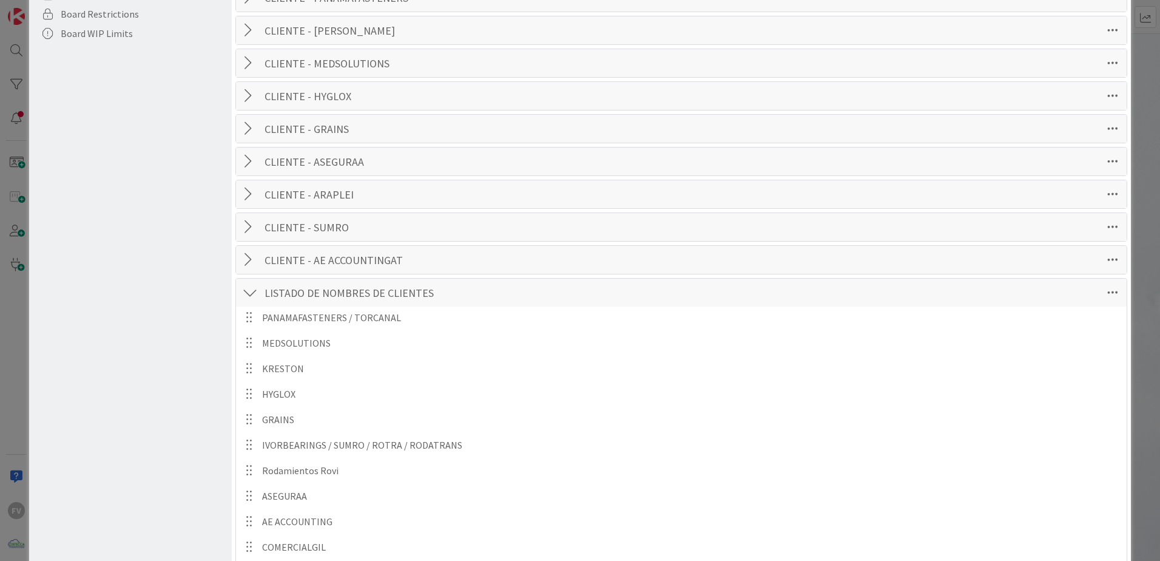
click at [249, 295] on div at bounding box center [250, 293] width 16 height 22
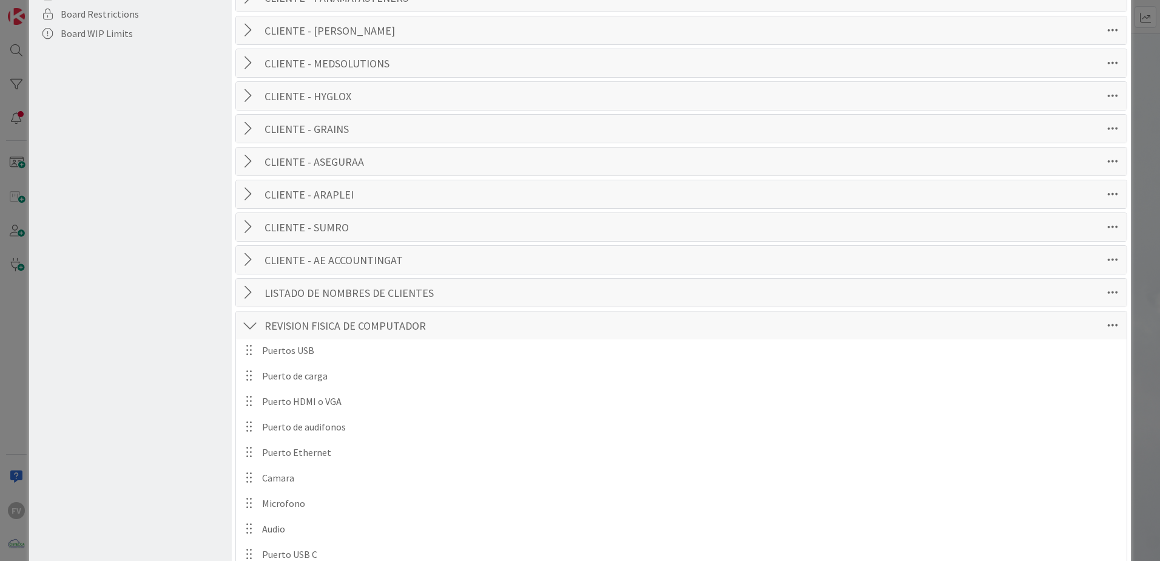
click at [252, 323] on div at bounding box center [250, 325] width 16 height 22
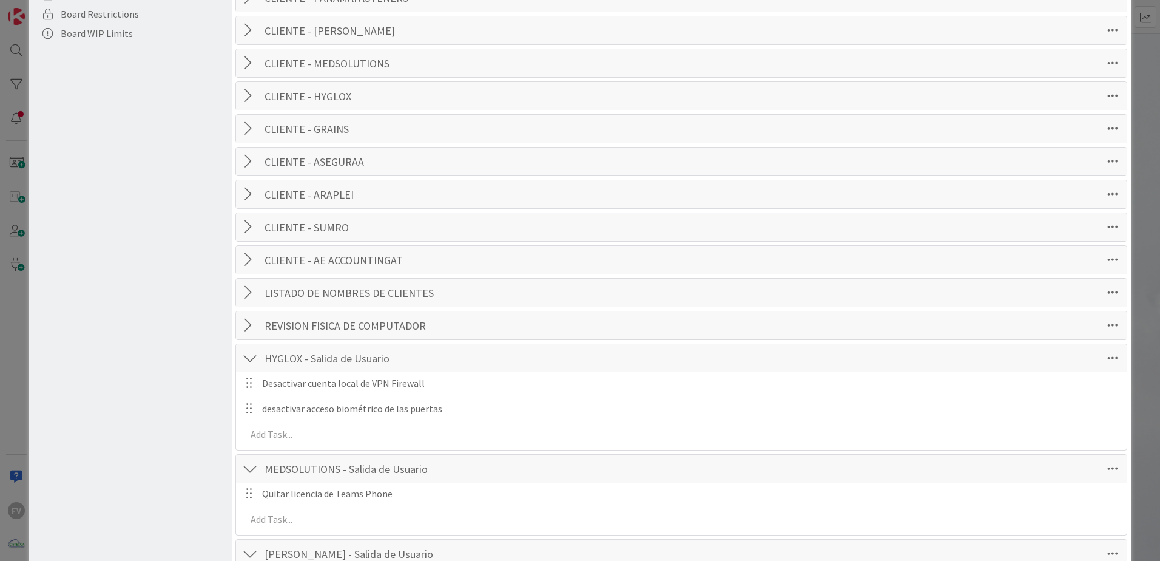
click at [256, 352] on div at bounding box center [250, 358] width 16 height 22
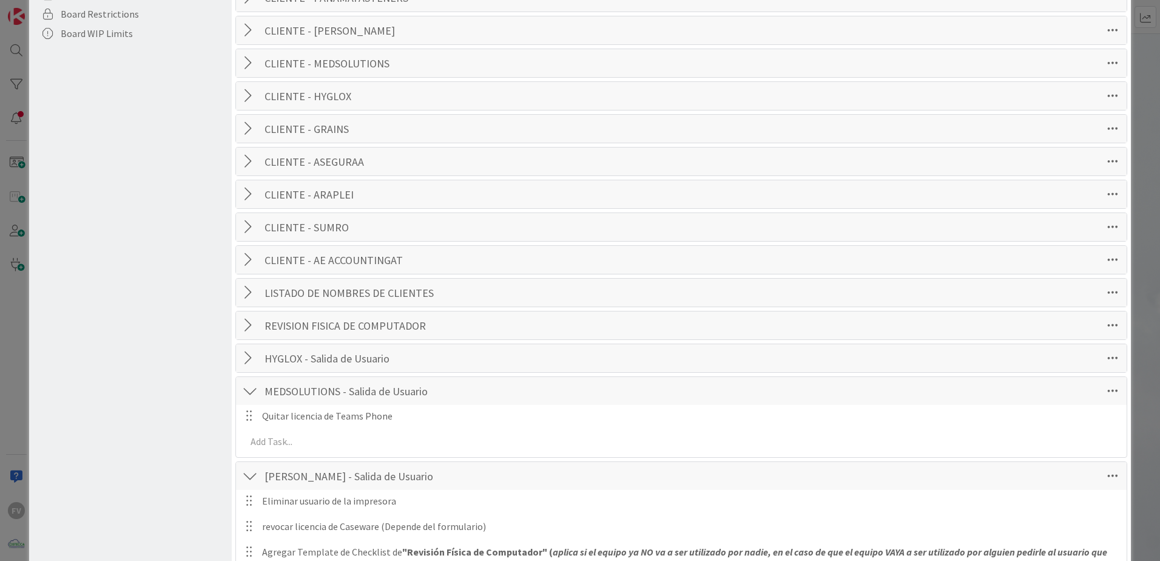
click at [249, 386] on div at bounding box center [250, 391] width 16 height 22
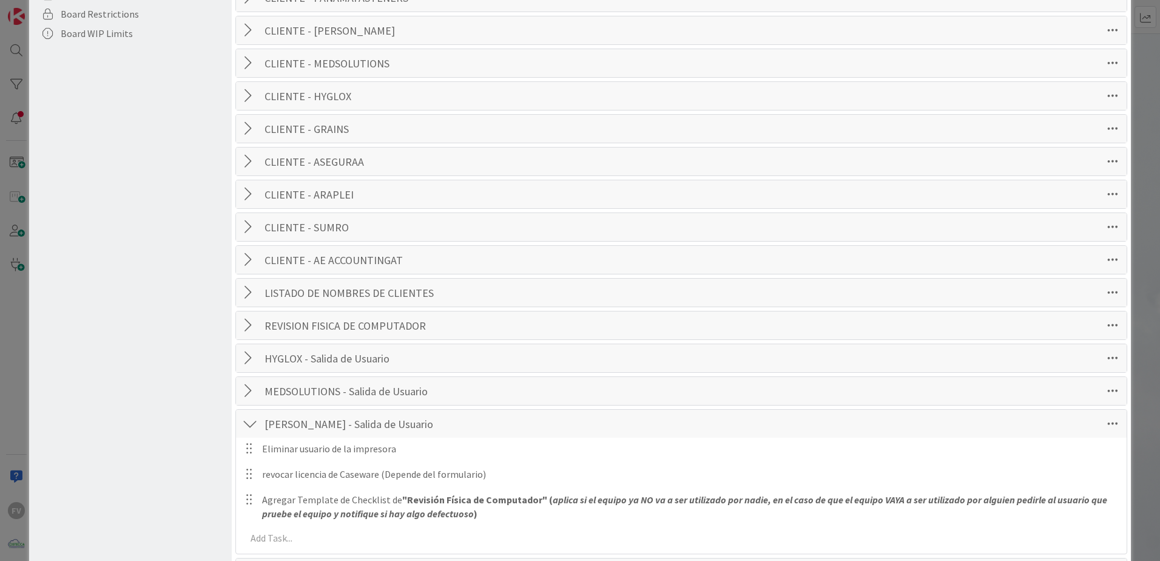
click at [248, 417] on div at bounding box center [250, 424] width 16 height 22
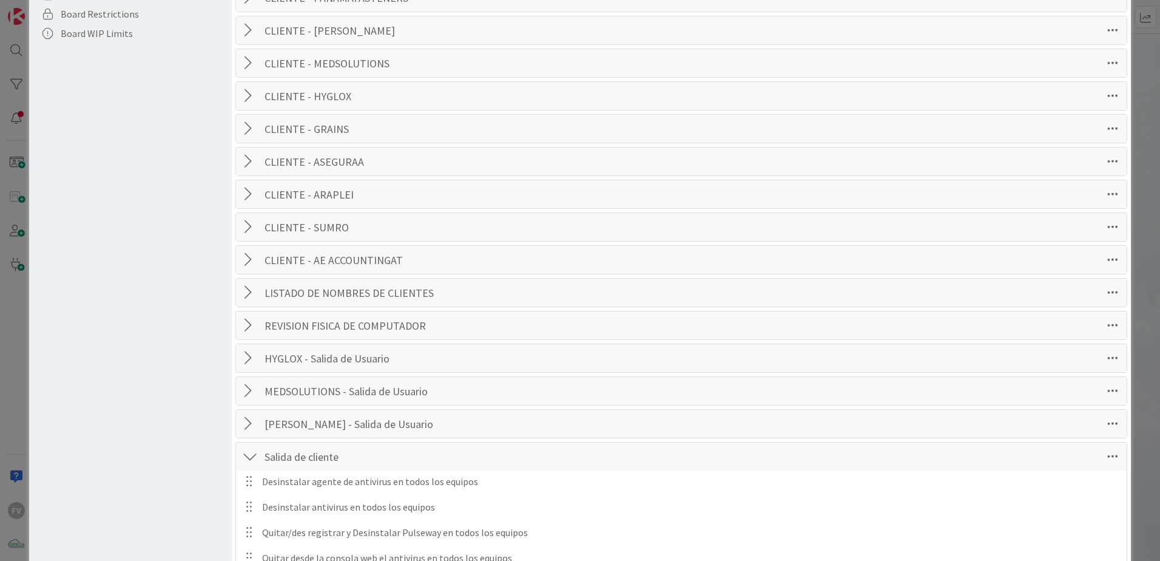
scroll to position [728, 0]
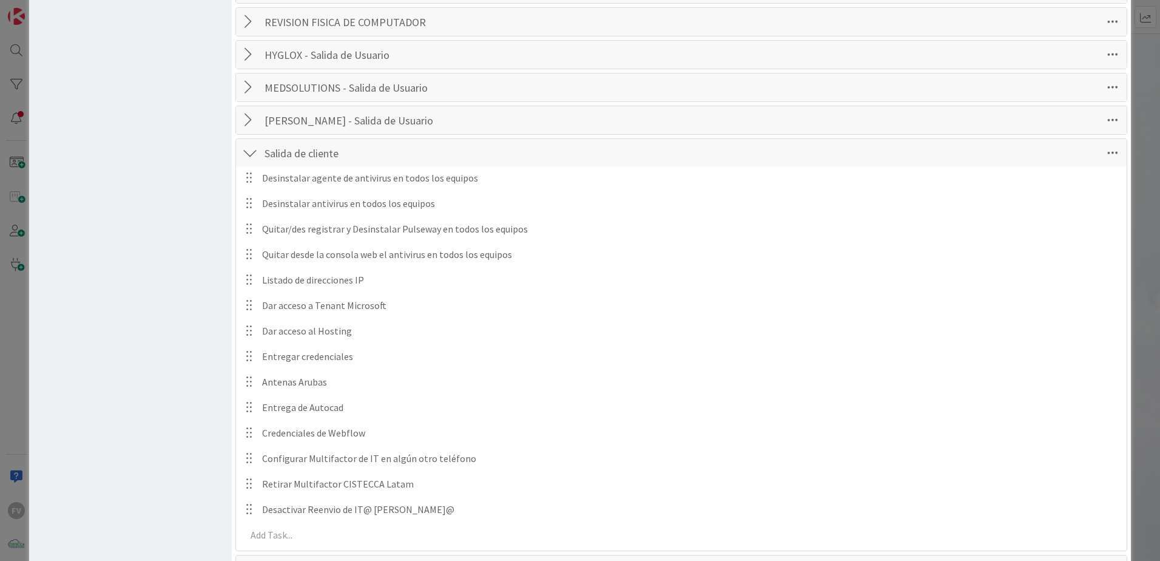
click at [252, 162] on div at bounding box center [250, 153] width 16 height 22
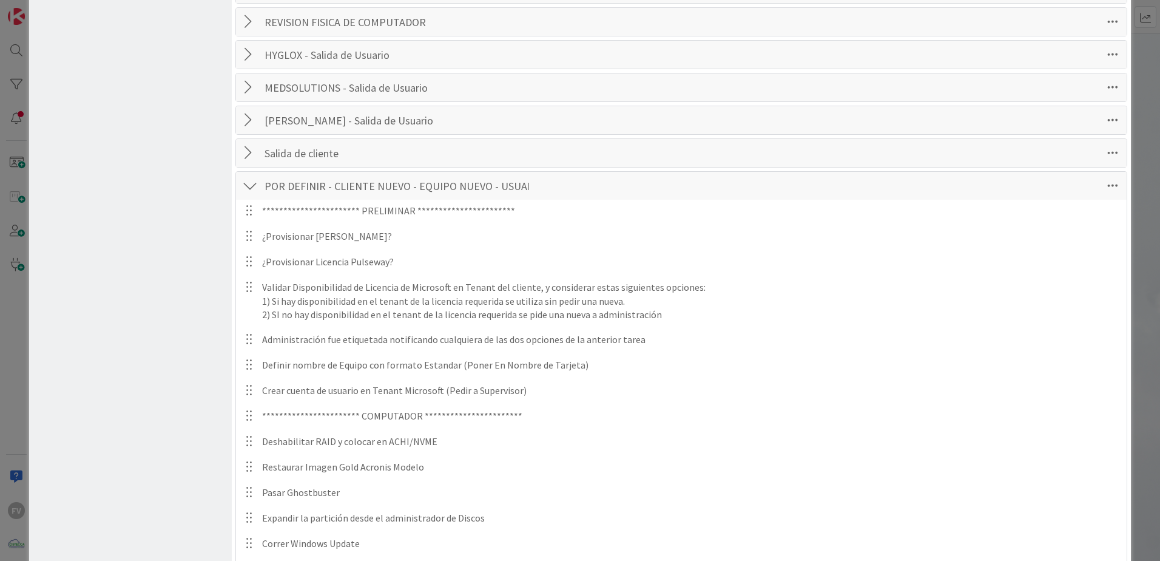
click at [250, 183] on div at bounding box center [250, 186] width 16 height 22
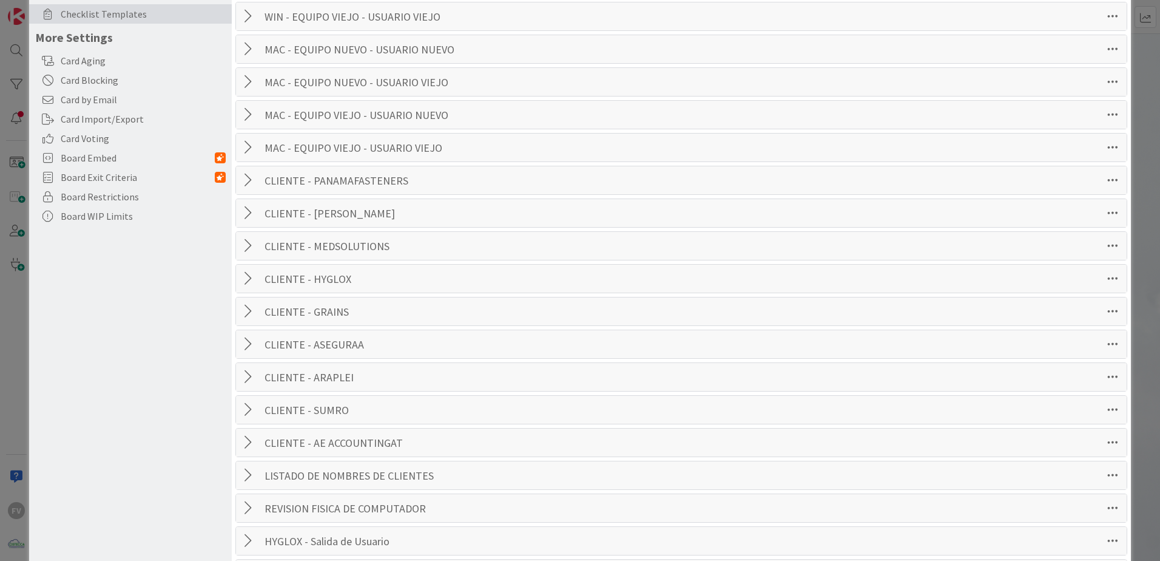
scroll to position [243, 0]
click at [249, 278] on div at bounding box center [250, 278] width 16 height 22
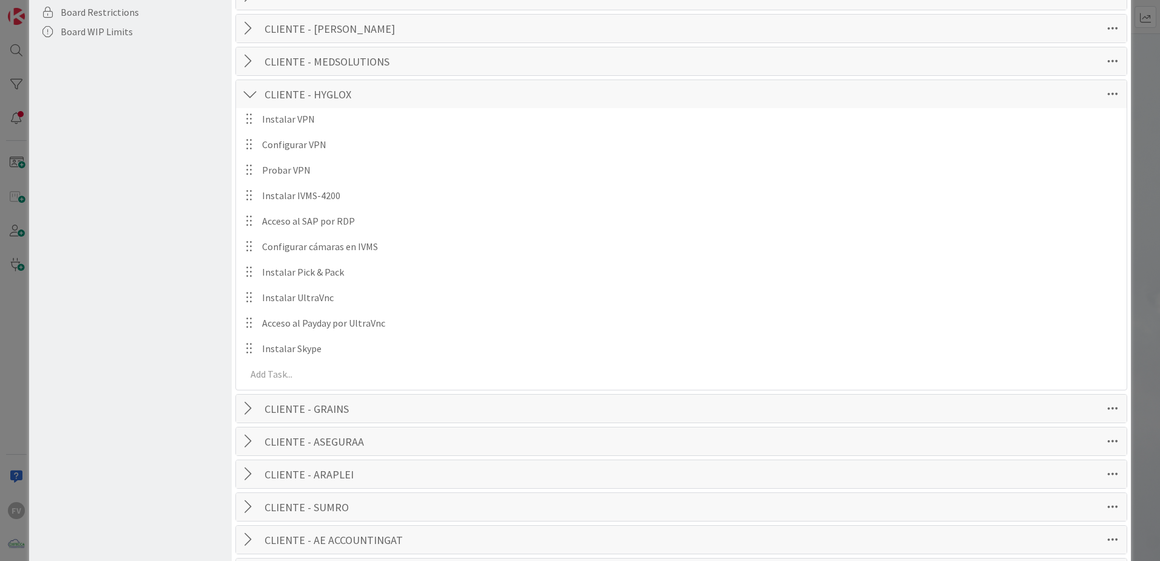
scroll to position [425, 0]
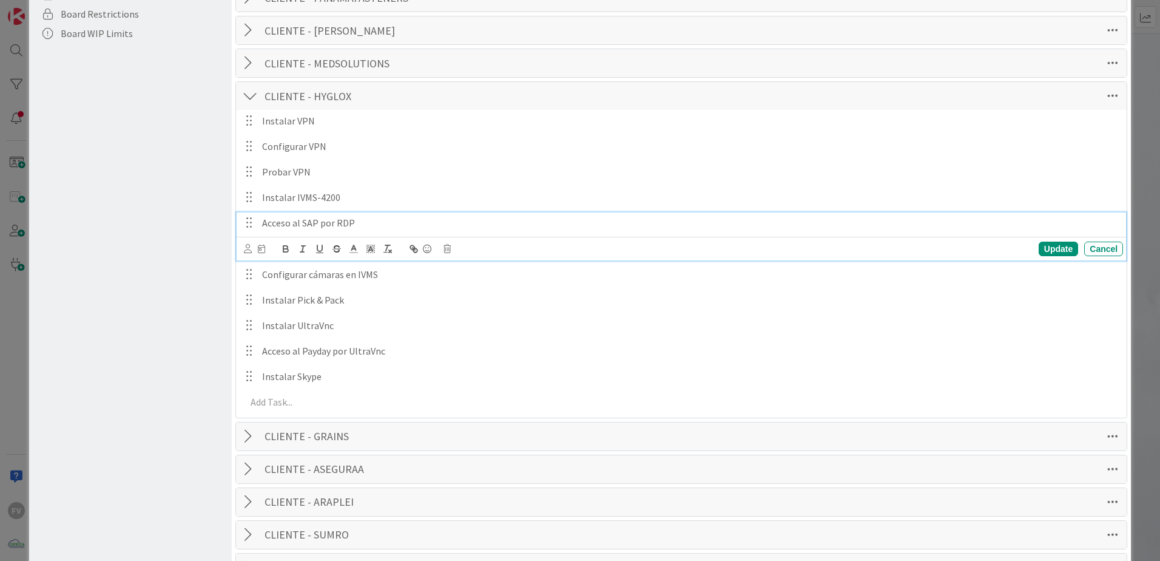
click at [357, 226] on p "Acceso al SAP por RDP" at bounding box center [690, 223] width 856 height 14
drag, startPoint x: 420, startPoint y: 220, endPoint x: 420, endPoint y: 232, distance: 11.5
click at [420, 220] on p "Acceso al SAP (Instalador en" at bounding box center [690, 223] width 856 height 14
click at [1065, 247] on div "Update" at bounding box center [1058, 248] width 39 height 15
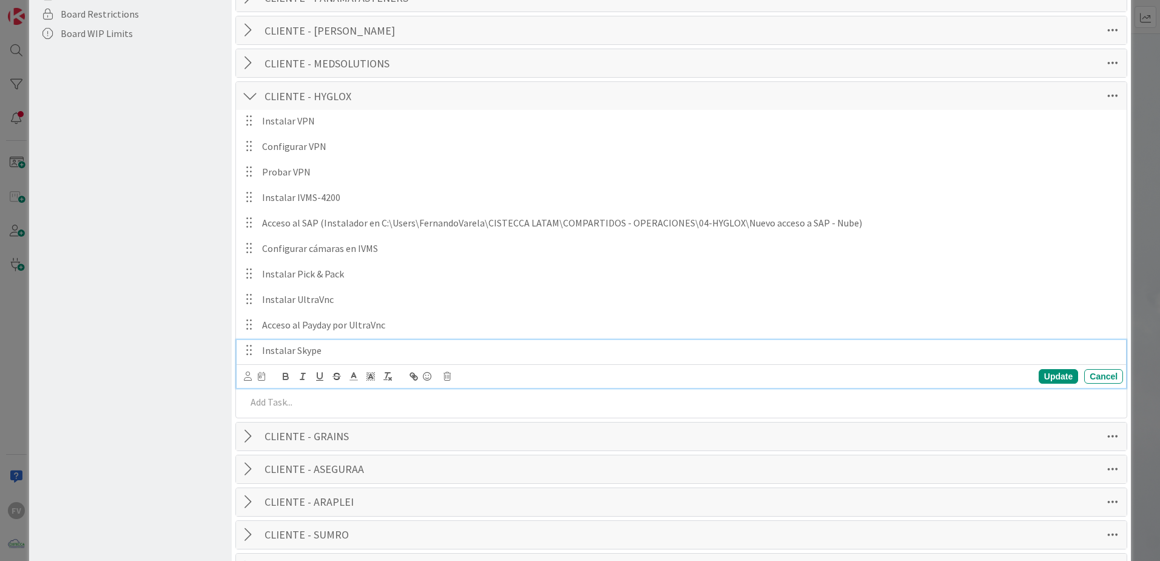
click at [335, 349] on p "Instalar Skype" at bounding box center [690, 350] width 856 height 14
click at [451, 377] on div "Update Cancel" at bounding box center [683, 376] width 879 height 17
click at [444, 374] on icon at bounding box center [447, 376] width 7 height 8
click at [477, 422] on div "Delete" at bounding box center [478, 428] width 45 height 22
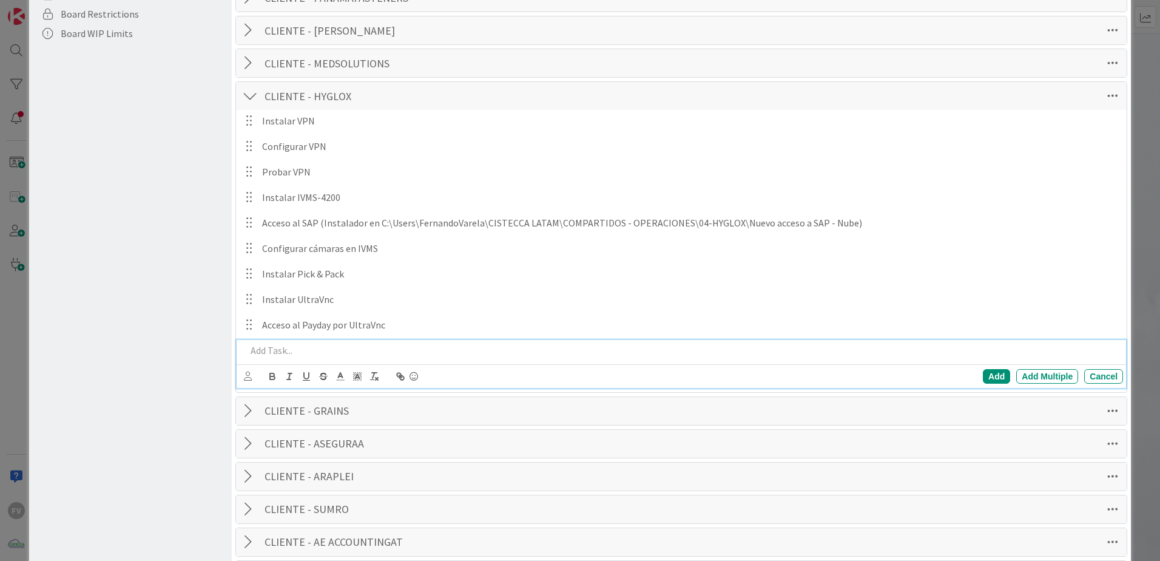
drag, startPoint x: 477, startPoint y: 422, endPoint x: 406, endPoint y: 339, distance: 109.8
click at [407, 343] on p at bounding box center [682, 350] width 872 height 14
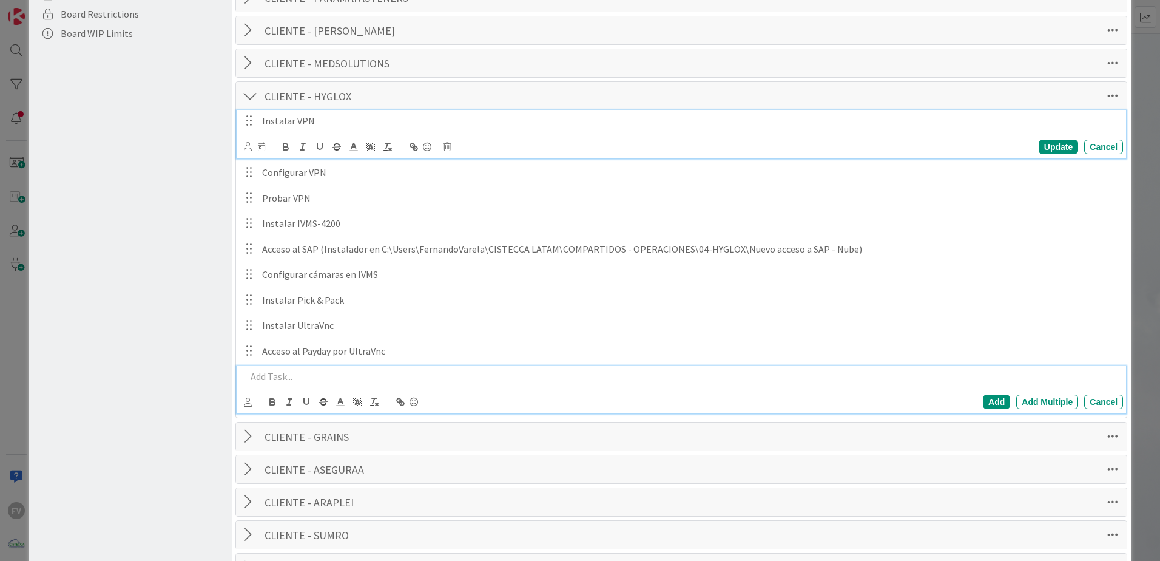
click at [359, 127] on p "Instalar VPN" at bounding box center [690, 121] width 856 height 14
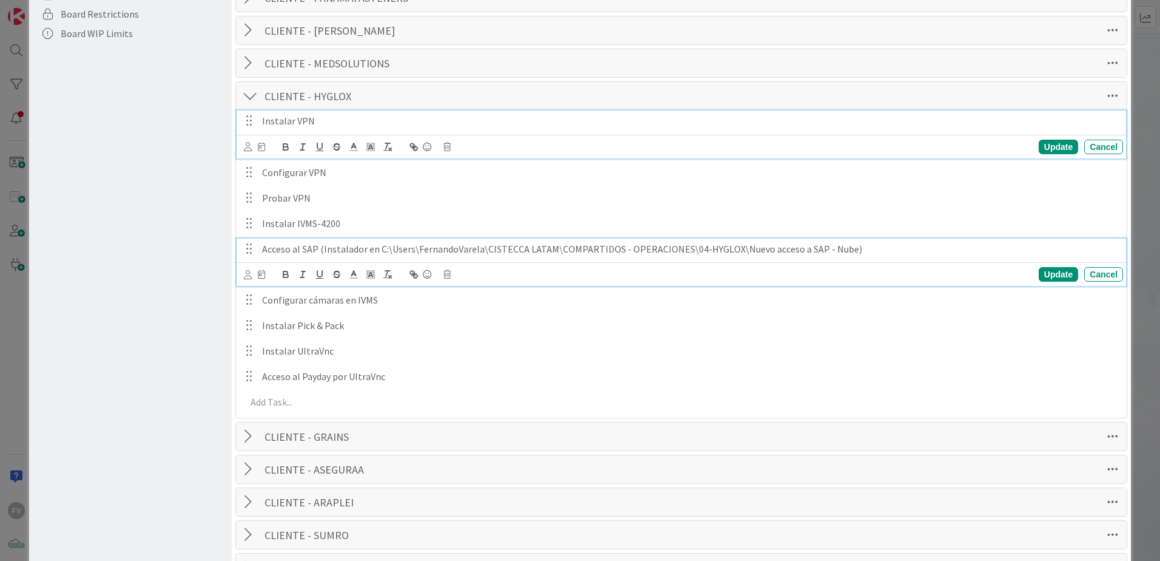
click at [846, 246] on p "Acceso al SAP (Instalador en C:\Users\FernandoVarela\CISTECCA LATAM\COMPARTIDOS…" at bounding box center [690, 249] width 856 height 14
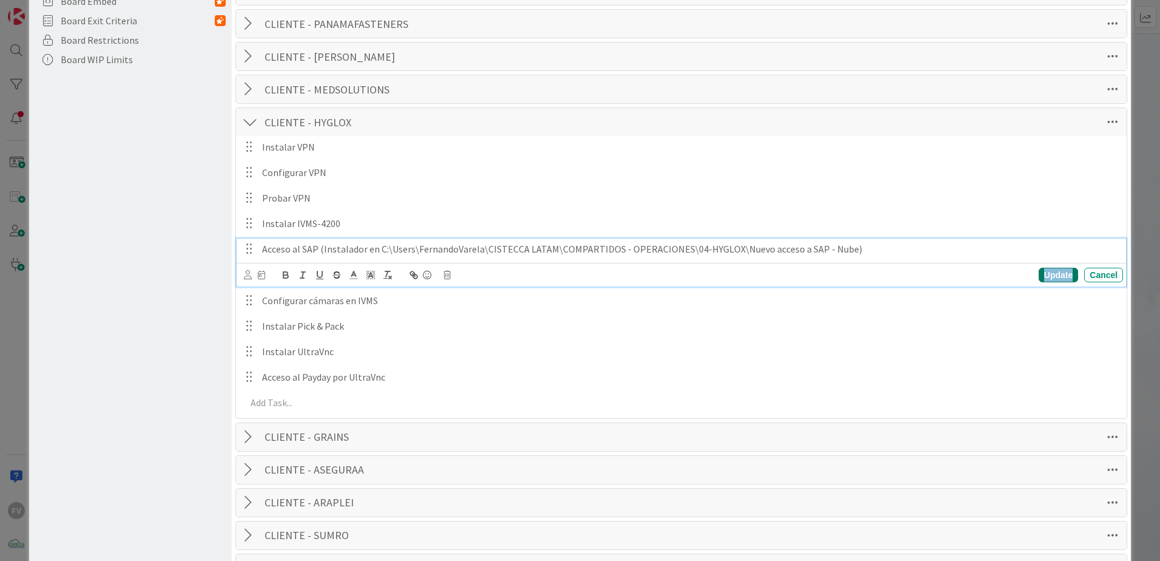
click at [1053, 275] on div "Update" at bounding box center [1058, 275] width 39 height 15
click at [398, 245] on p "Acceso al SAP (Instalador en C:\Users\FernandoVarela\CISTECCA LATAM\COMPARTIDOS…" at bounding box center [690, 249] width 856 height 14
drag, startPoint x: 379, startPoint y: 248, endPoint x: 480, endPoint y: 249, distance: 101.3
click at [480, 249] on p "Acceso al SAP (Instalador en C:\Users\FernandoVarela\CISTECCA LATAM\COMPARTIDOS…" at bounding box center [690, 249] width 856 height 14
click at [1051, 280] on div "Update" at bounding box center [1058, 275] width 39 height 15
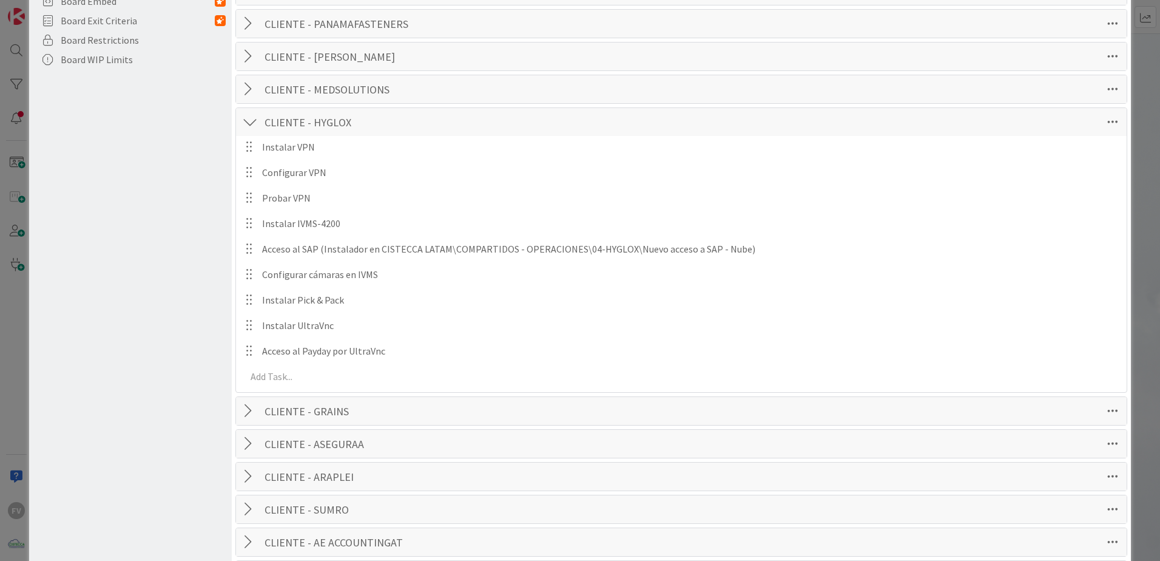
click at [254, 121] on div at bounding box center [250, 122] width 16 height 22
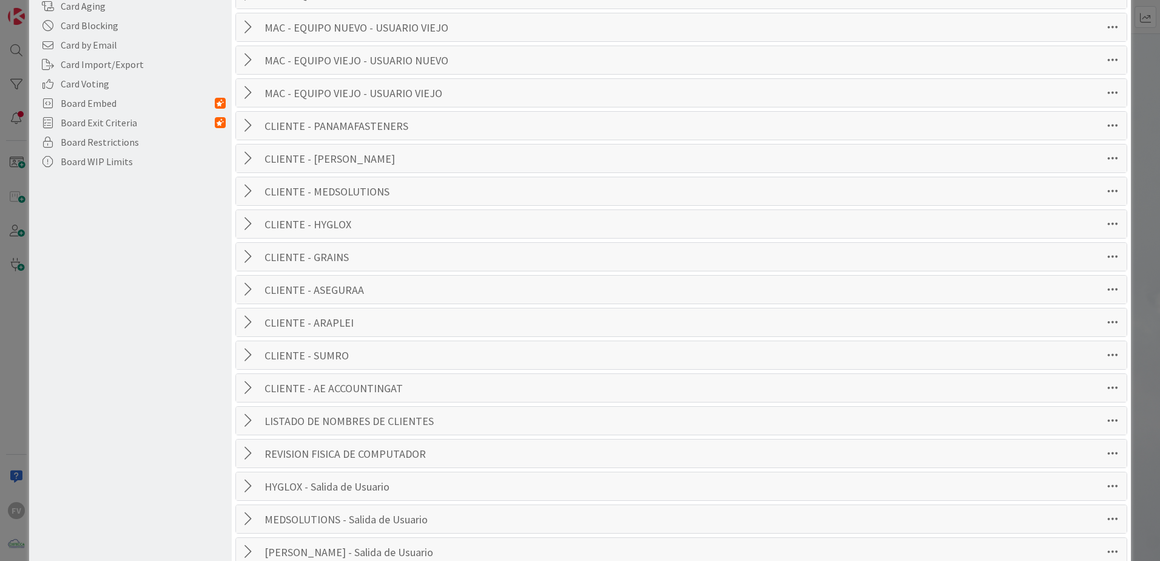
scroll to position [273, 0]
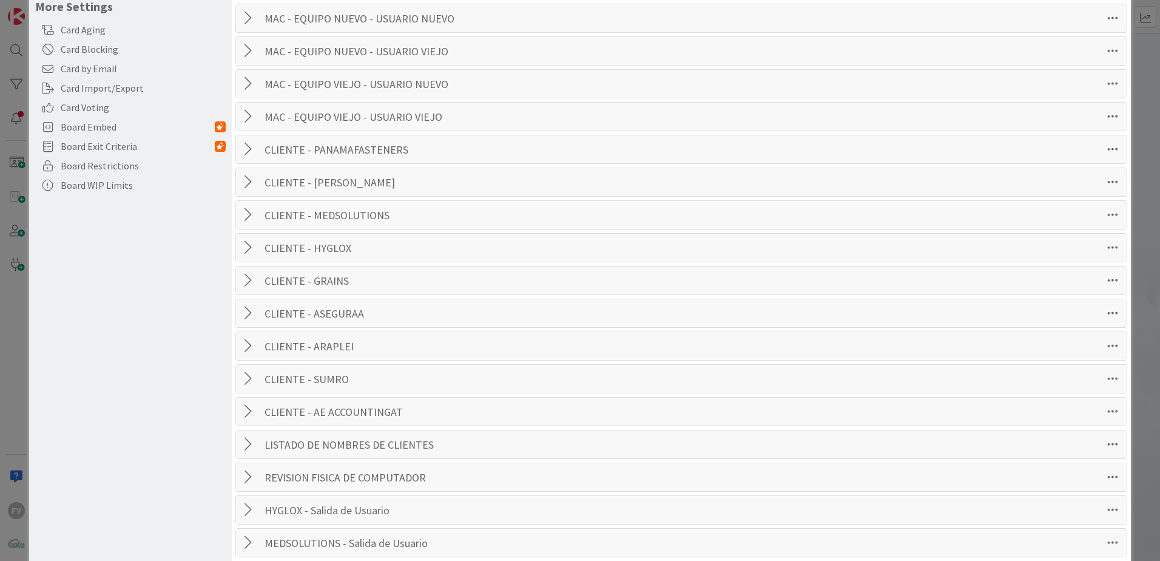
click at [250, 150] on div at bounding box center [250, 149] width 16 height 22
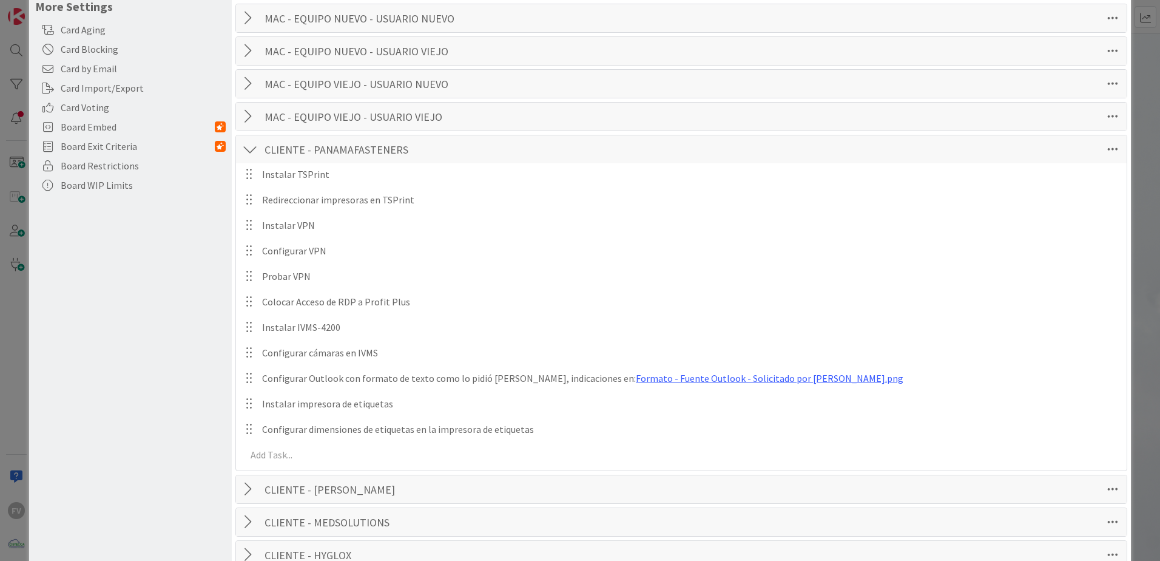
click at [243, 154] on div at bounding box center [250, 149] width 16 height 22
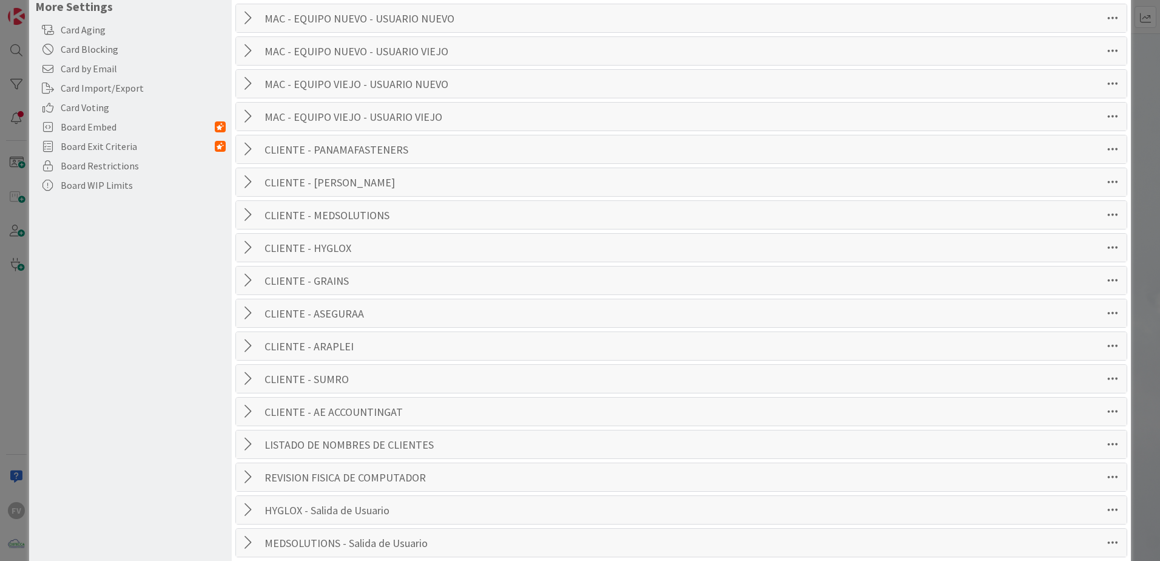
click at [244, 240] on div at bounding box center [250, 248] width 16 height 22
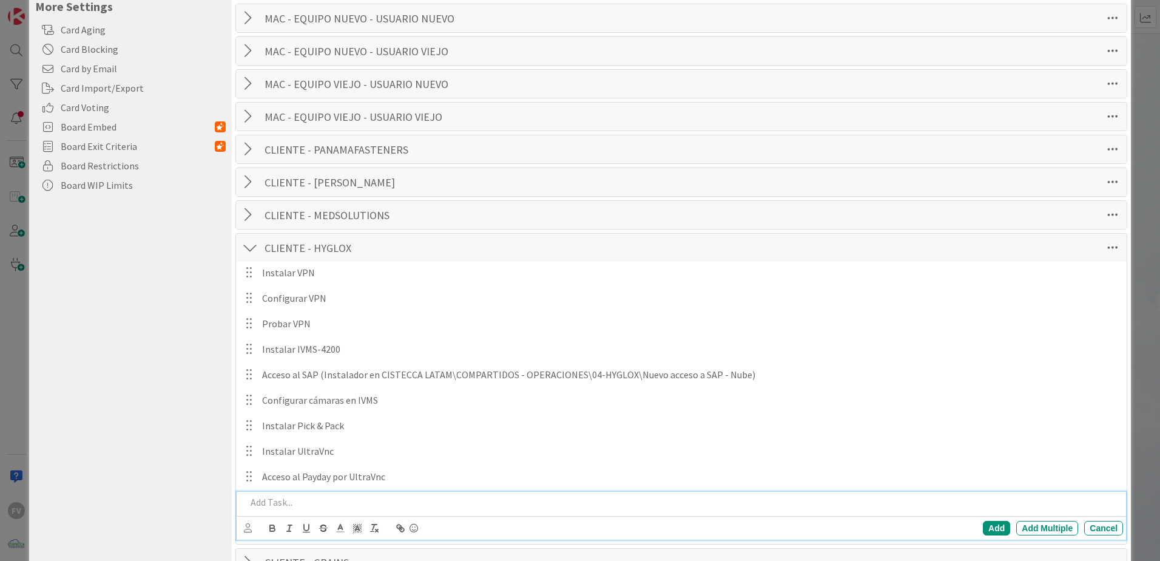
click at [309, 493] on div at bounding box center [682, 501] width 882 height 21
drag, startPoint x: 646, startPoint y: 504, endPoint x: 643, endPoint y: 518, distance: 14.3
click at [646, 505] on p "Sincronizar carpetas compartidas de Sharepoint (revisar en formulario a cuáles …" at bounding box center [682, 502] width 872 height 14
click at [988, 528] on div "Add" at bounding box center [996, 528] width 27 height 15
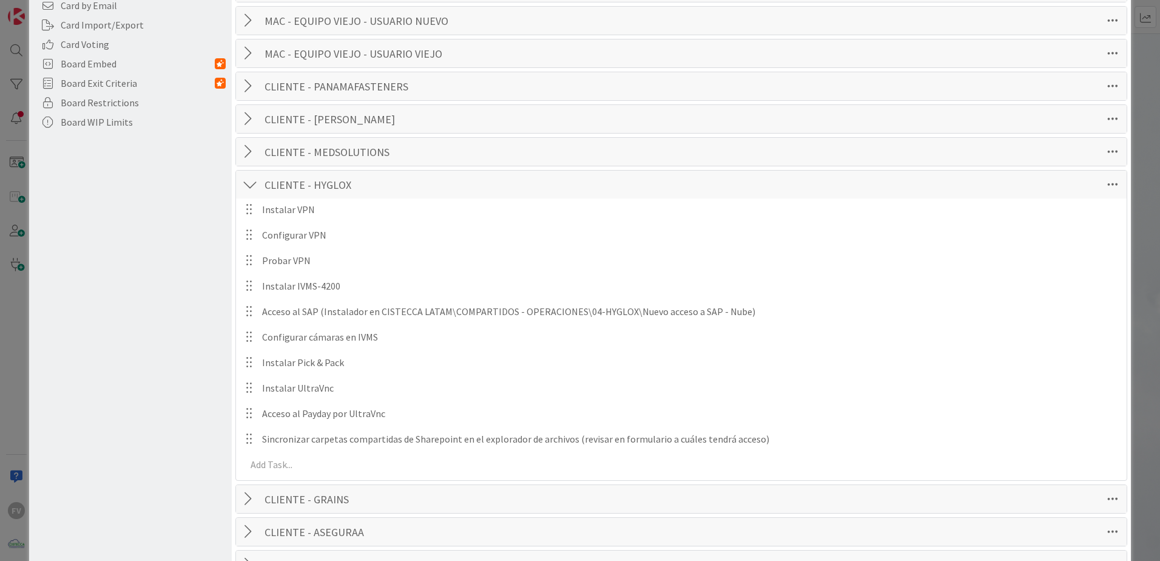
scroll to position [394, 0]
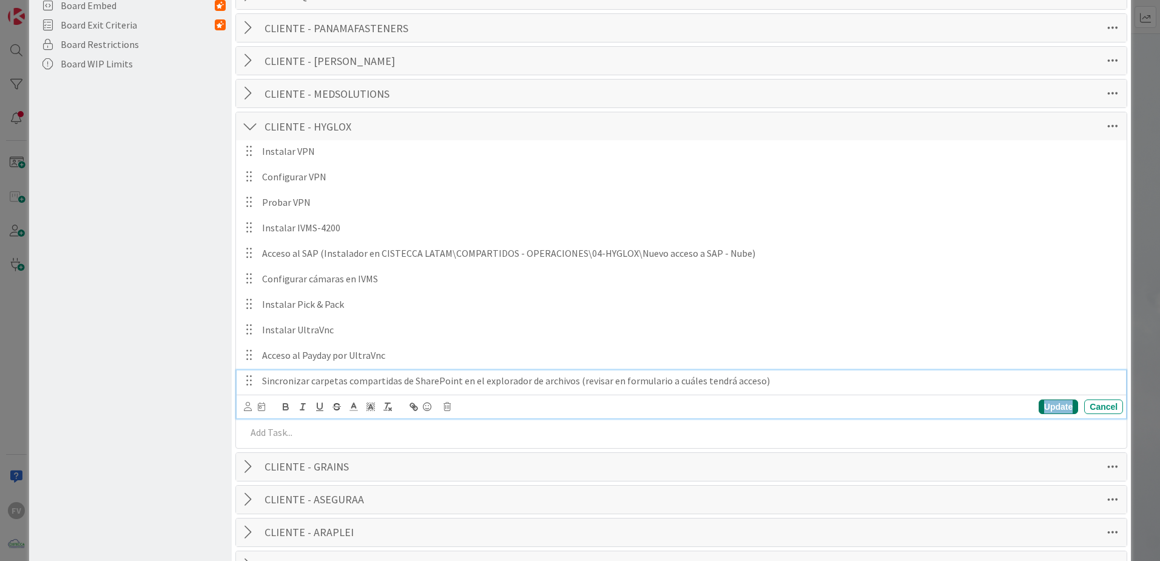
click at [1049, 407] on div "Update" at bounding box center [1058, 406] width 39 height 15
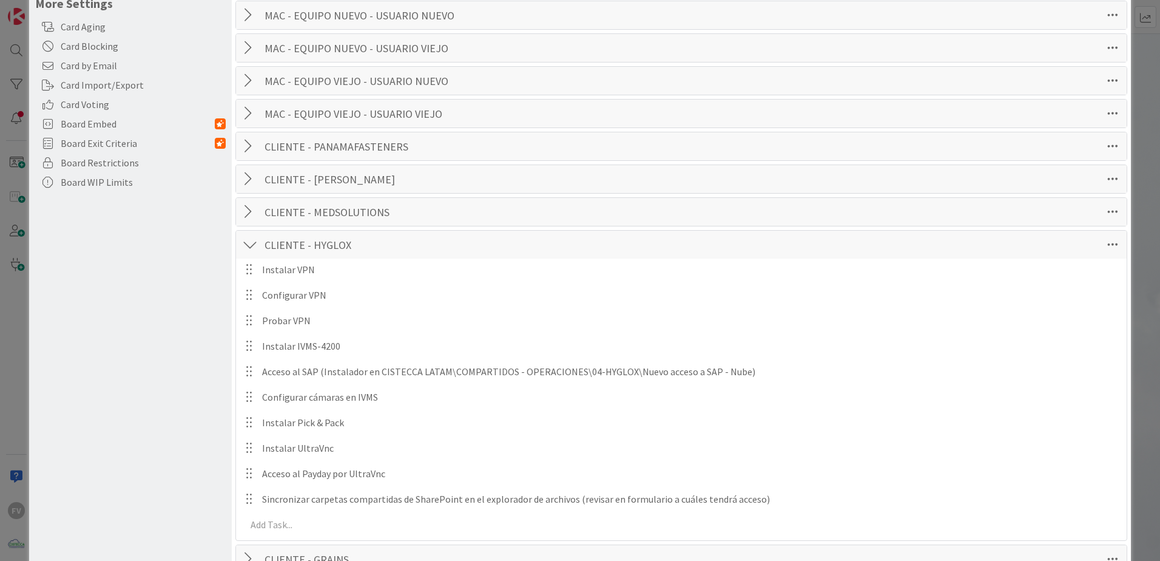
scroll to position [273, 0]
click at [255, 183] on div at bounding box center [250, 182] width 16 height 22
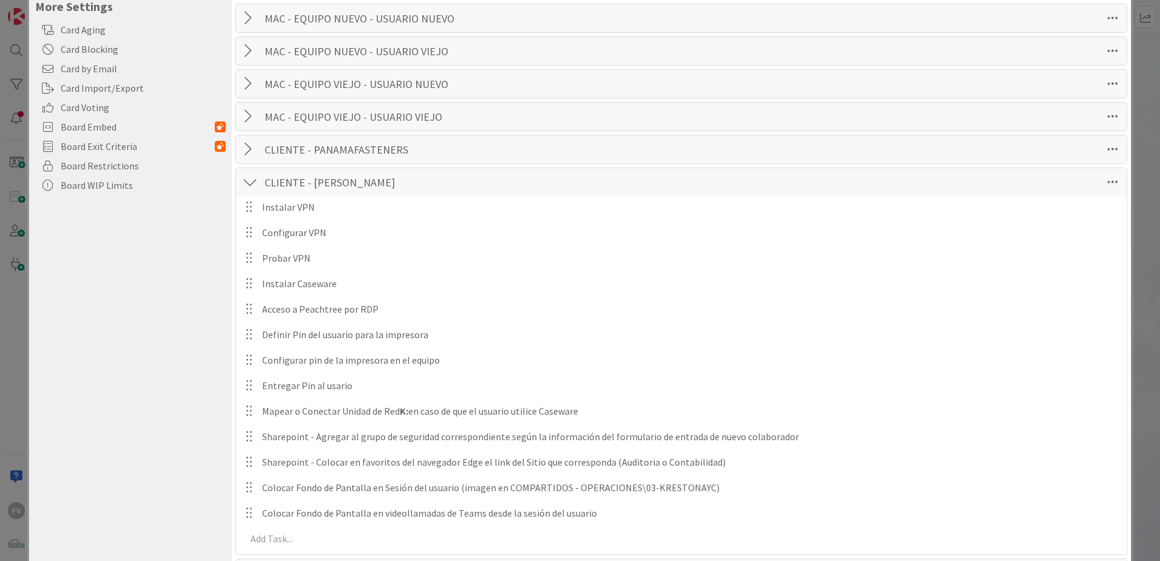
click at [253, 177] on div at bounding box center [250, 182] width 16 height 22
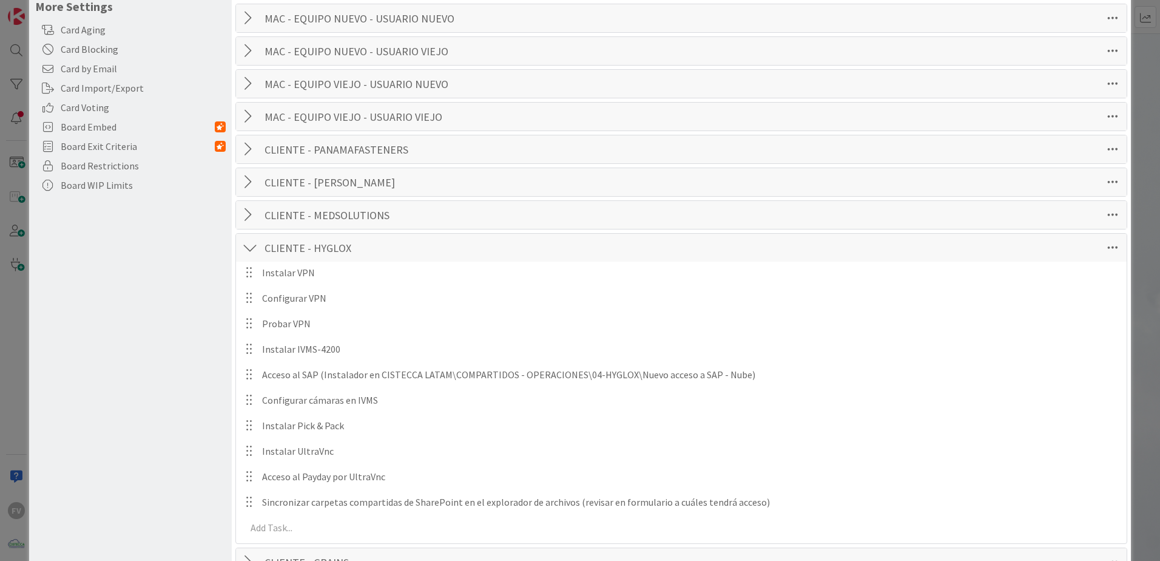
click at [252, 243] on div at bounding box center [250, 248] width 16 height 22
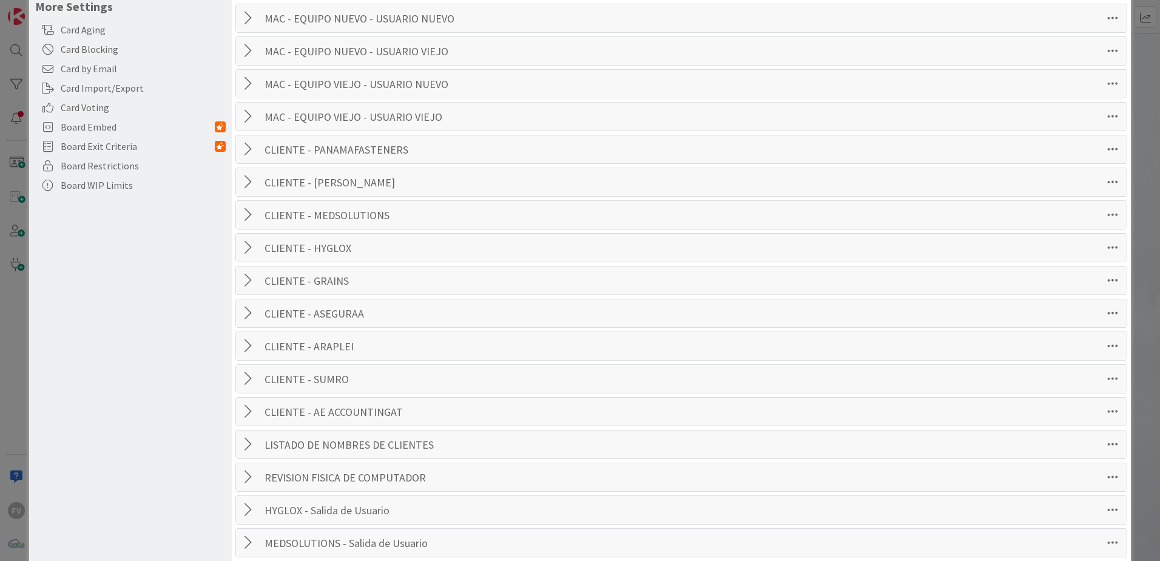
click at [250, 317] on div at bounding box center [250, 313] width 16 height 22
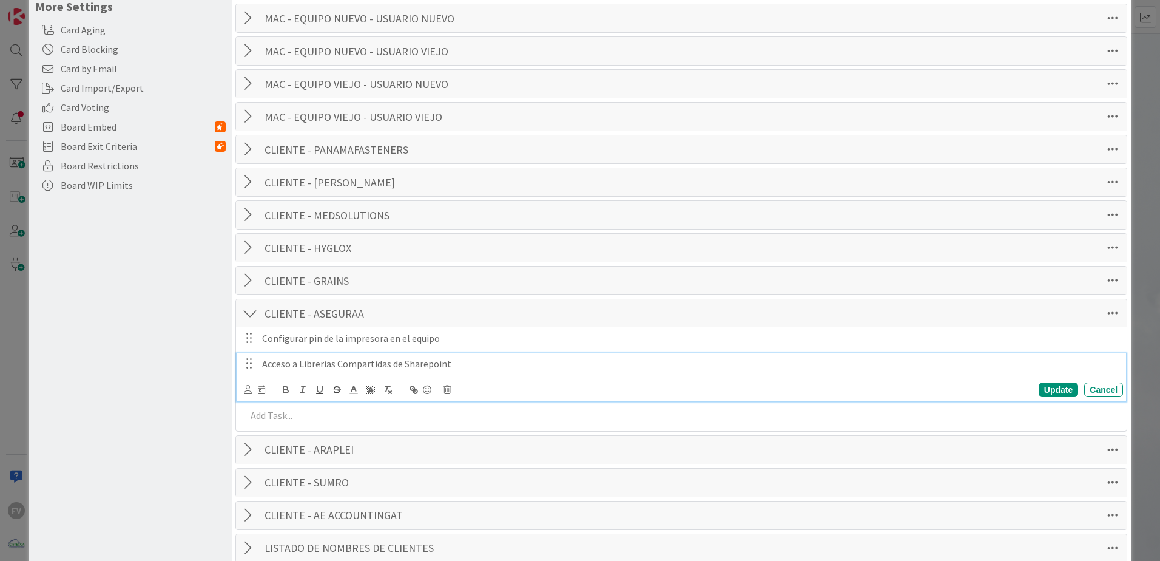
click at [487, 367] on p "Acceso a Librerias Compartidas de Sharepoint" at bounding box center [690, 364] width 856 height 14
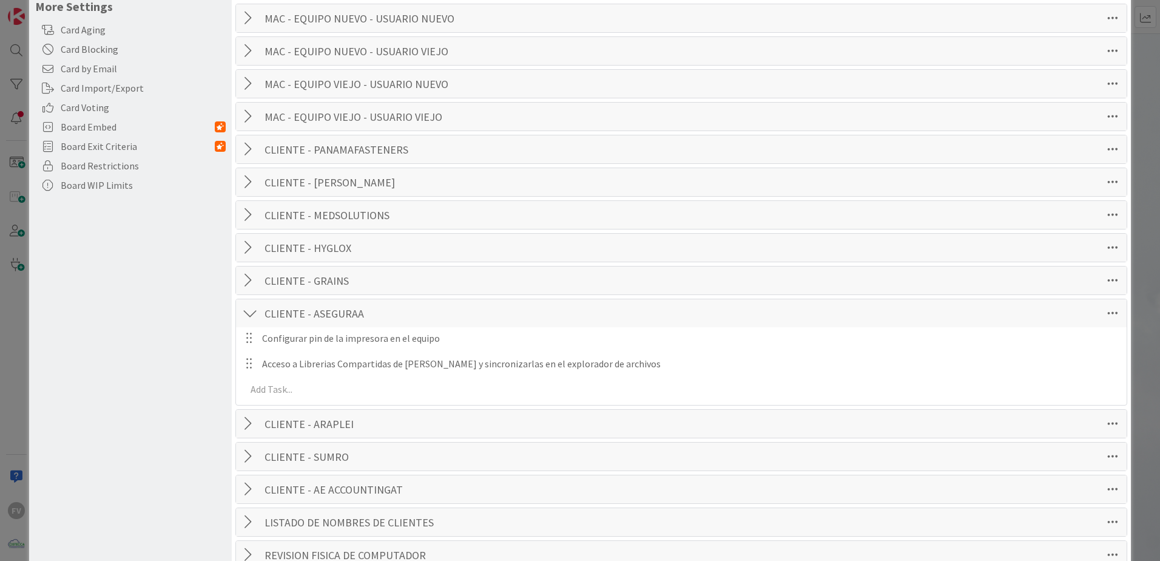
click at [252, 312] on div at bounding box center [250, 313] width 16 height 22
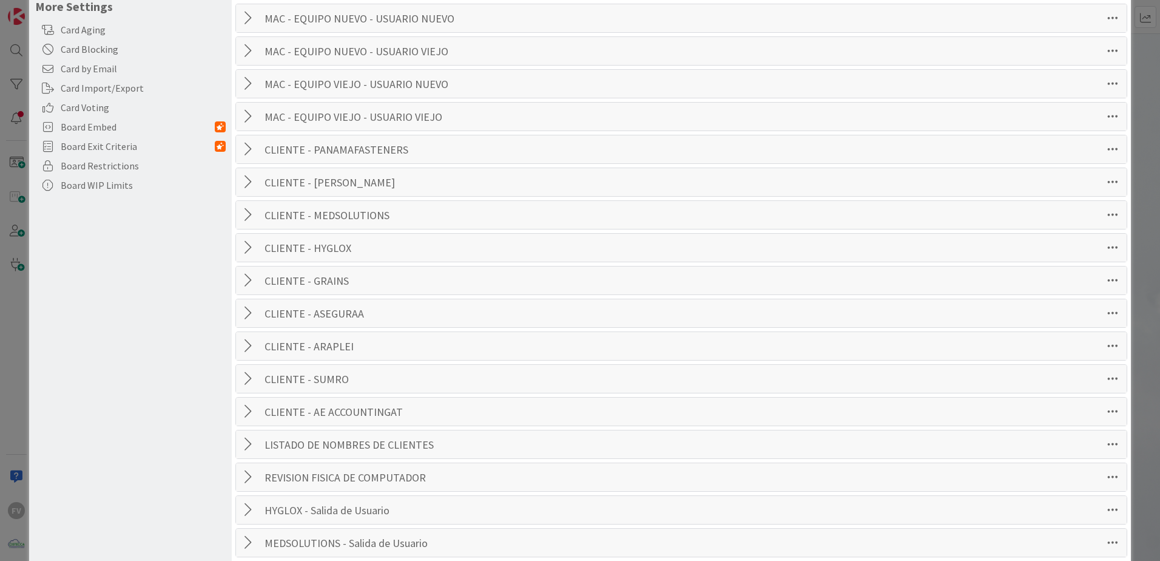
click at [255, 175] on div at bounding box center [250, 182] width 16 height 22
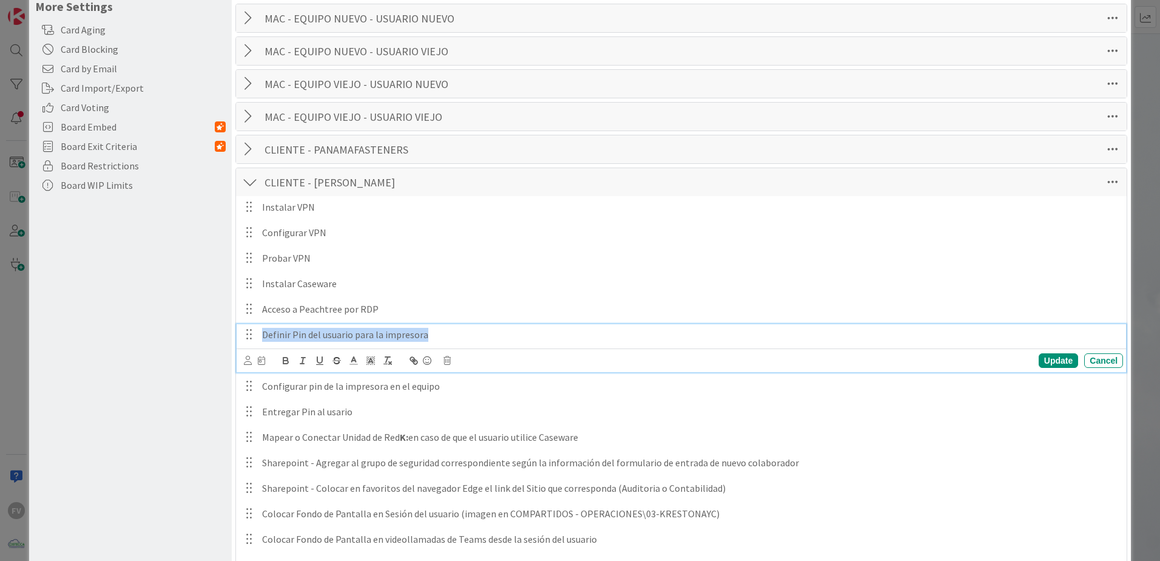
drag, startPoint x: 263, startPoint y: 335, endPoint x: 445, endPoint y: 334, distance: 182.0
click at [445, 334] on p "Definir Pin del usuario para la impresora" at bounding box center [690, 335] width 856 height 14
copy p "Definir Pin del usuario para la impresora"
click at [251, 181] on div at bounding box center [250, 182] width 16 height 22
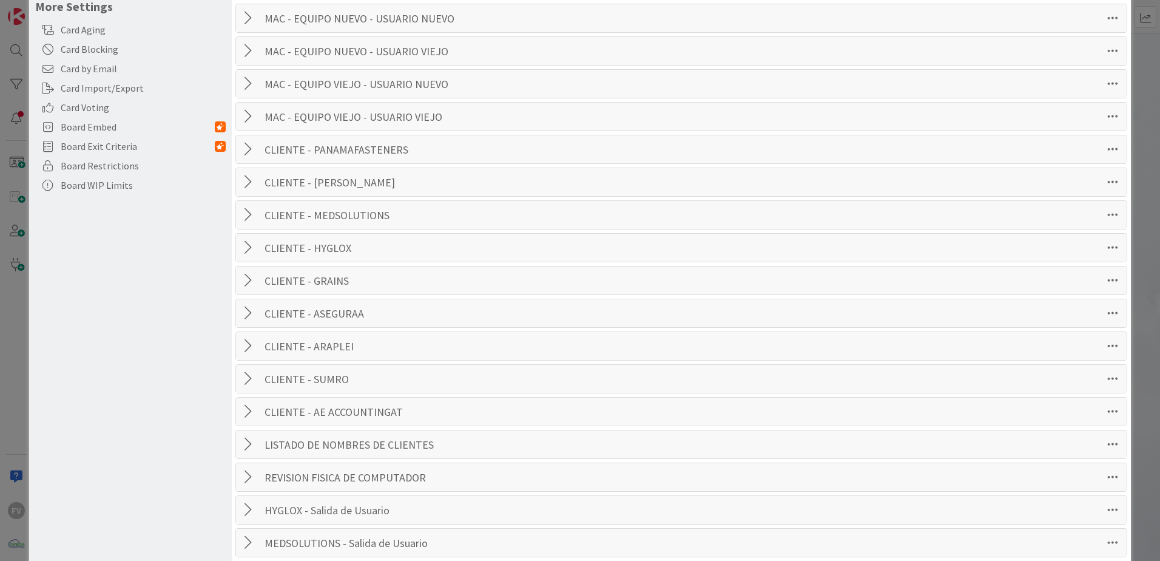
click at [249, 305] on div at bounding box center [250, 313] width 16 height 22
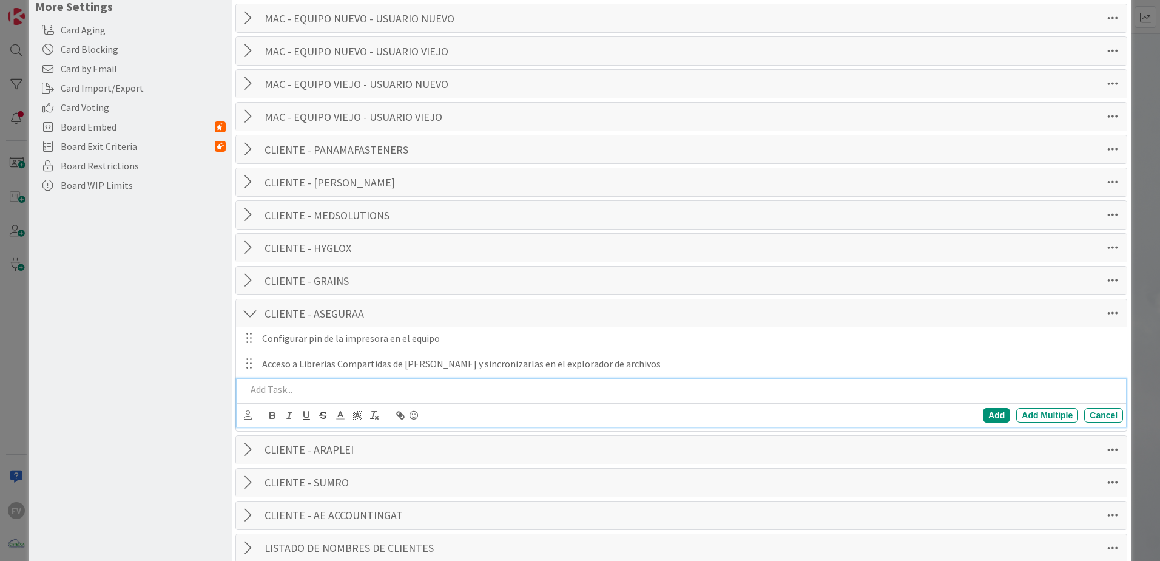
click at [297, 382] on div at bounding box center [682, 389] width 882 height 21
click at [987, 410] on div "Add" at bounding box center [996, 415] width 27 height 15
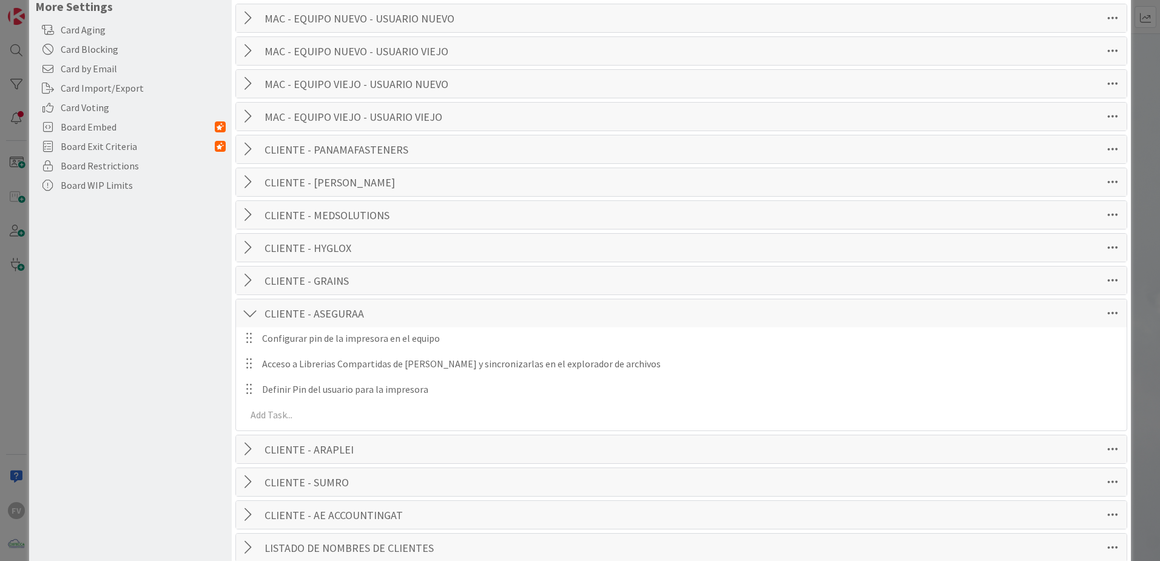
click at [250, 178] on div at bounding box center [250, 182] width 16 height 22
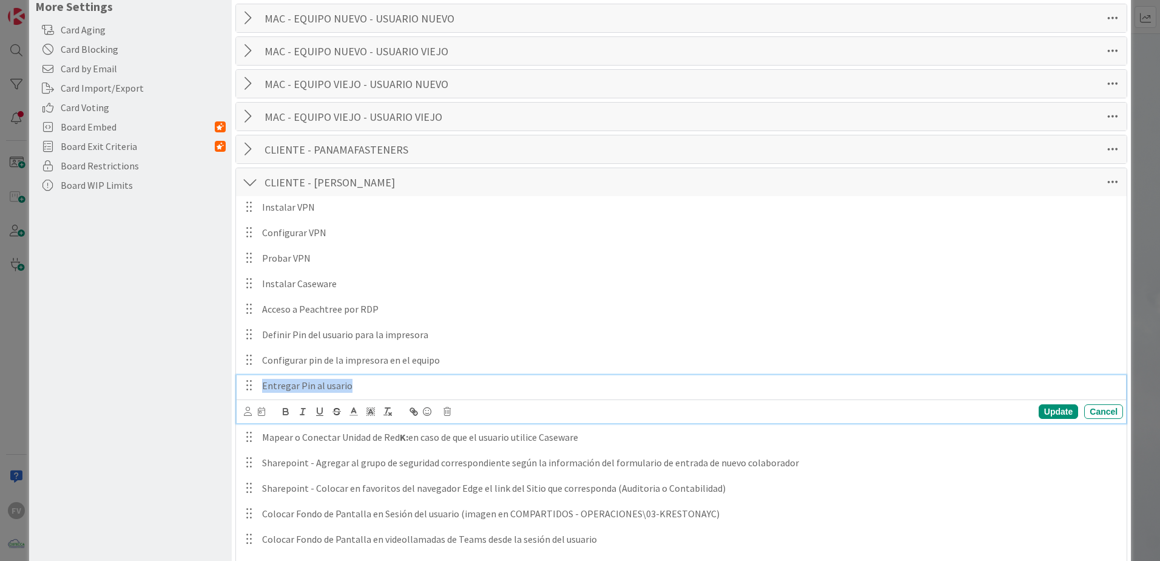
drag, startPoint x: 262, startPoint y: 385, endPoint x: 363, endPoint y: 384, distance: 100.7
click at [363, 384] on p "Entregar Pin al usario" at bounding box center [690, 386] width 856 height 14
drag, startPoint x: 402, startPoint y: 383, endPoint x: 251, endPoint y: 377, distance: 150.6
click at [251, 377] on div "Entregar Pin al usuario" at bounding box center [682, 385] width 882 height 21
copy p "Entregar Pin al usuario"
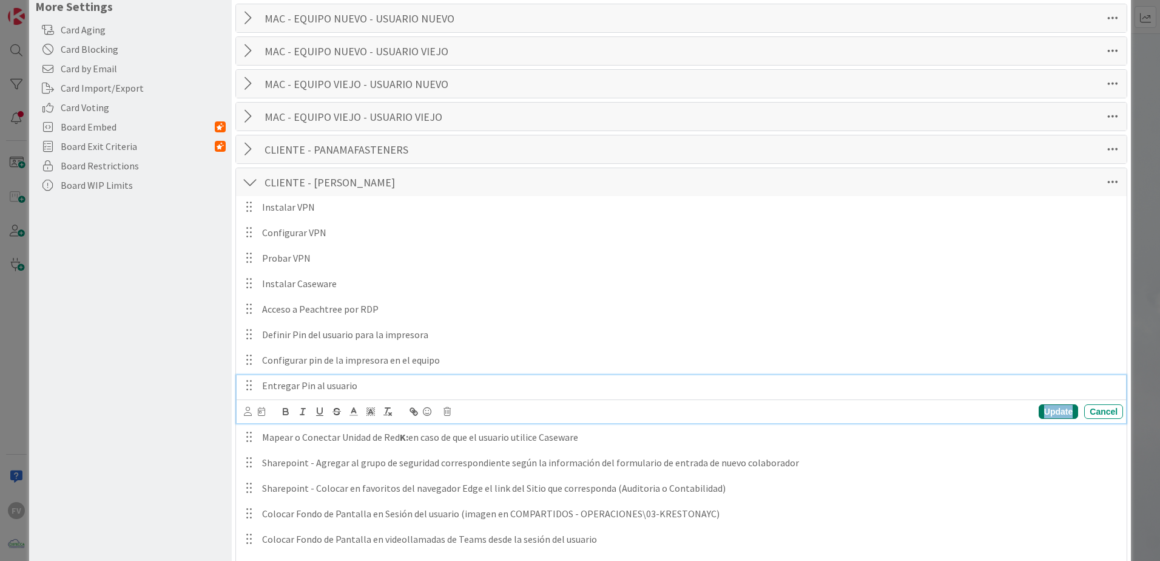
click at [1058, 413] on div "Update" at bounding box center [1058, 411] width 39 height 15
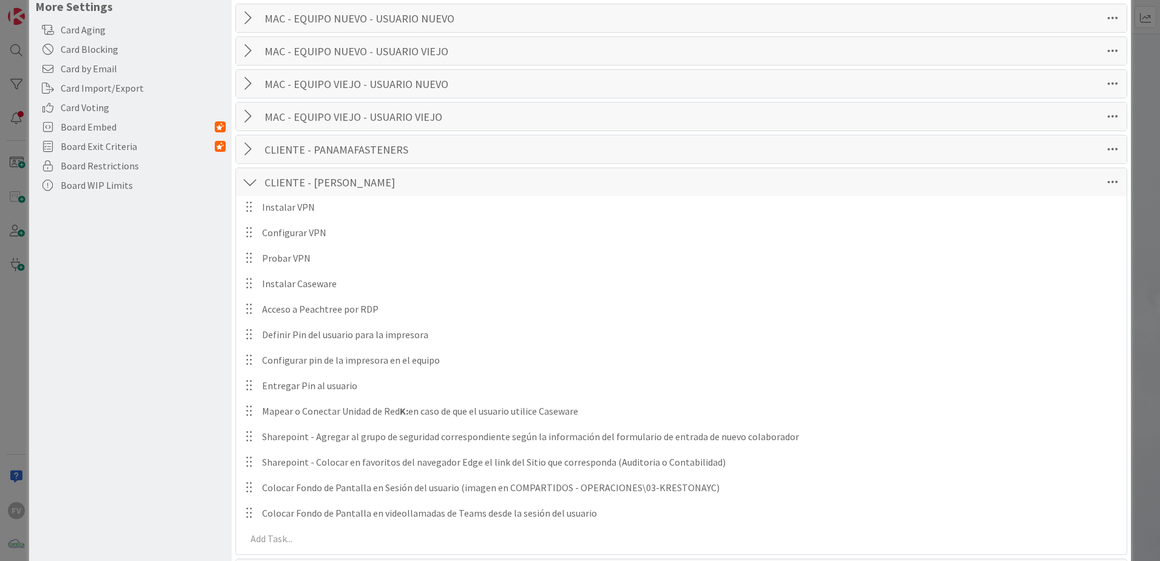
click at [252, 186] on div at bounding box center [250, 182] width 16 height 22
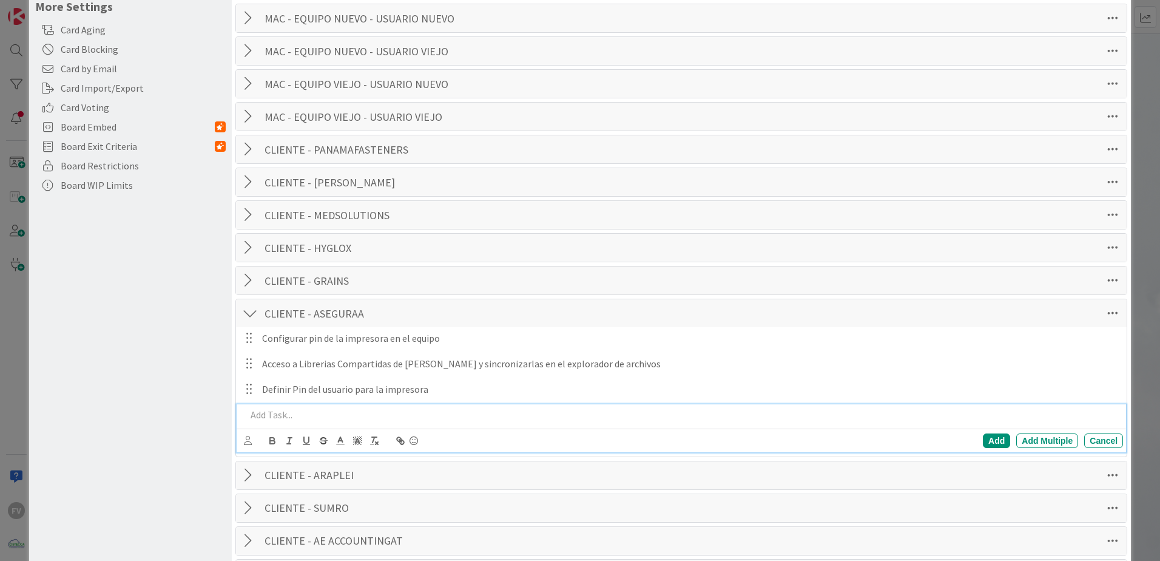
click at [309, 411] on p at bounding box center [682, 415] width 872 height 14
click at [986, 444] on div "Add" at bounding box center [996, 440] width 27 height 15
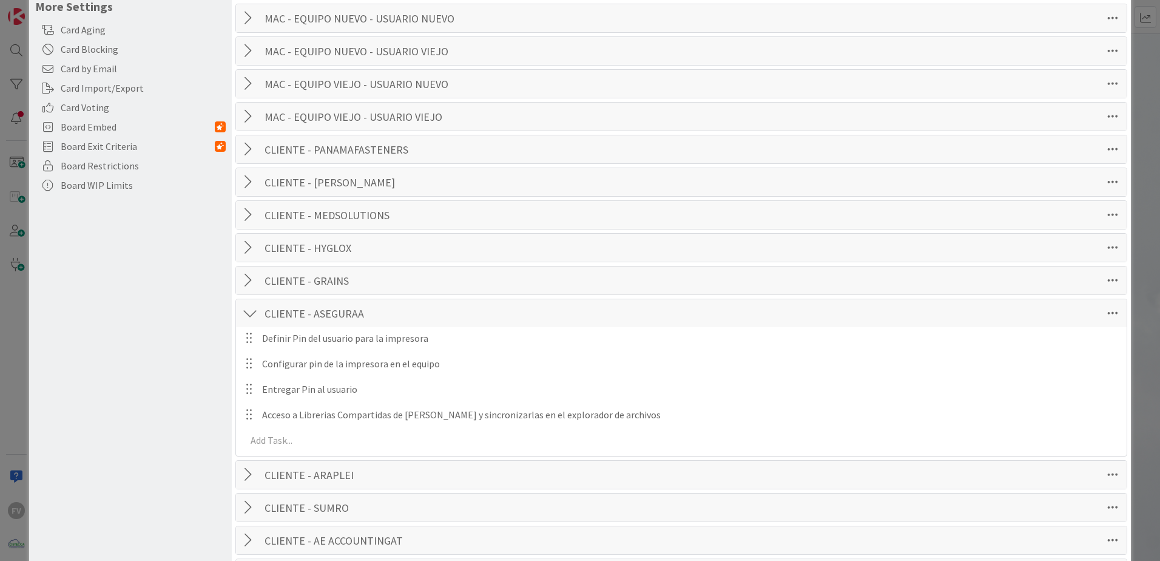
click at [250, 180] on div at bounding box center [250, 182] width 16 height 22
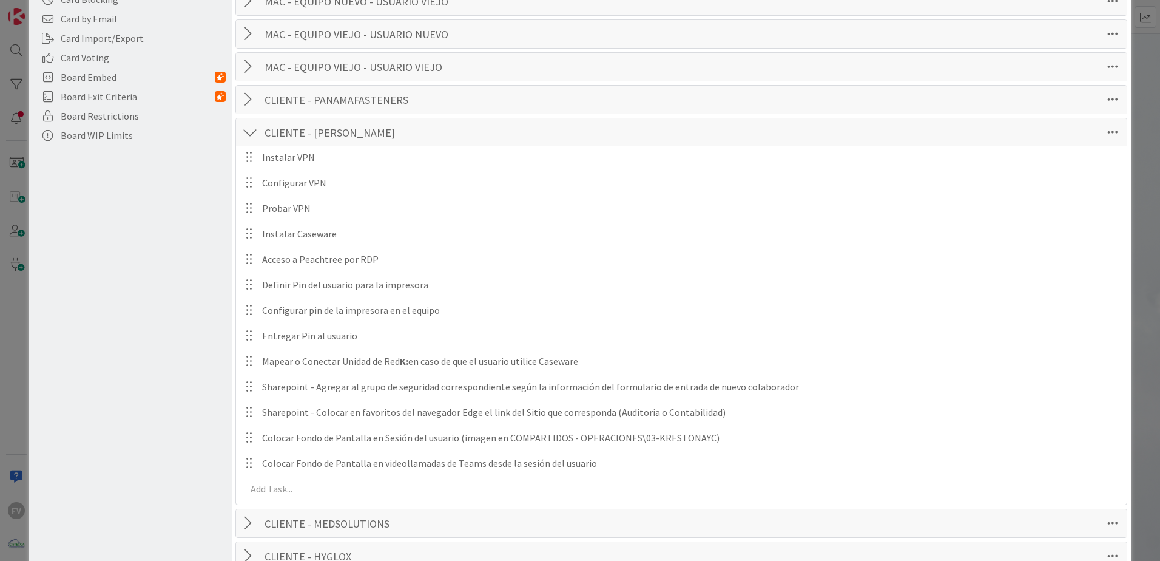
scroll to position [334, 0]
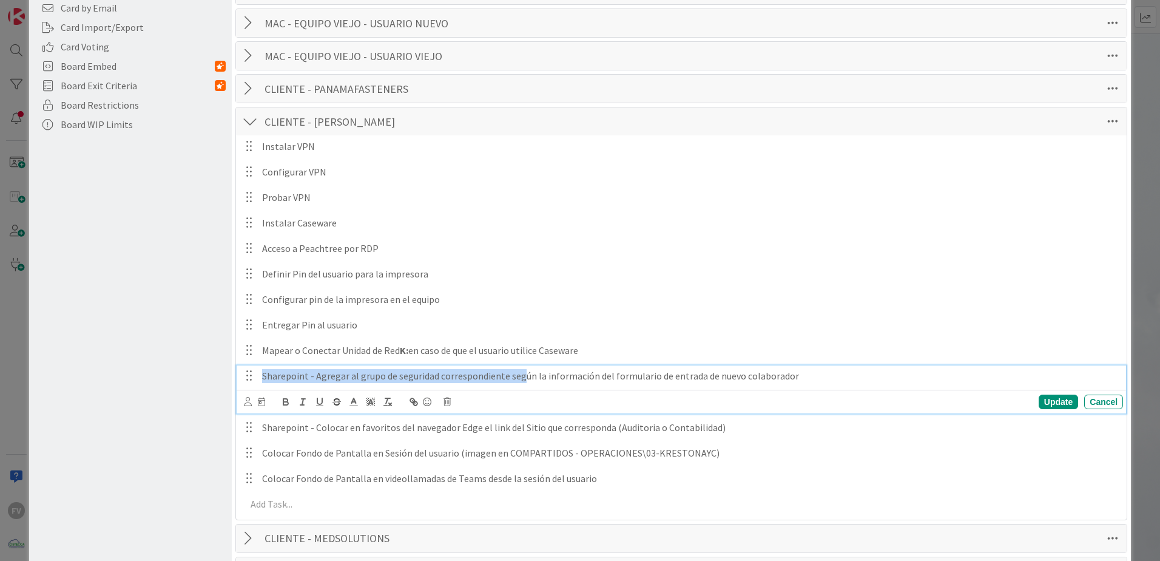
drag, startPoint x: 263, startPoint y: 375, endPoint x: 521, endPoint y: 390, distance: 258.9
click at [521, 390] on div "Sharepoint - Agregar al grupo de seguridad correspondiente según la información…" at bounding box center [681, 389] width 889 height 48
click at [798, 375] on p "Sharepoint - Agregar al grupo de seguridad correspondiente según la información…" at bounding box center [690, 376] width 856 height 14
click at [1057, 396] on div "Update" at bounding box center [1058, 401] width 39 height 15
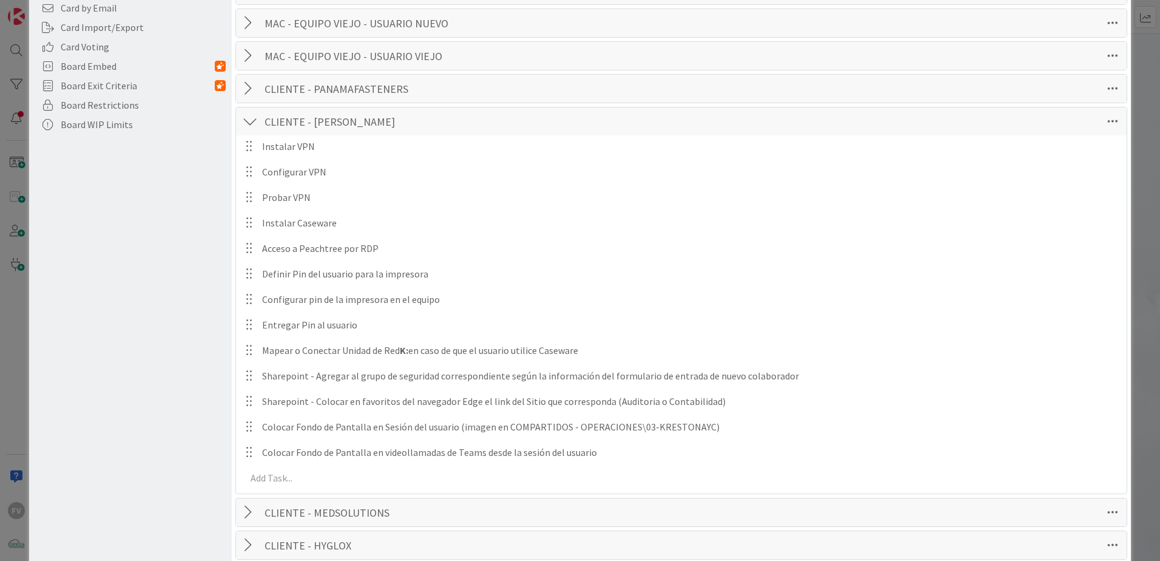
click at [247, 120] on div at bounding box center [250, 121] width 16 height 22
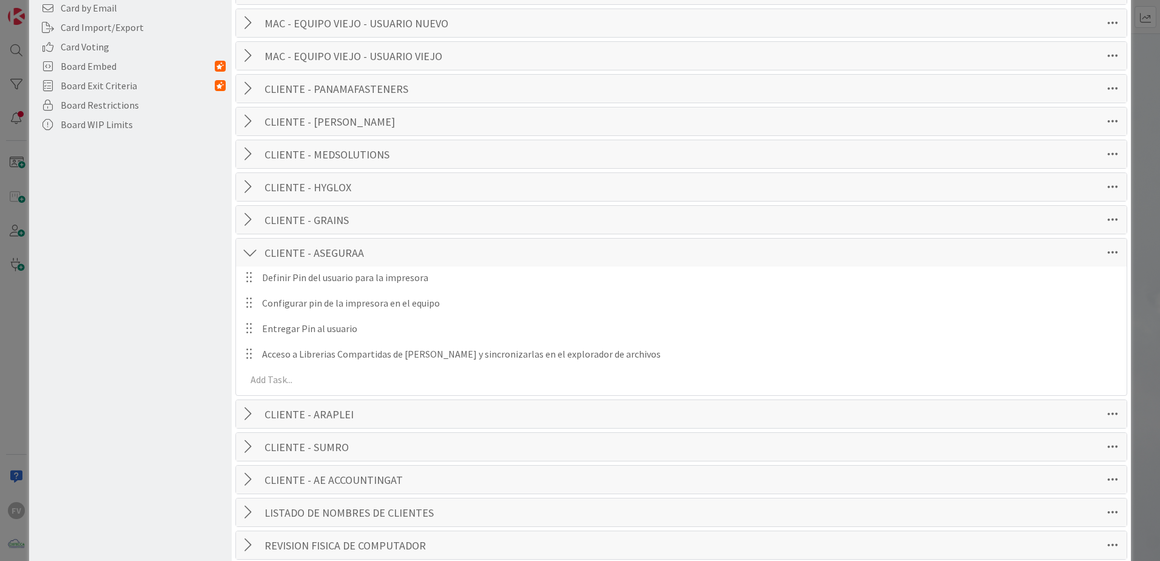
click at [253, 253] on div at bounding box center [250, 252] width 16 height 22
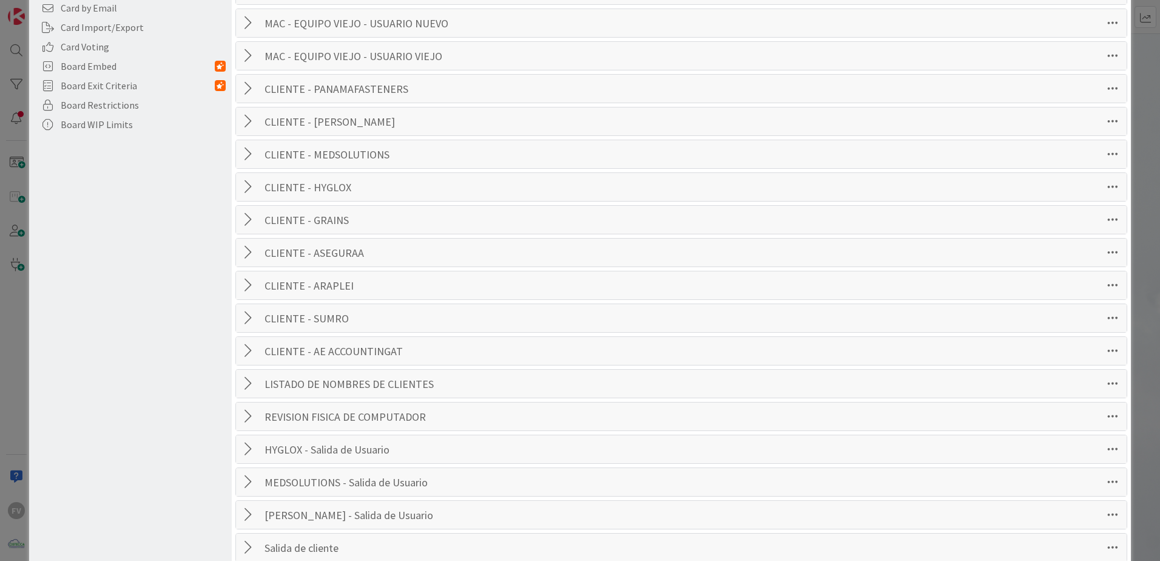
click at [245, 223] on div at bounding box center [250, 220] width 16 height 22
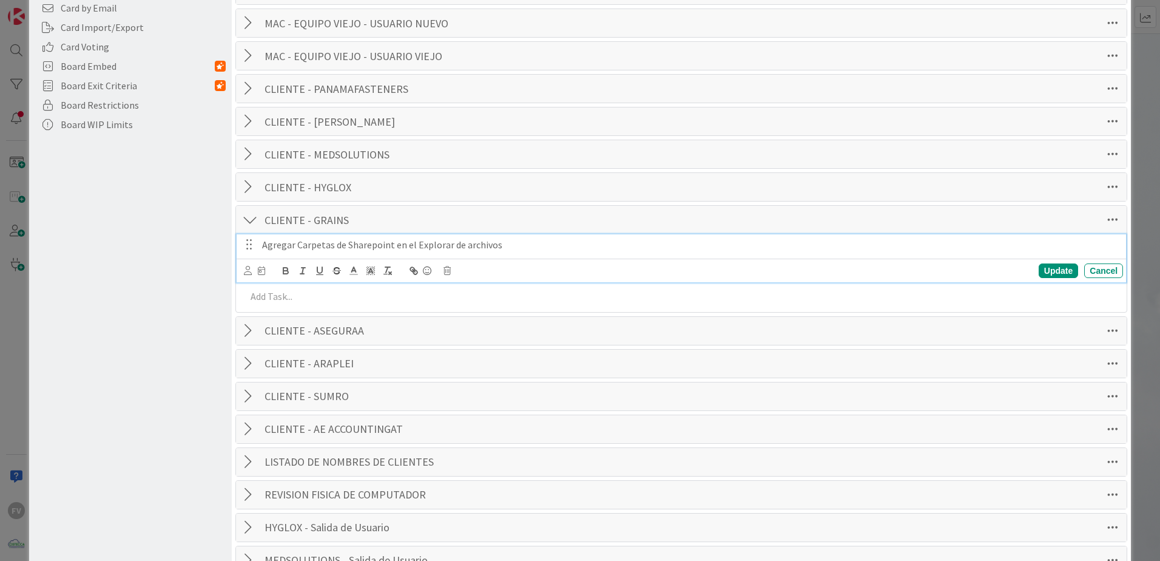
click at [516, 244] on p "Agregar Carpetas de Sharepoint en el Explorar de archivos" at bounding box center [690, 245] width 856 height 14
drag, startPoint x: 564, startPoint y: 244, endPoint x: 496, endPoint y: 244, distance: 67.3
click at [496, 244] on p "Agregar Carpetas de Sharepoint en el Explorar de archivos o vía web" at bounding box center [690, 245] width 856 height 14
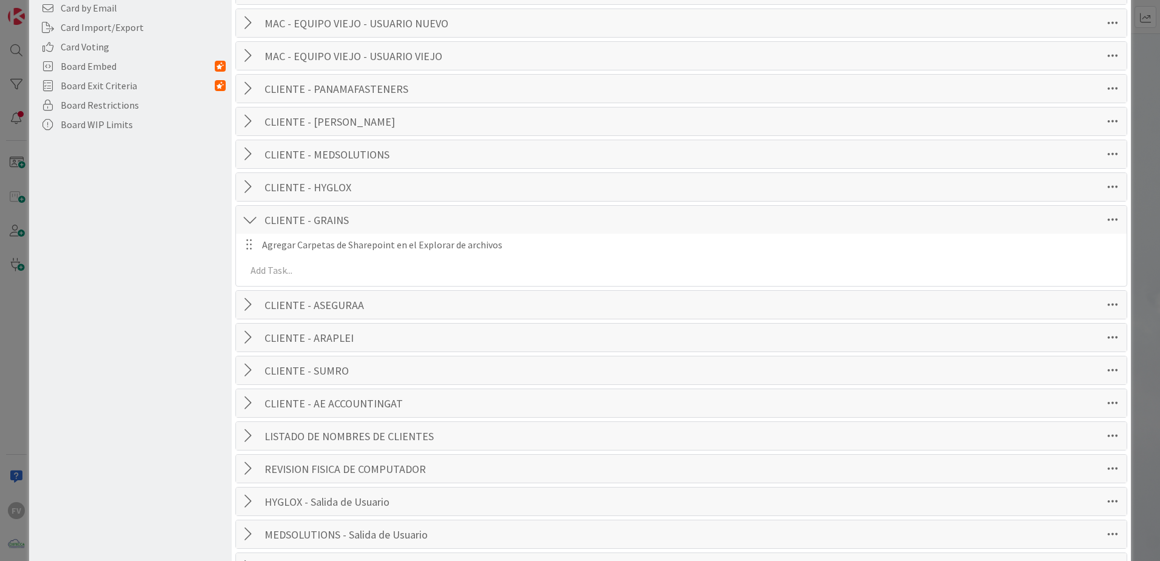
click at [257, 217] on div at bounding box center [250, 220] width 16 height 22
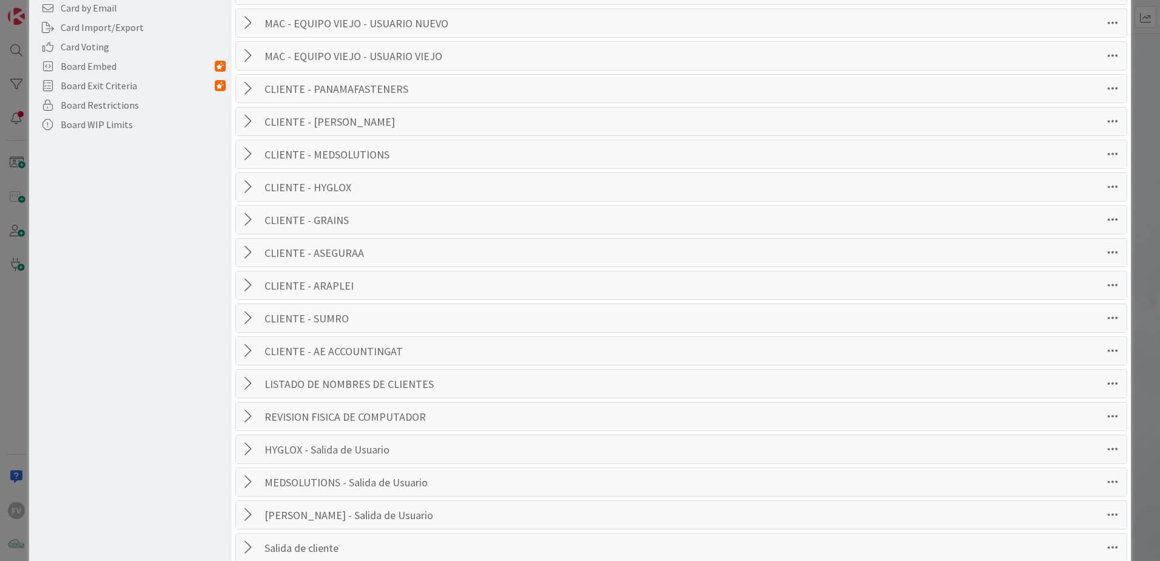
click at [246, 155] on div at bounding box center [250, 154] width 16 height 22
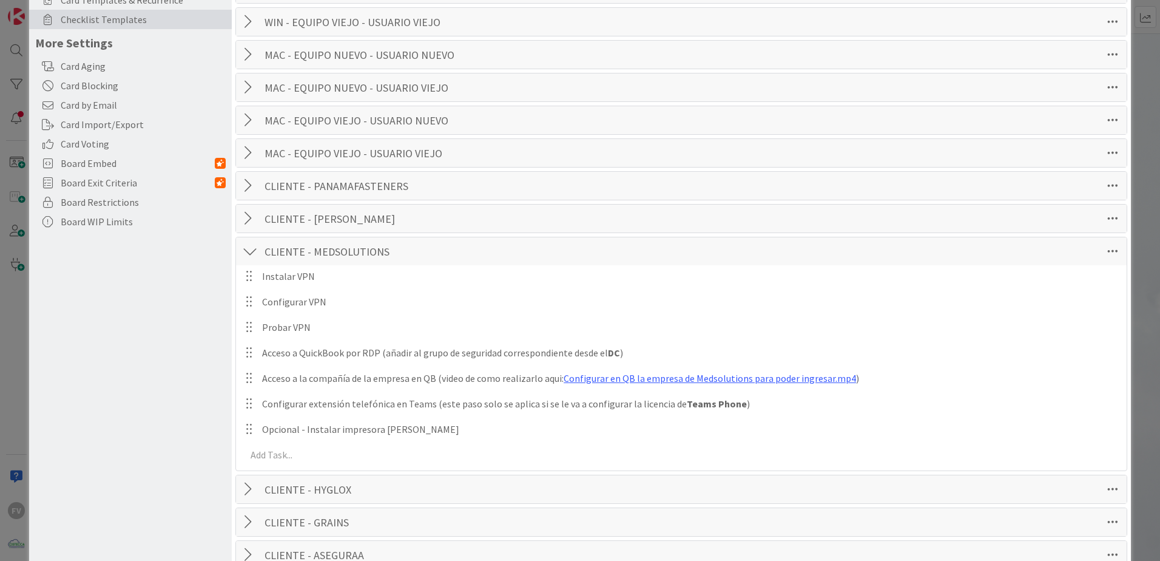
scroll to position [212, 0]
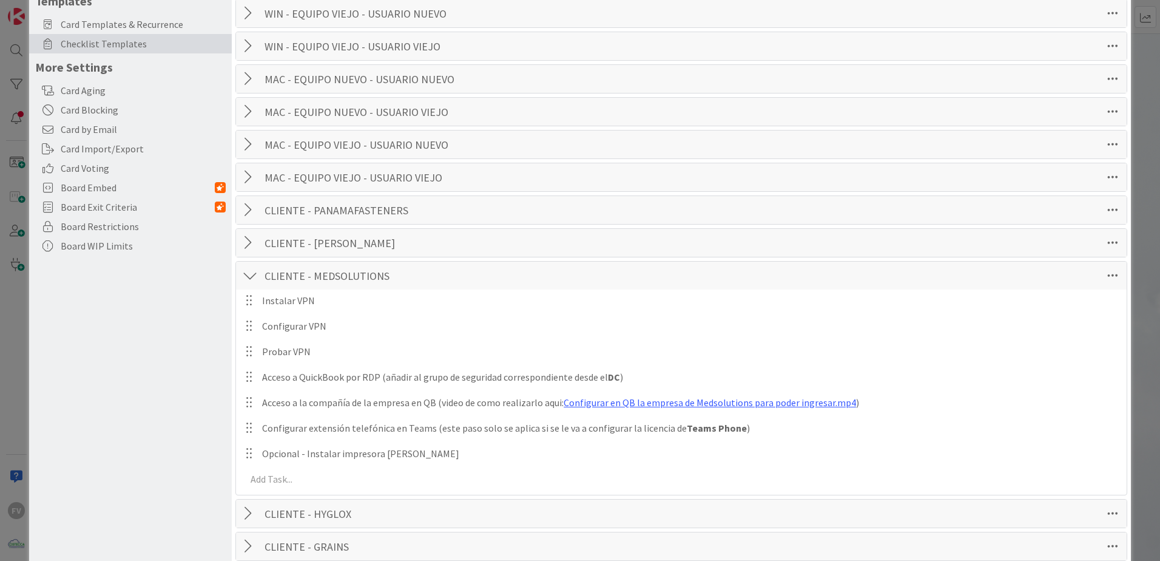
click at [249, 283] on div at bounding box center [250, 276] width 16 height 22
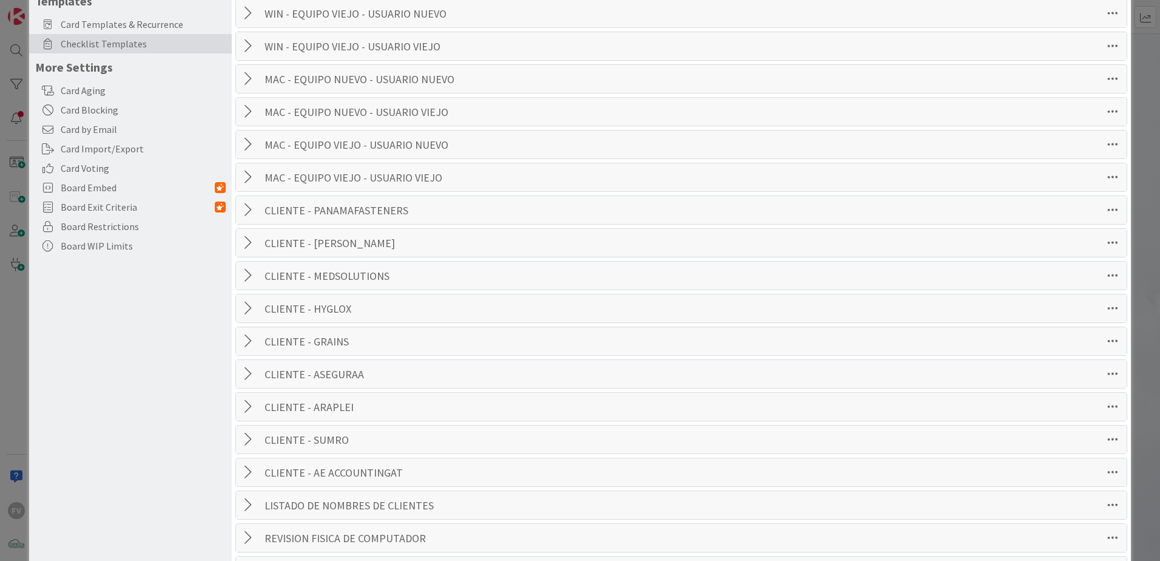
click at [245, 243] on div at bounding box center [250, 243] width 16 height 22
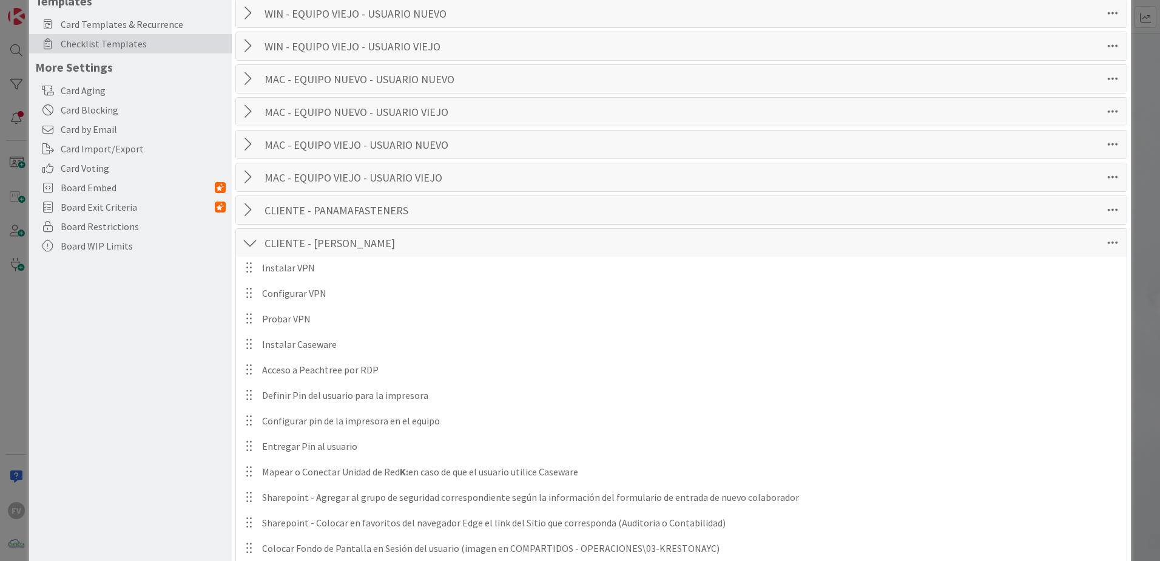
click at [257, 248] on div at bounding box center [250, 243] width 16 height 22
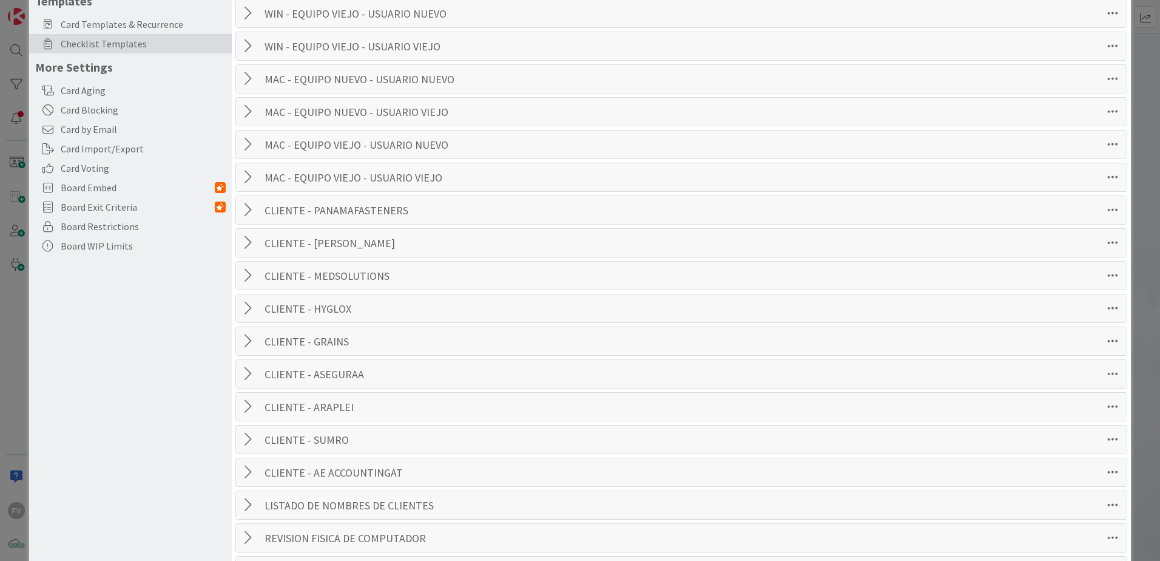
click at [246, 211] on div at bounding box center [250, 210] width 16 height 22
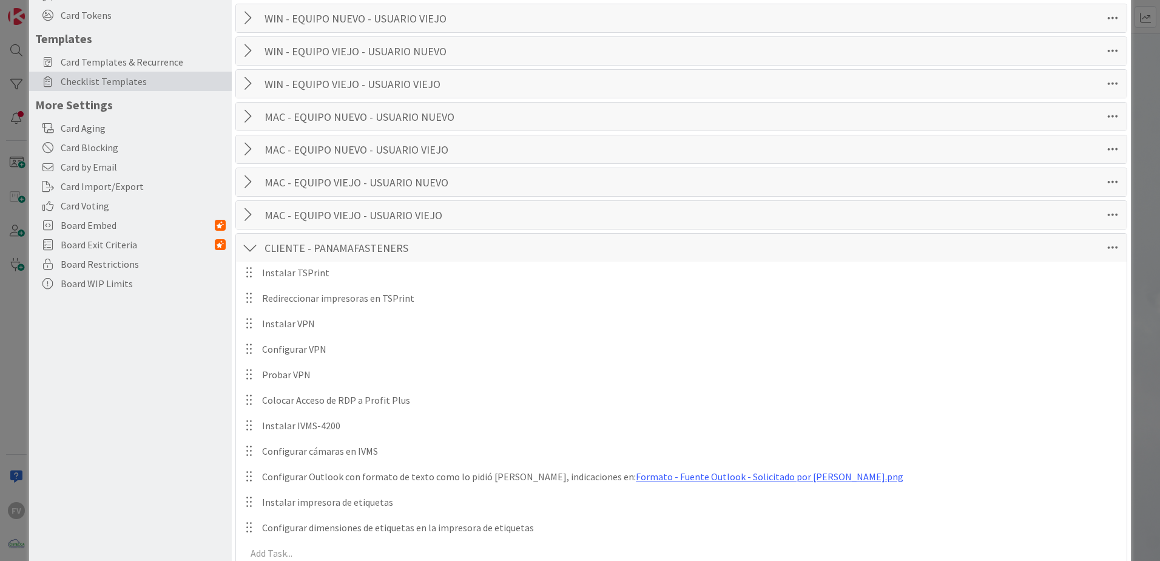
scroll to position [152, 0]
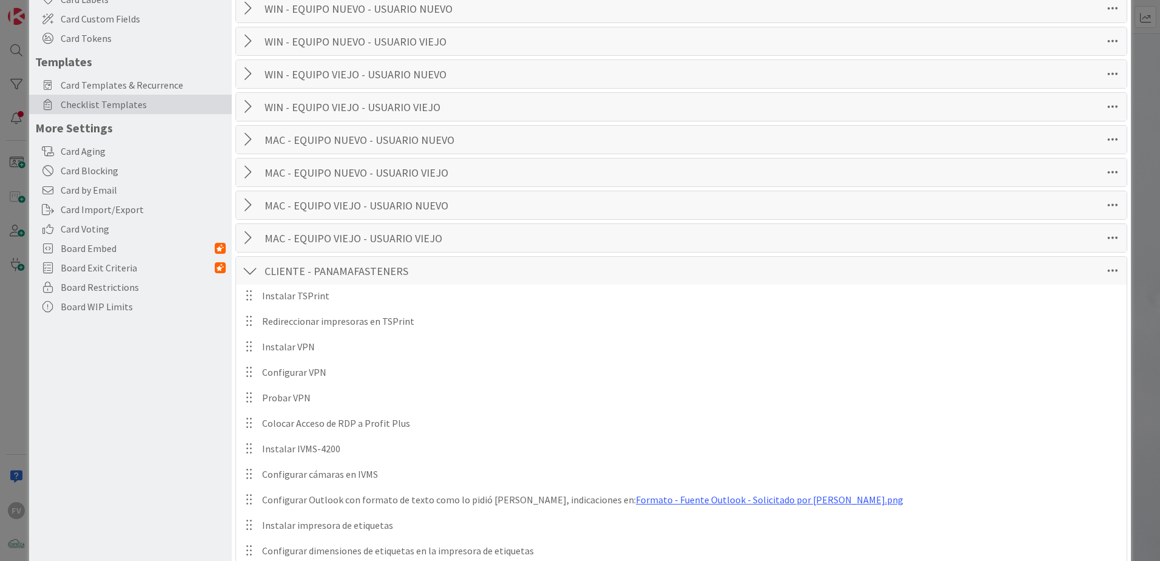
click at [249, 274] on div at bounding box center [250, 271] width 16 height 22
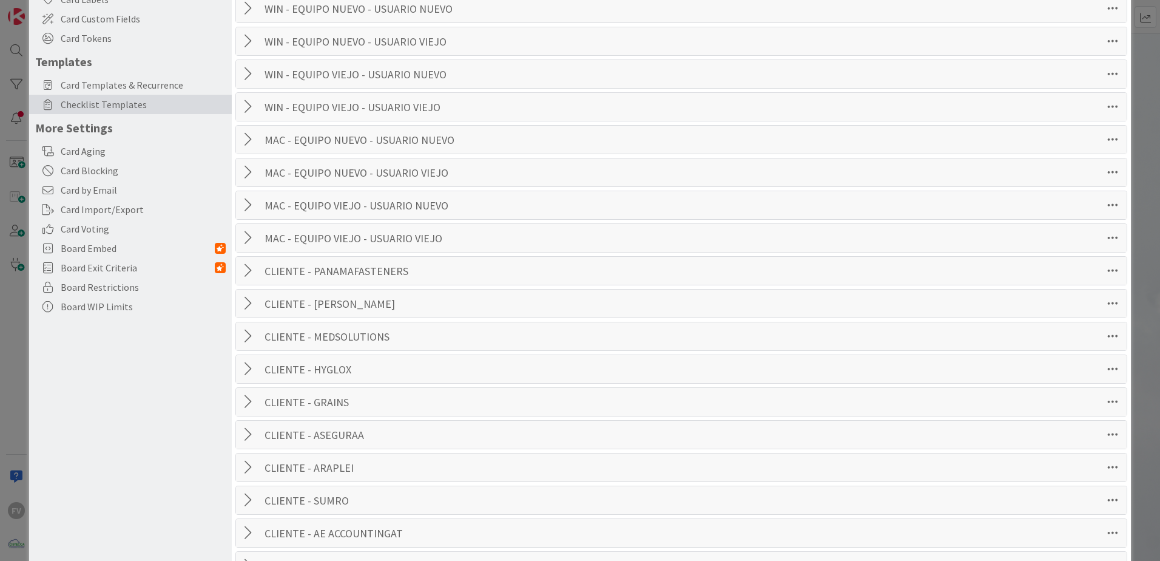
click at [253, 235] on div at bounding box center [250, 238] width 16 height 22
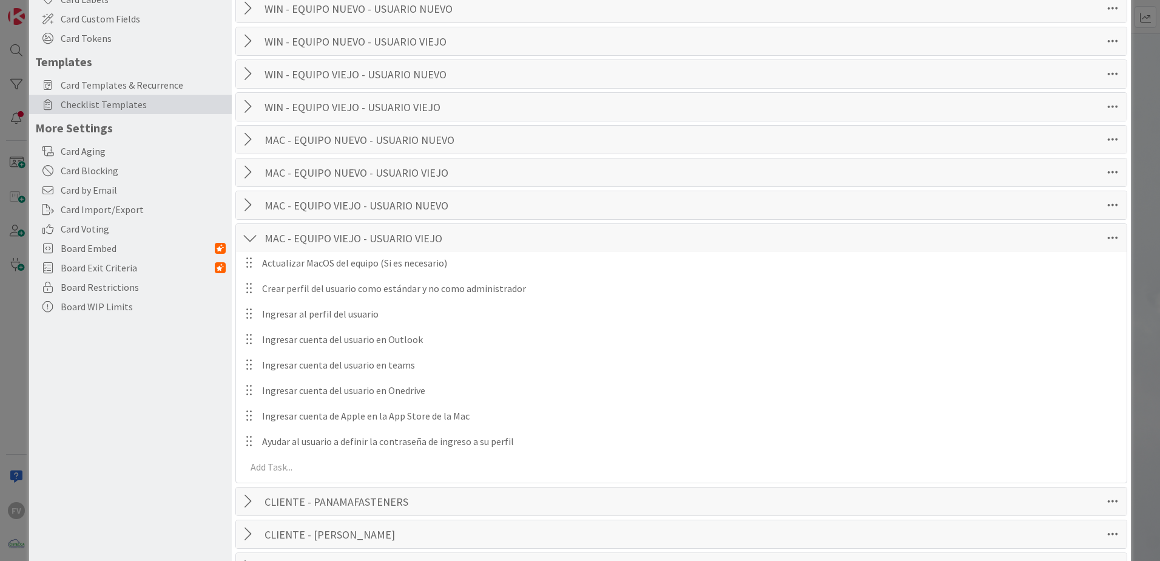
click at [253, 235] on div at bounding box center [250, 238] width 16 height 22
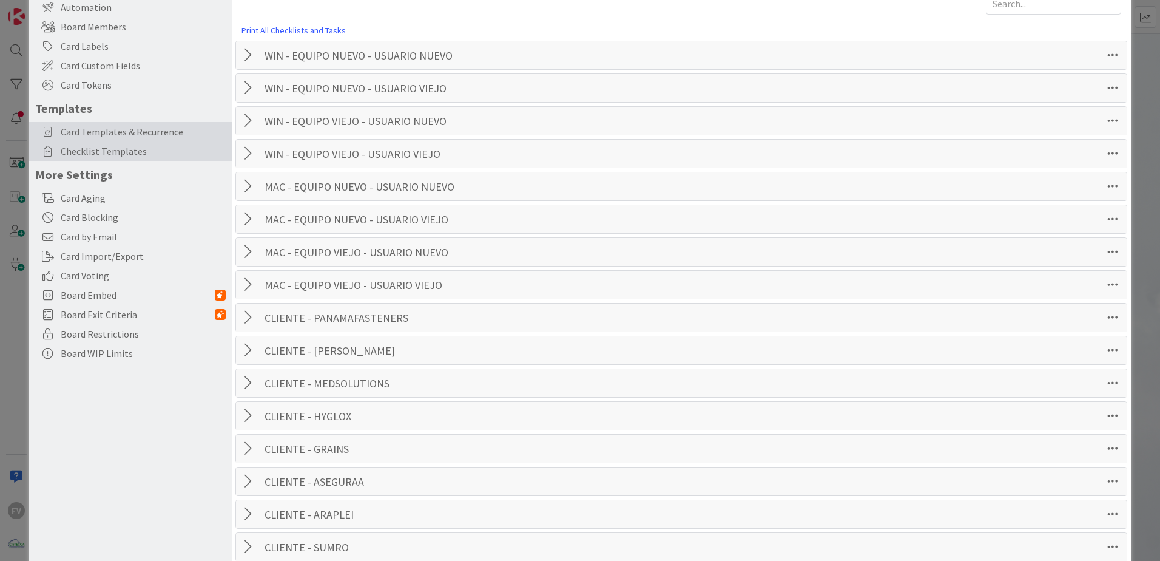
scroll to position [0, 0]
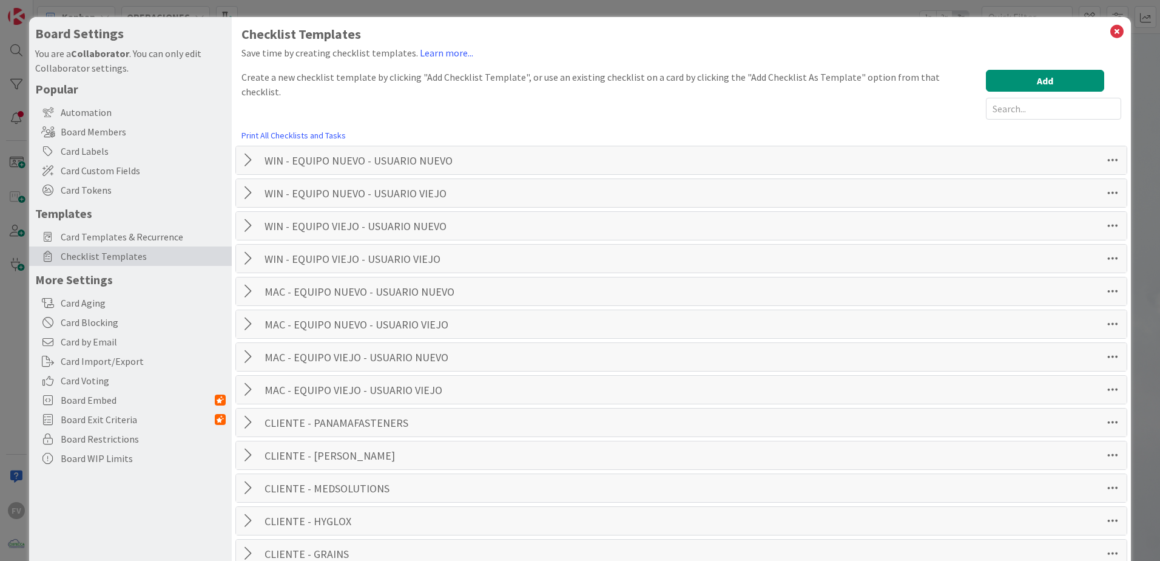
click at [245, 163] on div at bounding box center [250, 160] width 16 height 22
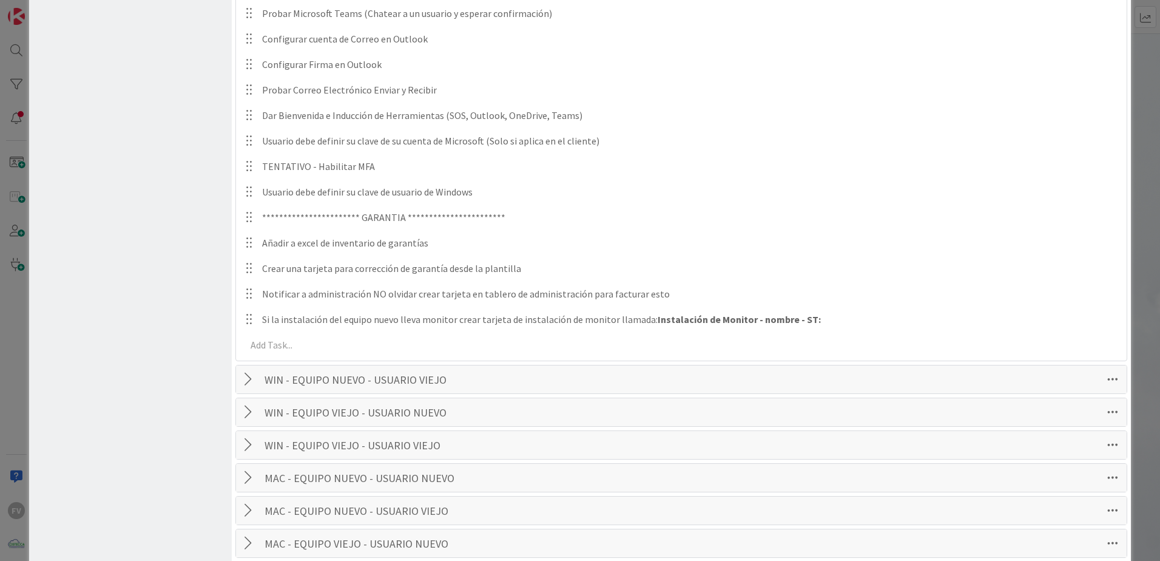
scroll to position [1274, 0]
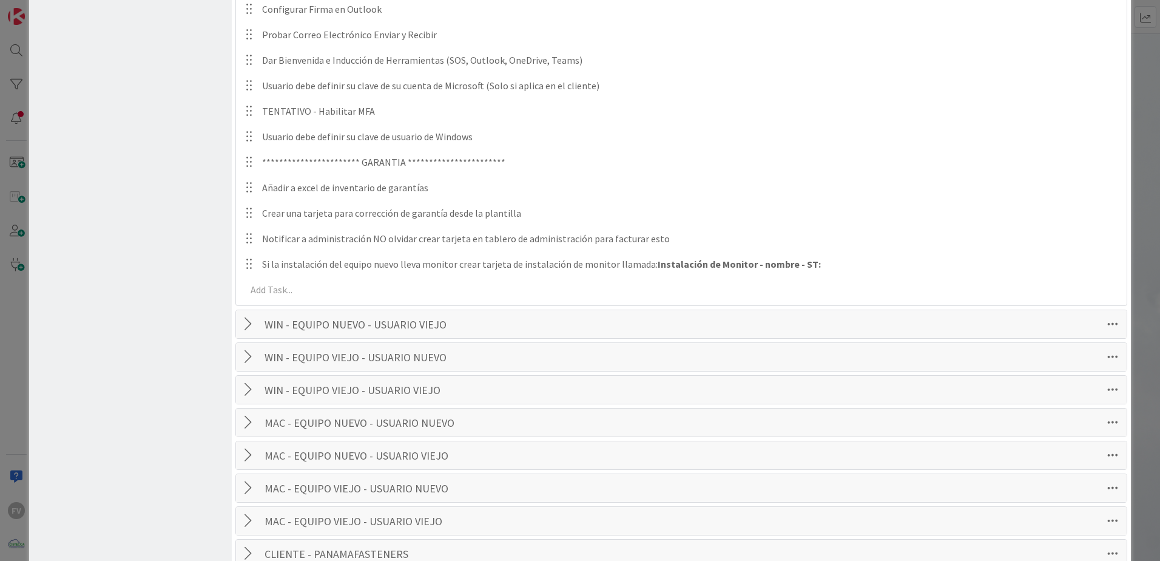
click at [252, 322] on div at bounding box center [250, 324] width 16 height 22
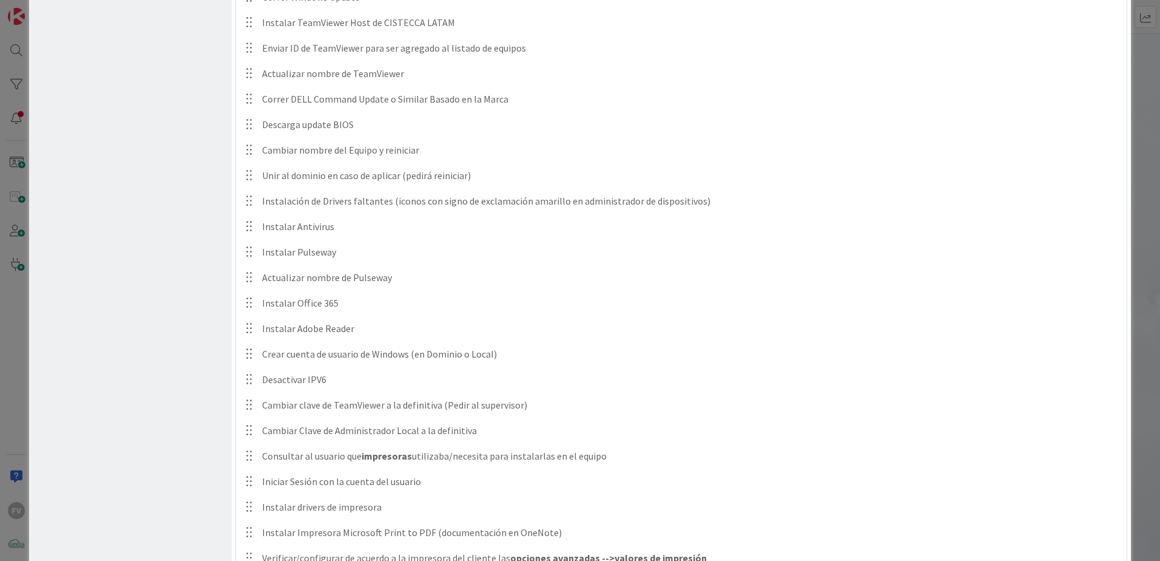
scroll to position [1942, 0]
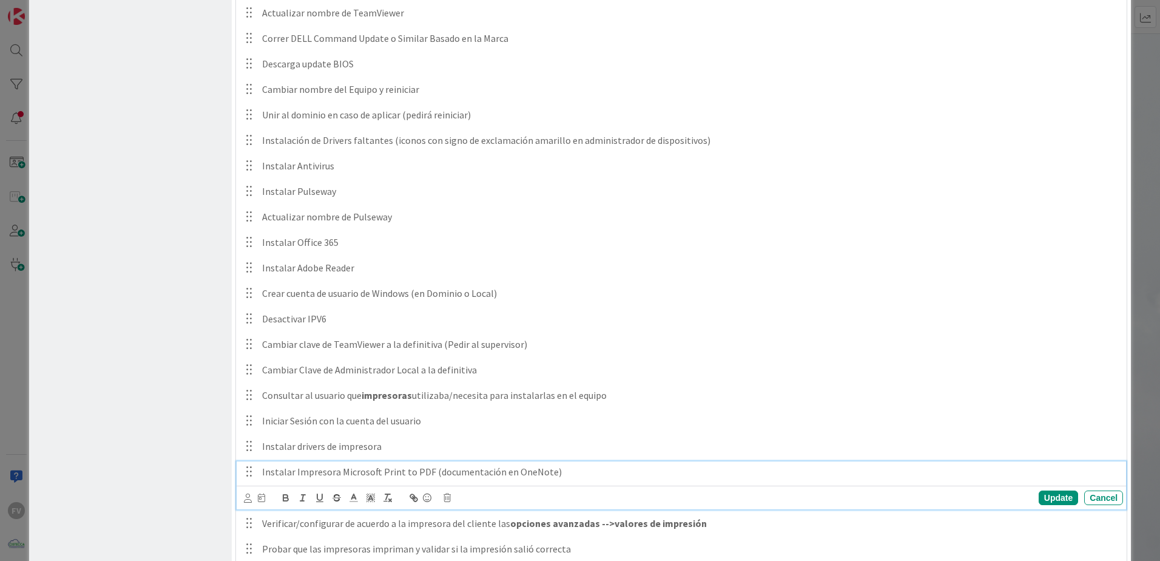
click at [569, 468] on p "Instalar Impresora Microsoft Print to PDF (documentación en OneNote)" at bounding box center [690, 472] width 856 height 14
click at [448, 501] on icon at bounding box center [447, 497] width 7 height 8
click at [481, 477] on div "Delete" at bounding box center [478, 475] width 45 height 22
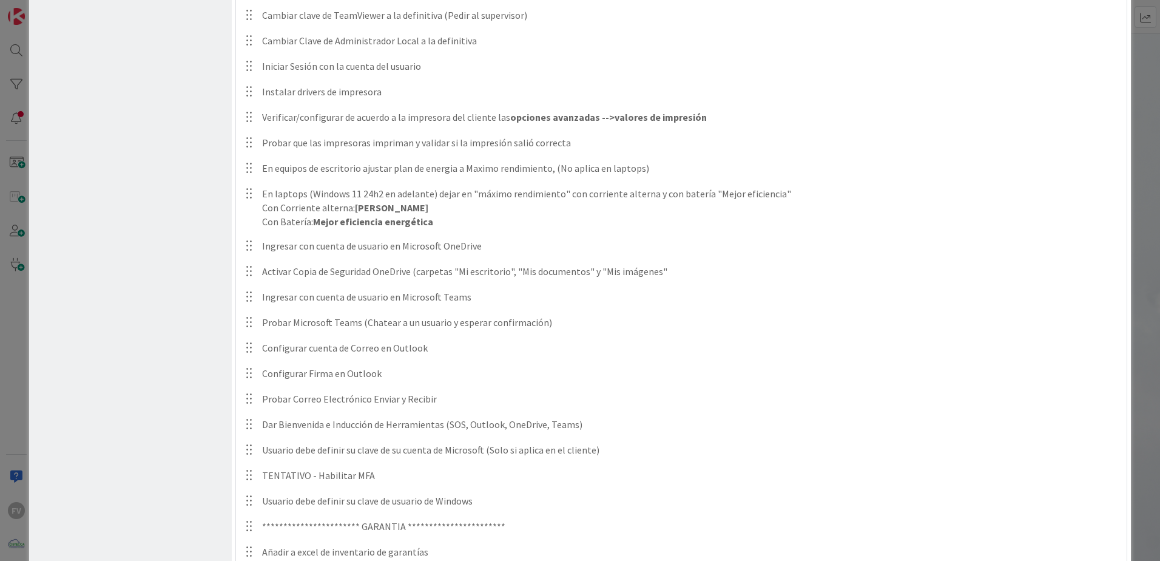
scroll to position [1153, 0]
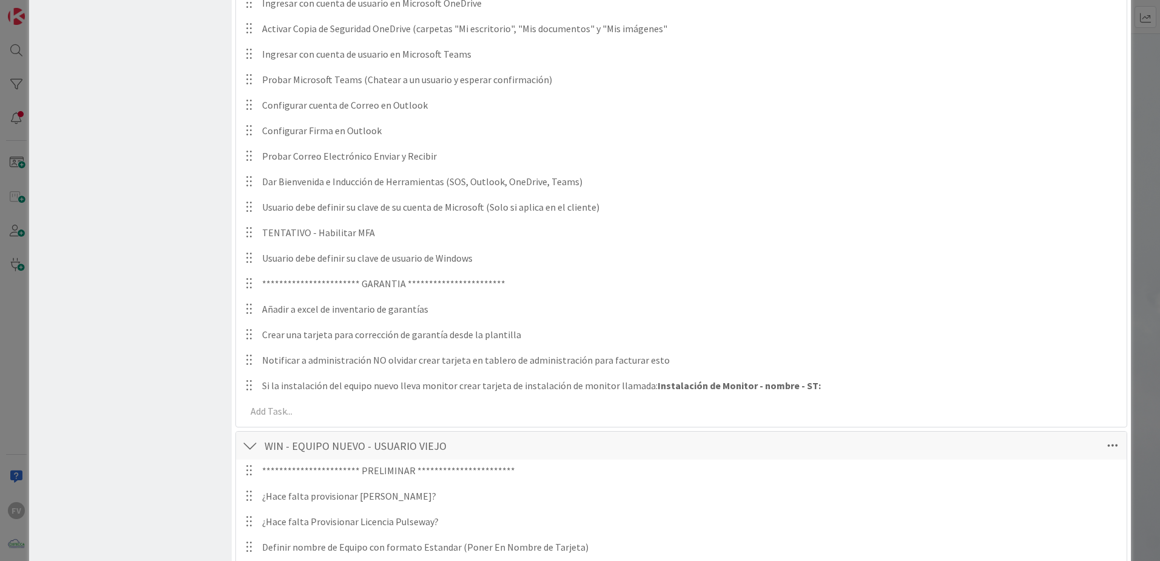
click at [255, 442] on div at bounding box center [250, 445] width 16 height 22
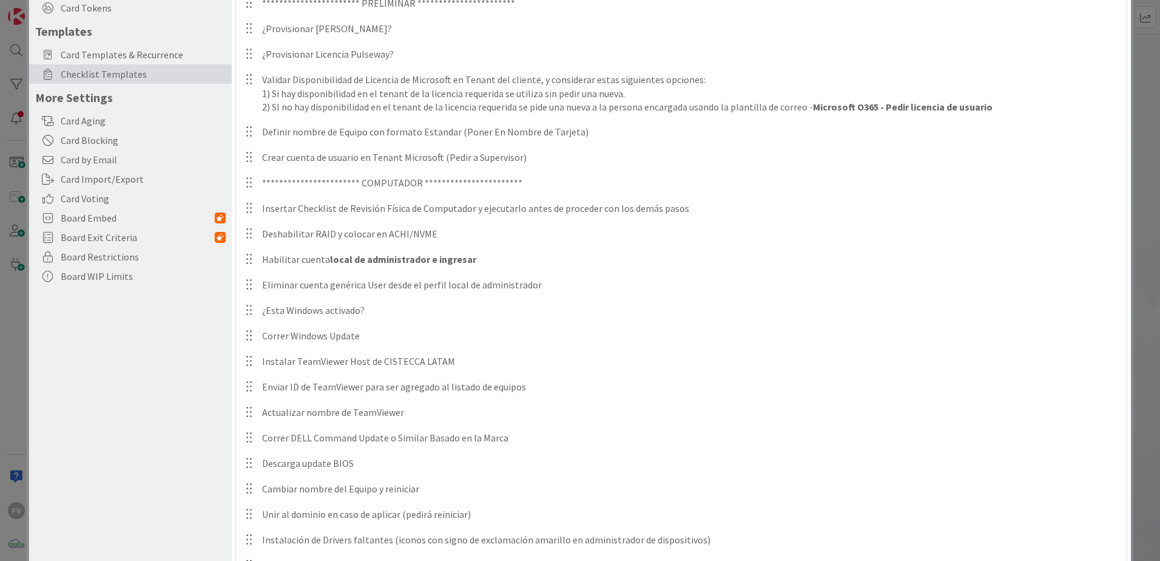
scroll to position [0, 0]
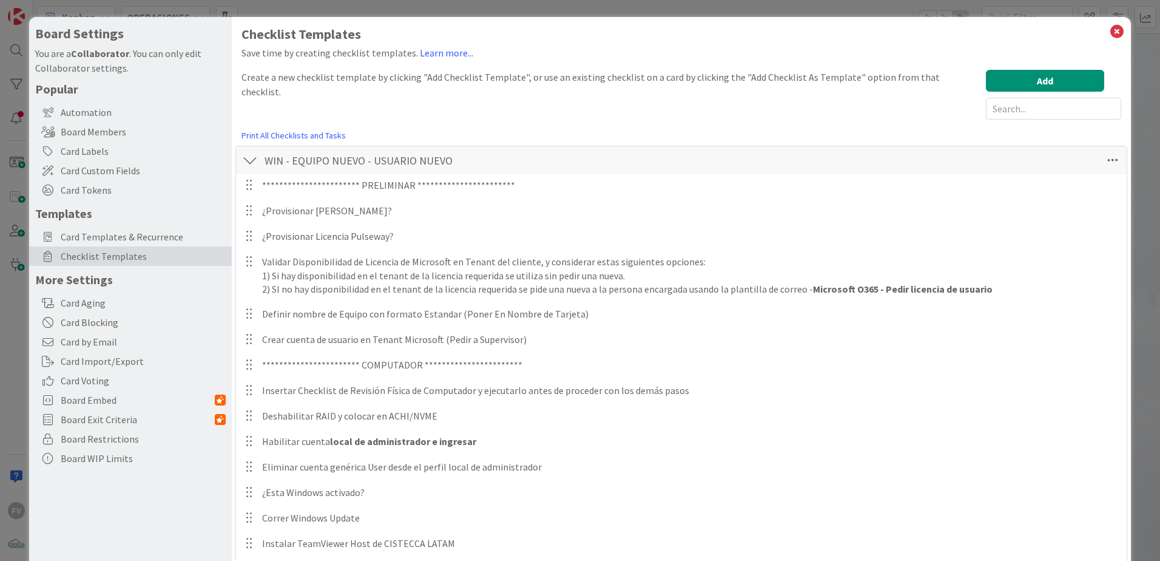
click at [245, 155] on div at bounding box center [250, 160] width 16 height 22
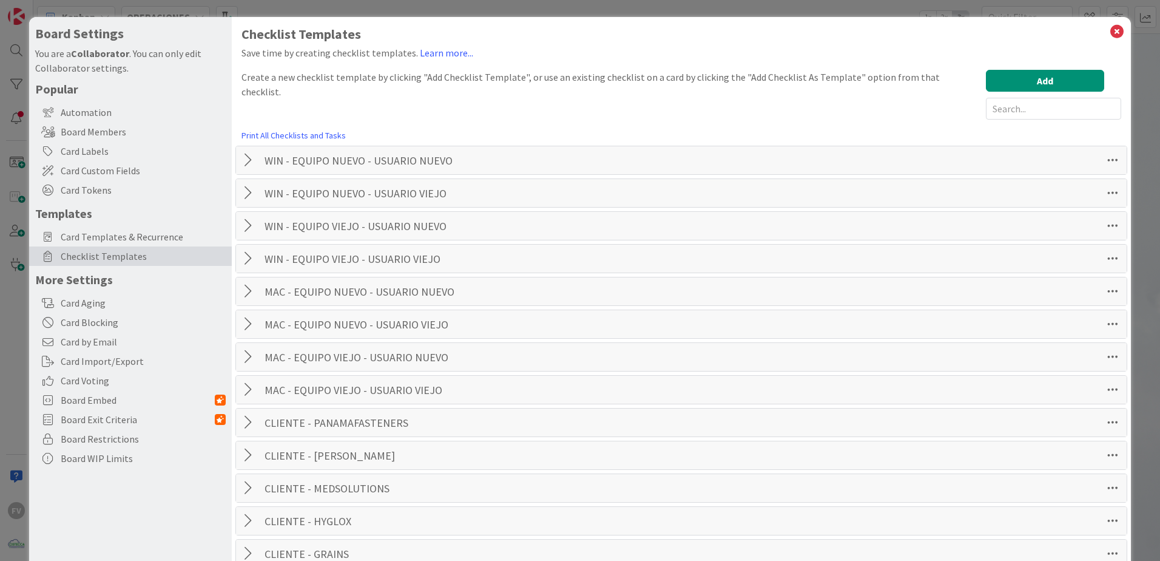
click at [249, 233] on div at bounding box center [250, 226] width 16 height 22
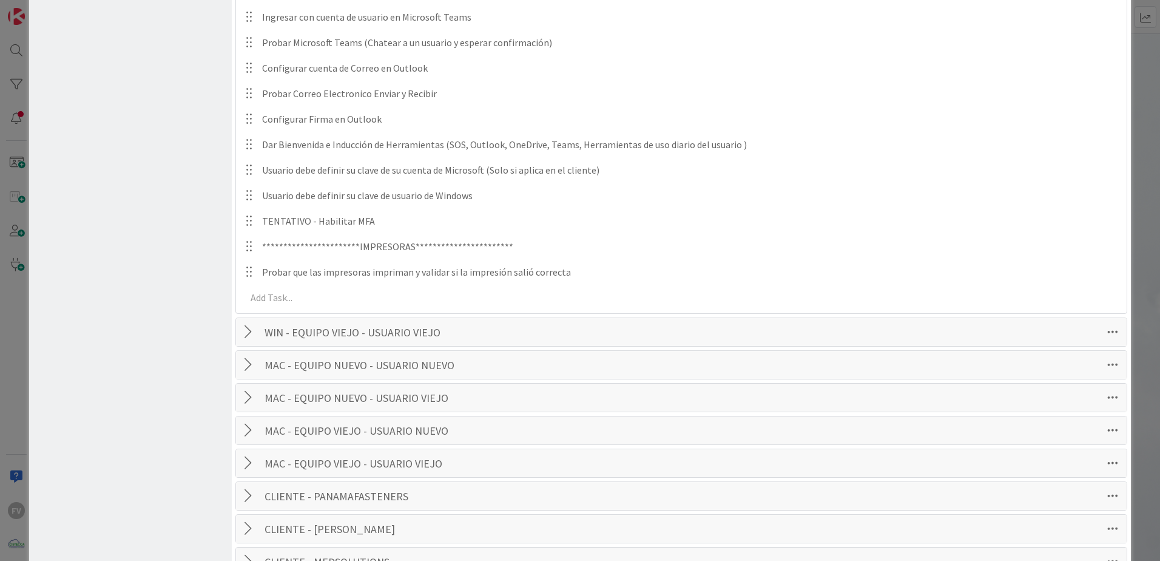
scroll to position [849, 0]
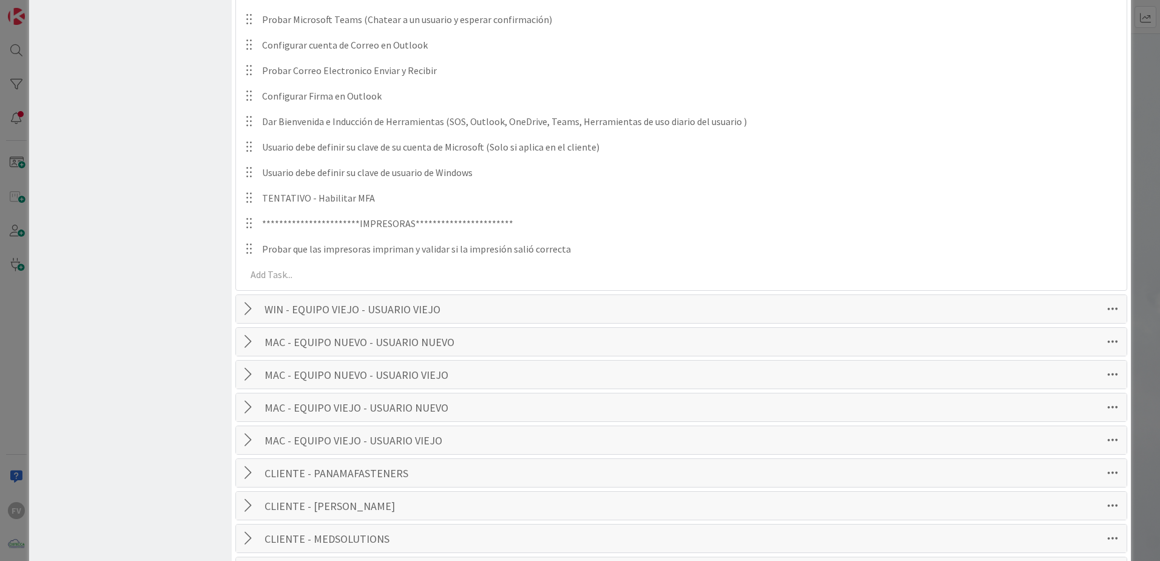
click at [252, 308] on div at bounding box center [250, 309] width 16 height 22
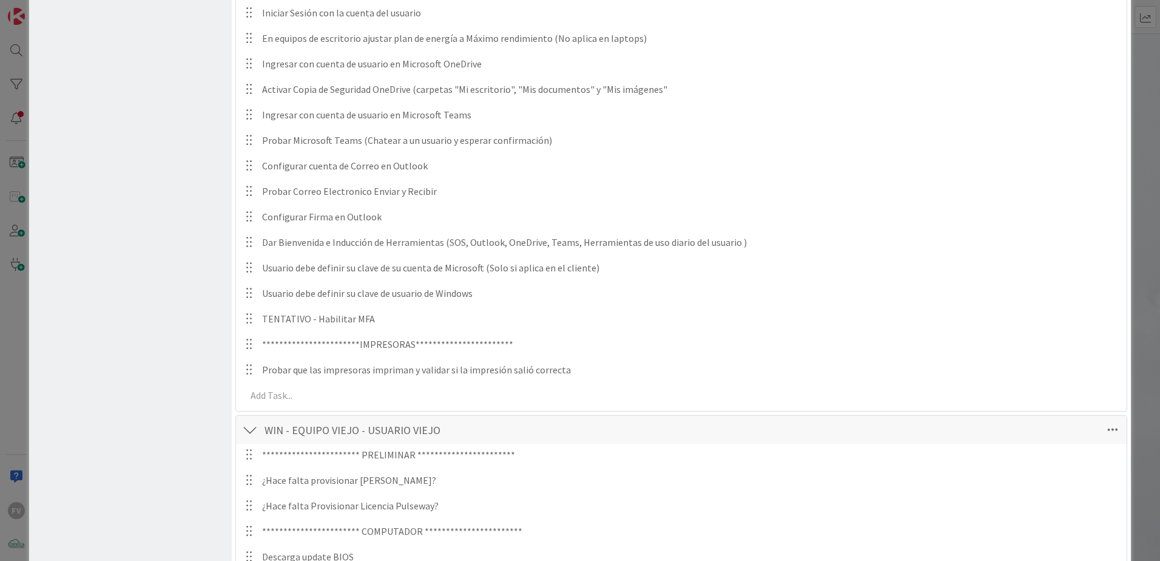
scroll to position [728, 0]
click at [257, 433] on div at bounding box center [250, 430] width 16 height 22
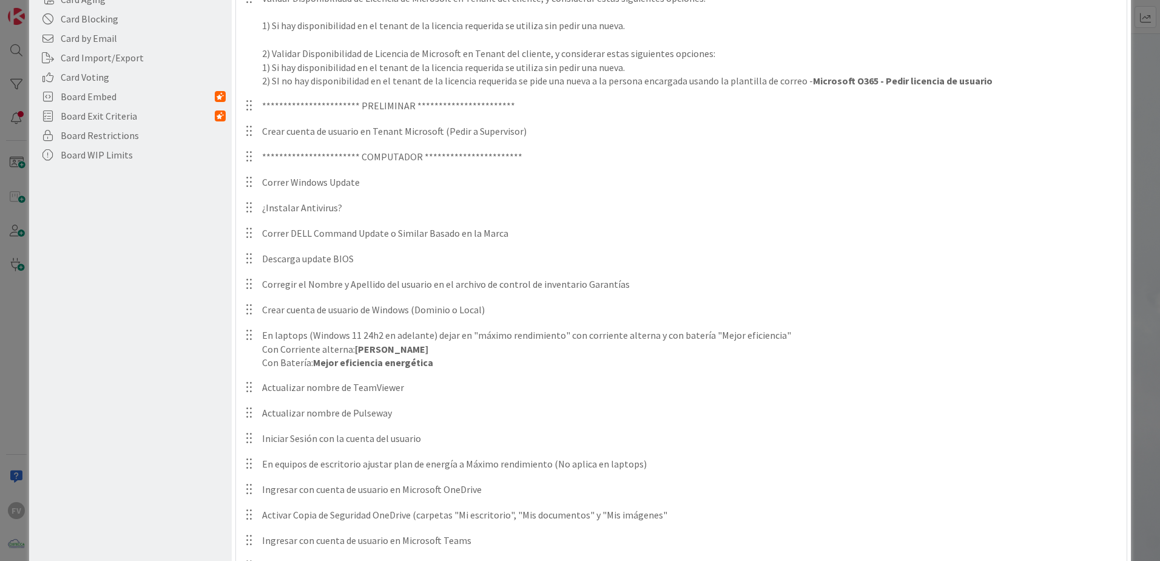
scroll to position [0, 0]
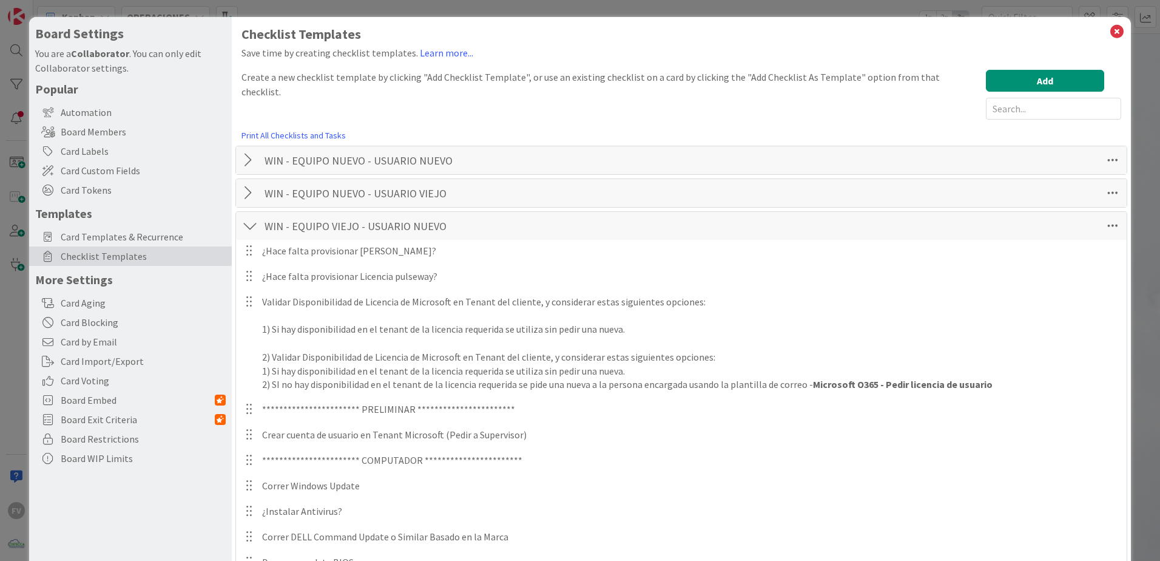
click at [258, 227] on div "WIN - EQUIPO VIEJO - USUARIO NUEVO Checklist Name 35 / 64 WIN - EQUIPO VIEJO - …" at bounding box center [681, 226] width 891 height 28
click at [254, 223] on div at bounding box center [250, 226] width 16 height 22
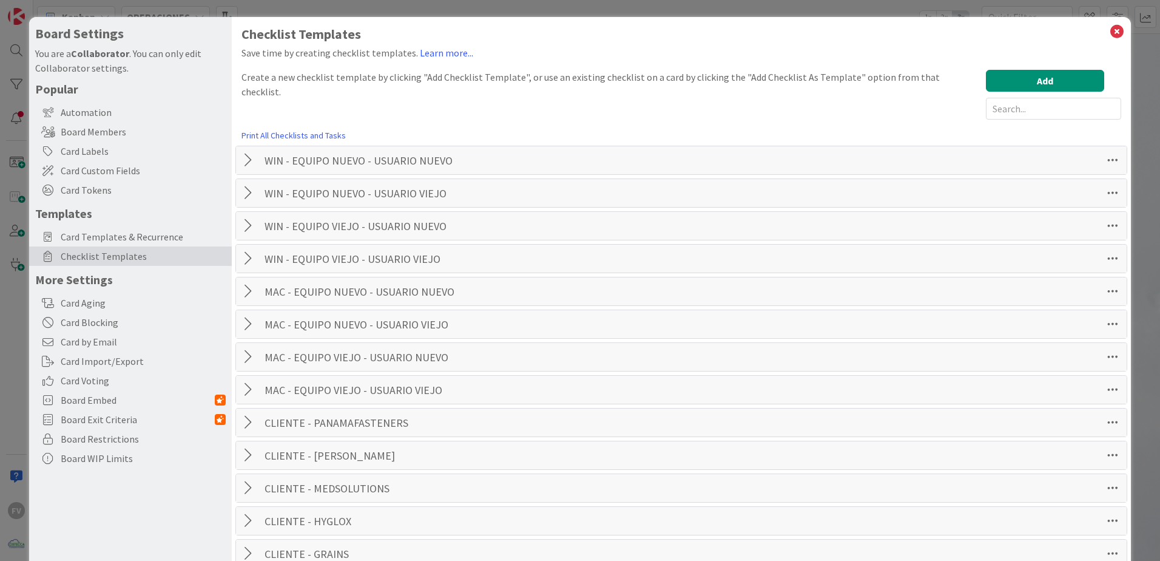
click at [189, 246] on div "Checklist Templates" at bounding box center [130, 255] width 203 height 19
click at [187, 238] on span "Card Templates & Recurrence" at bounding box center [143, 236] width 165 height 15
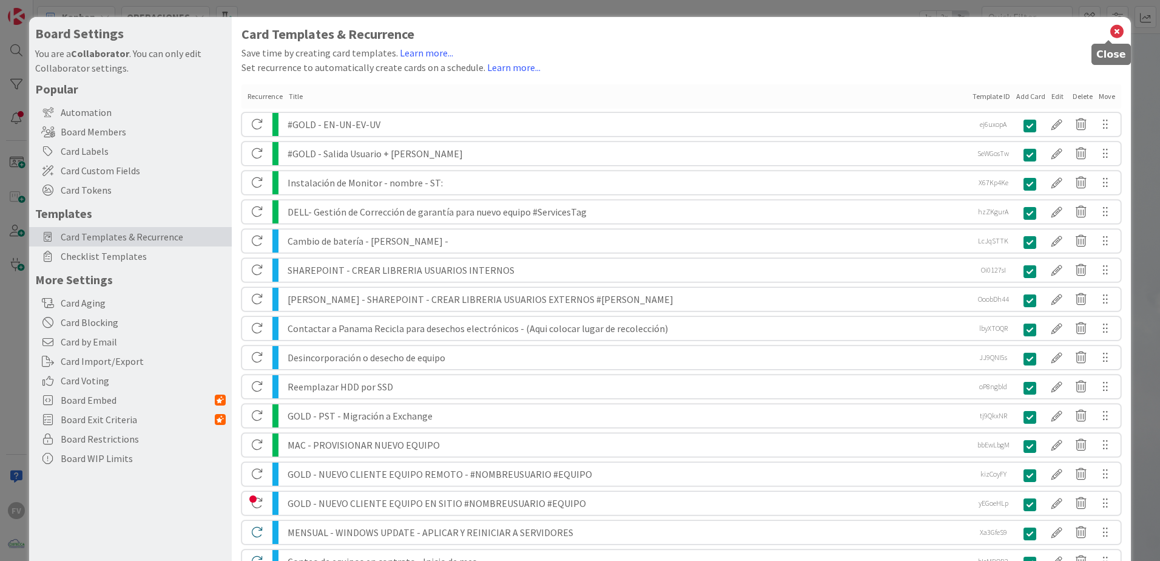
click at [1109, 32] on icon at bounding box center [1117, 31] width 16 height 17
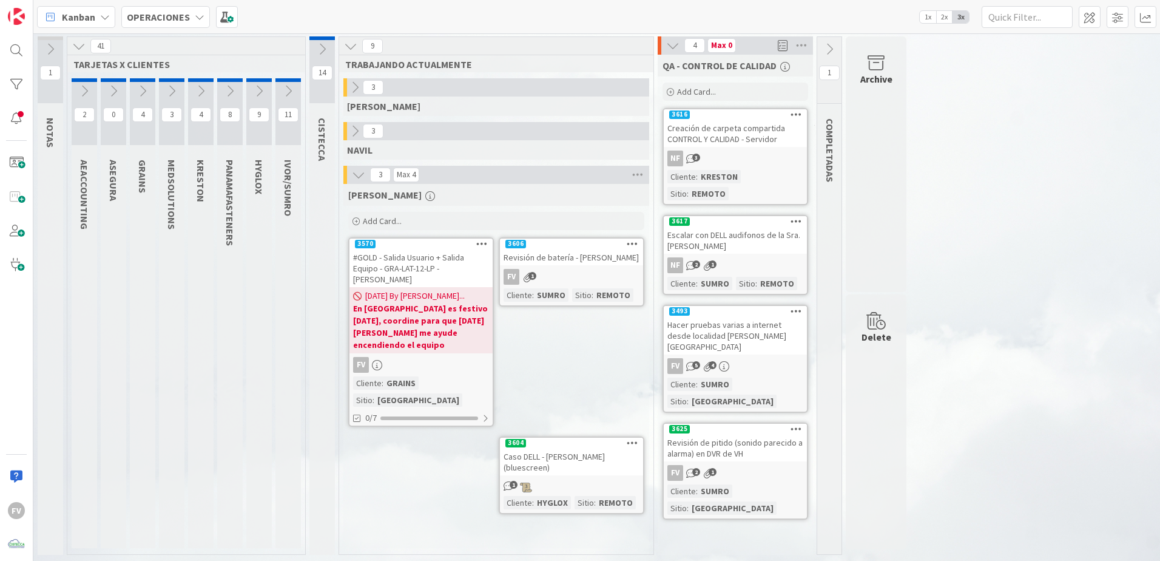
click at [507, 215] on div "Add Card..." at bounding box center [496, 221] width 296 height 18
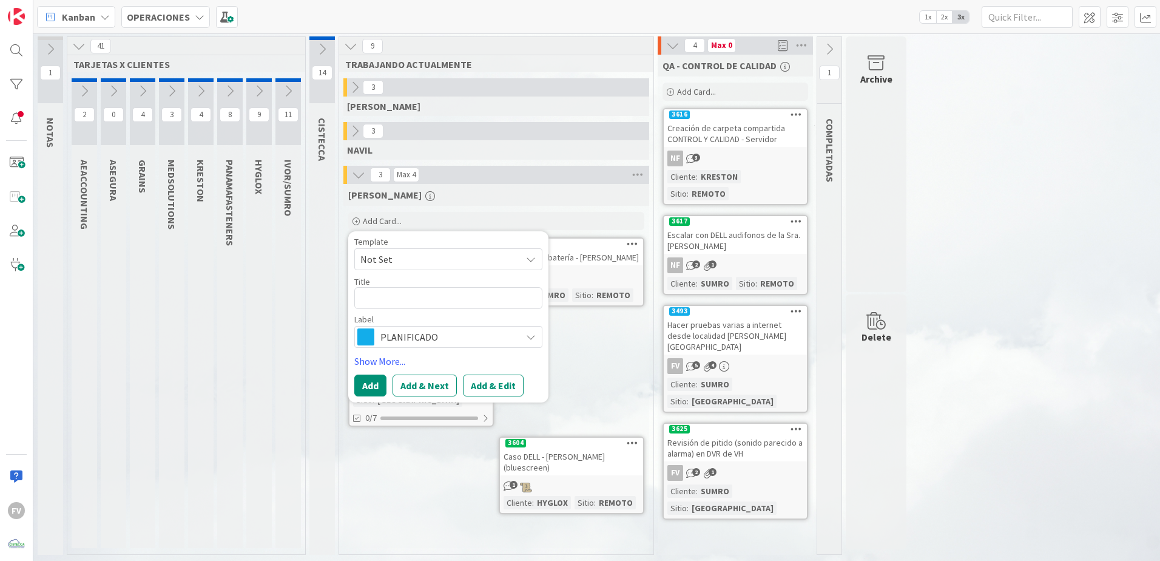
click at [416, 261] on span "Not Set" at bounding box center [436, 259] width 152 height 16
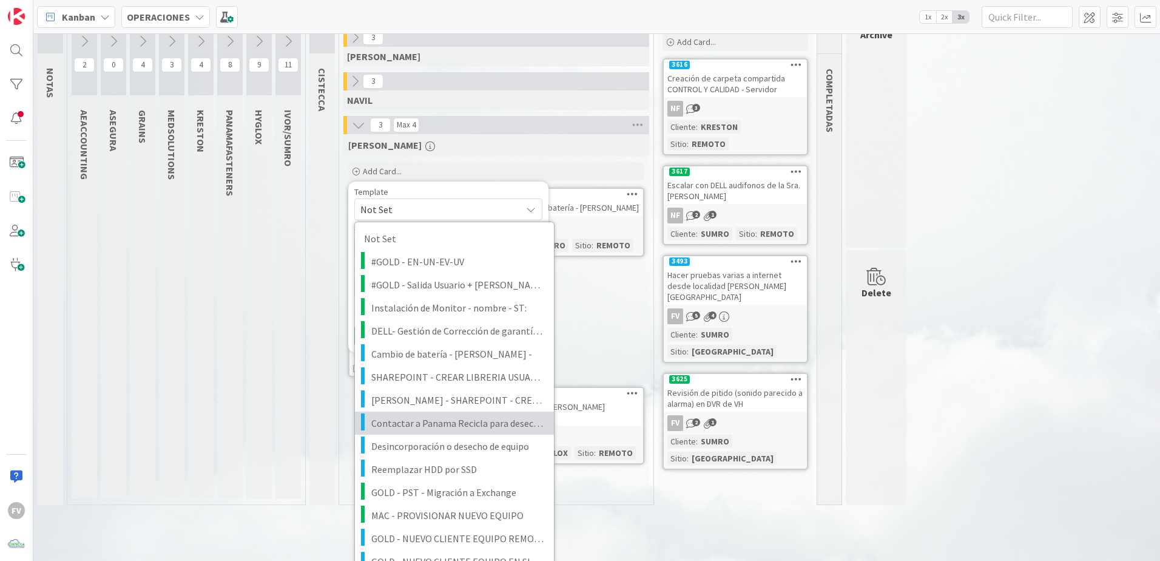
scroll to position [61, 0]
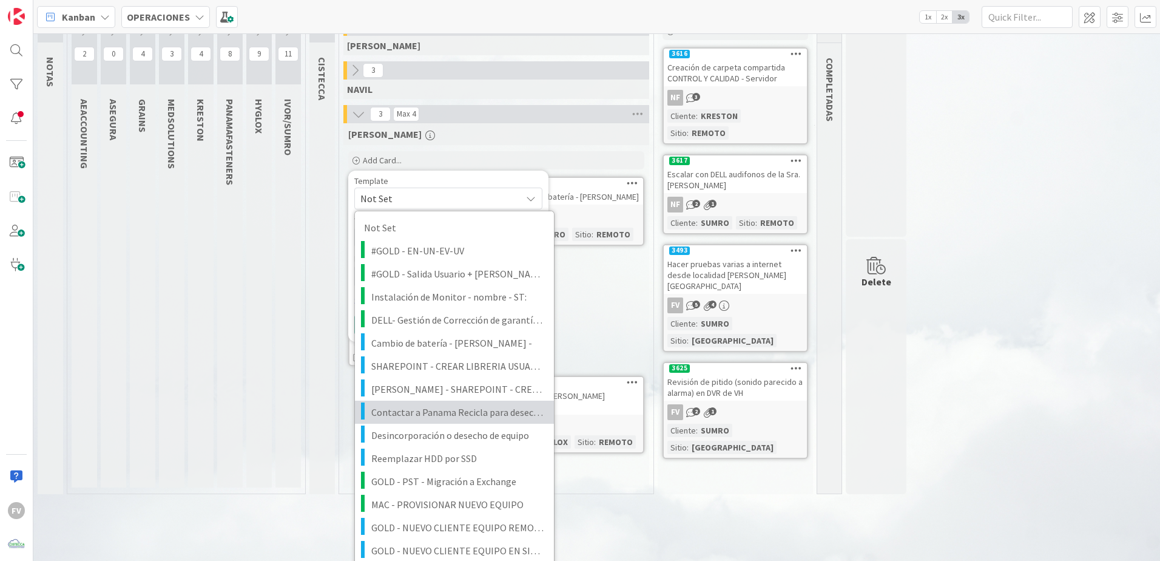
click at [482, 410] on span "Contactar a Panama Recicla para desechos electrónicos - (Aqui colocar lugar de …" at bounding box center [458, 412] width 174 height 16
type textarea "x"
type textarea "Contactar a Panama Recicla para desechos electrónicos - (Aqui colocar lugar de …"
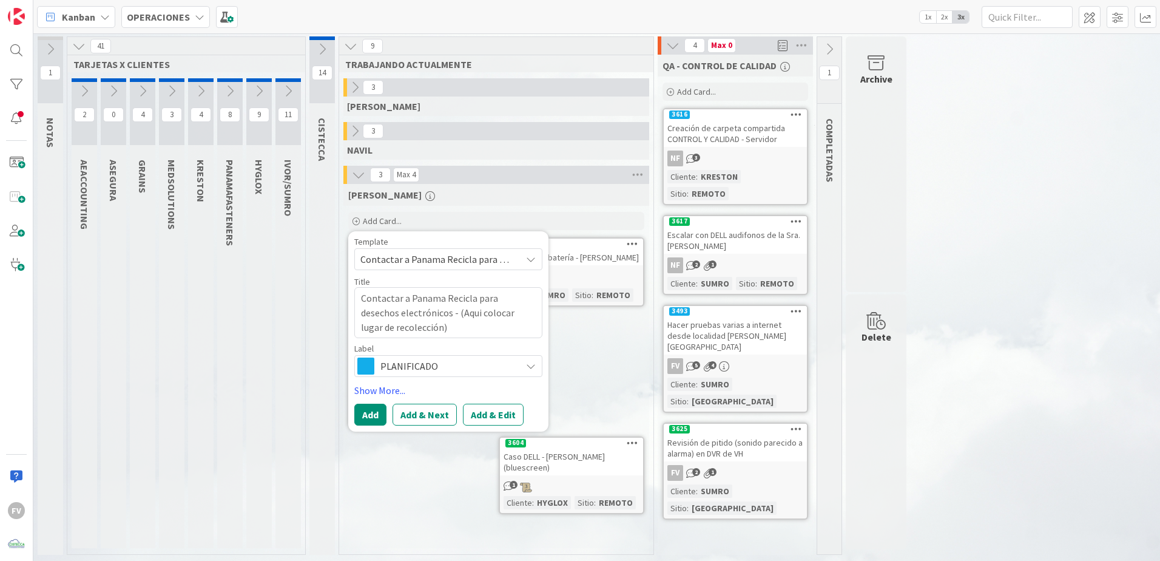
scroll to position [0, 0]
drag, startPoint x: 407, startPoint y: 329, endPoint x: 421, endPoint y: 315, distance: 20.2
click at [421, 315] on textarea "Contactar a Panama Recicla para desechos electrónicos - (Aqui colocar lugar de …" at bounding box center [448, 312] width 188 height 51
type textarea "x"
type textarea "Contactar a Panama Recicla para desechos electrónicos - ()"
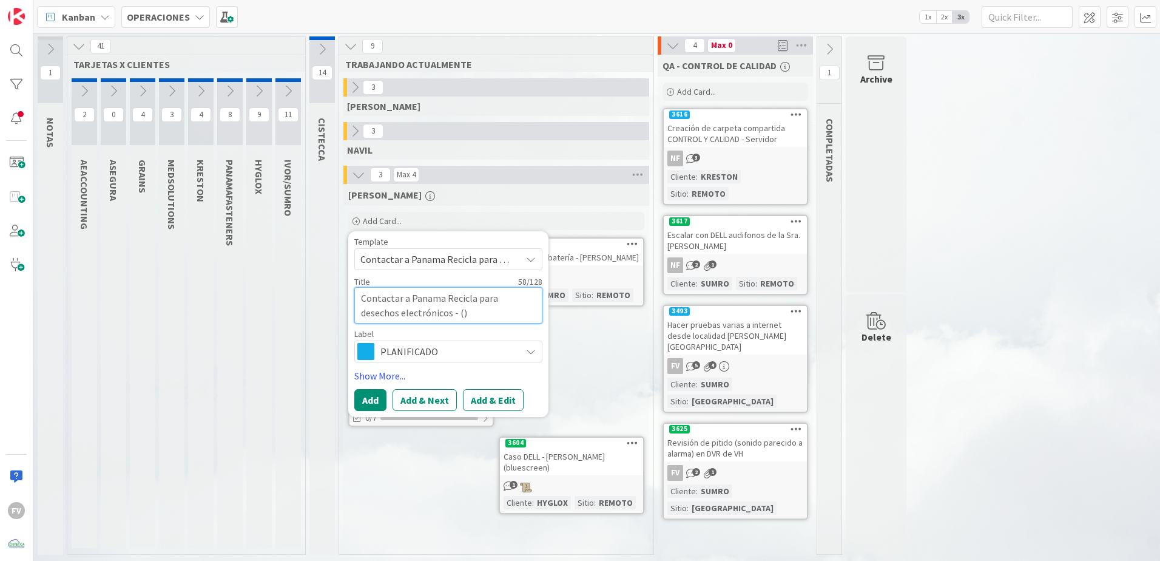
type textarea "x"
type textarea "Contactar a Panama Recicla para desechos electrónicos - (O)"
type textarea "x"
type textarea "Contactar a Panama Recicla para desechos electrónicos - (Of)"
type textarea "x"
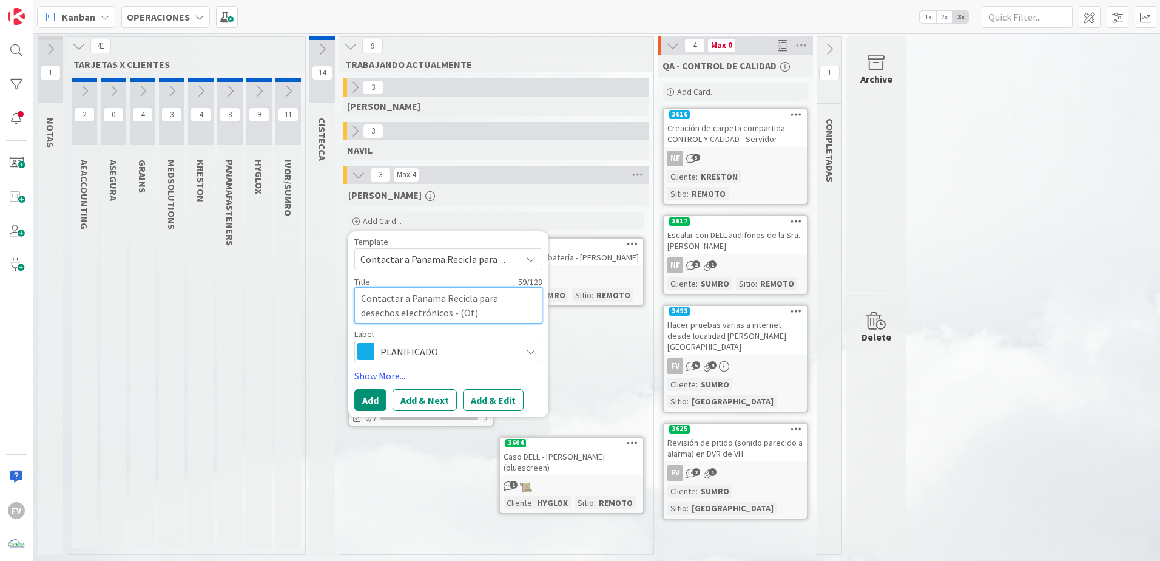
type textarea "Contactar a Panama Recicla para desechos electrónicos - (Ofi)"
type textarea "x"
type textarea "Contactar a Panama Recicla para desechos electrónicos - (Ofic)"
type textarea "x"
type textarea "Contactar a Panama Recicla para desechos electrónicos - (Ofici)"
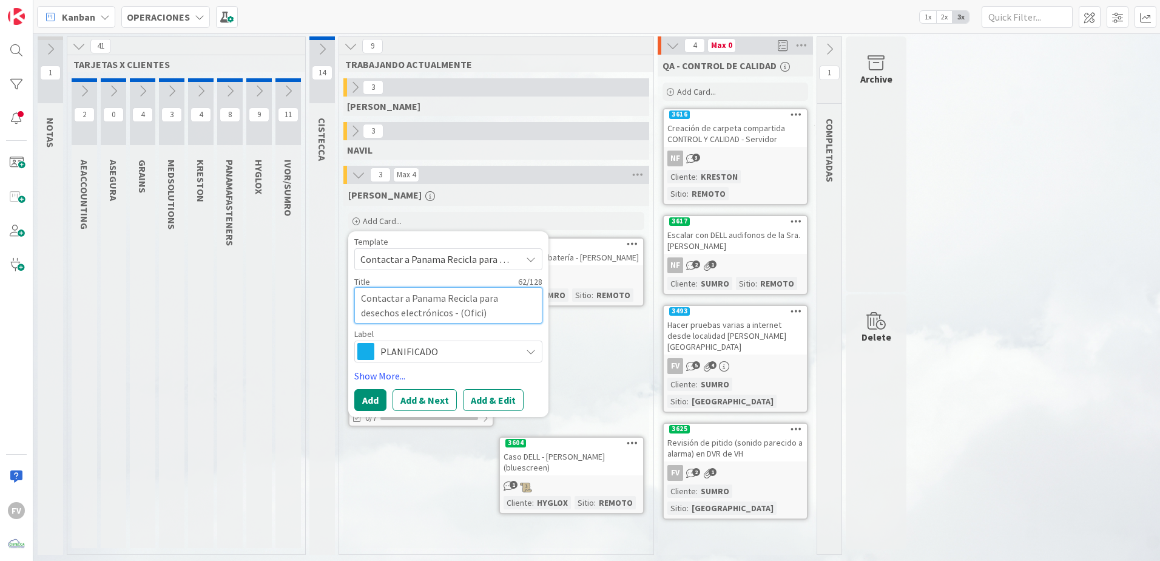
type textarea "x"
type textarea "Contactar a Panama Recicla para desechos electrónicos - (Oficin)"
type textarea "x"
type textarea "Contactar a Panama Recicla para desechos electrónicos - (Oficina)"
click at [369, 395] on button "Add" at bounding box center [370, 400] width 32 height 22
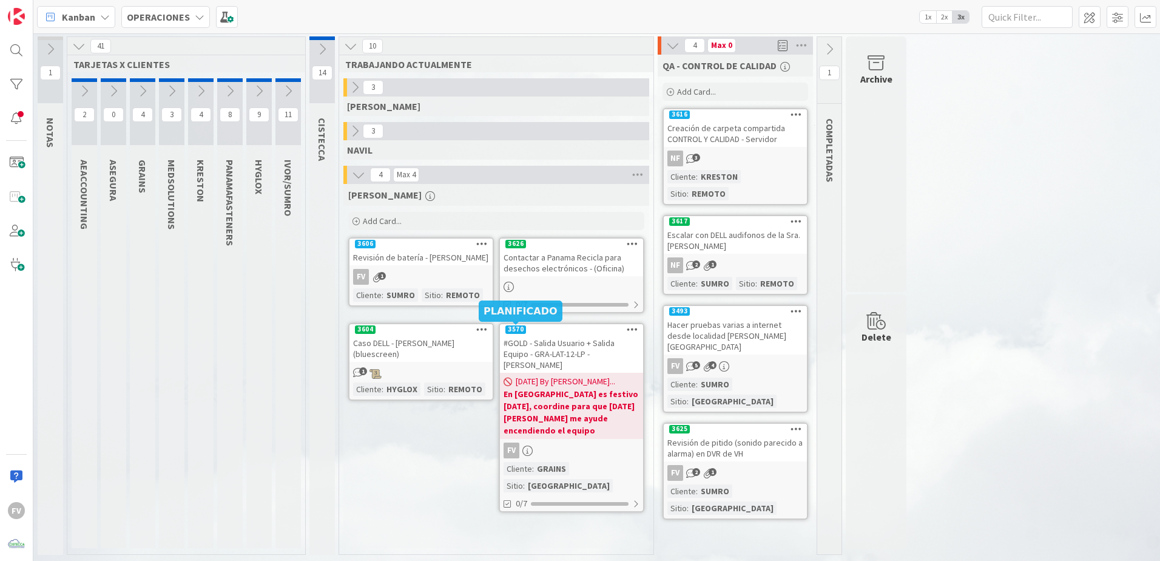
click at [539, 280] on div at bounding box center [571, 286] width 143 height 13
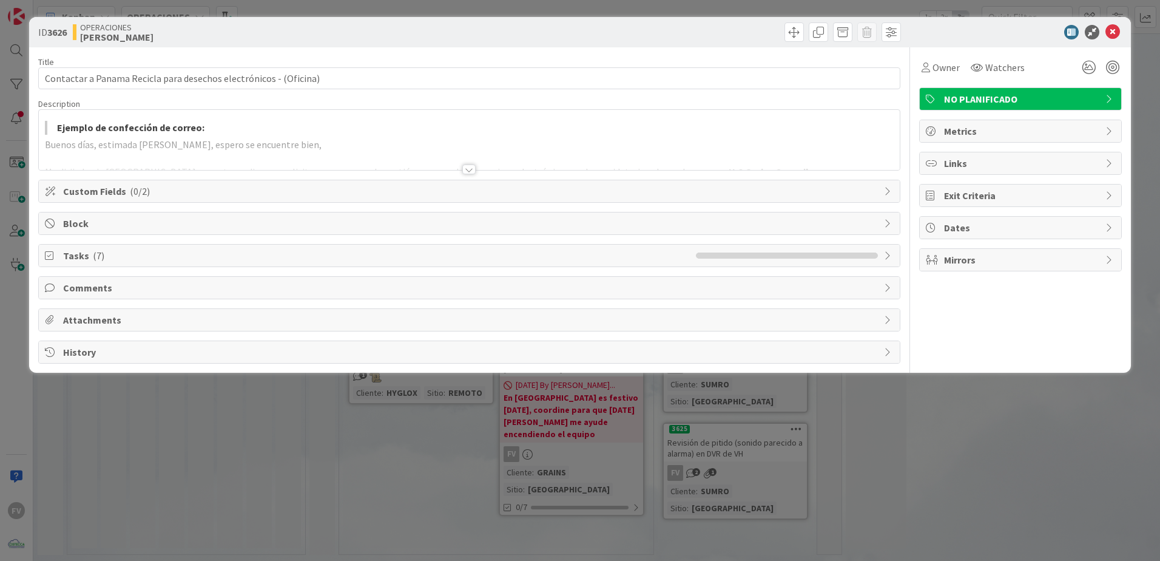
click at [609, 192] on span "Custom Fields ( 0/2 )" at bounding box center [470, 191] width 815 height 15
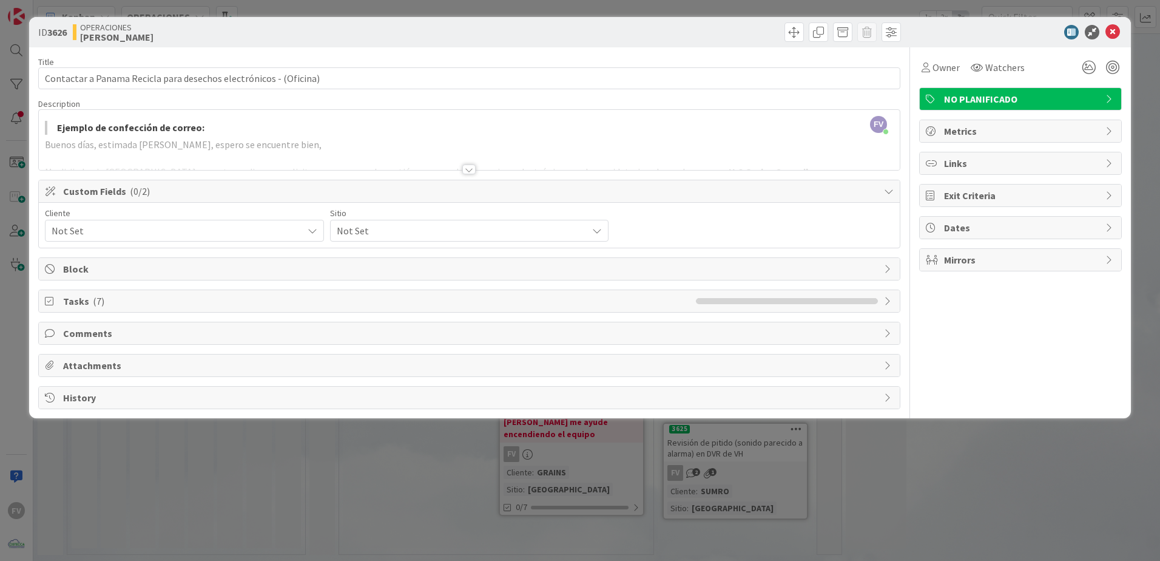
click at [216, 234] on span "Not Set" at bounding box center [174, 230] width 245 height 17
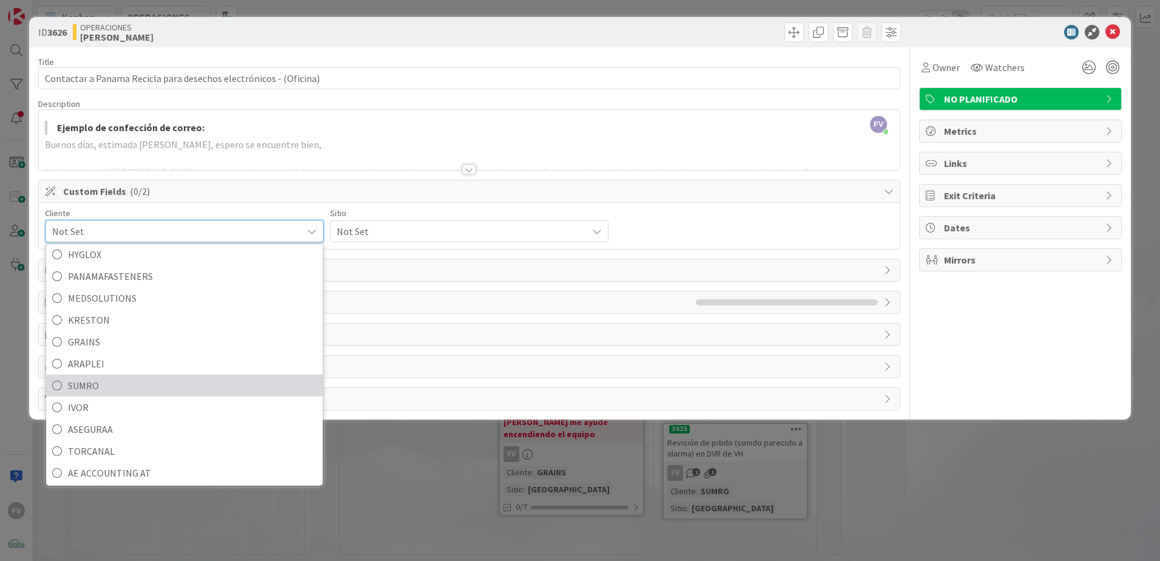
scroll to position [52, 0]
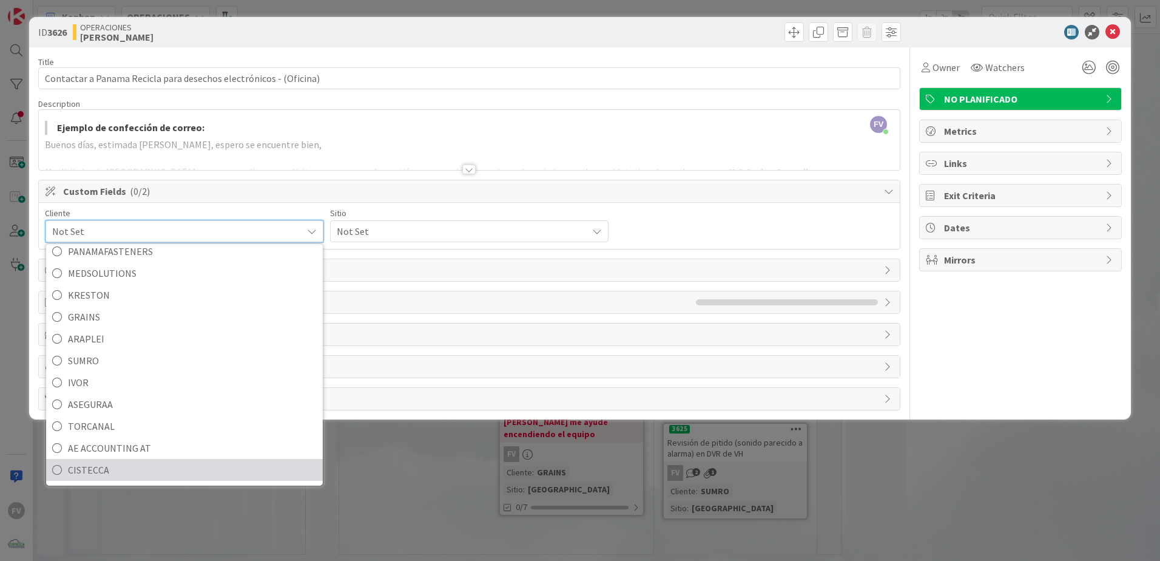
click at [129, 460] on link "CISTECCA" at bounding box center [184, 470] width 277 height 22
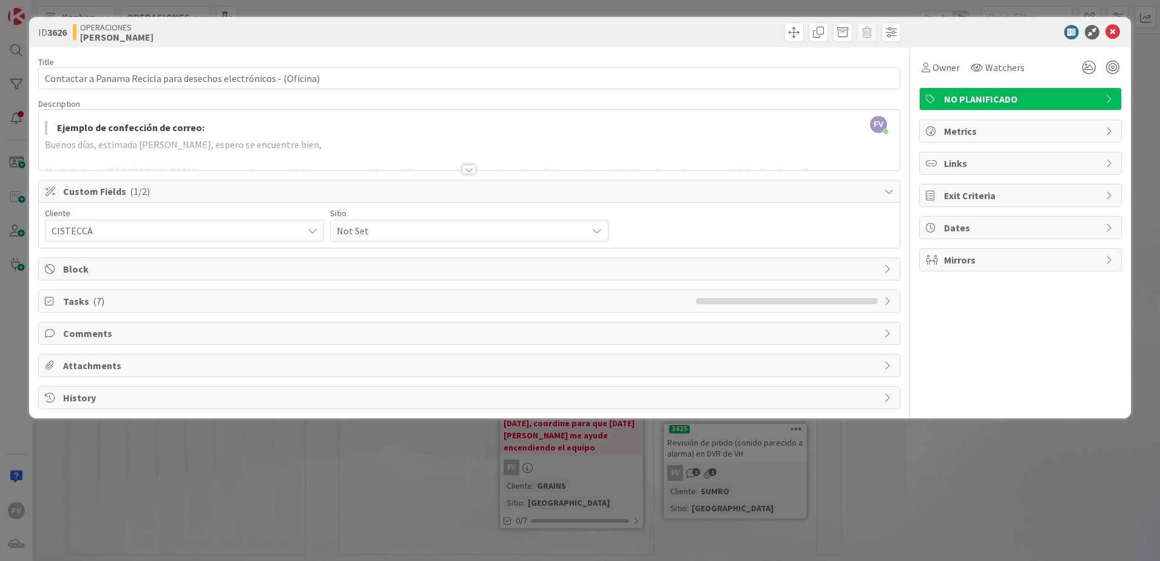
click at [297, 232] on span "Not Set" at bounding box center [174, 230] width 245 height 17
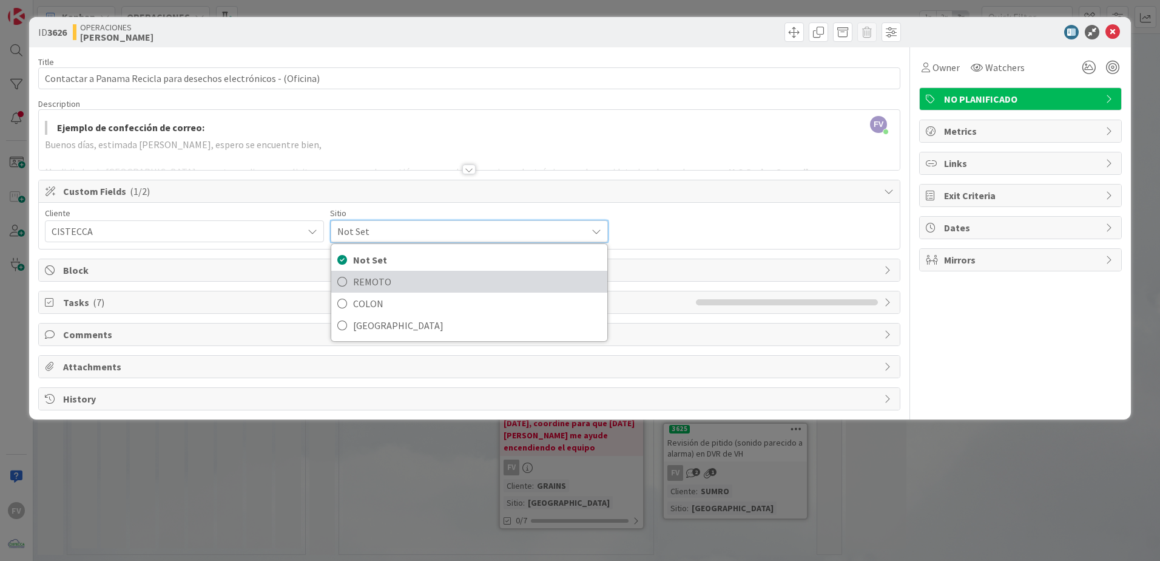
click at [379, 274] on span "REMOTO" at bounding box center [477, 281] width 249 height 18
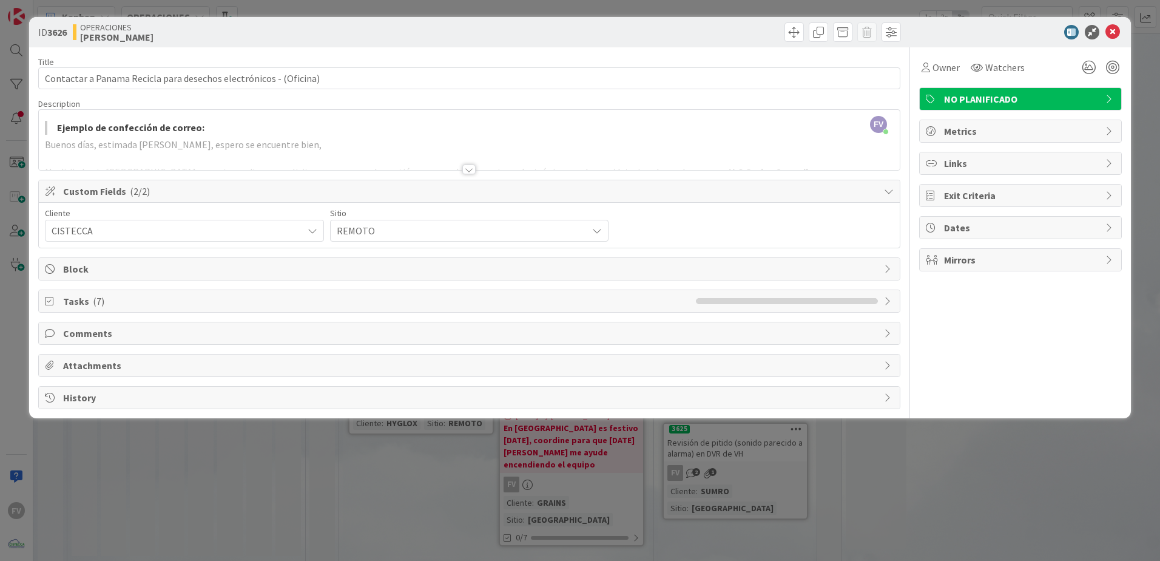
click at [215, 197] on div "Custom Fields ( 2/2 )" at bounding box center [469, 191] width 861 height 22
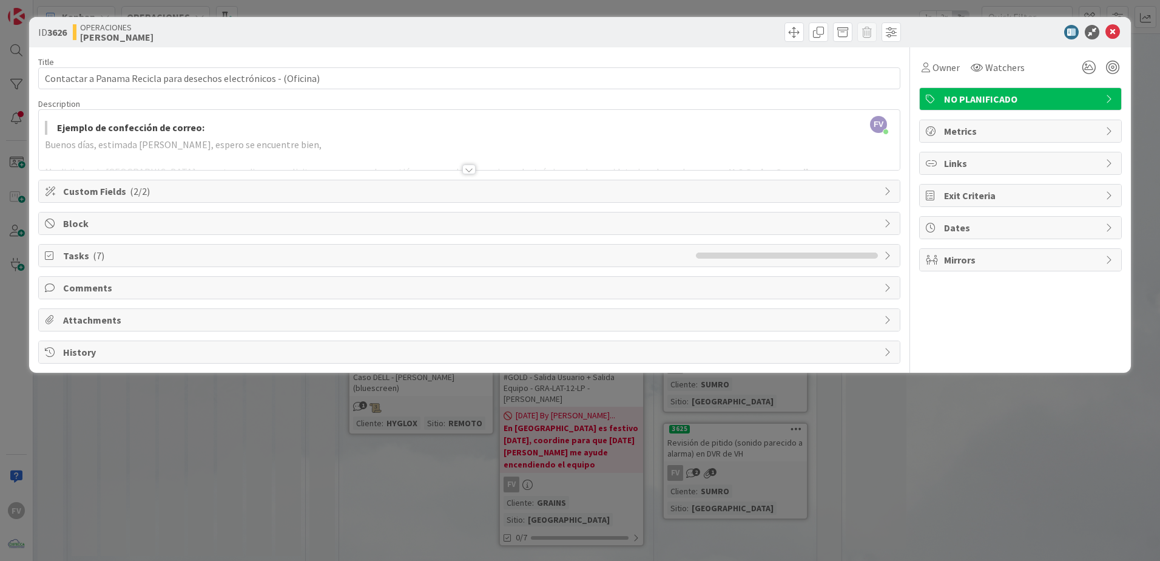
click at [164, 261] on span "Tasks ( 7 )" at bounding box center [376, 255] width 627 height 15
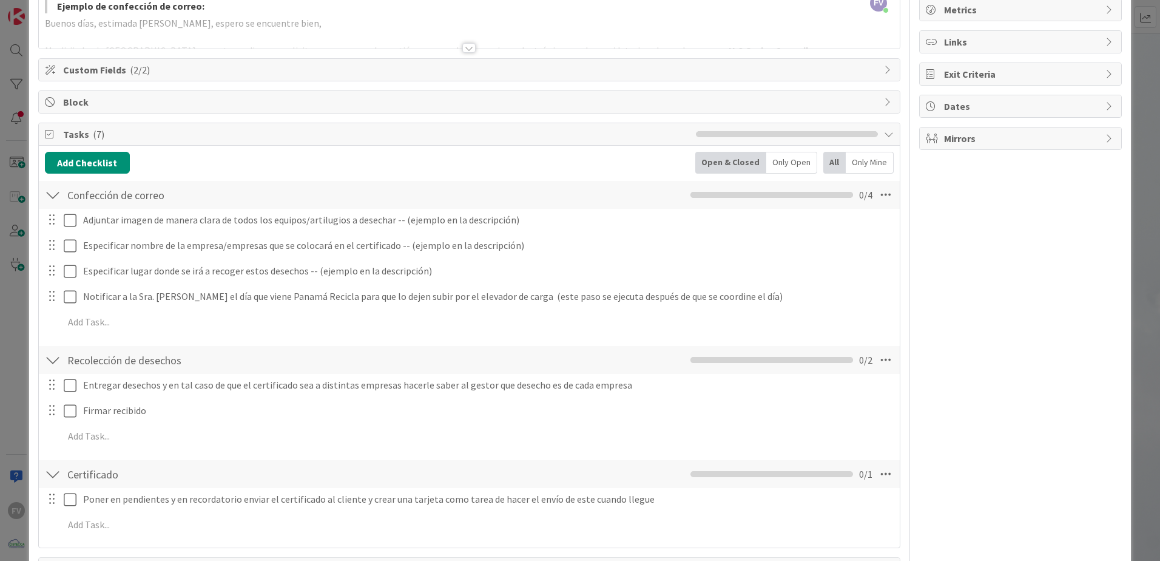
scroll to position [0, 0]
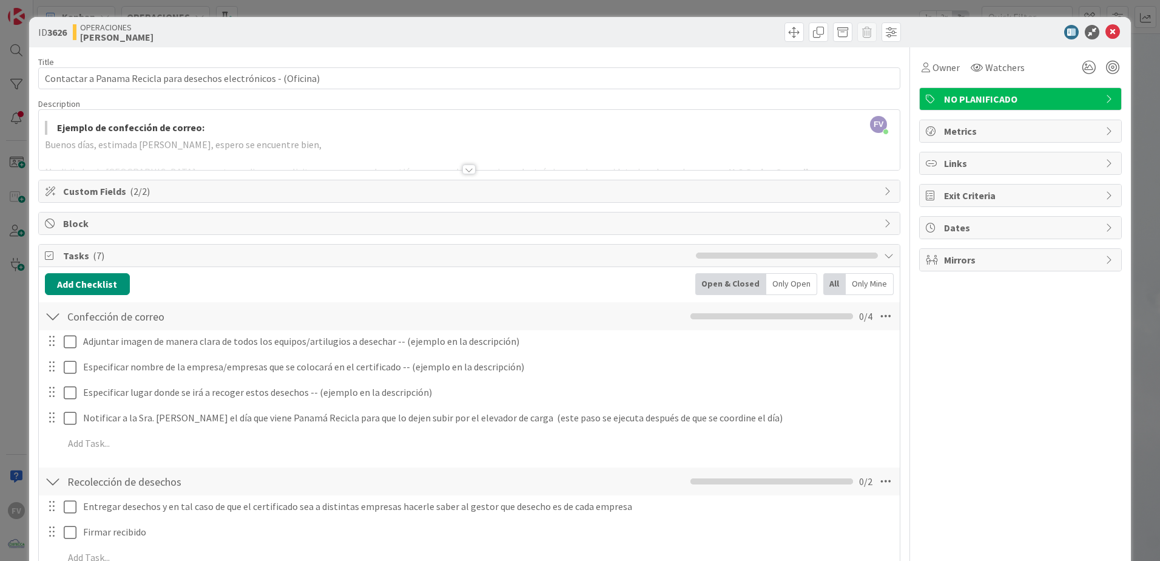
click at [462, 166] on div at bounding box center [468, 169] width 13 height 10
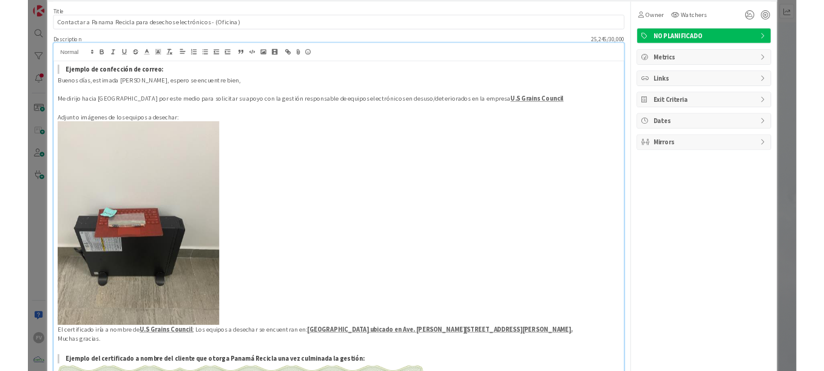
scroll to position [121, 0]
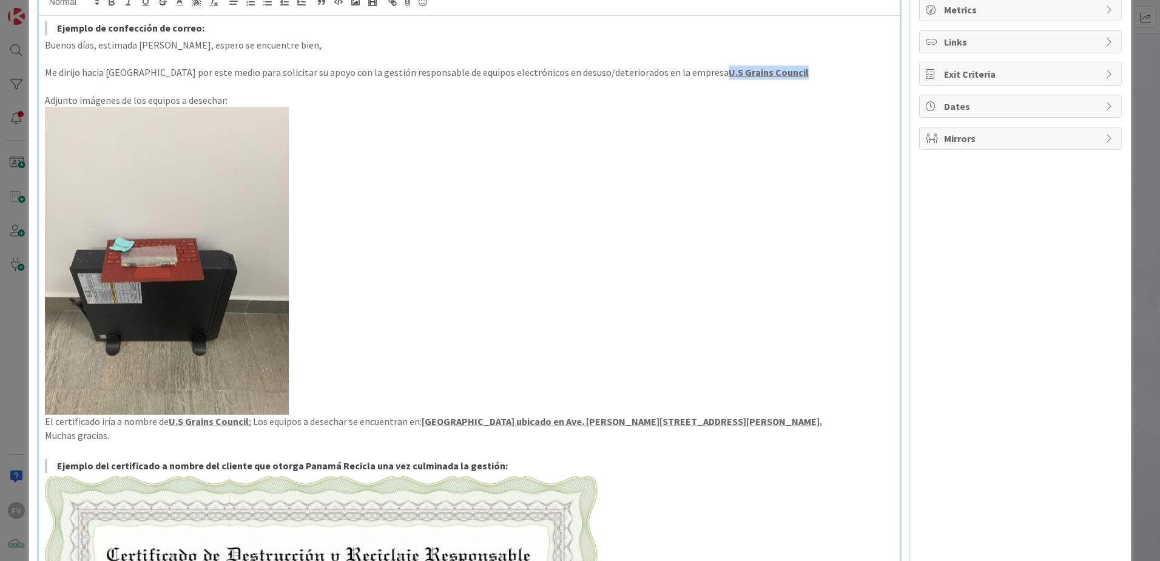
drag, startPoint x: 730, startPoint y: 74, endPoint x: 652, endPoint y: 71, distance: 78.3
click at [652, 71] on p "Me dirijo hacia [GEOGRAPHIC_DATA] por este medio para solicitar su apoyo con la…" at bounding box center [469, 73] width 849 height 14
copy u "U.S Grains Council"
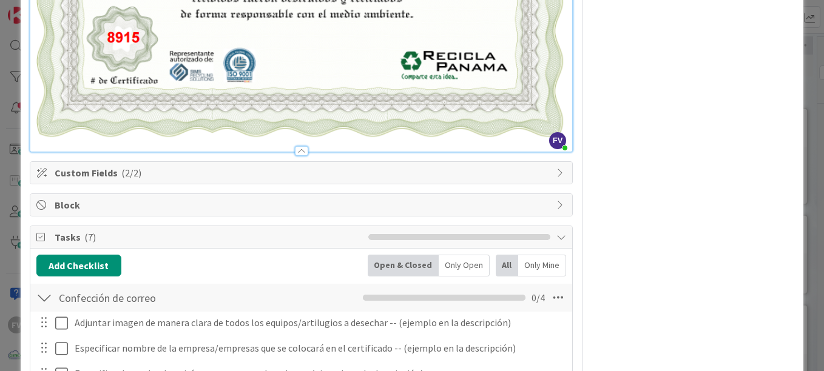
click at [297, 146] on div at bounding box center [301, 151] width 13 height 10
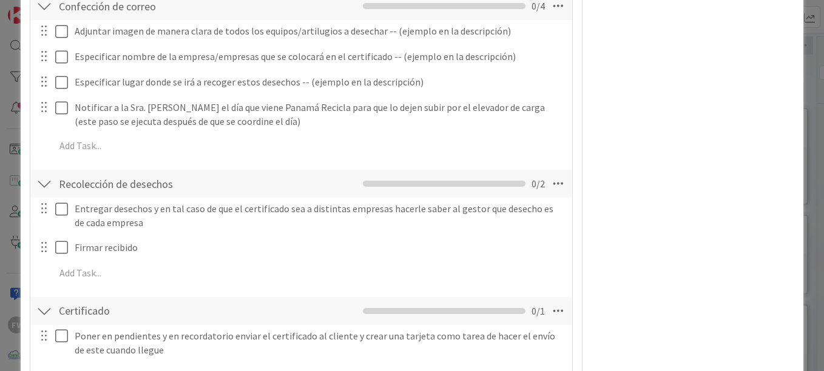
scroll to position [277, 0]
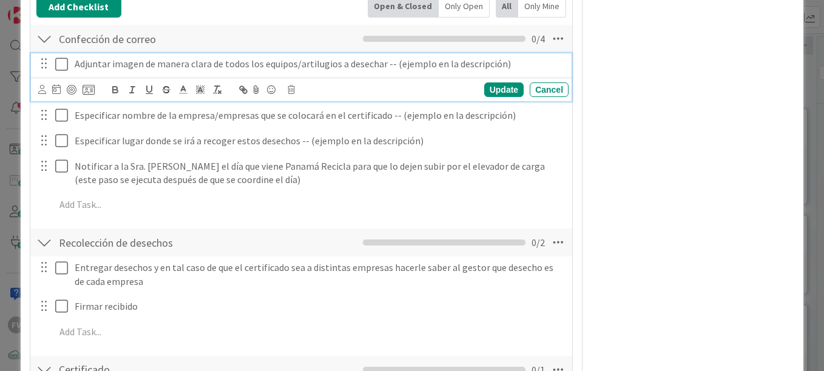
click at [60, 68] on icon at bounding box center [64, 64] width 18 height 15
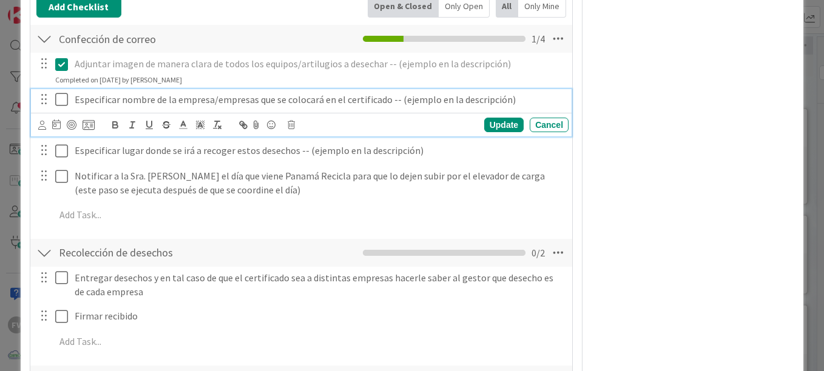
click at [64, 104] on icon at bounding box center [64, 99] width 18 height 15
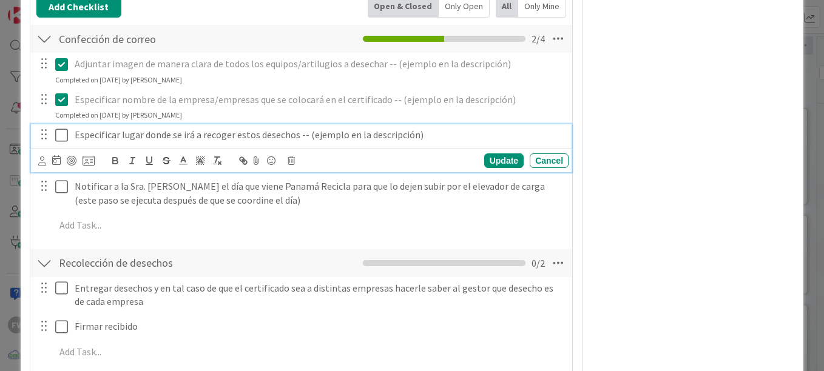
click at [63, 127] on button at bounding box center [62, 135] width 15 height 19
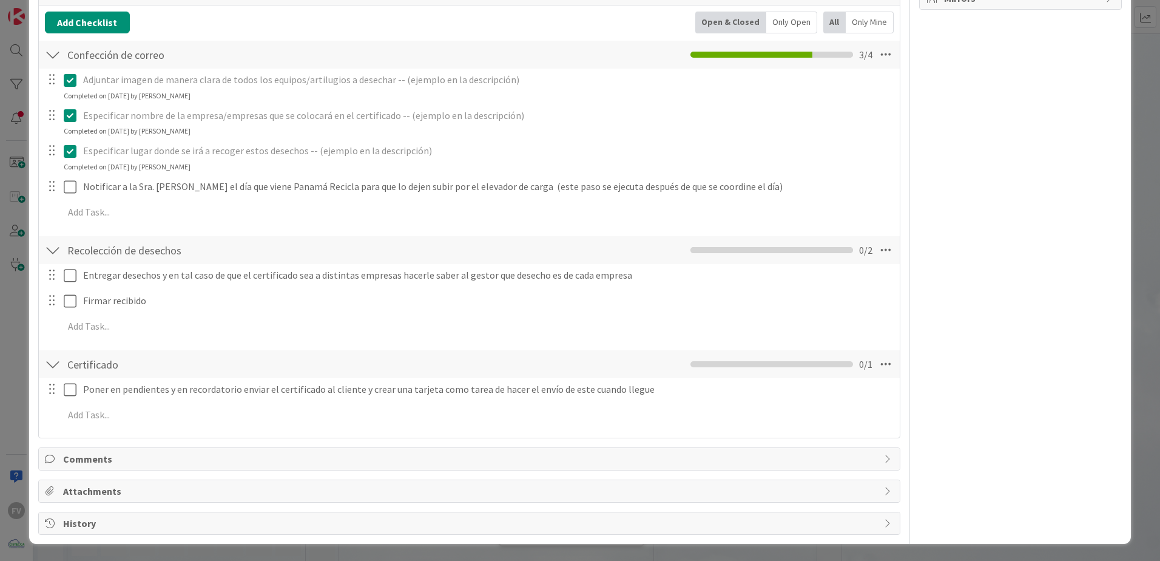
scroll to position [261, 0]
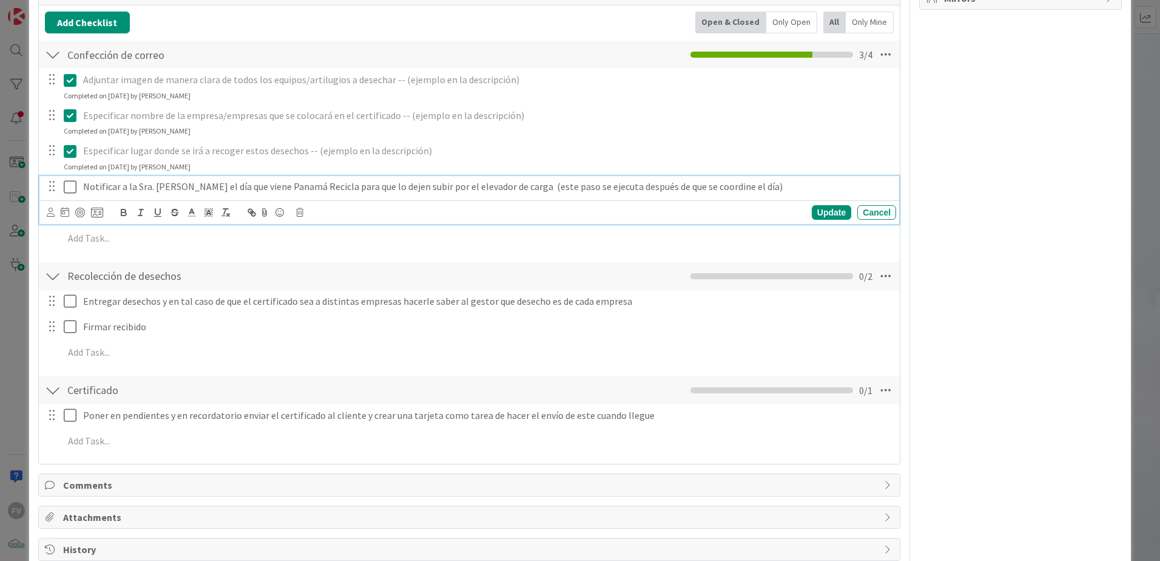
click at [71, 185] on div "Notificar a la Sra. [PERSON_NAME] el día que viene Panamá Recicla para que lo d…" at bounding box center [469, 200] width 860 height 48
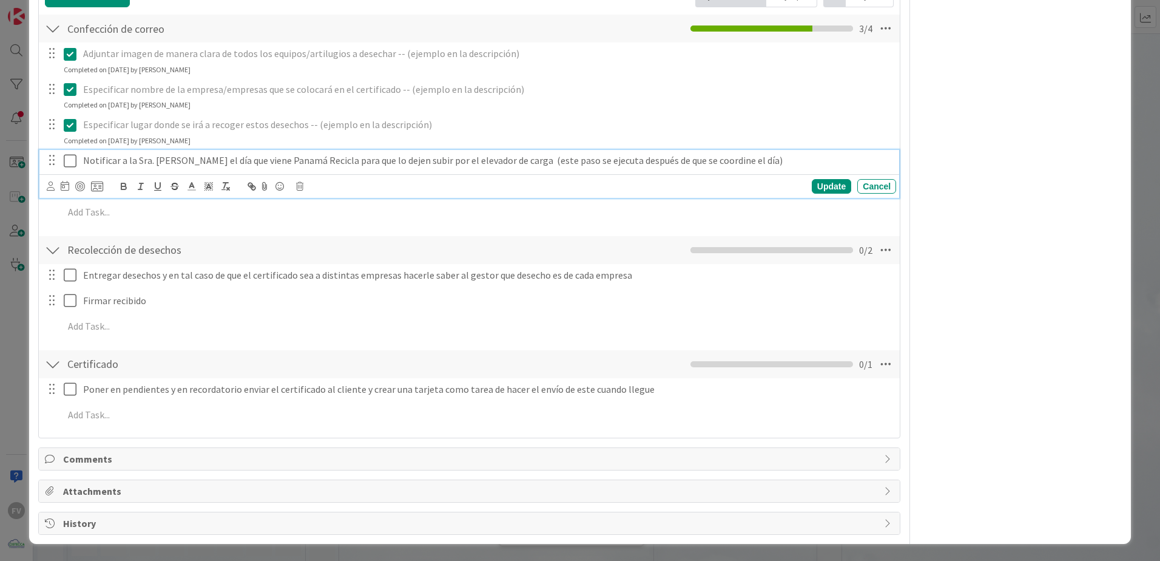
click at [70, 158] on icon at bounding box center [73, 161] width 18 height 15
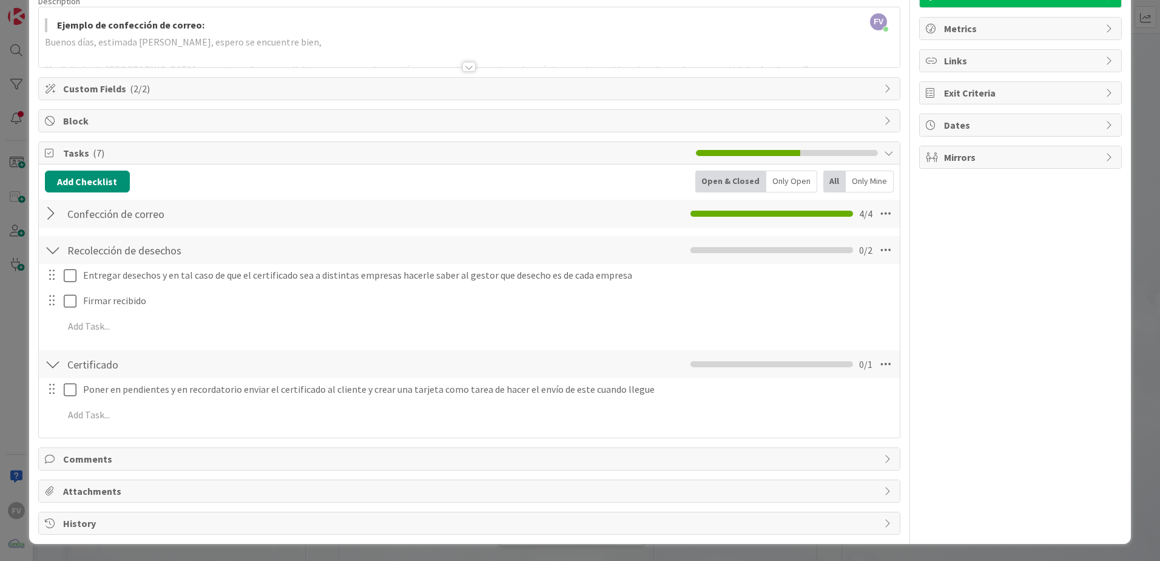
scroll to position [0, 0]
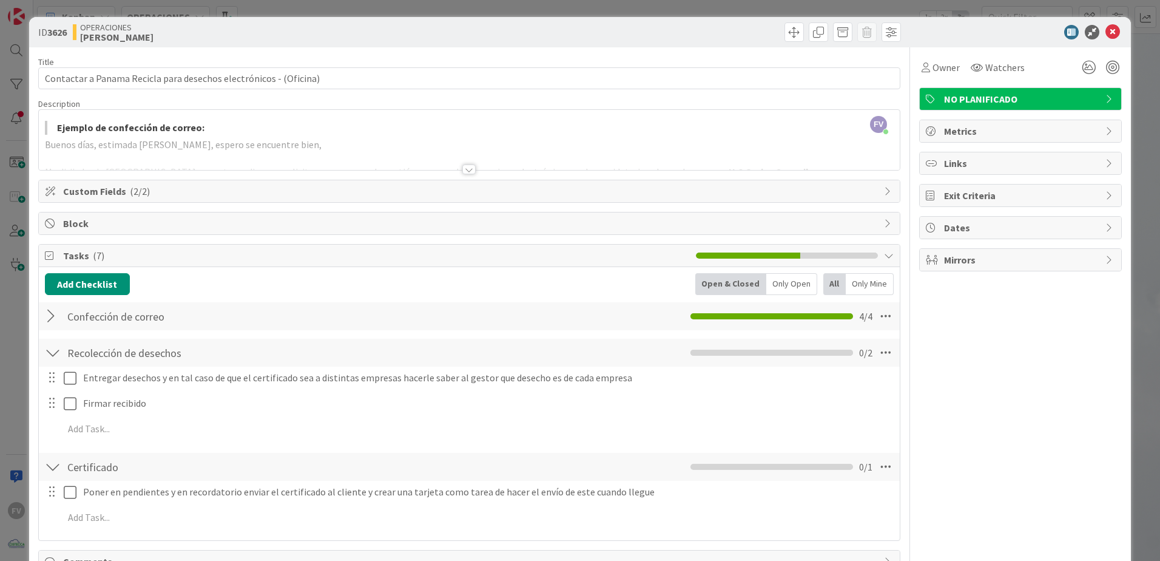
click at [117, 221] on span "Block" at bounding box center [470, 223] width 815 height 15
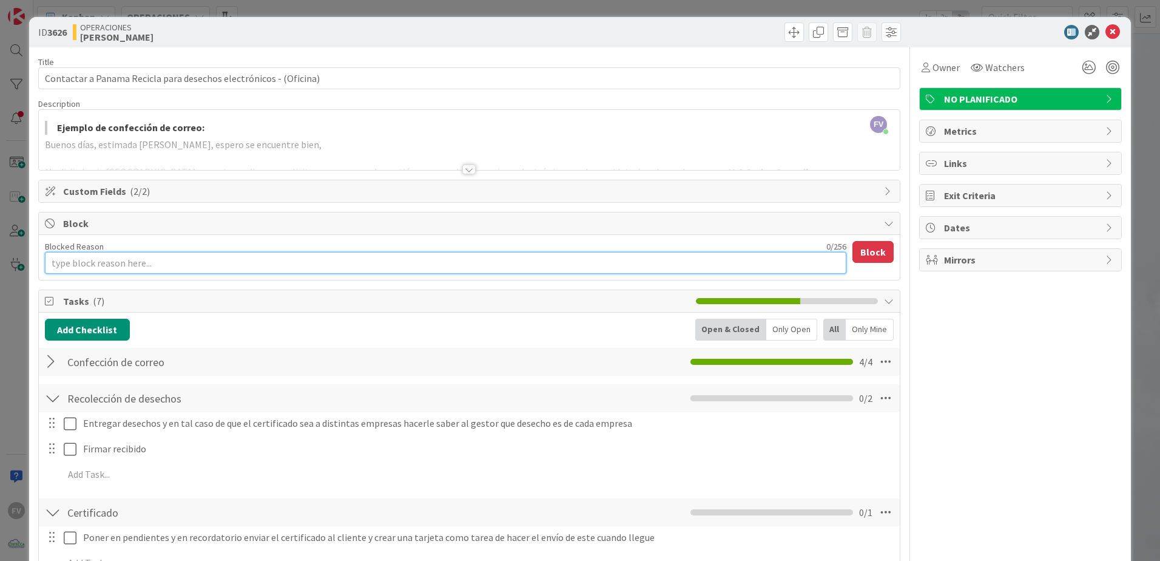
click at [162, 265] on textarea "Blocked Reason" at bounding box center [445, 263] width 801 height 22
type textarea "x"
type textarea "R"
type textarea "x"
type textarea "Re"
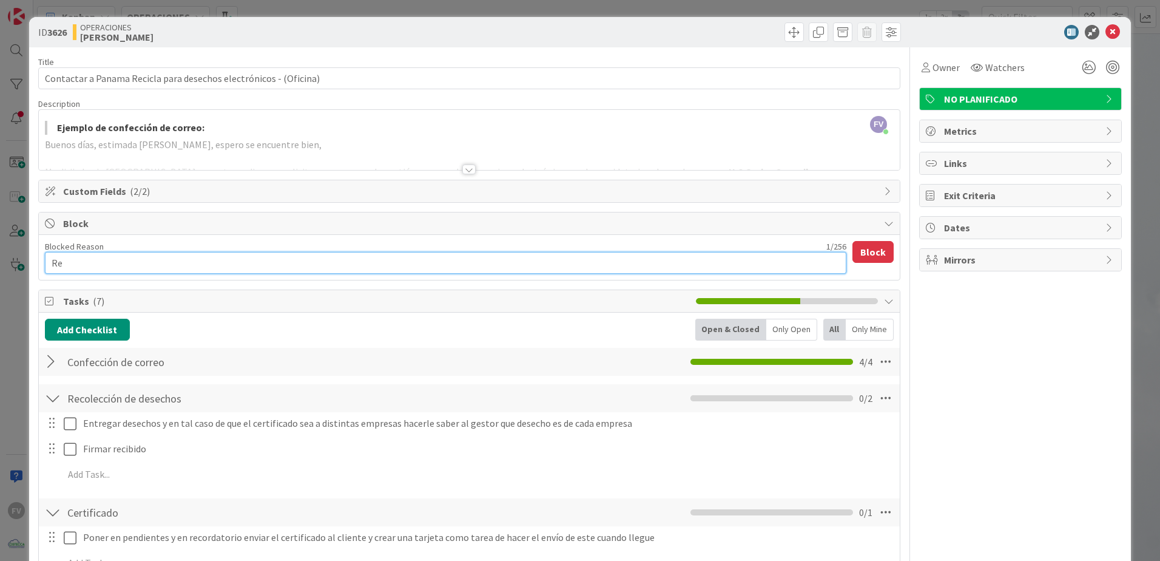
type textarea "x"
type textarea "Rec"
type textarea "x"
type textarea "Reco"
type textarea "x"
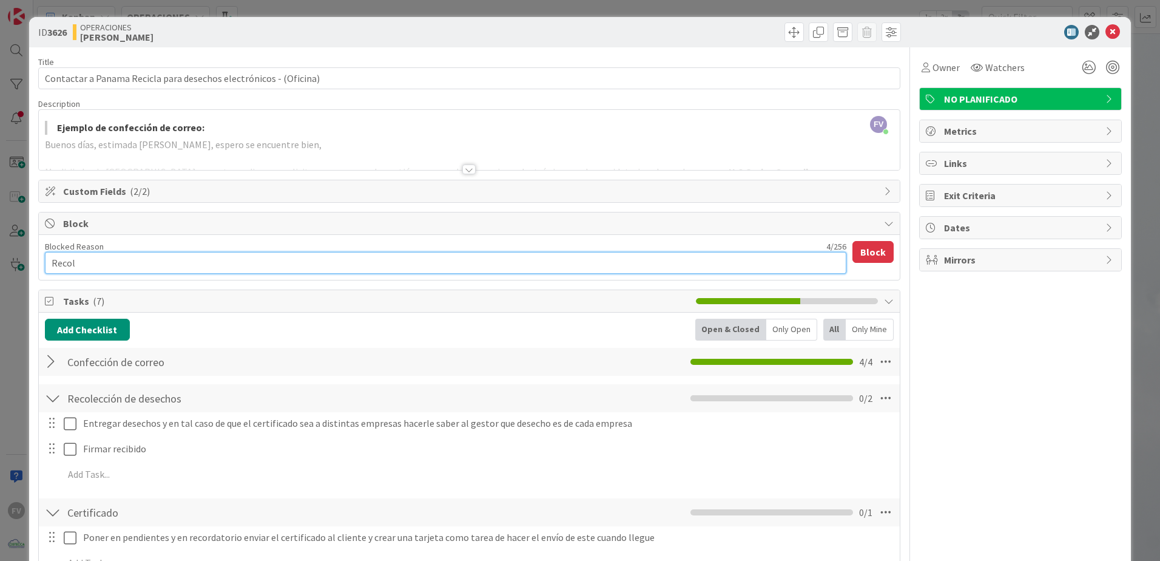
type textarea "Recole"
type textarea "x"
type textarea "Recolec"
type textarea "x"
type textarea "Recolecci"
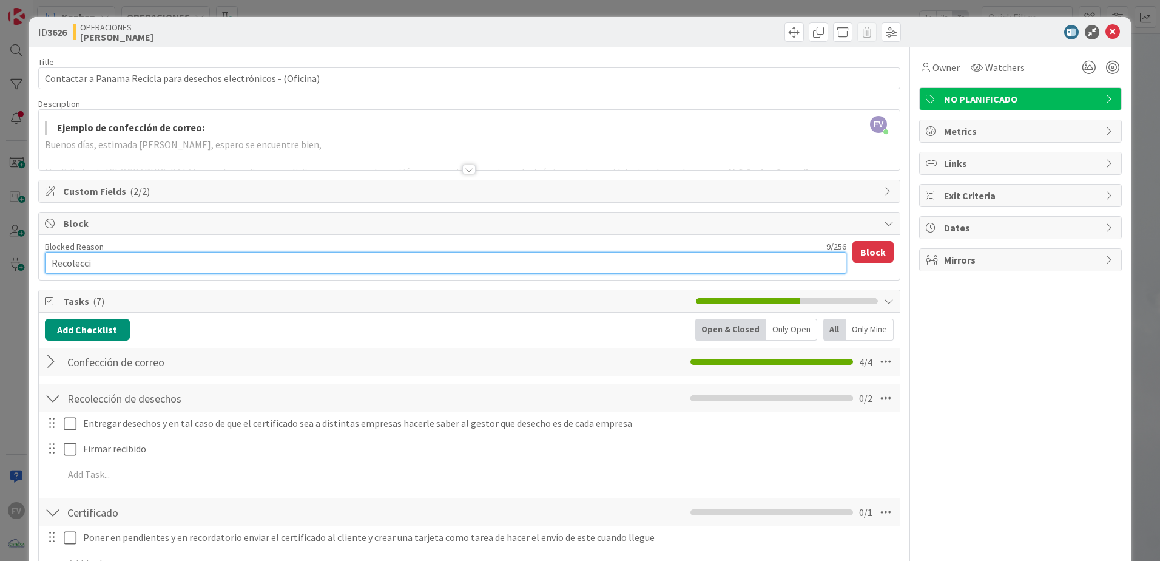
type textarea "x"
type textarea "Recolecc"
type textarea "x"
type textarea "Recolec"
type textarea "x"
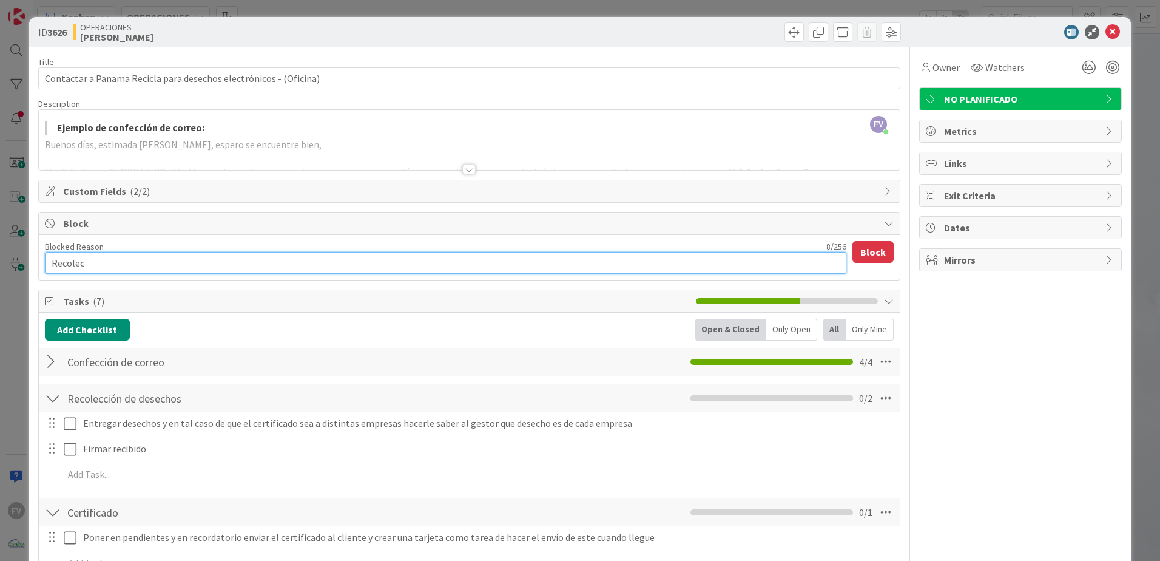
type textarea "Recole"
type textarea "x"
type textarea "Recol"
type textarea "x"
type textarea "Reco"
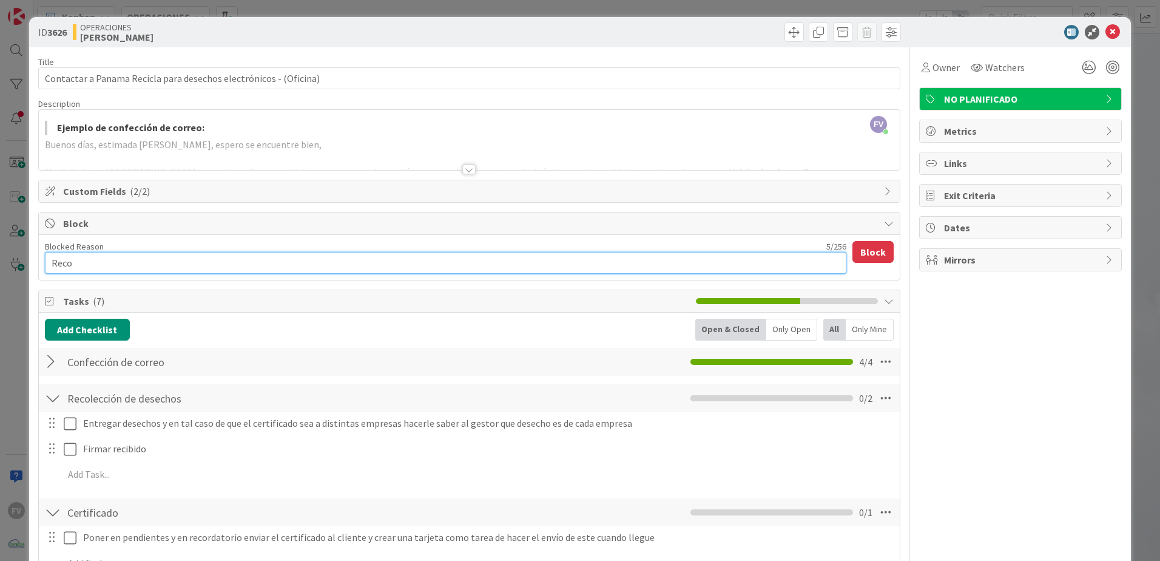
type textarea "x"
type textarea "Rec"
type textarea "x"
type textarea "Re"
type textarea "x"
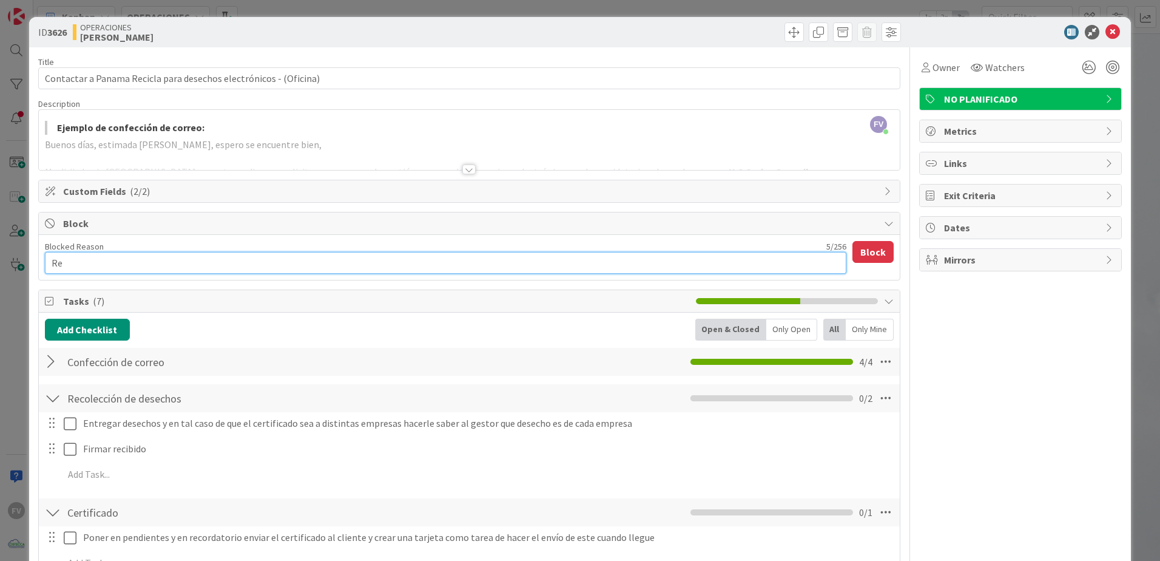
type textarea "R"
type textarea "x"
type textarea "A"
type textarea "x"
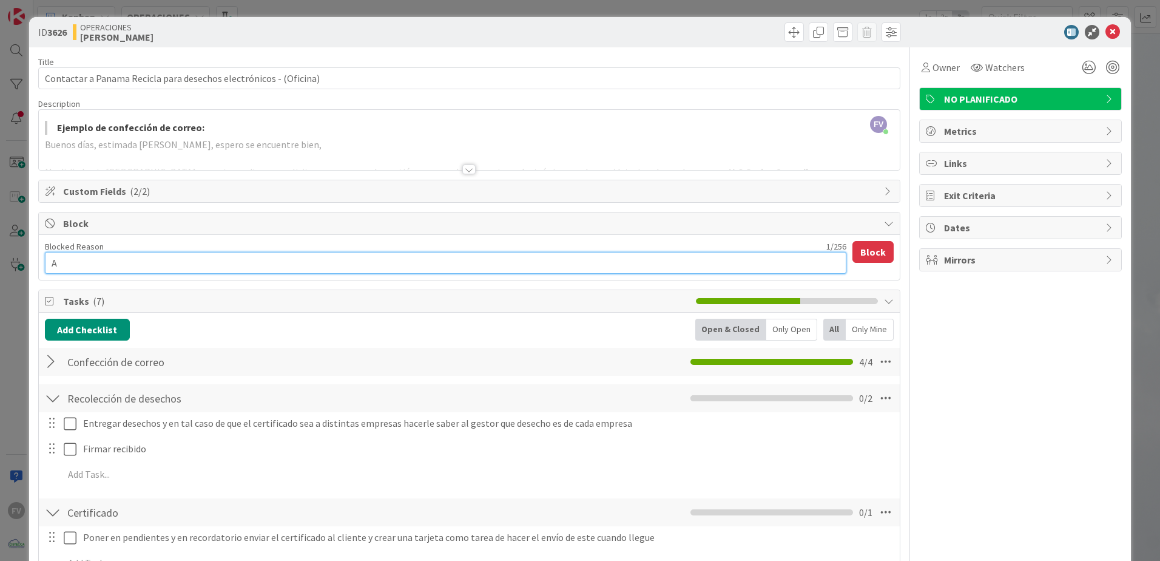
type textarea "Ag"
type textarea "x"
type textarea "Agen"
type textarea "x"
type textarea "Agend"
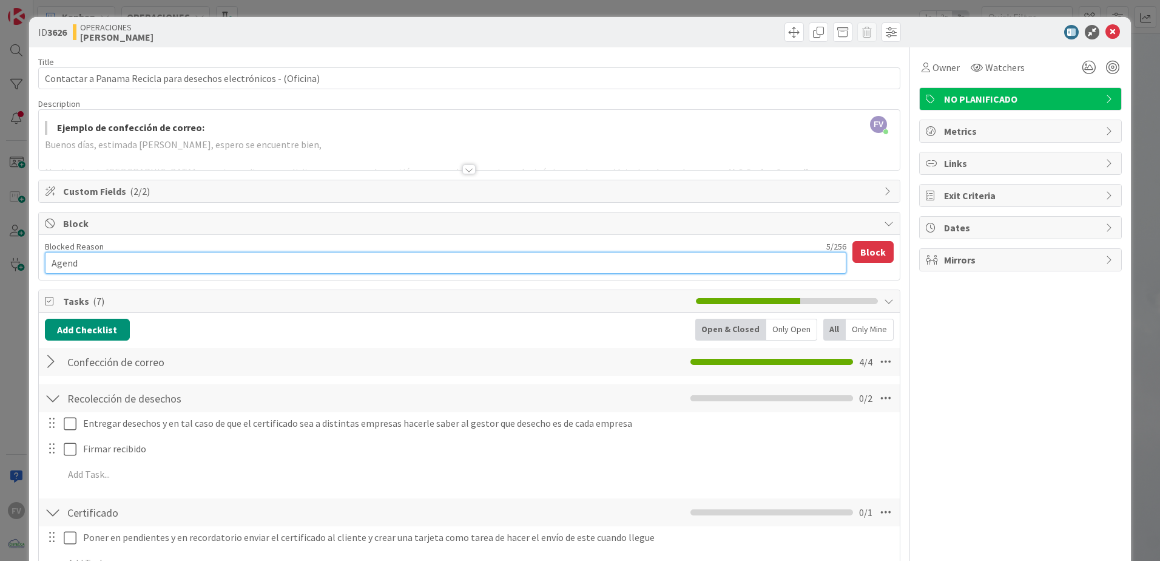
type textarea "x"
type textarea "Agenda"
type textarea "x"
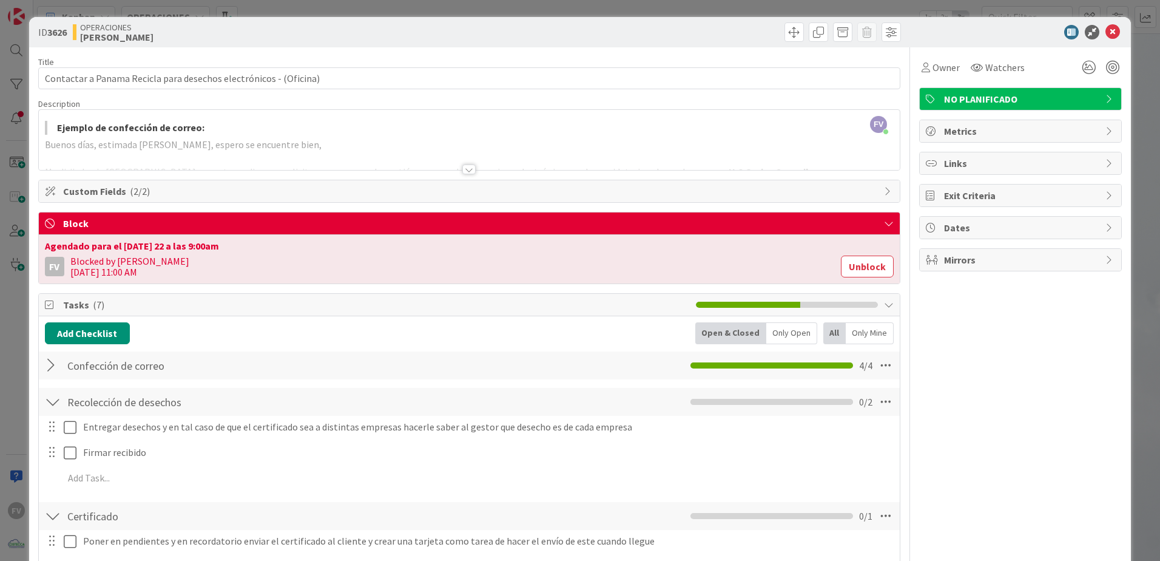
click at [1147, 152] on div "ID 3626 OPERACIONES [PERSON_NAME] Title 65 / 128 Contactar a Panama Recicla par…" at bounding box center [580, 280] width 1160 height 561
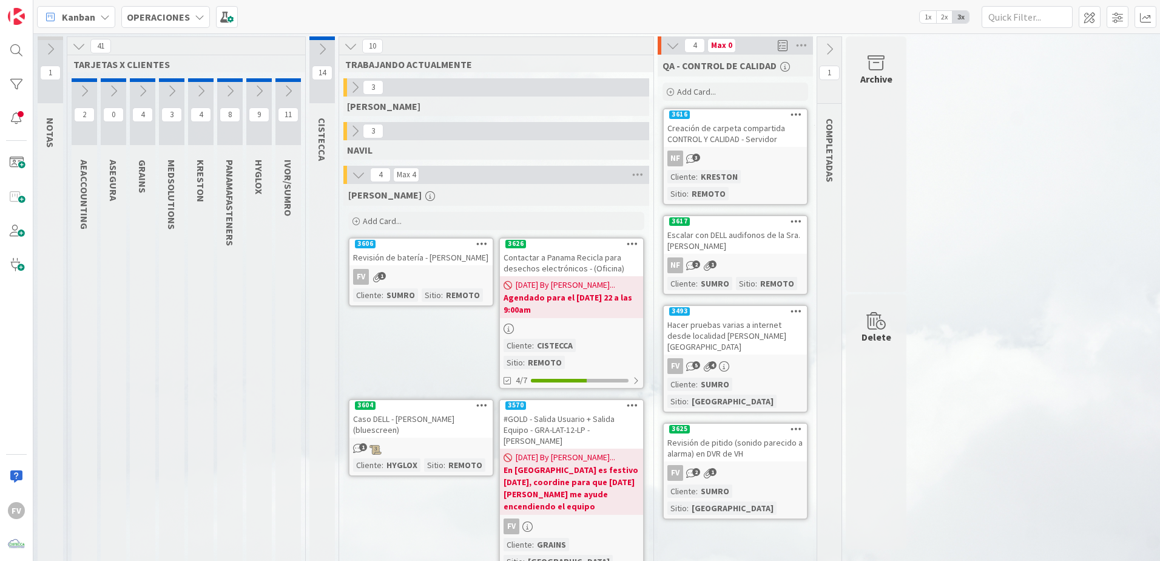
click at [319, 47] on icon at bounding box center [321, 48] width 13 height 13
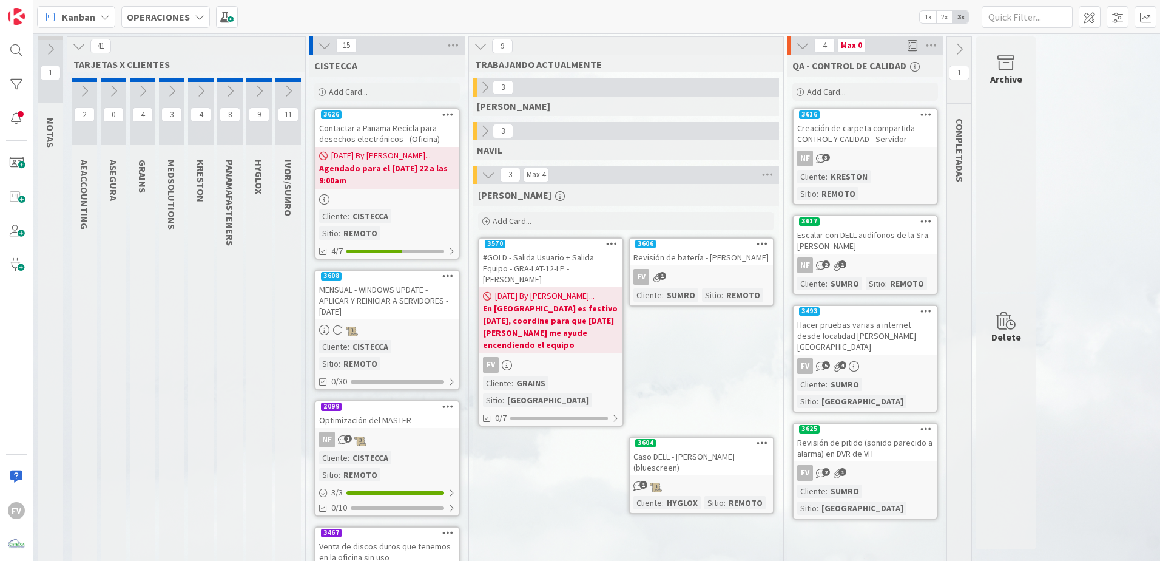
click at [329, 39] on icon at bounding box center [324, 45] width 13 height 13
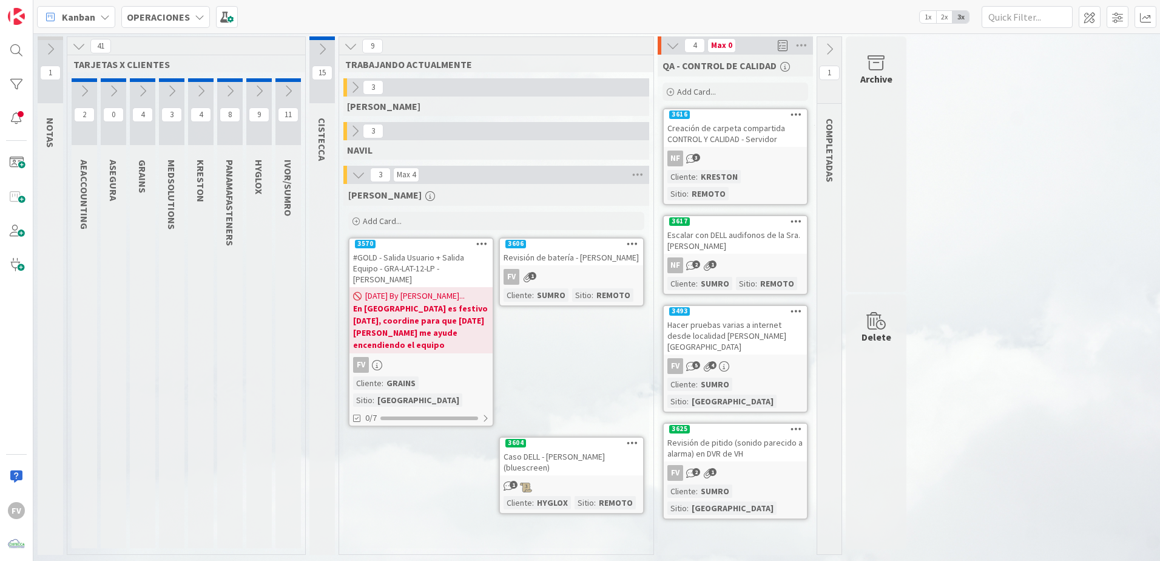
click at [617, 279] on div "FV 1" at bounding box center [571, 277] width 143 height 16
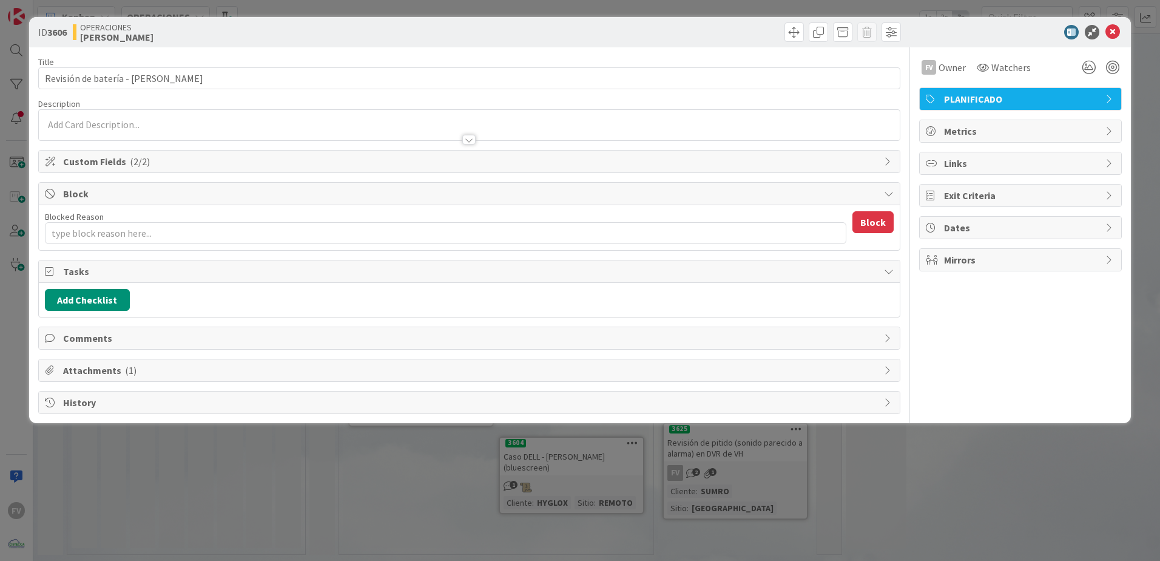
click at [156, 366] on span "Attachments ( 1 )" at bounding box center [470, 370] width 815 height 15
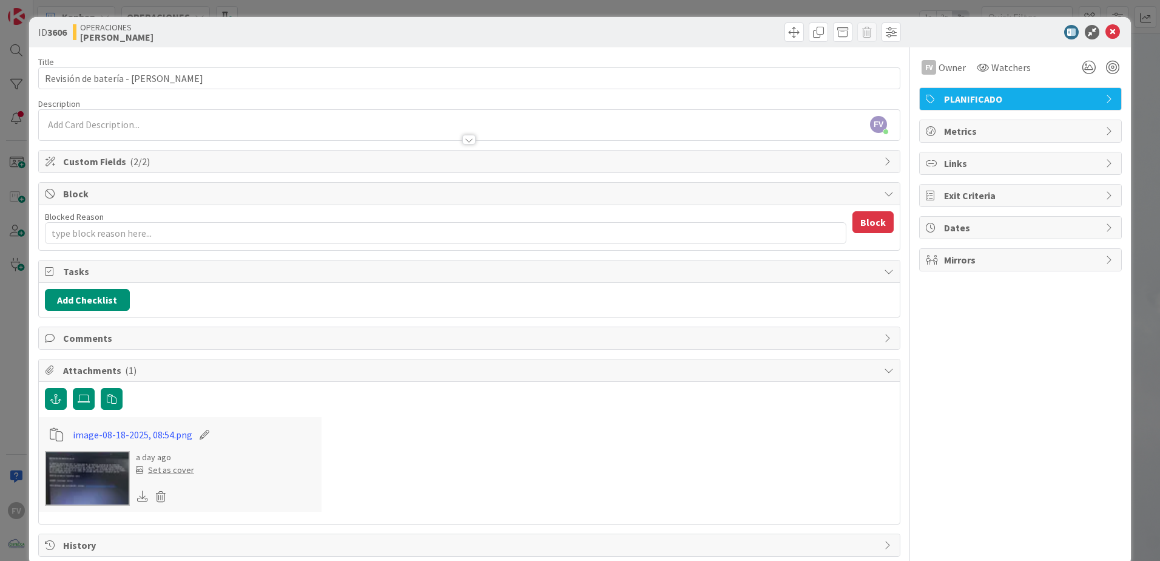
click at [158, 372] on span "Attachments ( 1 )" at bounding box center [470, 370] width 815 height 15
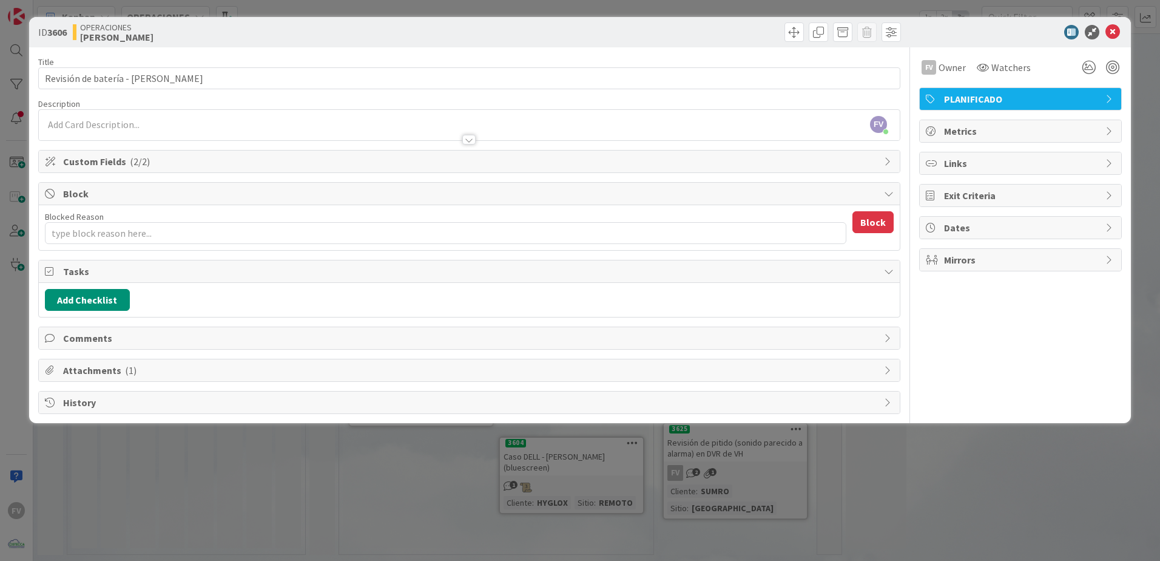
click at [405, 513] on div "ID 3606 OPERACIONES [PERSON_NAME] Title 33 / 128 Revisión de batería - [PERSON_…" at bounding box center [580, 280] width 1160 height 561
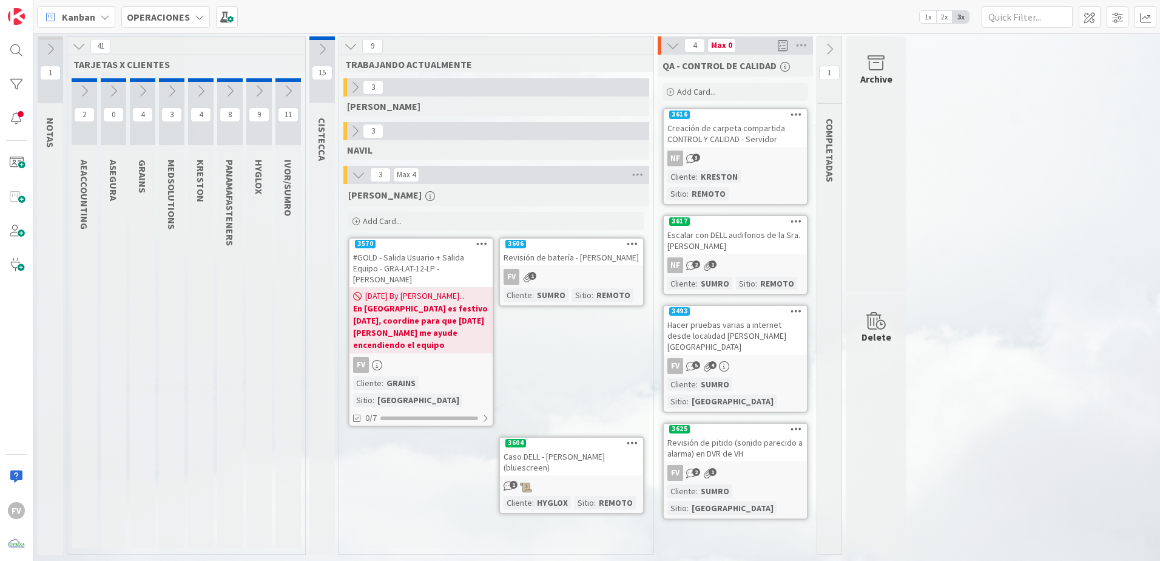
click at [257, 96] on icon at bounding box center [258, 90] width 13 height 13
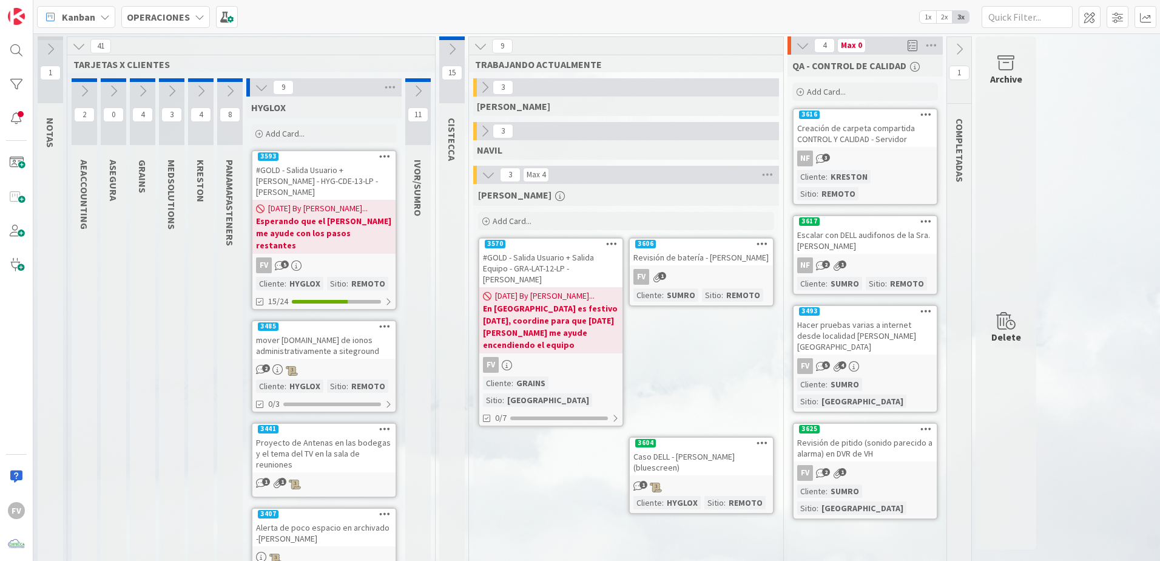
click at [263, 87] on icon at bounding box center [261, 87] width 13 height 13
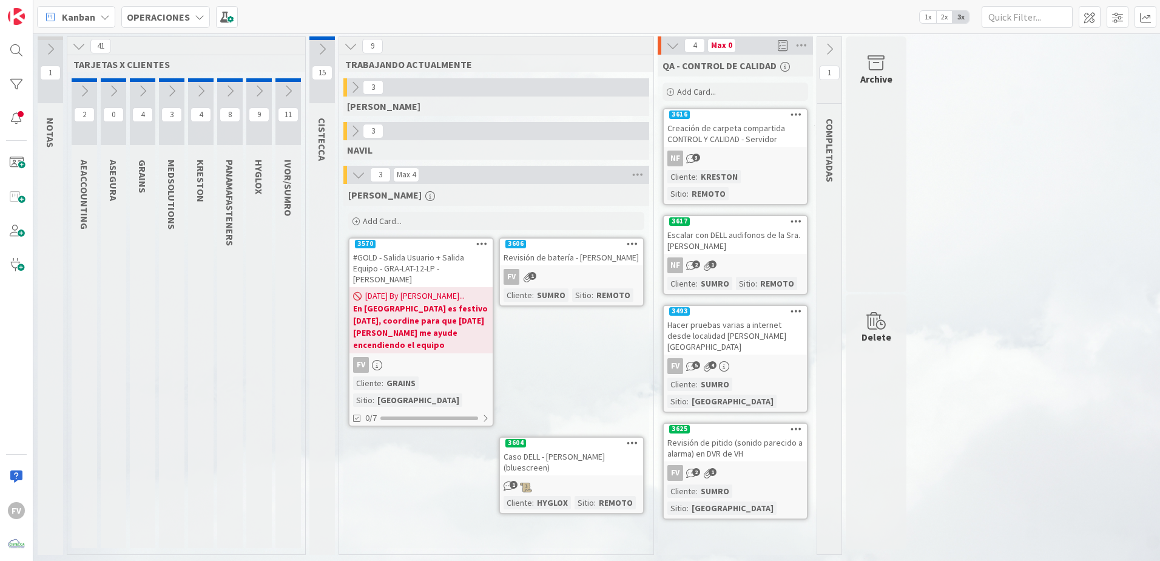
click at [588, 263] on div "Revisión de batería - [PERSON_NAME]" at bounding box center [571, 257] width 143 height 16
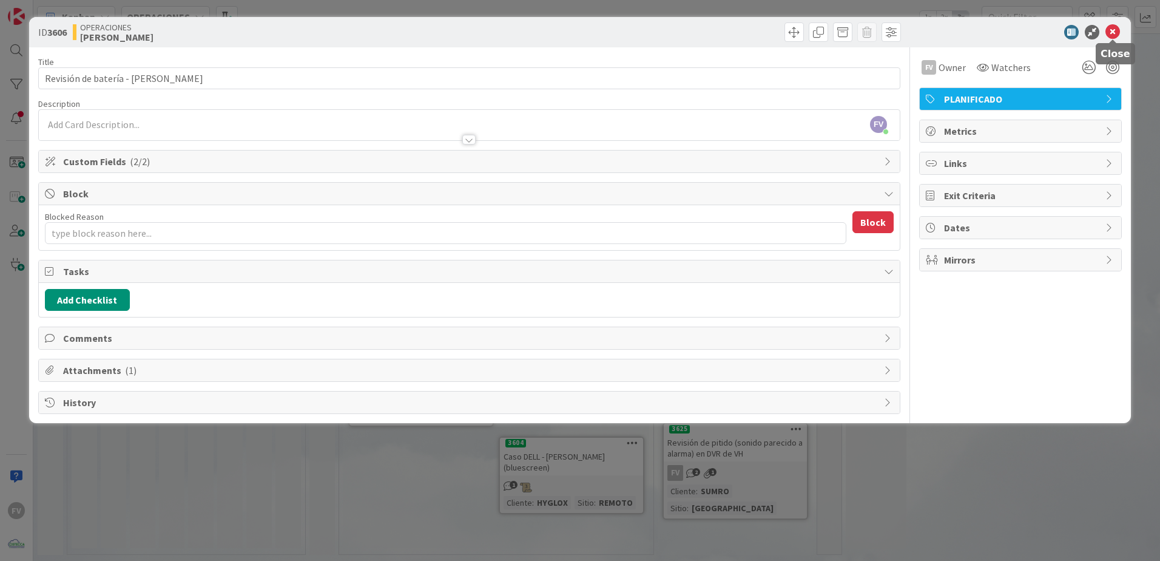
click at [1119, 31] on icon at bounding box center [1112, 32] width 15 height 15
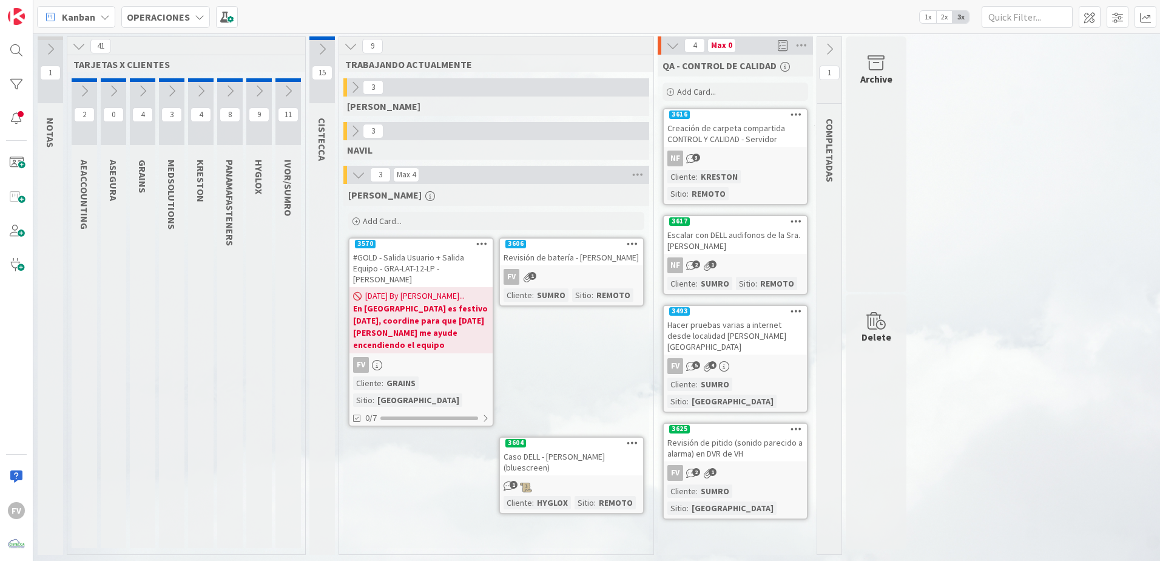
click at [584, 274] on div "FV 1" at bounding box center [571, 277] width 143 height 16
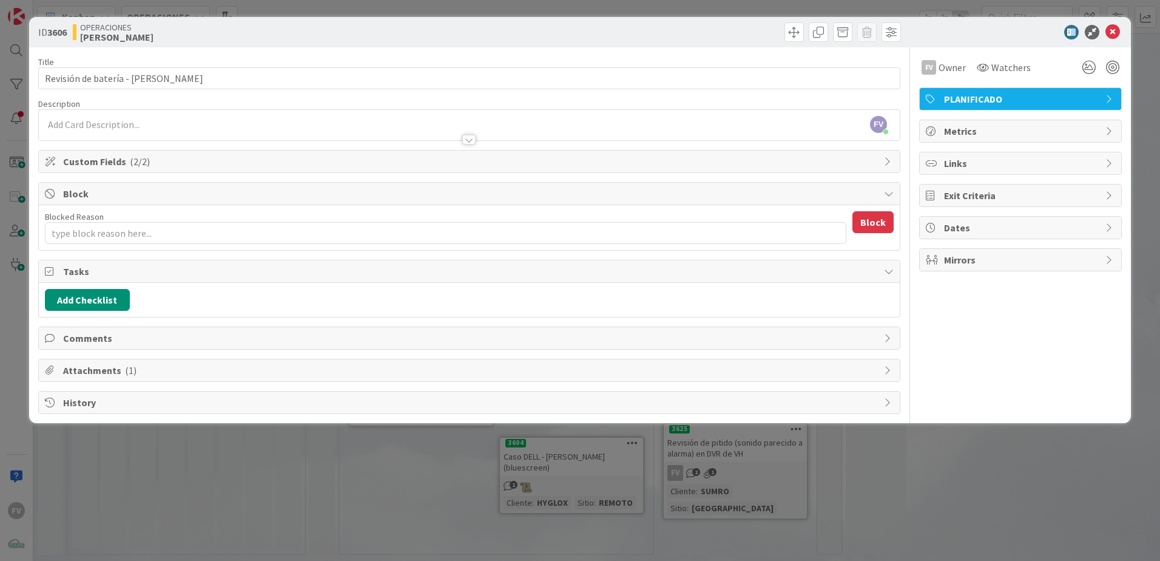
click at [359, 453] on div "ID 3606 OPERACIONES [PERSON_NAME] Title 33 / 128 Revisión de batería - [PERSON_…" at bounding box center [580, 280] width 1160 height 561
